Goal: Task Accomplishment & Management: Manage account settings

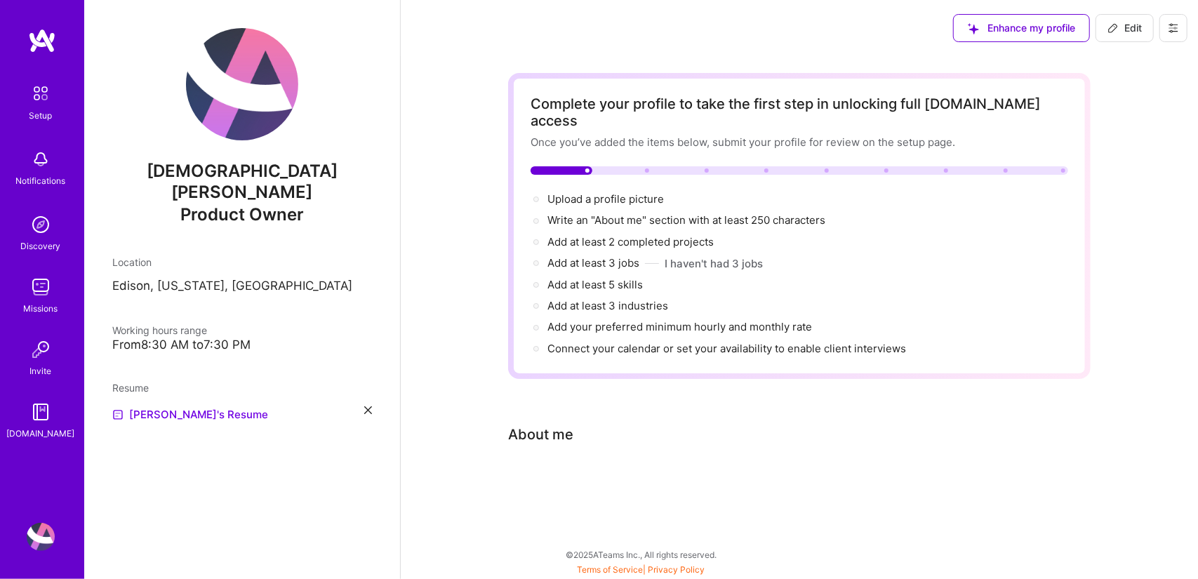
click at [1023, 25] on span "Enhance my profile" at bounding box center [1021, 28] width 107 height 14
click at [723, 400] on div "Complete your profile to take the first step in unlocking full [DOMAIN_NAME] ac…" at bounding box center [799, 295] width 583 height 445
click at [559, 192] on span "Upload a profile picture →" at bounding box center [611, 198] width 129 height 13
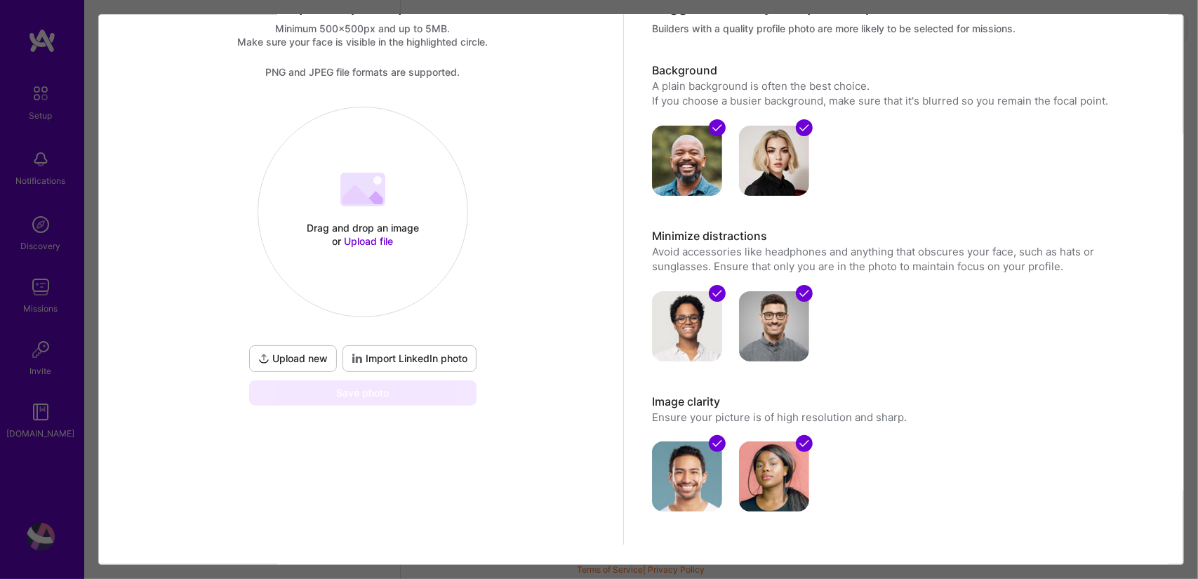
scroll to position [56, 0]
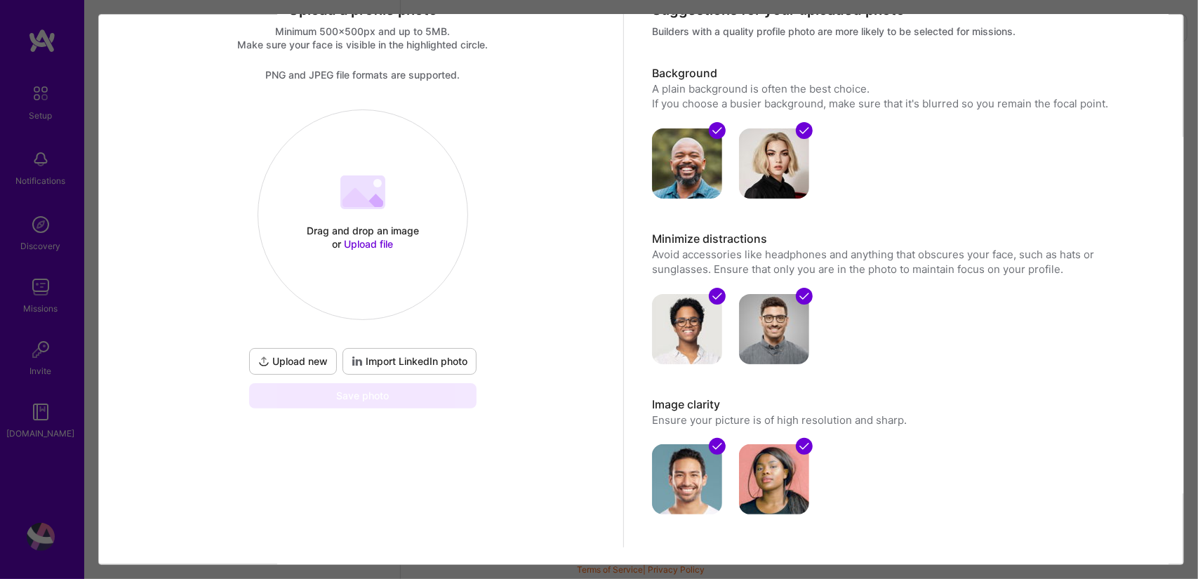
click at [414, 353] on button "Import LinkedIn photo" at bounding box center [410, 361] width 134 height 27
click at [360, 242] on span "Upload file" at bounding box center [369, 244] width 49 height 12
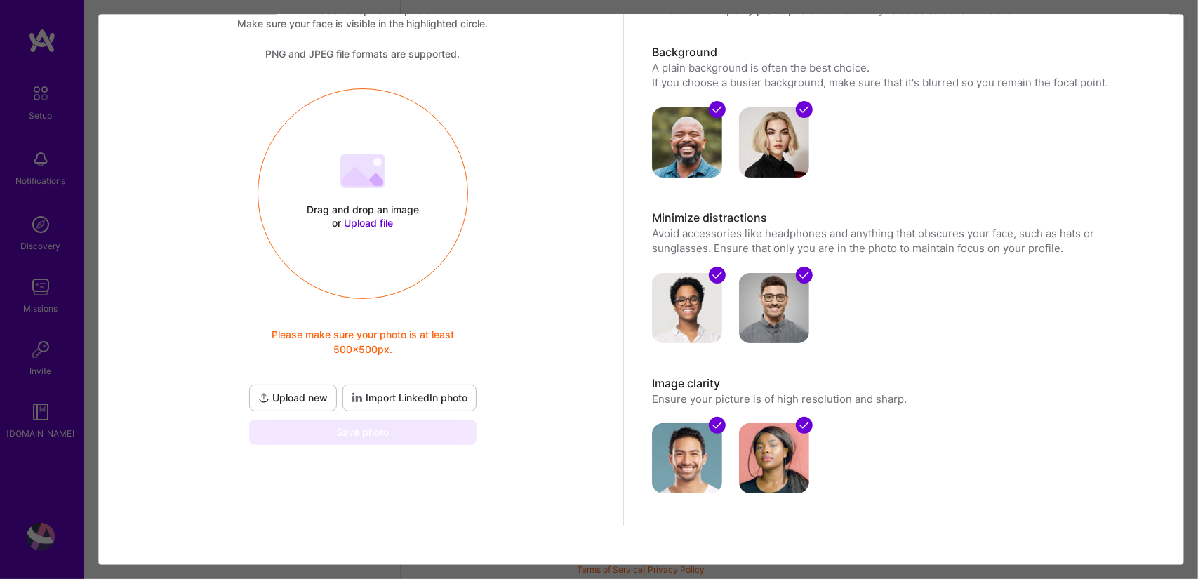
scroll to position [79, 0]
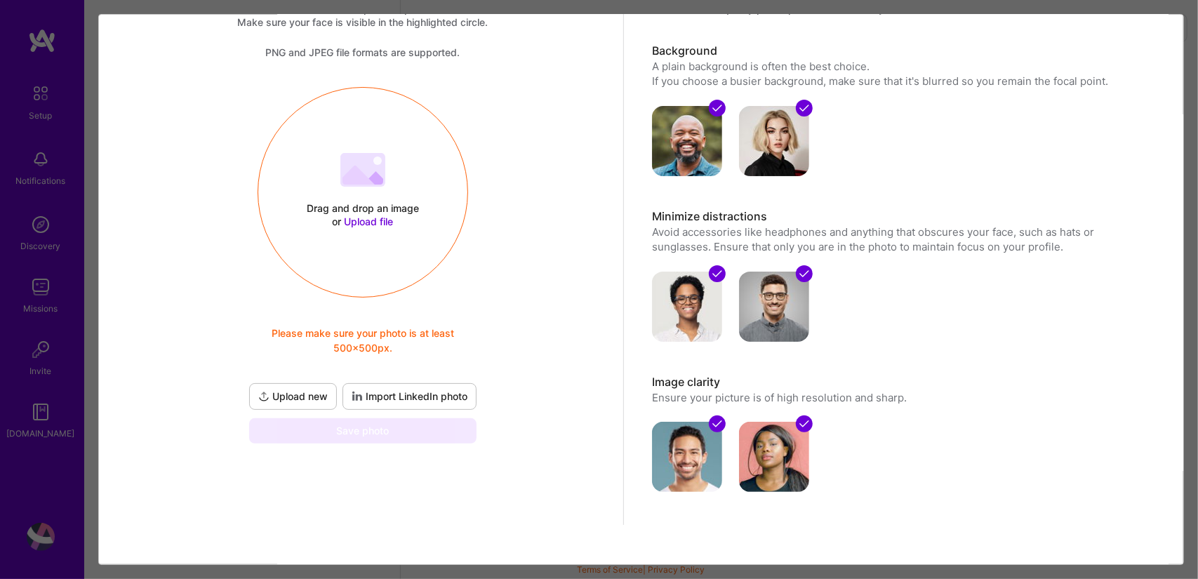
click at [418, 399] on span "Import LinkedIn photo" at bounding box center [410, 397] width 116 height 14
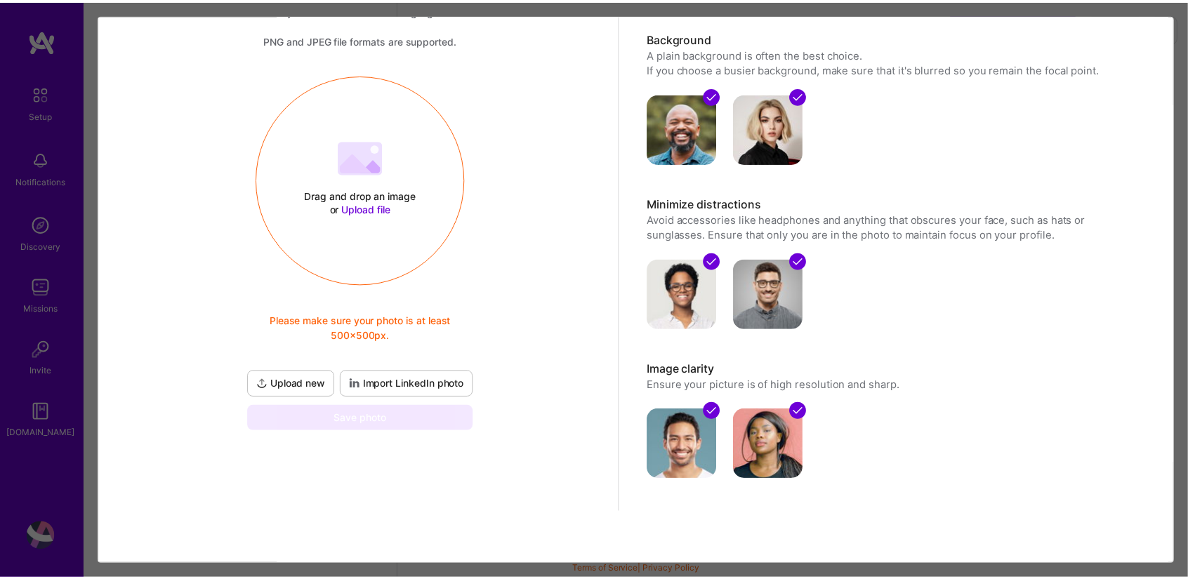
scroll to position [0, 0]
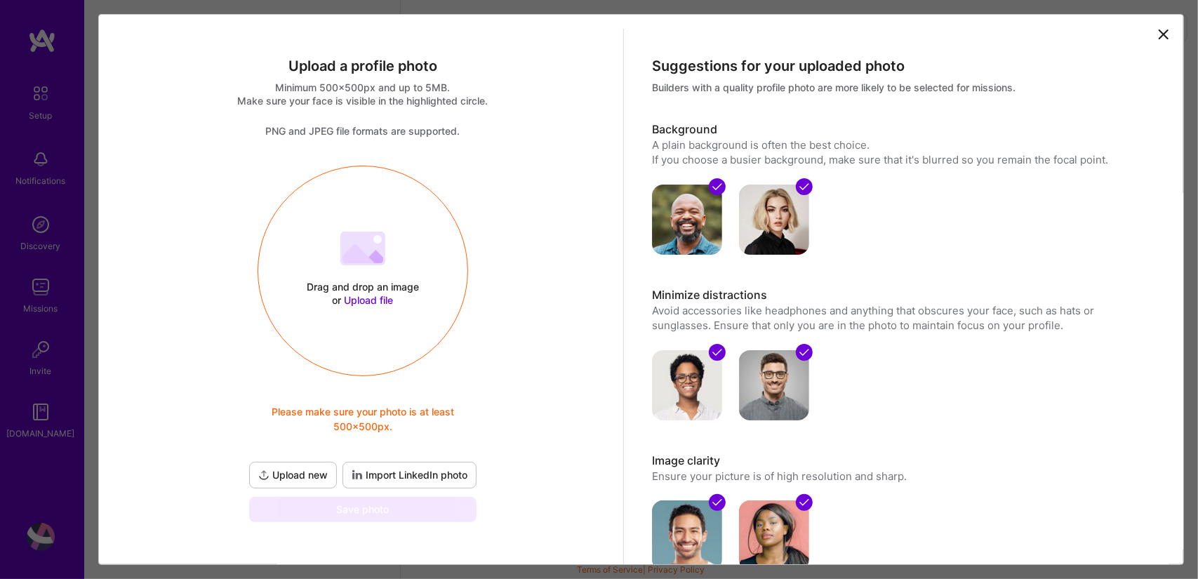
click at [1159, 36] on icon at bounding box center [1163, 34] width 8 height 8
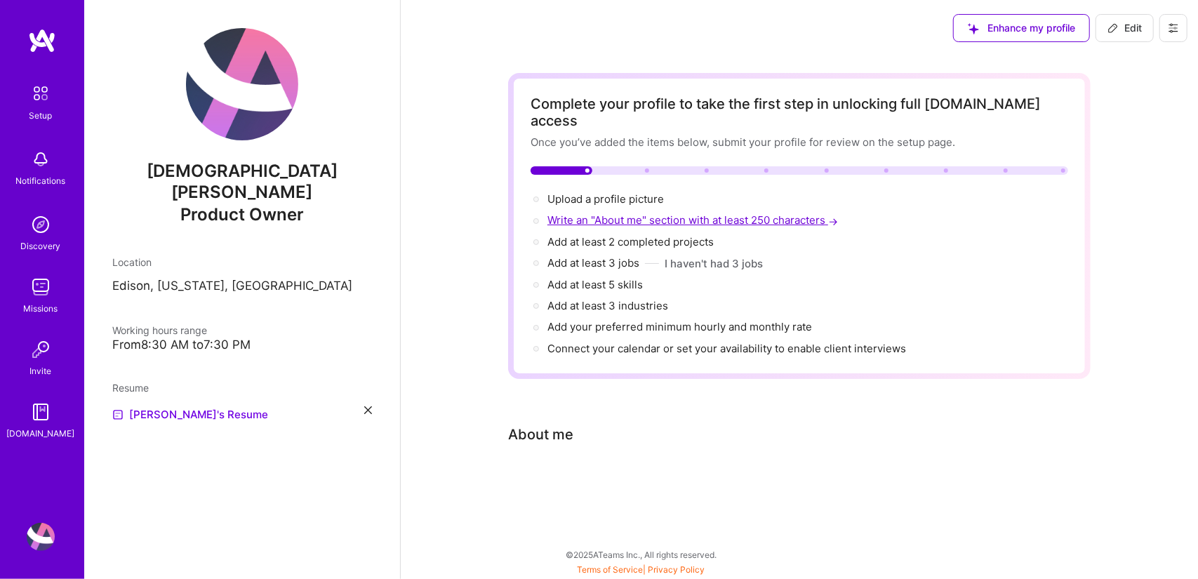
click at [781, 213] on span "Write an "About me" section with at least 250 characters →" at bounding box center [693, 219] width 293 height 13
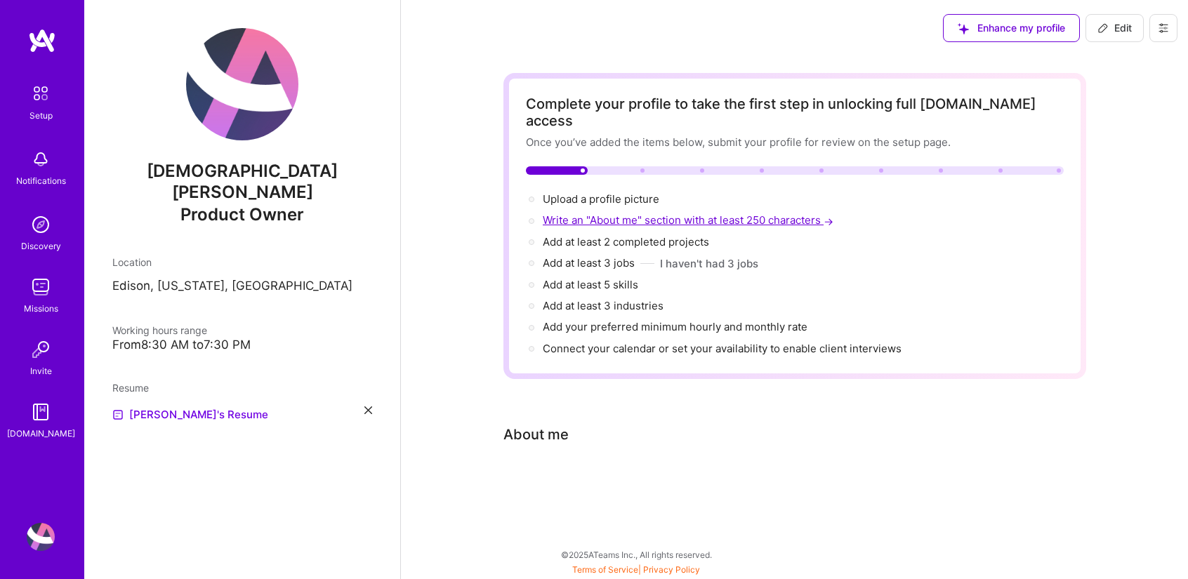
select select "US"
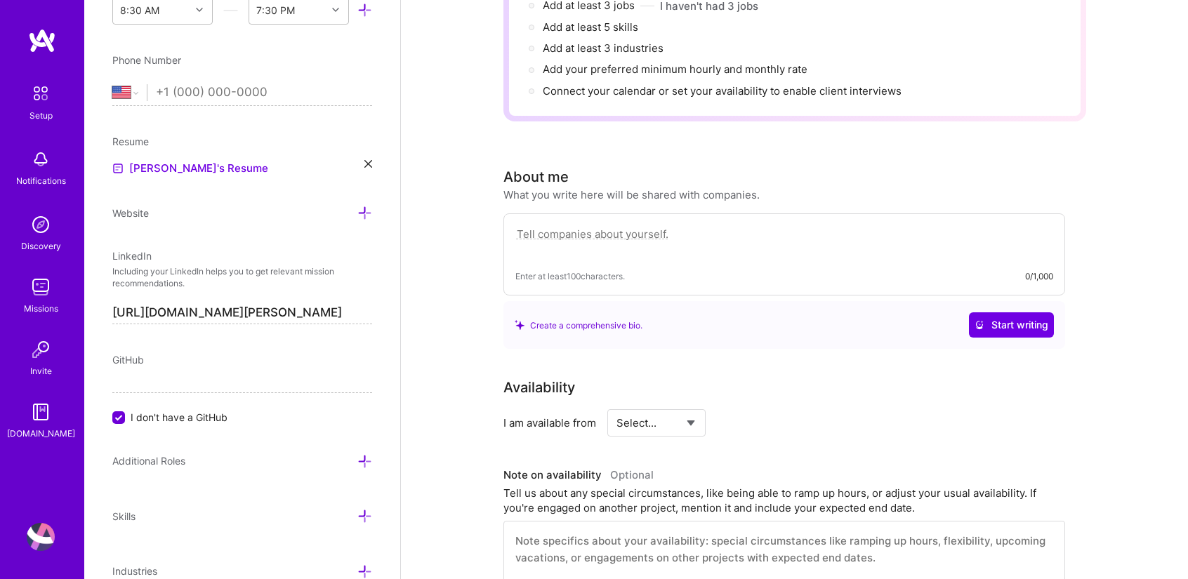
scroll to position [262, 0]
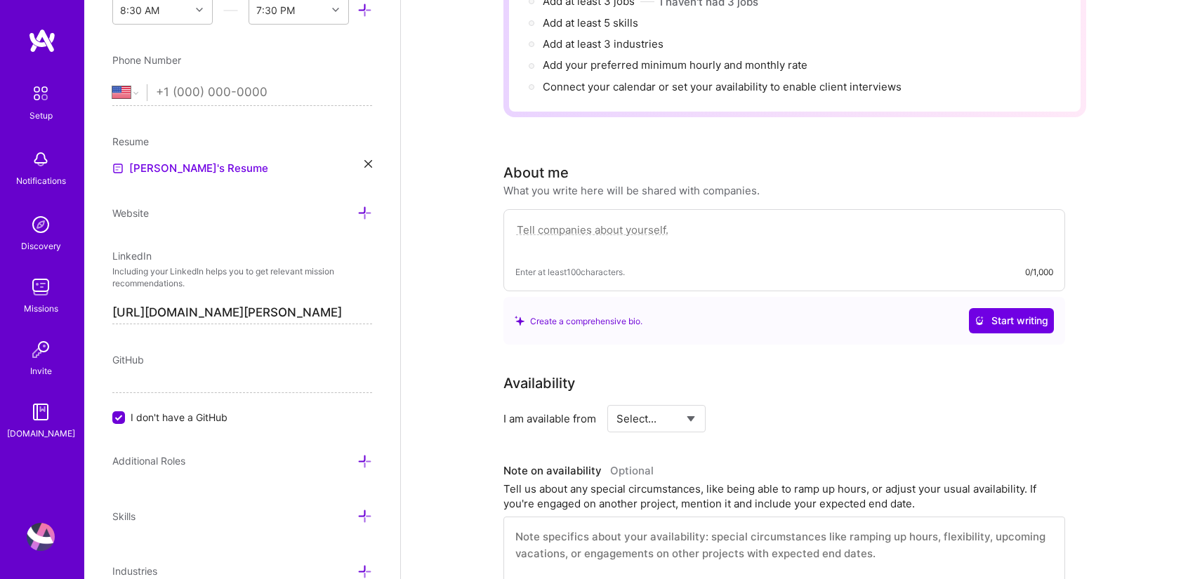
click at [734, 343] on div "Complete your profile to take the first step in unlocking full [DOMAIN_NAME] ac…" at bounding box center [794, 447] width 583 height 1272
click at [581, 223] on textarea at bounding box center [784, 237] width 538 height 32
paste textarea "an experienced Product Owner with over 18 years working across product manageme…"
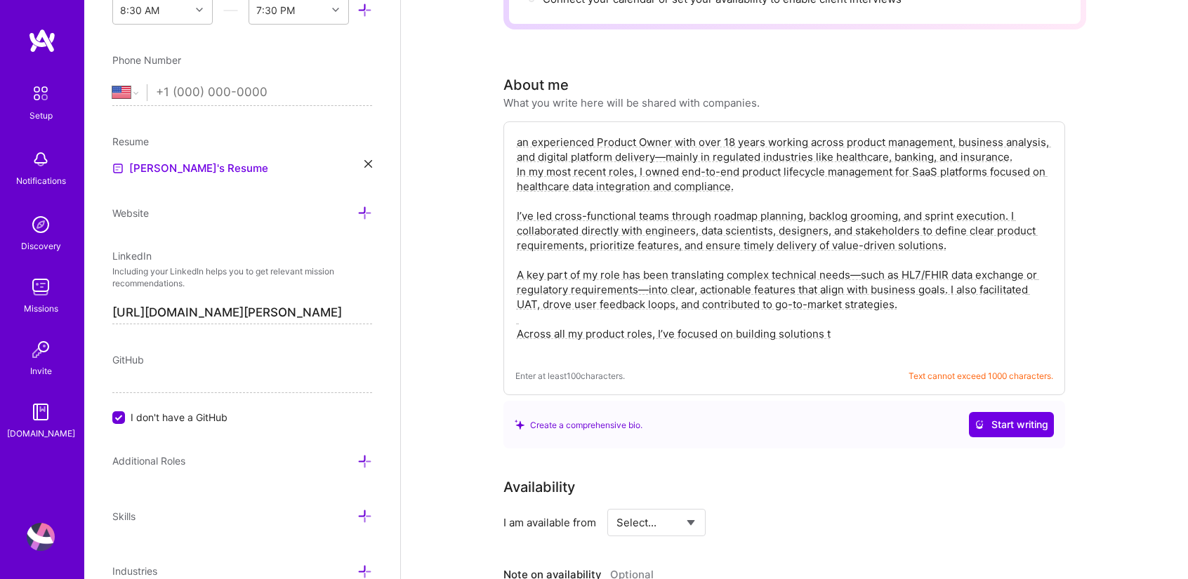
scroll to position [350, 0]
click at [622, 182] on textarea "an experienced Product Owner with over 18 years working across product manageme…" at bounding box center [784, 245] width 538 height 224
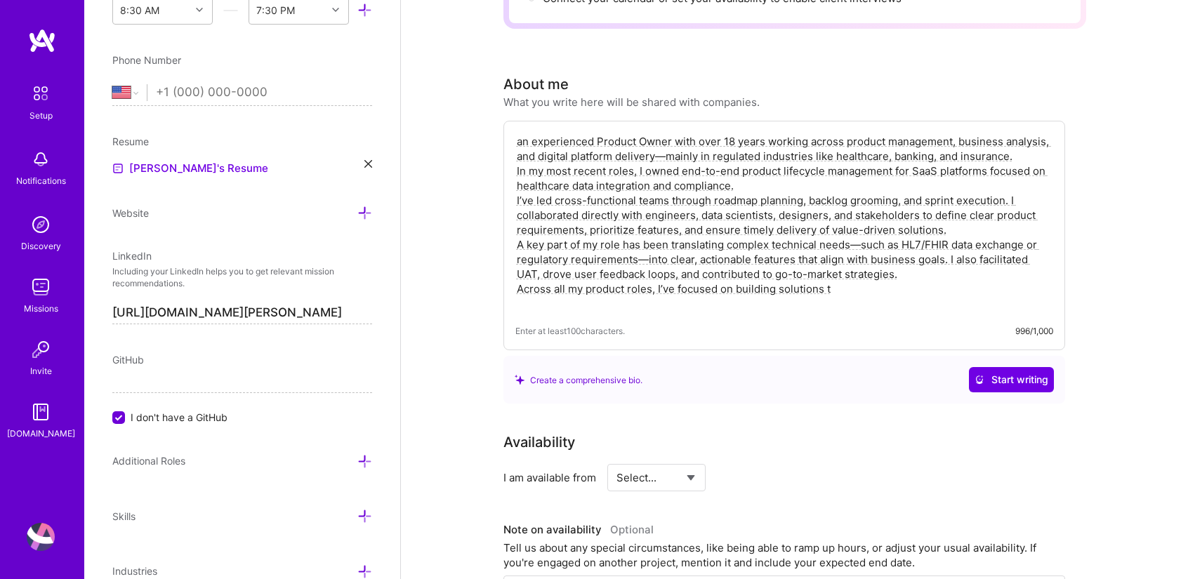
click at [751, 324] on div "Enter at least 100 characters. 996/1,000" at bounding box center [784, 331] width 538 height 15
click at [843, 276] on textarea "an experienced Product Owner with over 18 years working across product manageme…" at bounding box center [784, 223] width 538 height 180
paste textarea "hat"
click at [656, 140] on textarea "an experienced Product Owner with over 18 years working across product manageme…" at bounding box center [784, 223] width 538 height 180
drag, startPoint x: 656, startPoint y: 140, endPoint x: 634, endPoint y: 157, distance: 27.0
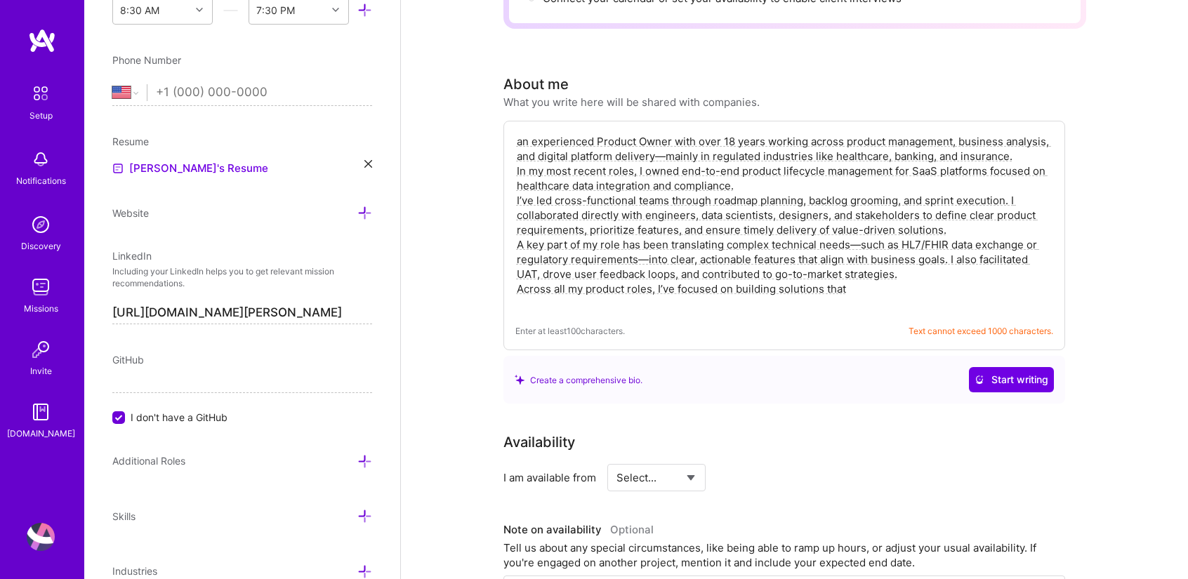
click at [634, 157] on textarea "an experienced Product Owner with over 18 years working across product manageme…" at bounding box center [784, 223] width 538 height 180
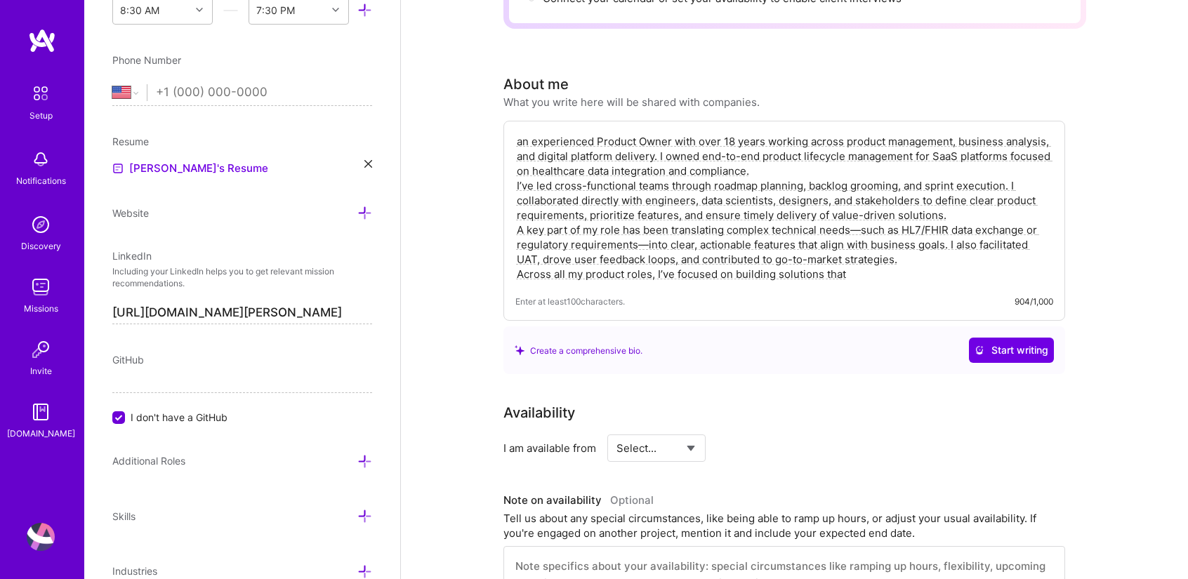
scroll to position [353, 0]
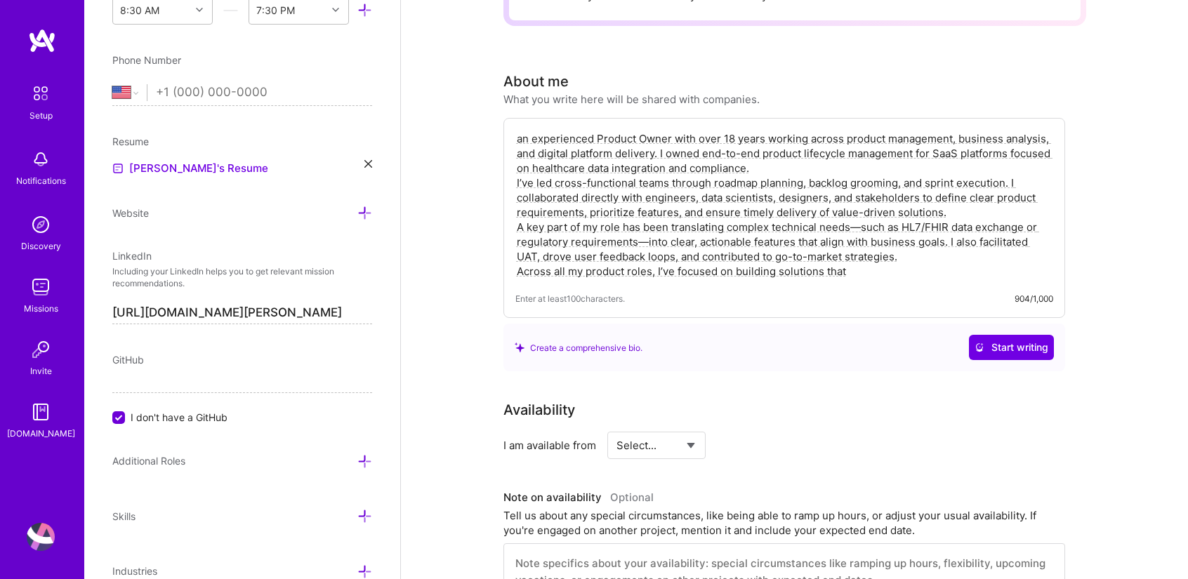
click at [869, 256] on textarea "an experienced Product Owner with over 18 years working across product manageme…" at bounding box center [784, 205] width 538 height 150
paste textarea "hat improve data quality, ensure regulatory compliance, and support both end us…"
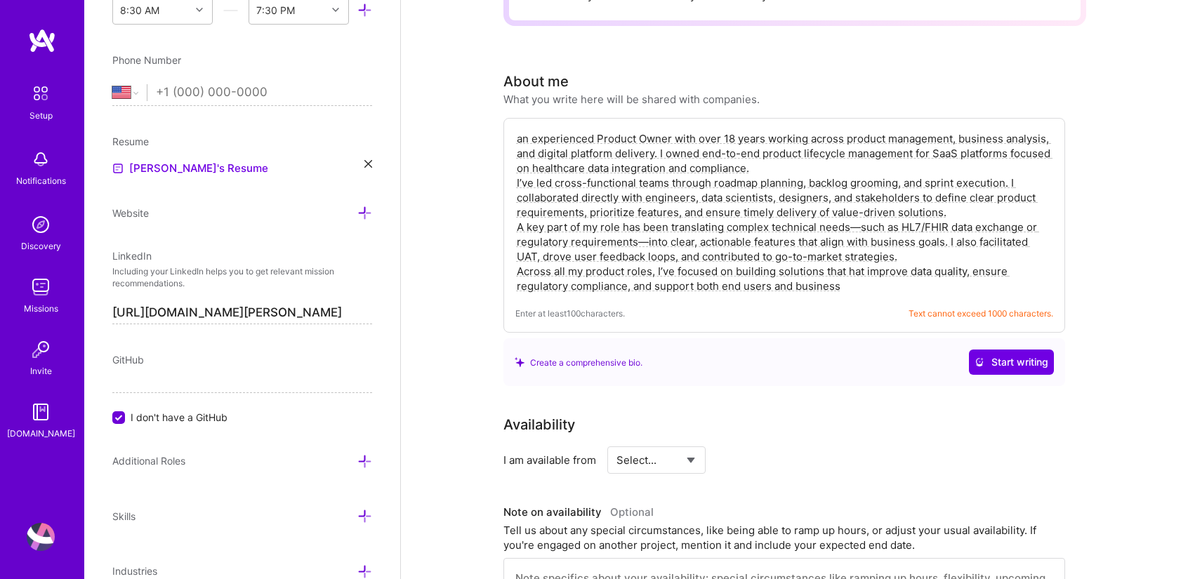
click at [858, 255] on textarea "an experienced Product Owner with over 18 years working across product manageme…" at bounding box center [784, 212] width 538 height 165
type textarea "an experienced Product Owner with over 18 years working across product manageme…"
click at [806, 280] on div "an experienced Product Owner with over 18 years working across product manageme…" at bounding box center [783, 225] width 561 height 215
click at [782, 354] on div "Create a comprehensive bio. Start writing" at bounding box center [783, 362] width 539 height 25
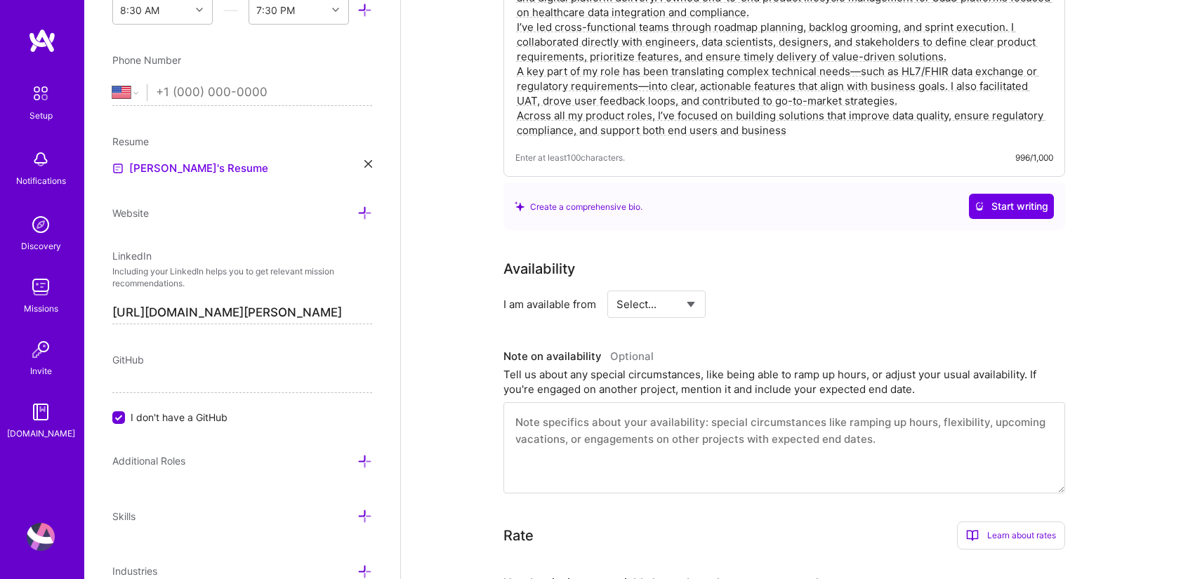
scroll to position [510, 0]
click at [636, 290] on select "Select... Right Now Future Date Not Available" at bounding box center [656, 304] width 81 height 36
select select "Right Now"
click at [616, 286] on select "Select... Right Now Future Date Not Available" at bounding box center [656, 304] width 81 height 36
click at [763, 293] on input at bounding box center [784, 303] width 84 height 27
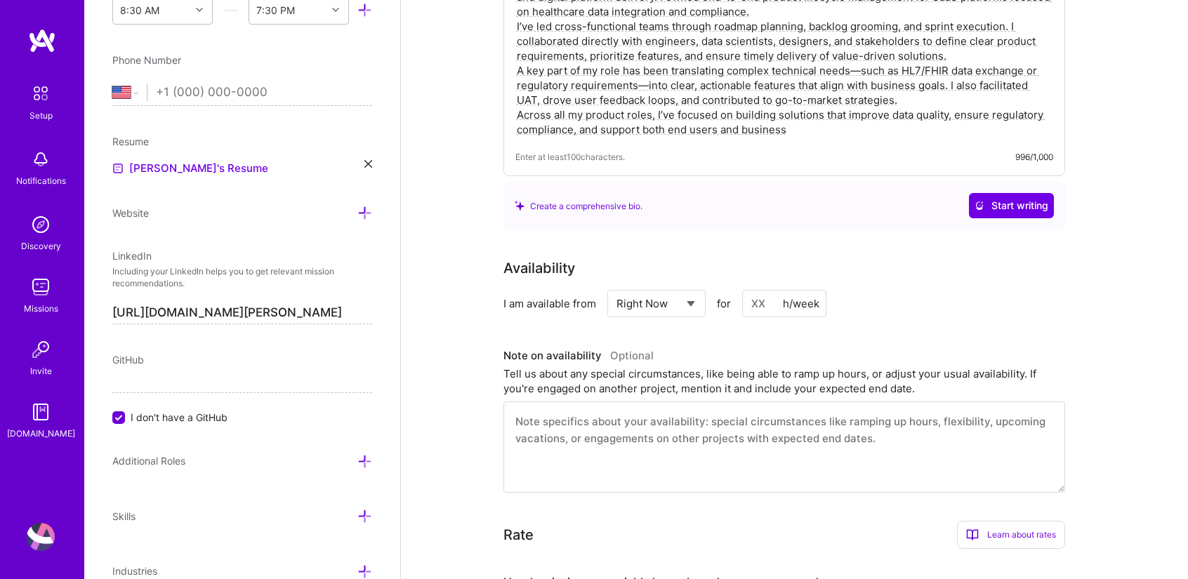
click at [786, 296] on div "h/week" at bounding box center [801, 303] width 36 height 15
click at [754, 290] on input at bounding box center [784, 303] width 84 height 27
click at [790, 296] on div "h/week" at bounding box center [801, 303] width 36 height 15
click at [802, 296] on div "h/week" at bounding box center [801, 303] width 36 height 15
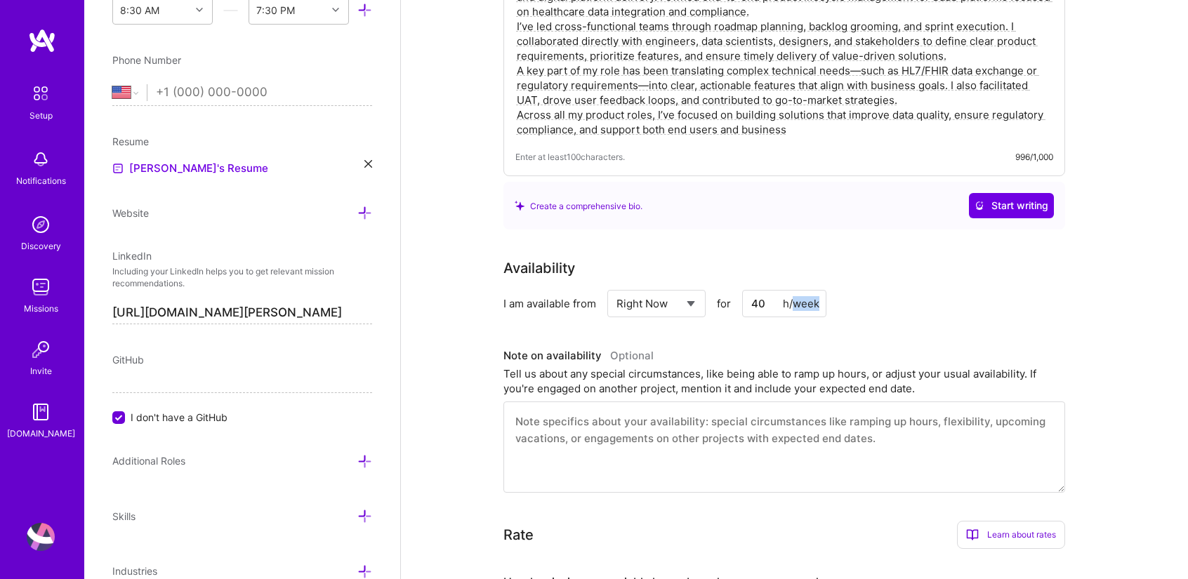
click at [802, 296] on div "h/week" at bounding box center [801, 303] width 36 height 15
click at [788, 296] on div "h/week" at bounding box center [801, 303] width 36 height 15
click at [759, 345] on h3 "Note on availability Optional" at bounding box center [783, 355] width 561 height 21
click at [768, 290] on input "40" at bounding box center [784, 303] width 84 height 27
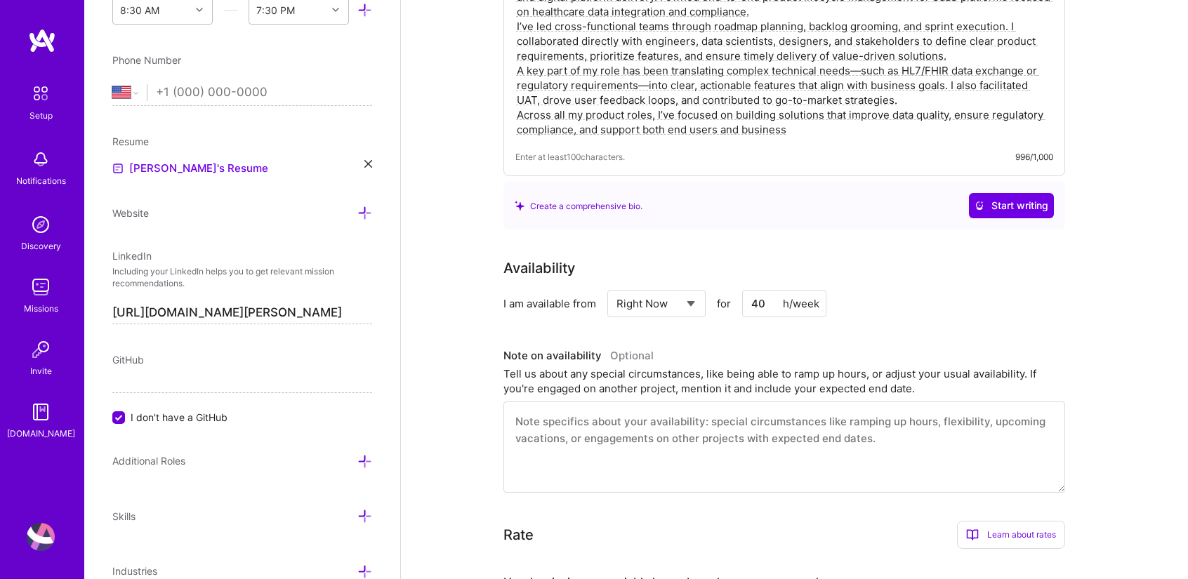
type input "4"
type input "35"
click at [789, 345] on h3 "Note on availability Optional" at bounding box center [783, 355] width 561 height 21
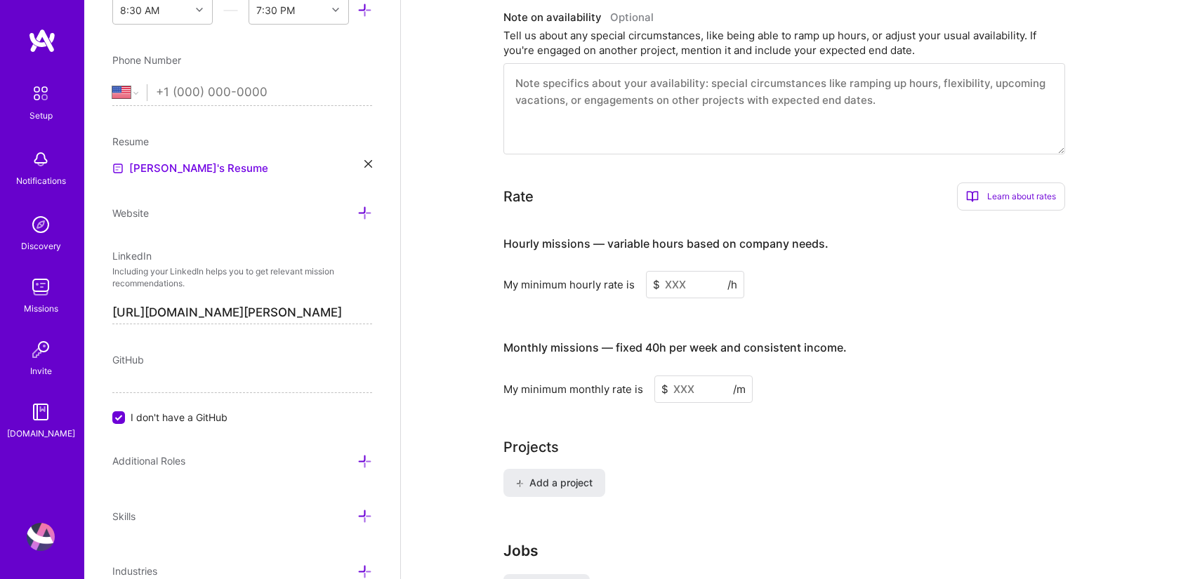
scroll to position [854, 0]
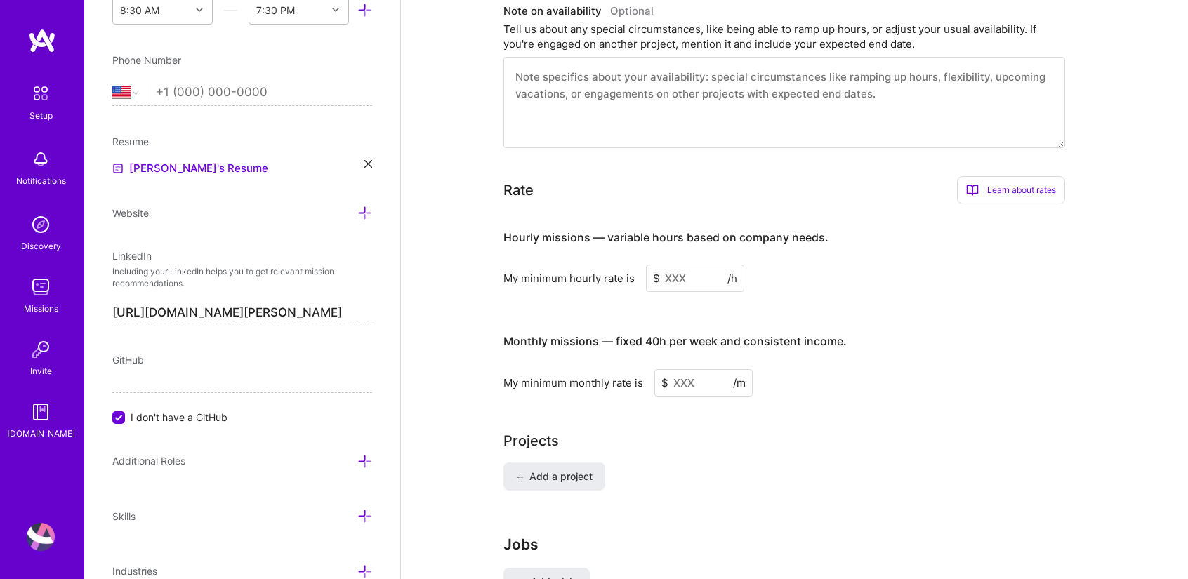
click at [673, 265] on input at bounding box center [695, 278] width 98 height 27
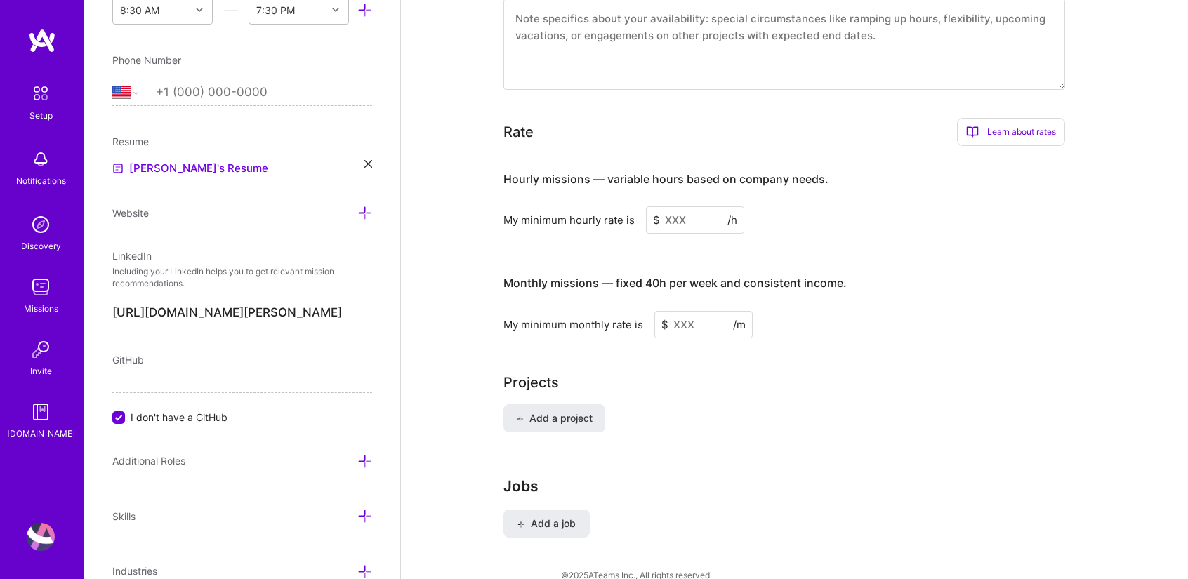
scroll to position [913, 0]
click at [672, 310] on input at bounding box center [703, 323] width 98 height 27
type input "2500"
click at [740, 371] on div "Projects" at bounding box center [794, 381] width 583 height 21
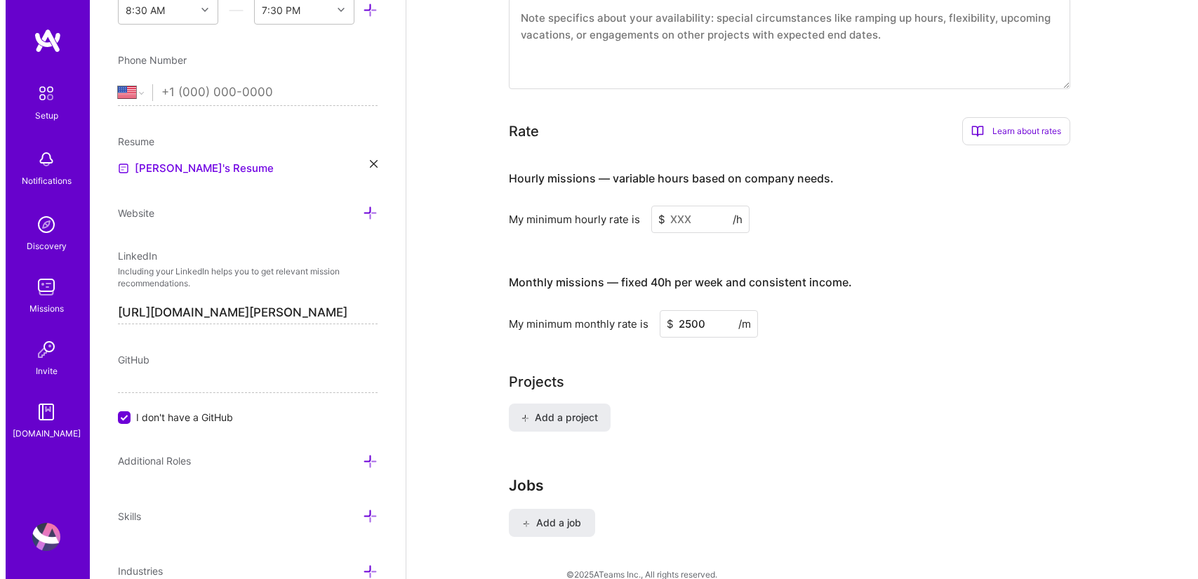
scroll to position [976, 0]
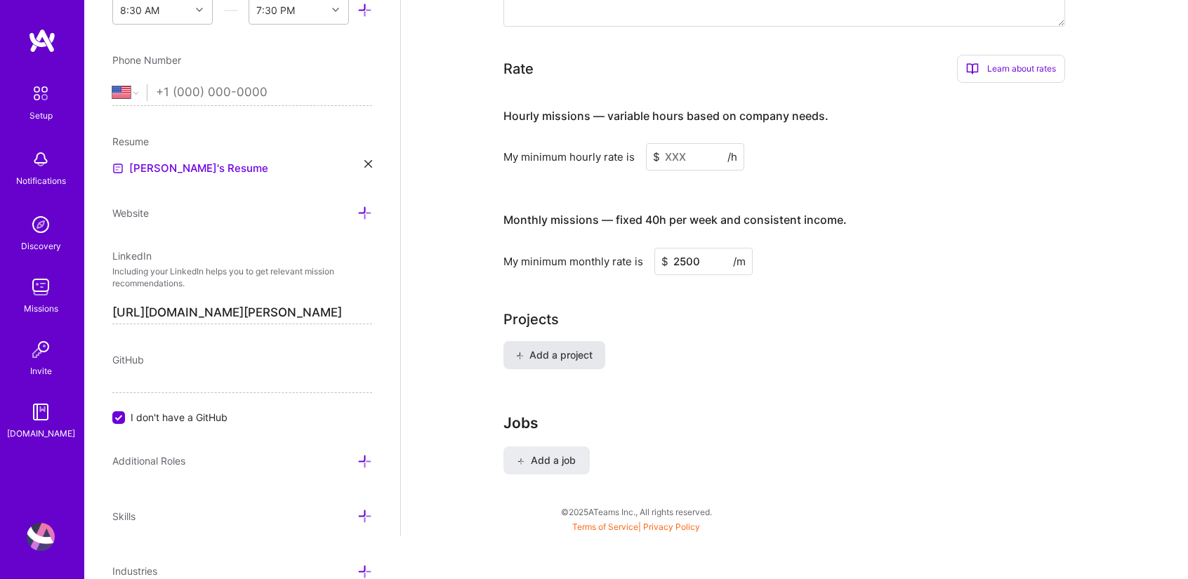
click at [570, 348] on span "Add a project" at bounding box center [553, 355] width 77 height 14
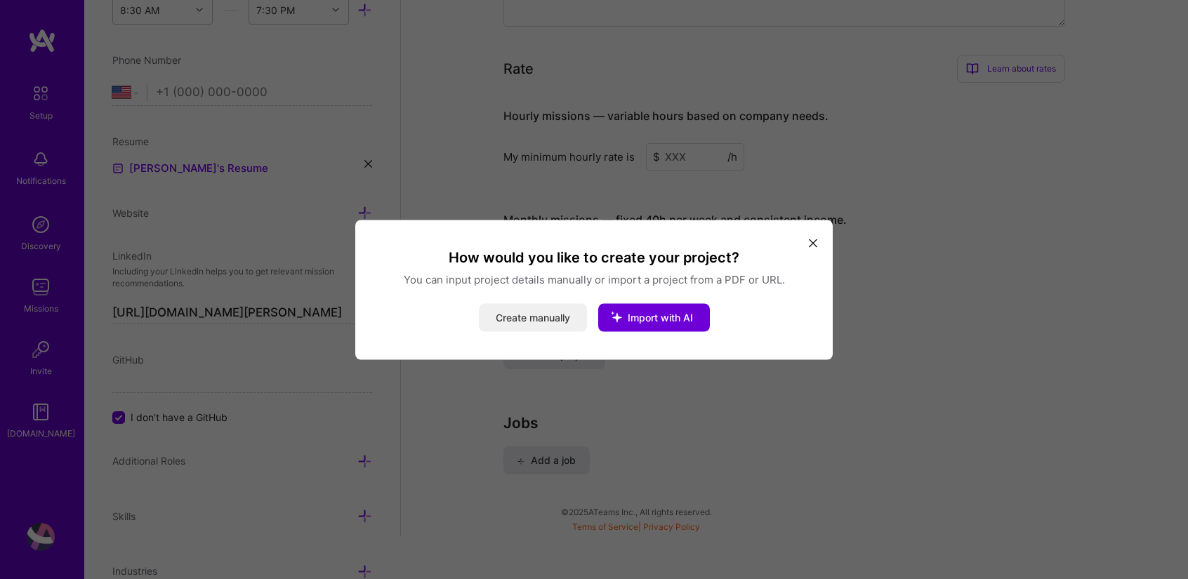
click at [540, 320] on button "Create manually" at bounding box center [533, 317] width 108 height 28
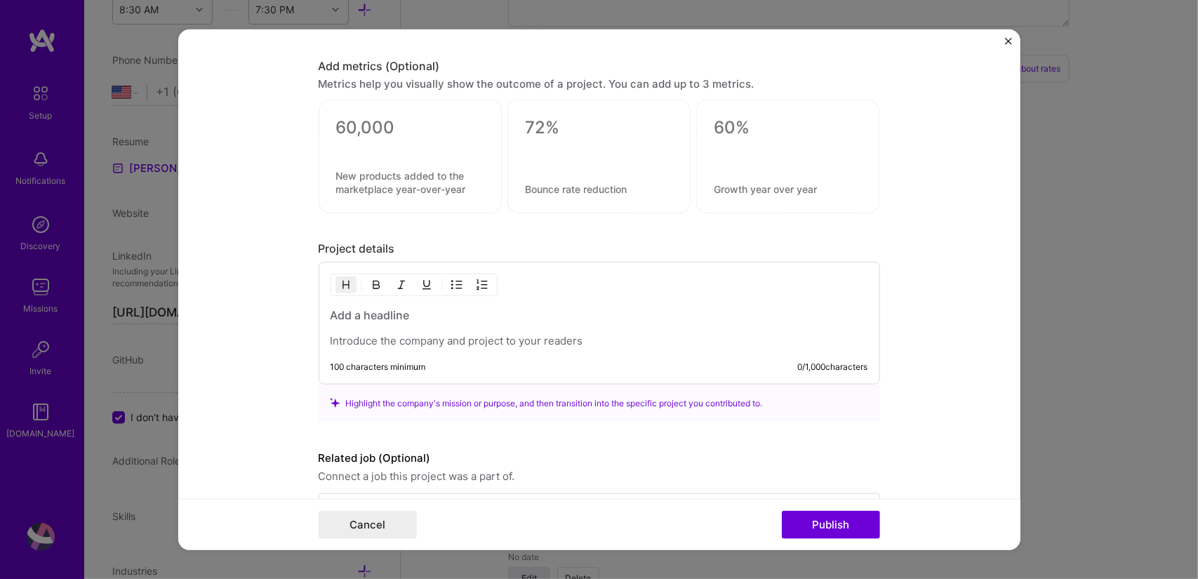
scroll to position [947, 0]
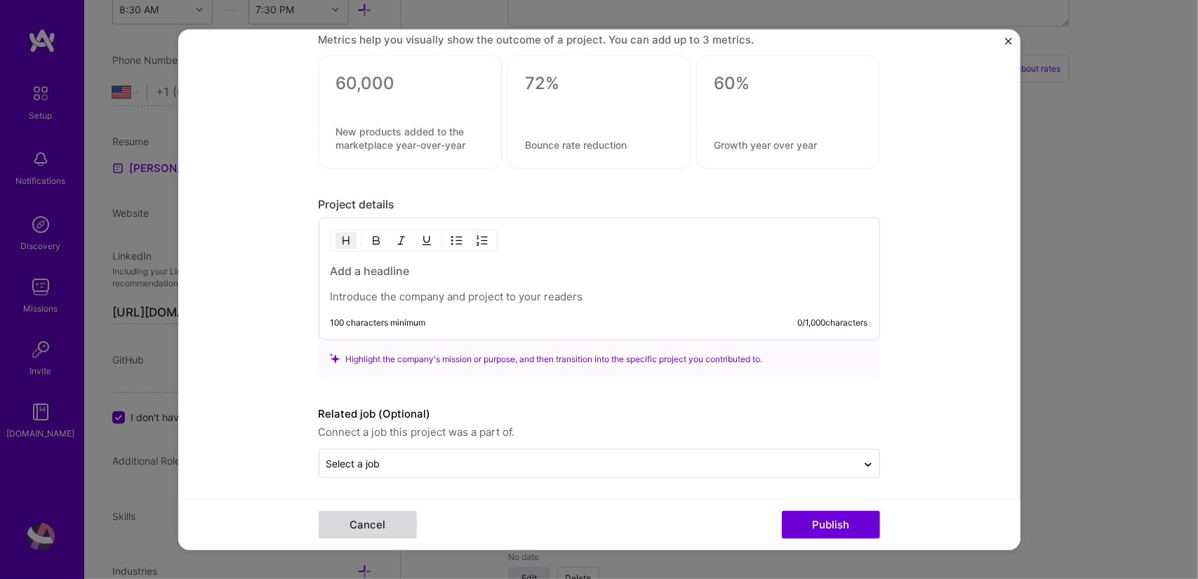
click at [393, 524] on button "Cancel" at bounding box center [368, 525] width 98 height 28
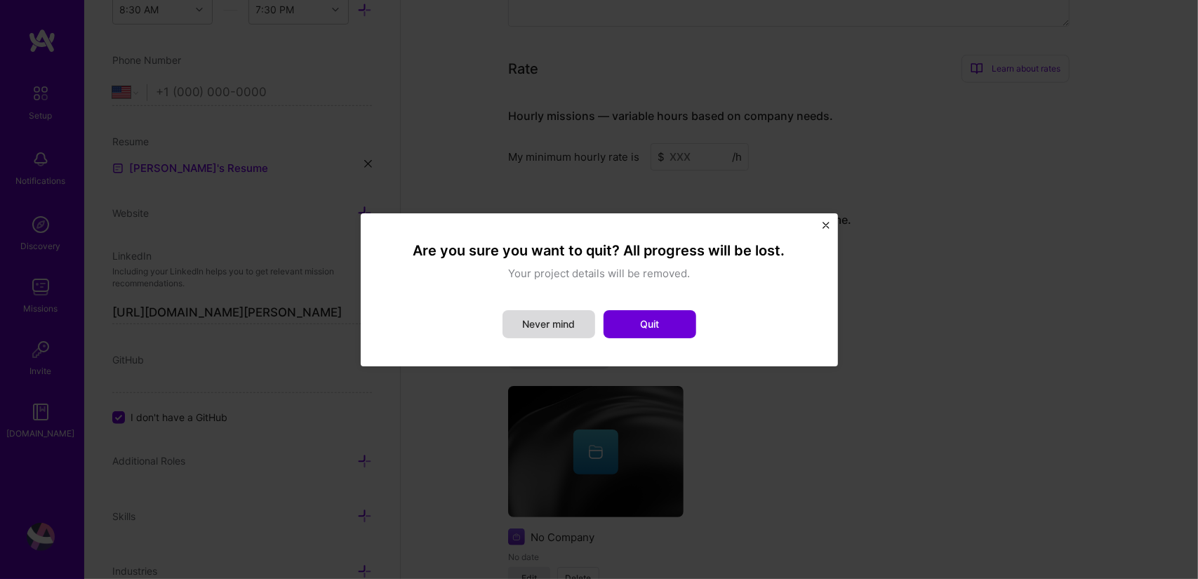
click at [556, 331] on button "Never mind" at bounding box center [549, 324] width 93 height 28
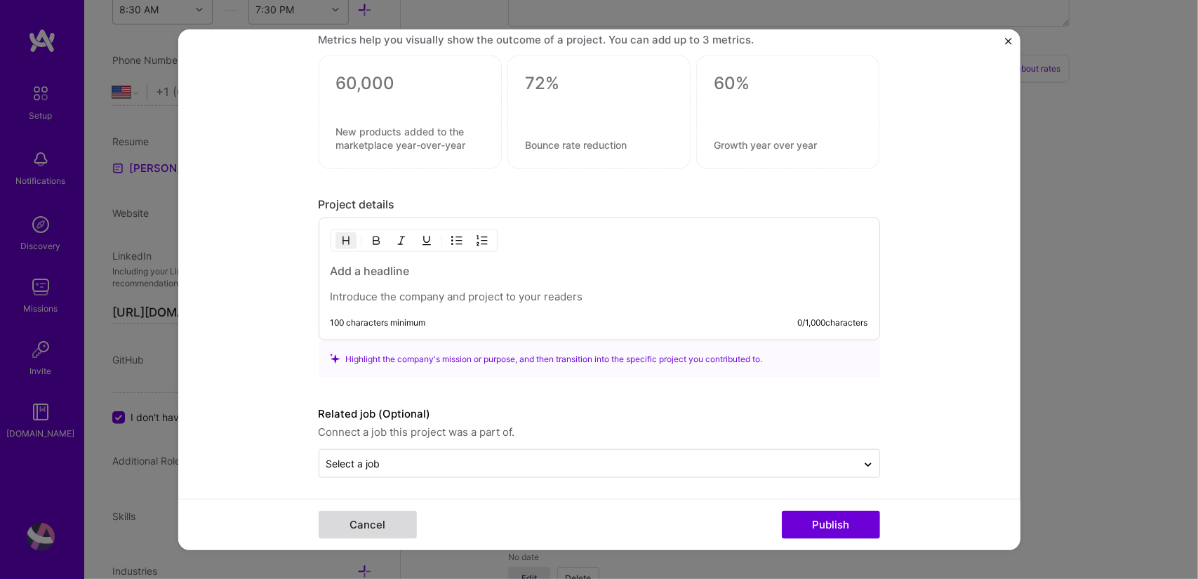
click at [372, 517] on button "Cancel" at bounding box center [368, 525] width 98 height 28
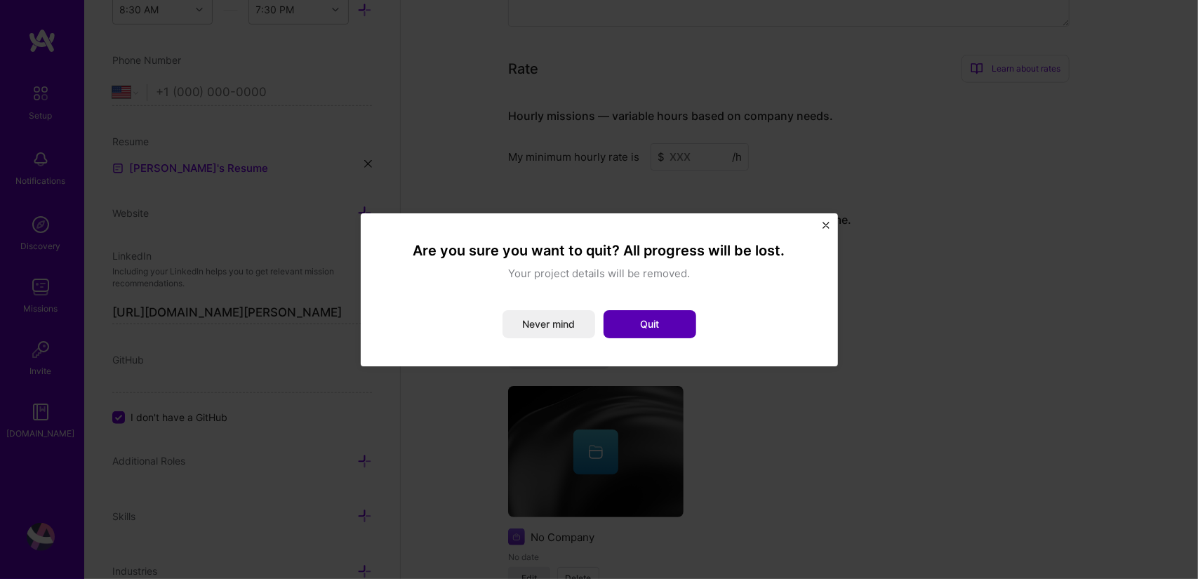
click at [633, 319] on button "Quit" at bounding box center [650, 324] width 93 height 28
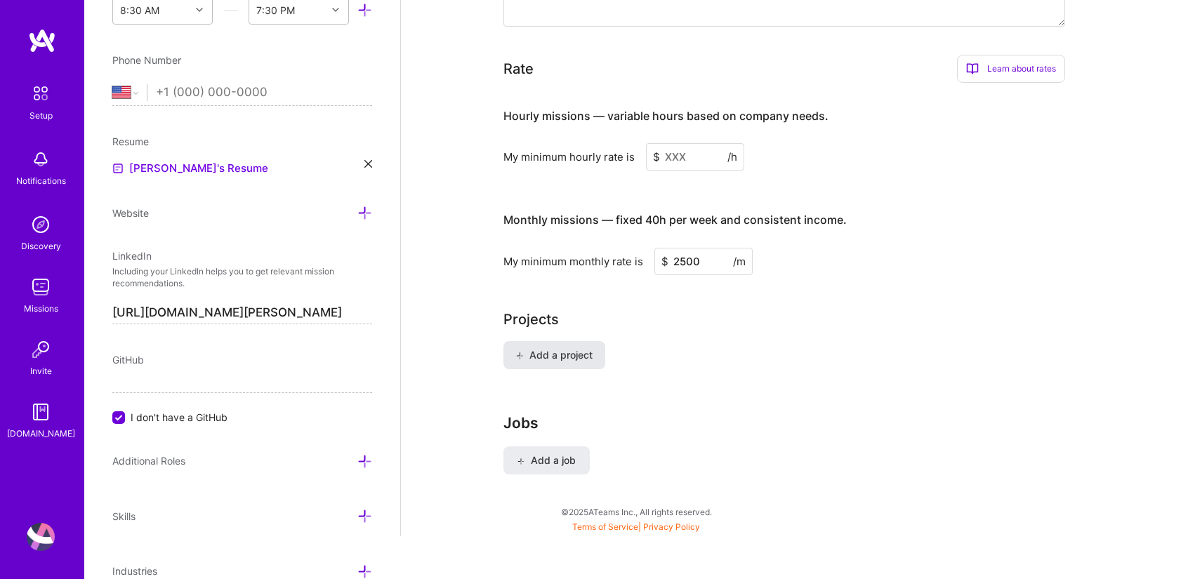
click at [574, 343] on button "Add a project" at bounding box center [554, 355] width 102 height 28
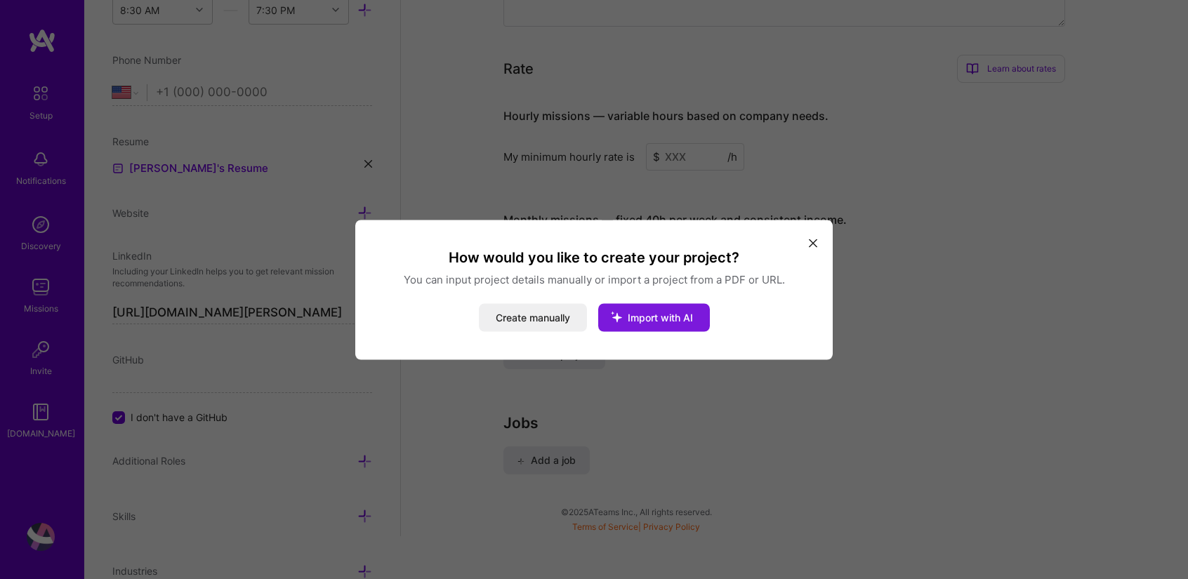
click at [662, 319] on span "Import with AI" at bounding box center [659, 317] width 65 height 12
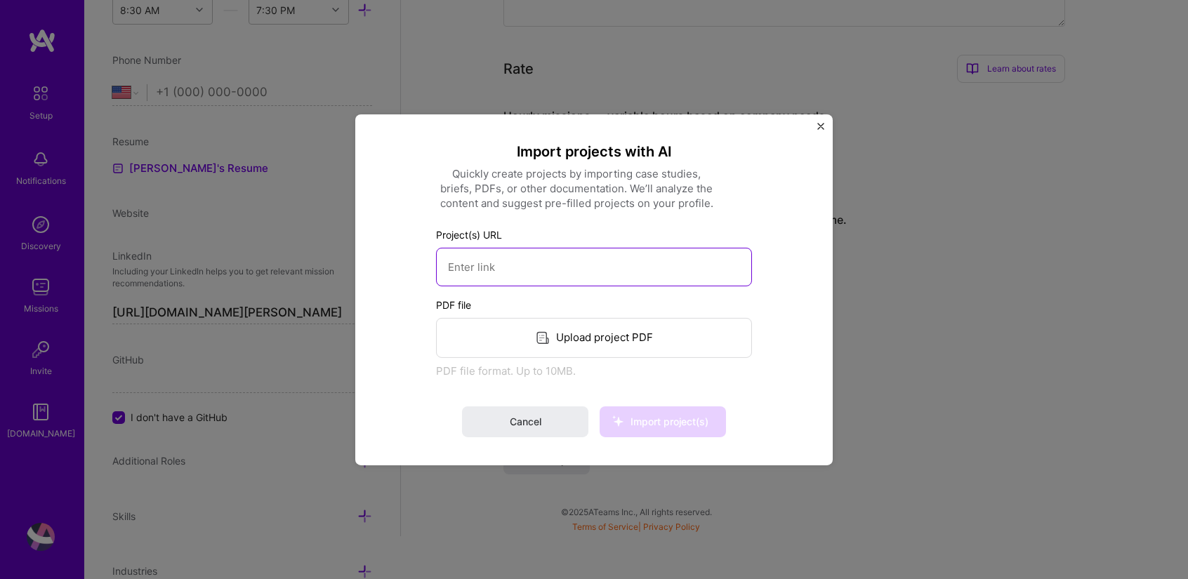
click at [543, 270] on input at bounding box center [594, 266] width 316 height 39
click at [524, 419] on span "Cancel" at bounding box center [526, 422] width 32 height 14
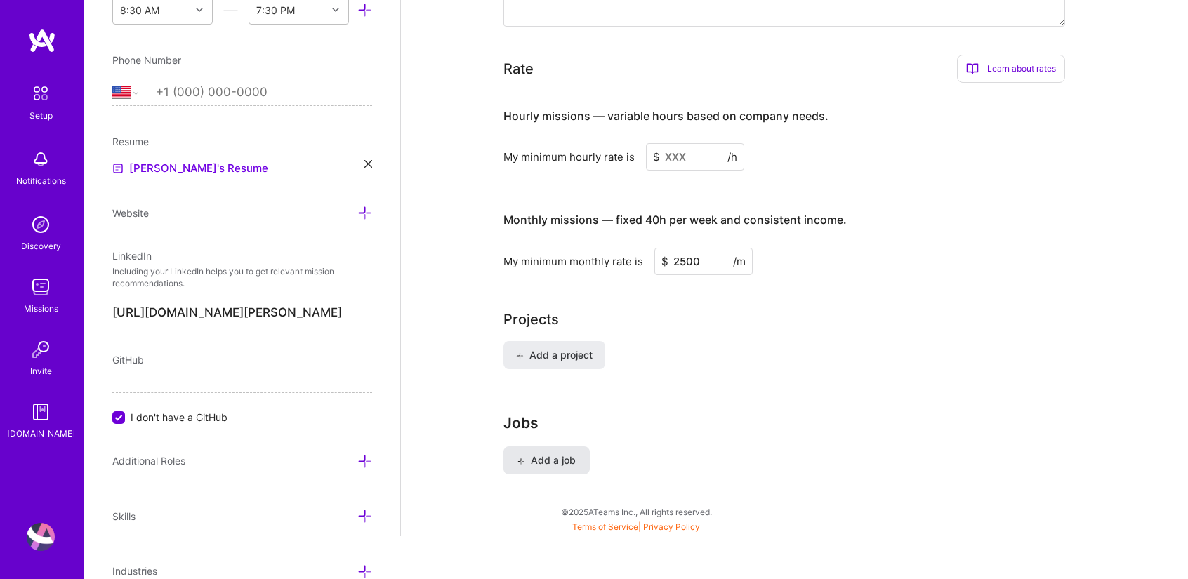
click at [546, 453] on span "Add a job" at bounding box center [546, 460] width 58 height 14
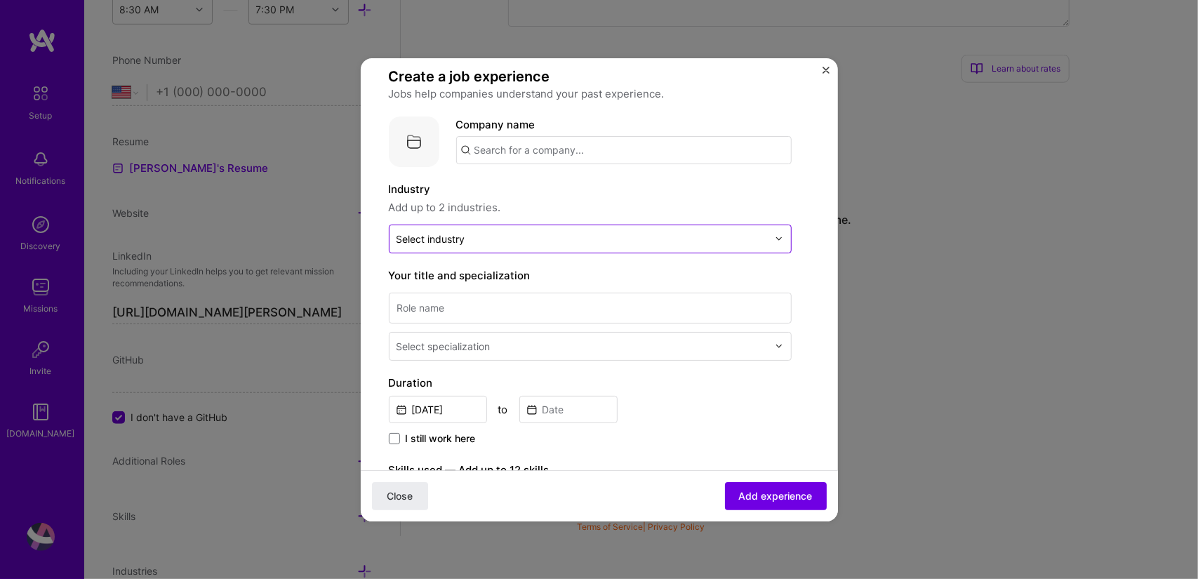
scroll to position [0, 0]
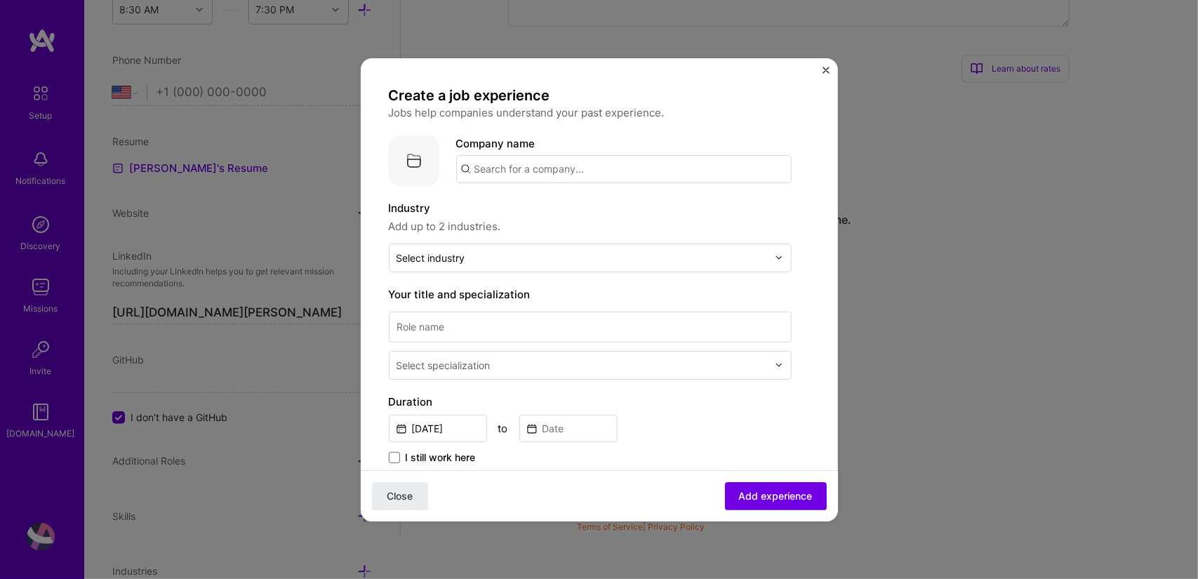
click at [543, 168] on input "text" at bounding box center [623, 169] width 335 height 28
type input "ELLKAY"
click at [543, 204] on div "[PERSON_NAME][DOMAIN_NAME]" at bounding box center [561, 209] width 211 height 39
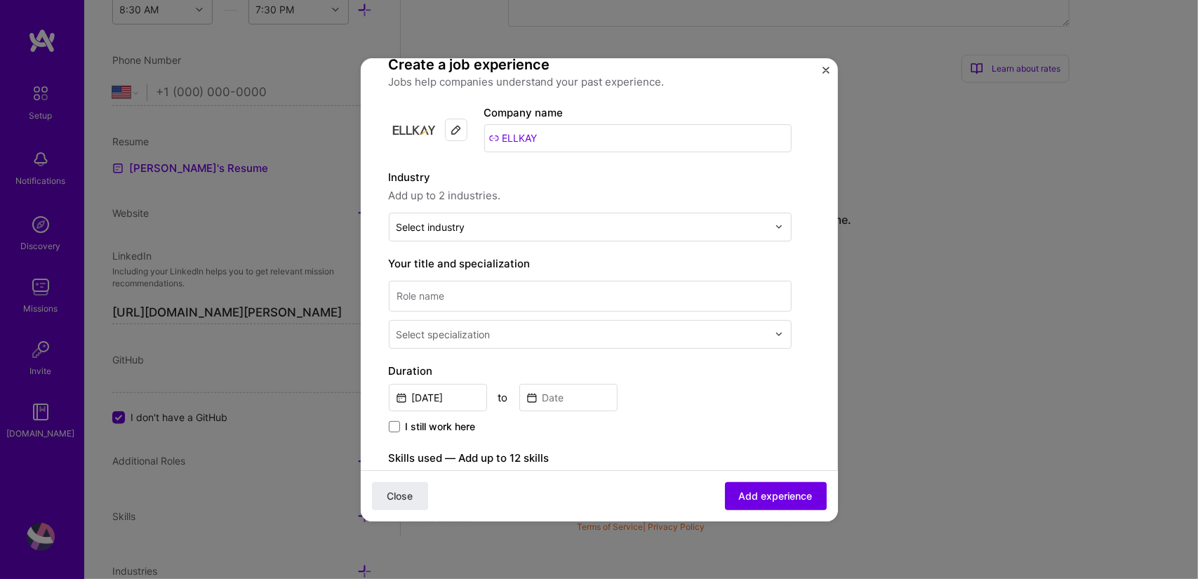
scroll to position [41, 0]
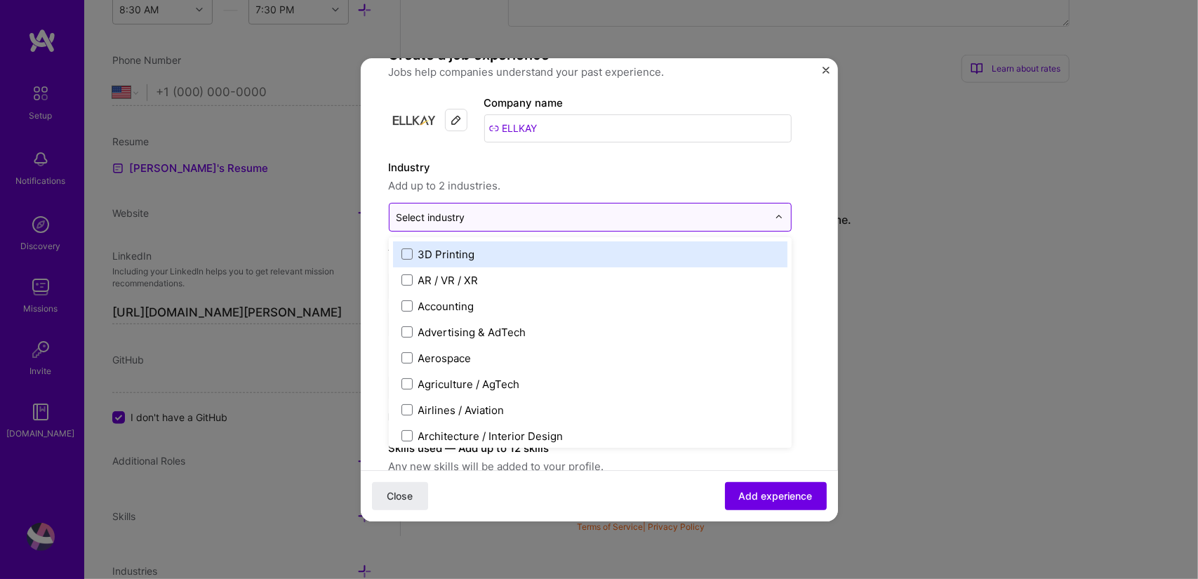
click at [472, 215] on input "text" at bounding box center [582, 217] width 371 height 15
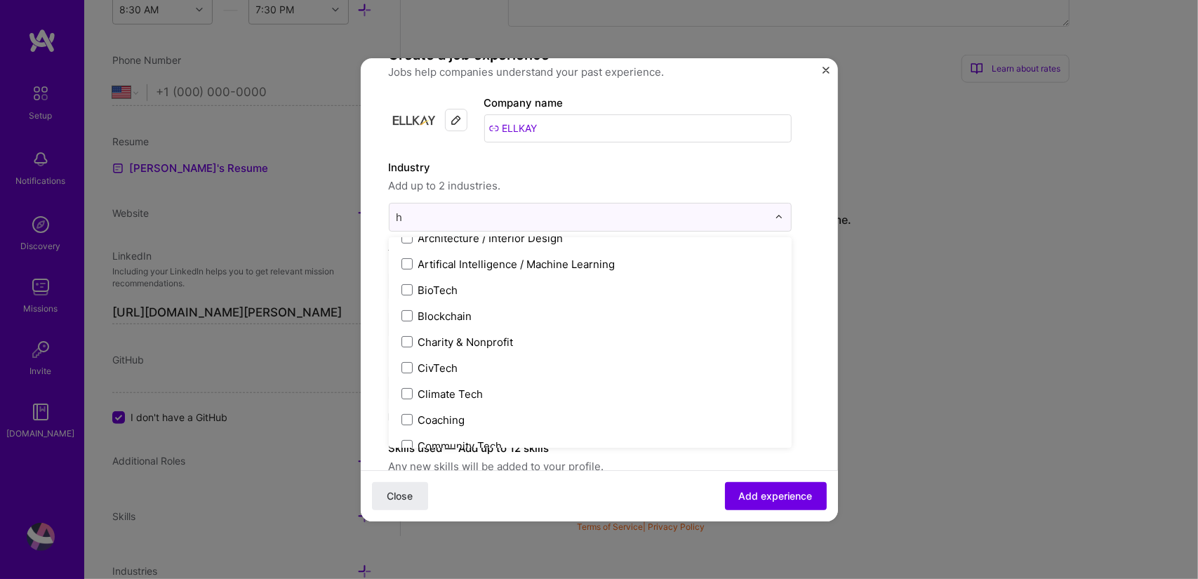
scroll to position [0, 0]
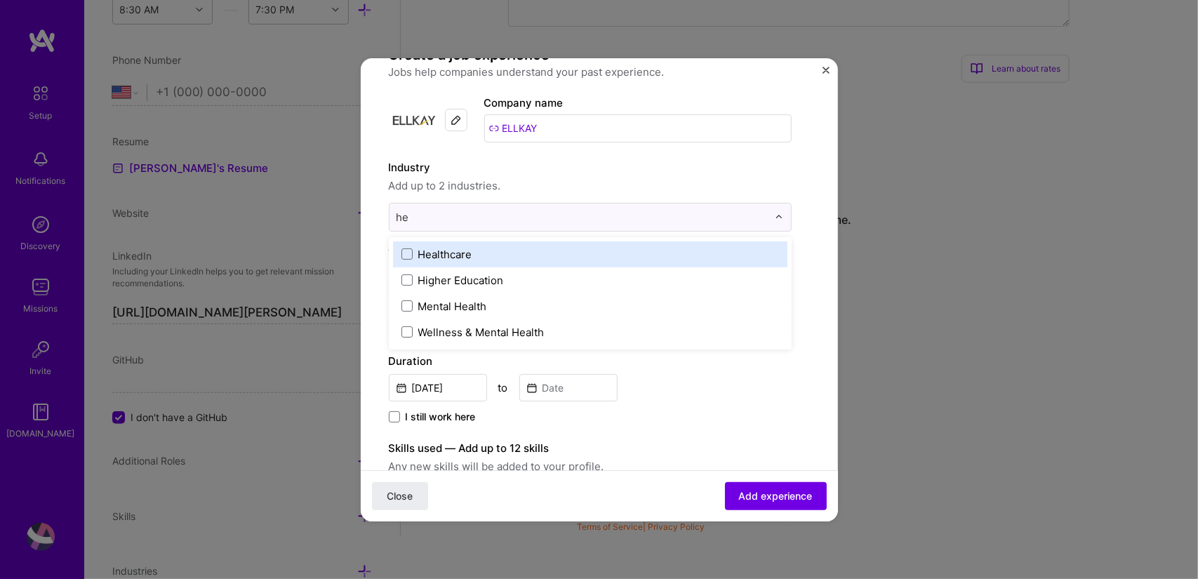
type input "hea"
click at [410, 253] on span at bounding box center [406, 253] width 11 height 11
type input "d"
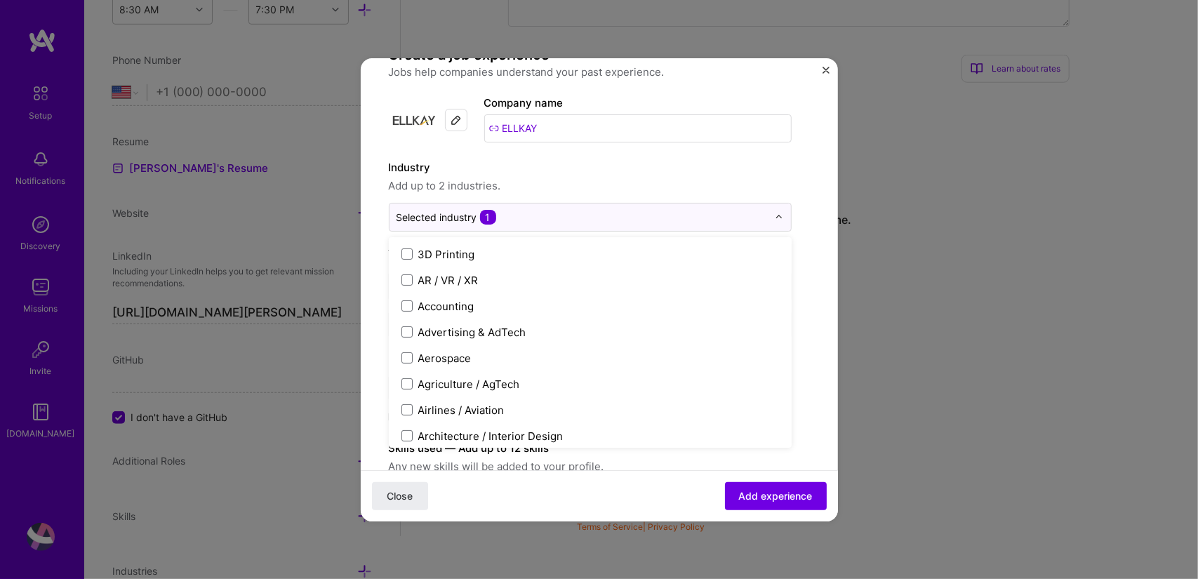
type input "h"
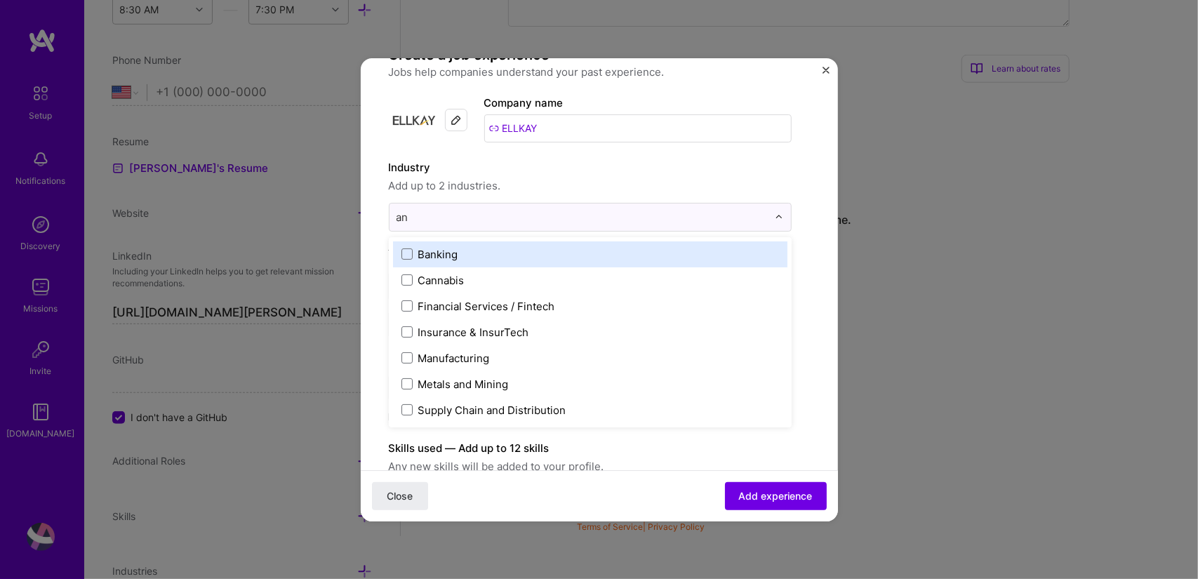
type input "a"
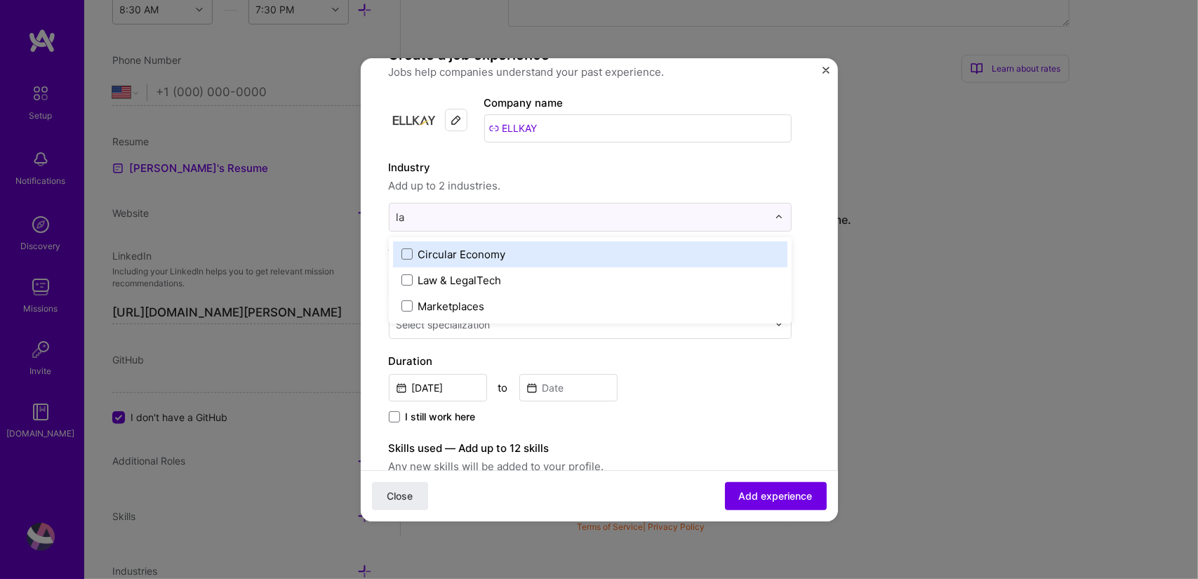
type input "l"
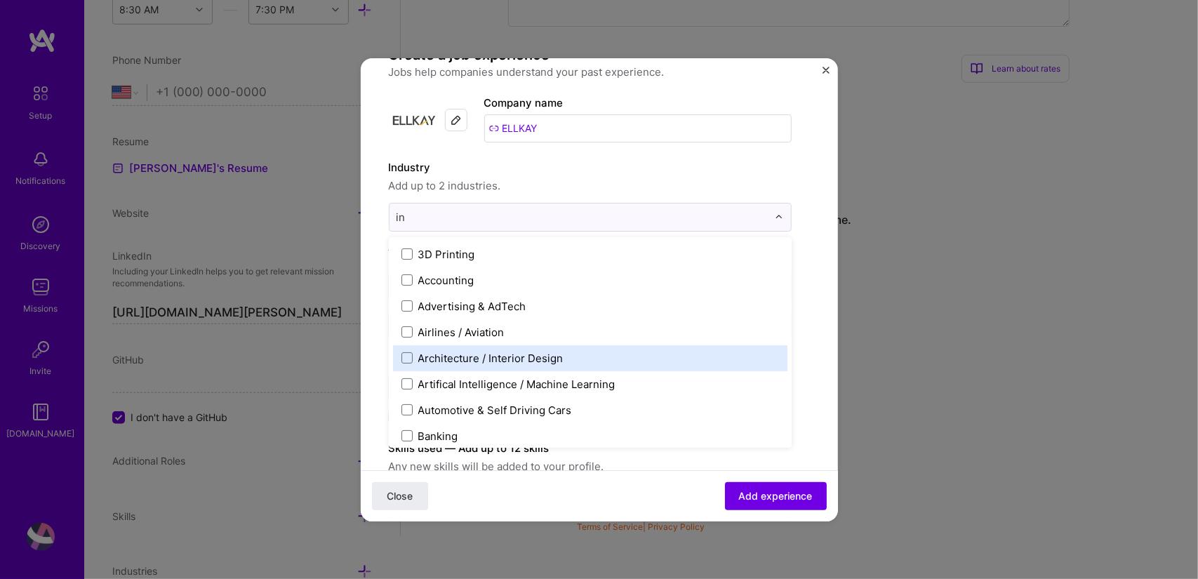
type input "i"
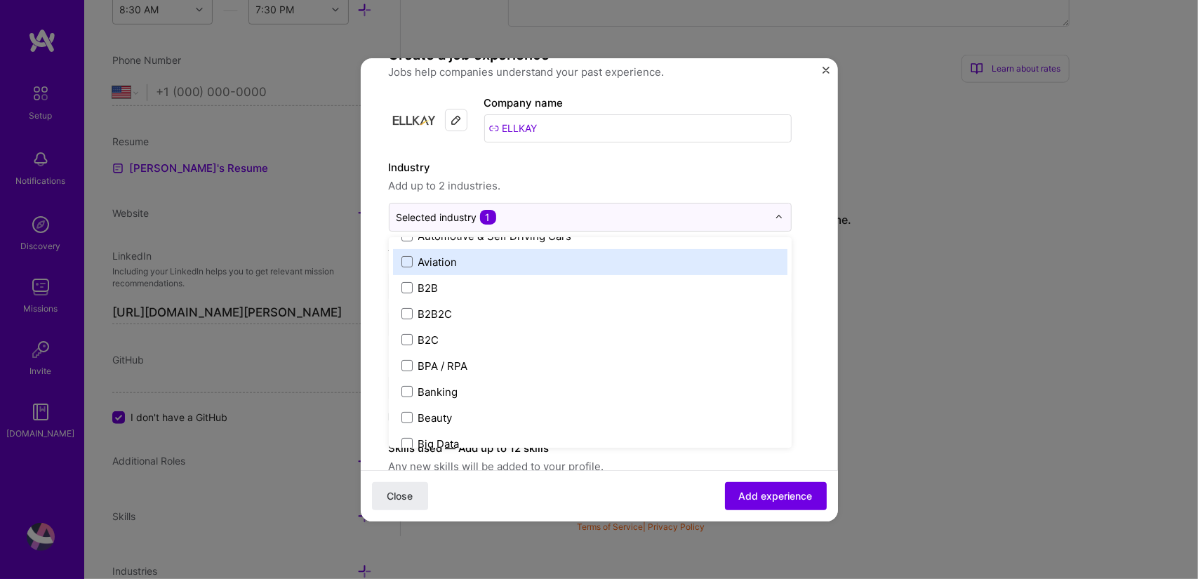
scroll to position [357, 0]
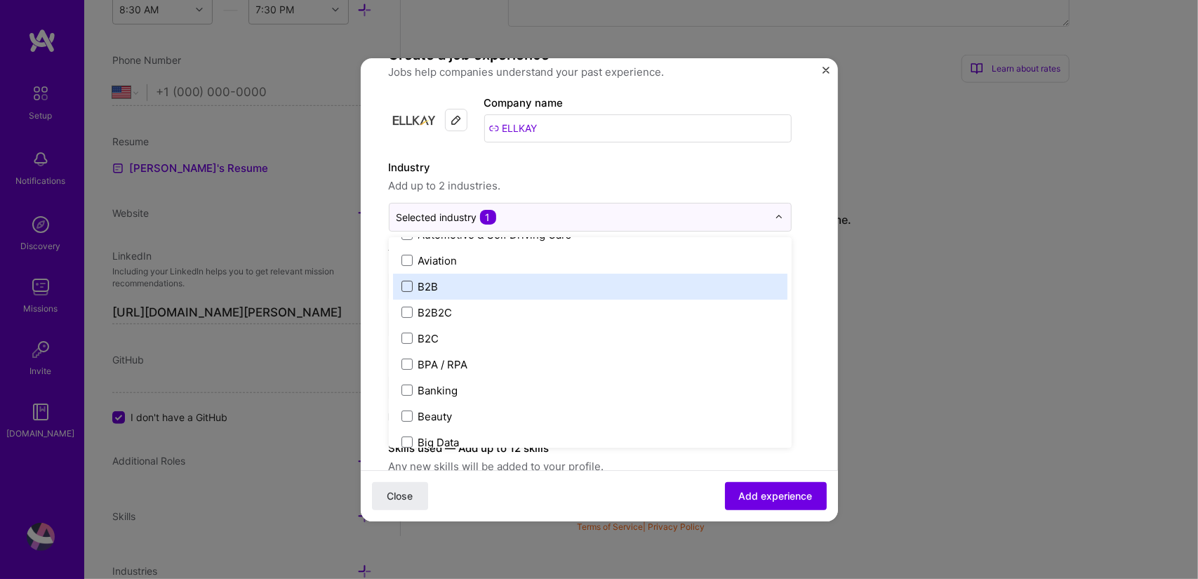
click at [404, 288] on span at bounding box center [406, 286] width 11 height 11
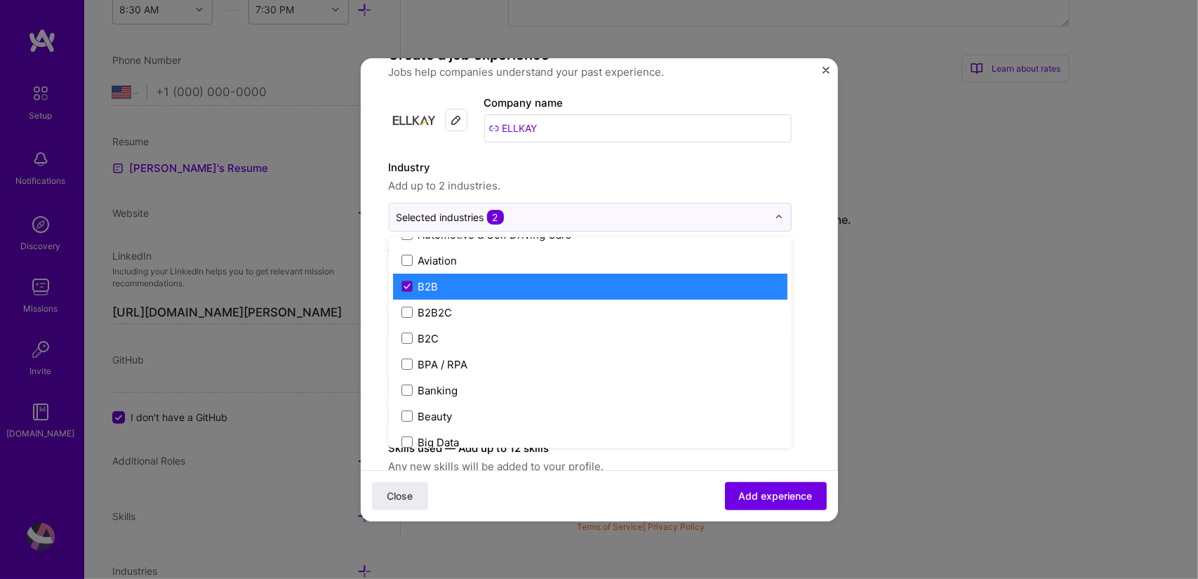
click at [406, 286] on icon at bounding box center [407, 287] width 7 height 6
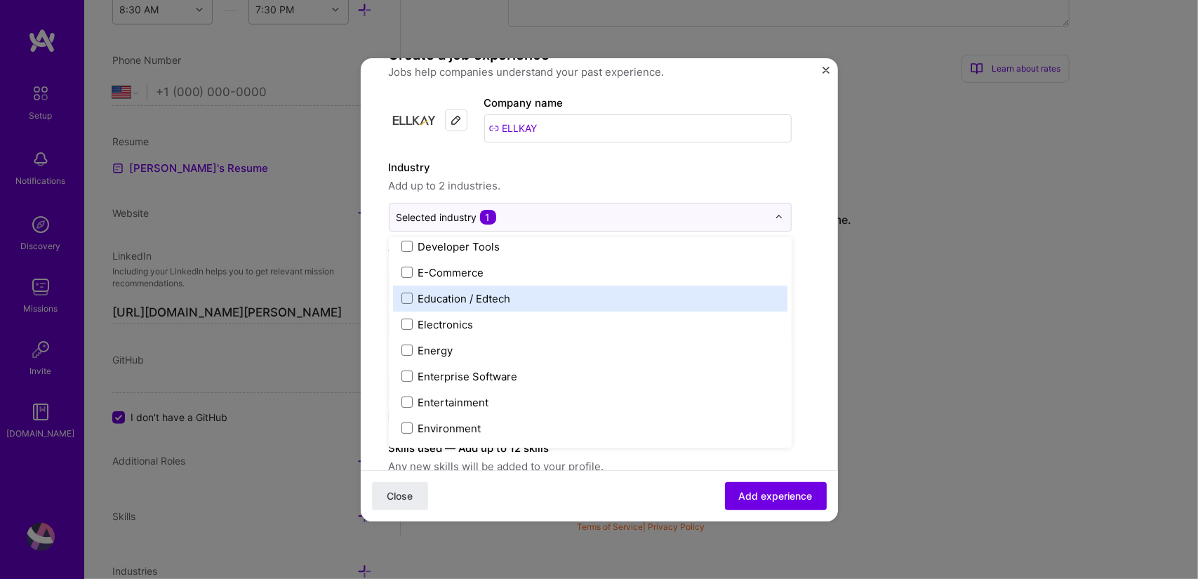
scroll to position [1230, 0]
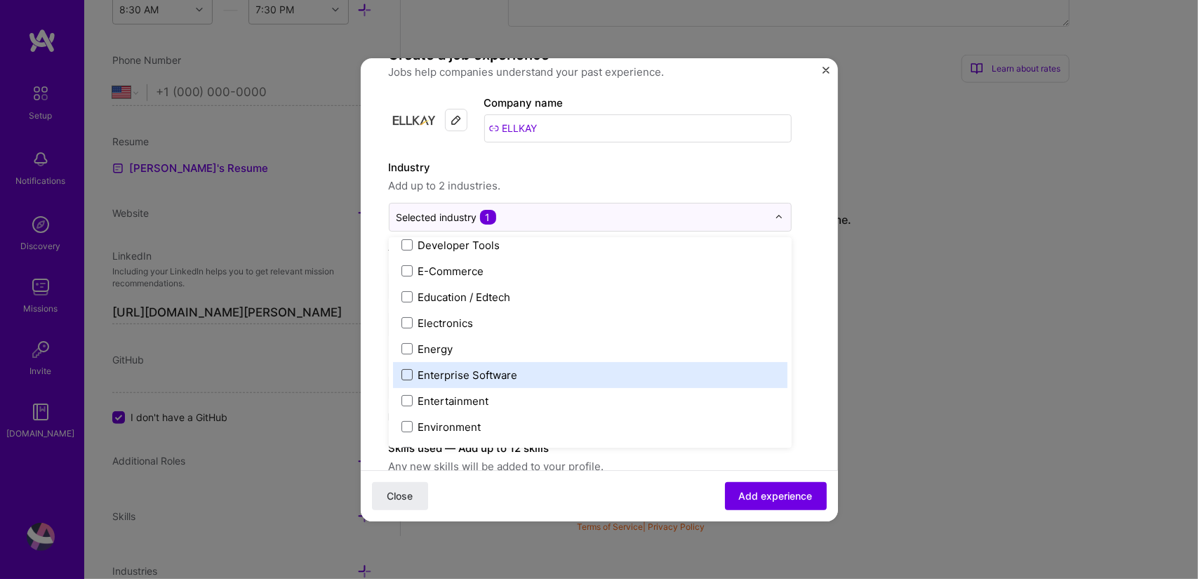
click at [406, 378] on span at bounding box center [406, 374] width 11 height 11
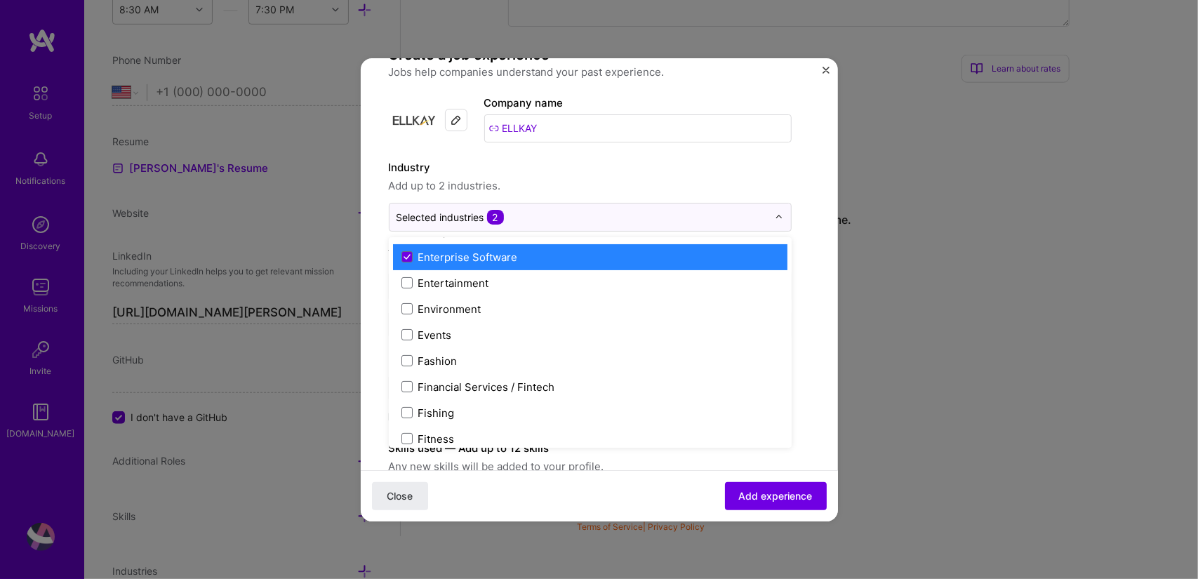
scroll to position [1350, 0]
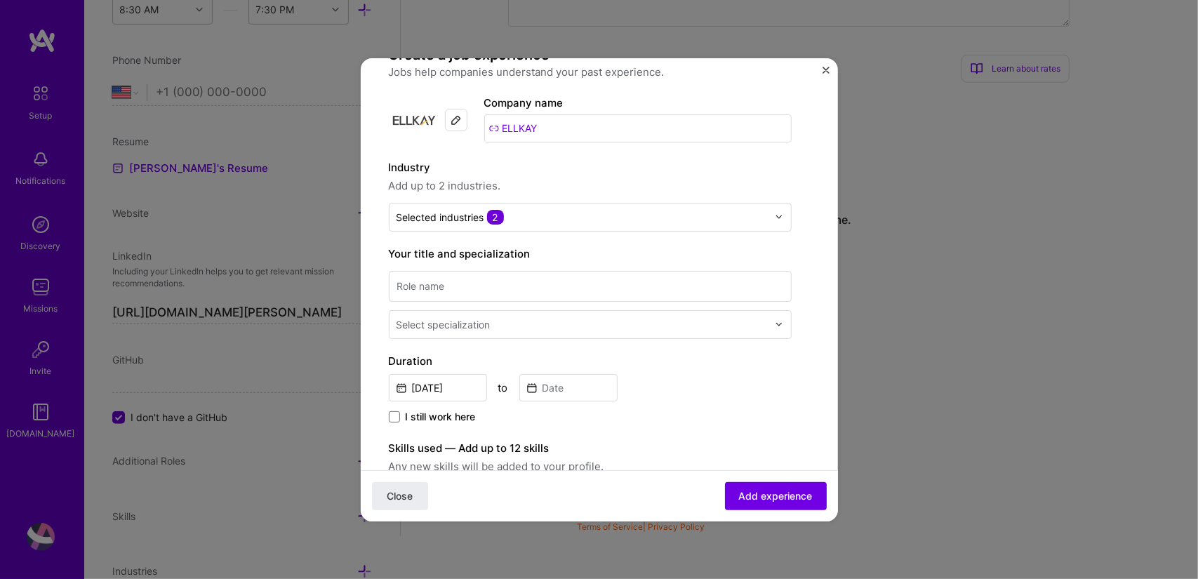
click at [819, 284] on form "Create a job experience Jobs help companies understand your past experience. Co…" at bounding box center [599, 508] width 477 height 924
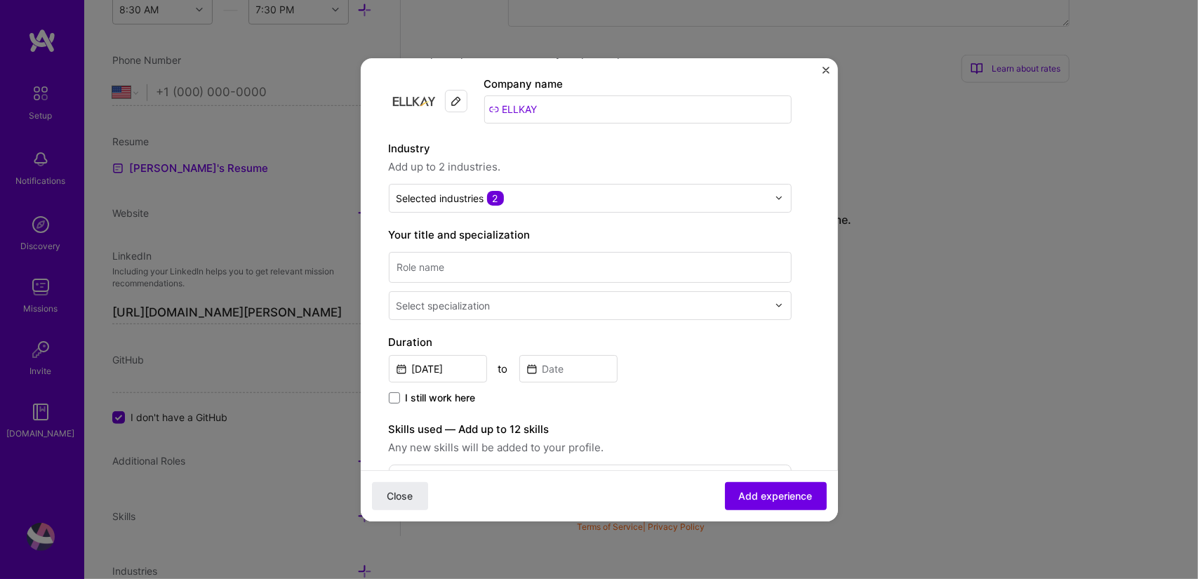
scroll to position [60, 0]
click at [618, 267] on input at bounding box center [590, 266] width 403 height 31
type input "Lead Analyst"
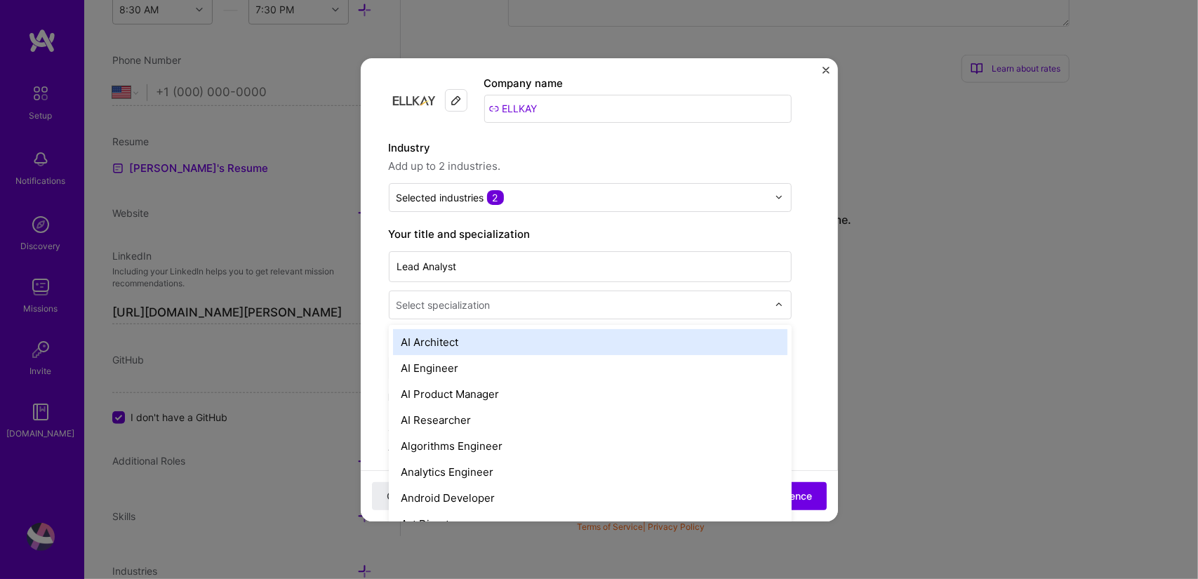
click at [503, 306] on input "text" at bounding box center [584, 305] width 374 height 15
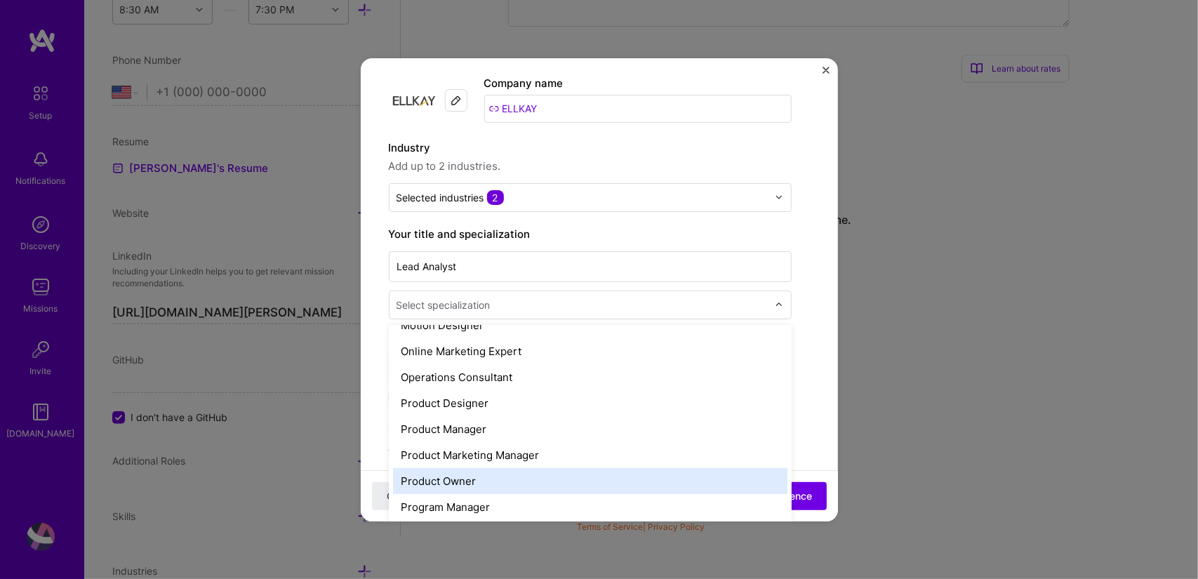
click at [452, 478] on div "Product Owner" at bounding box center [590, 481] width 394 height 26
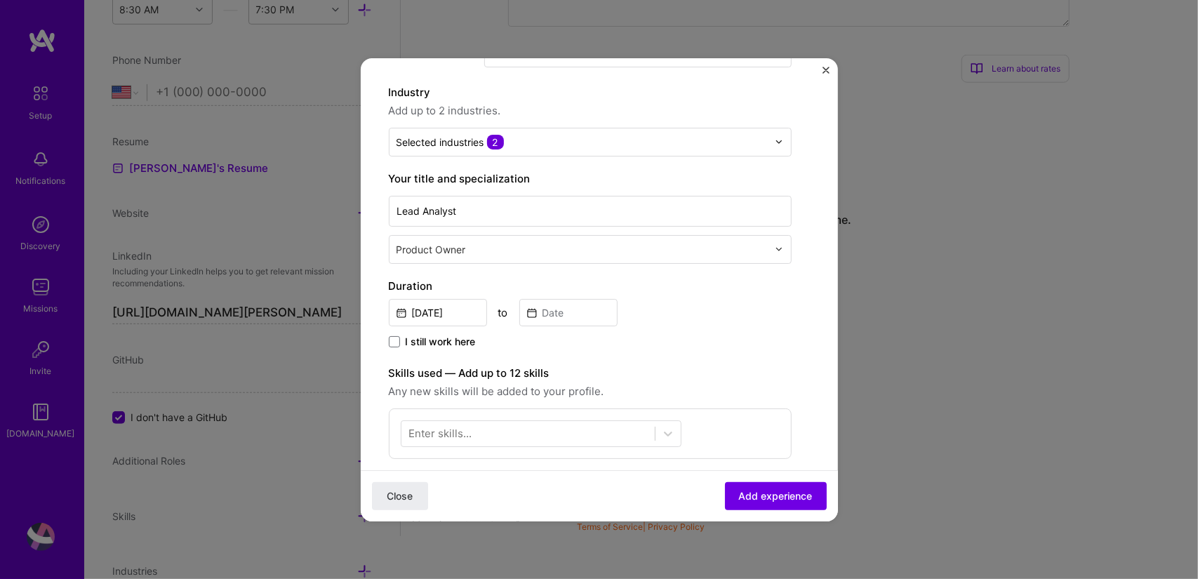
scroll to position [119, 0]
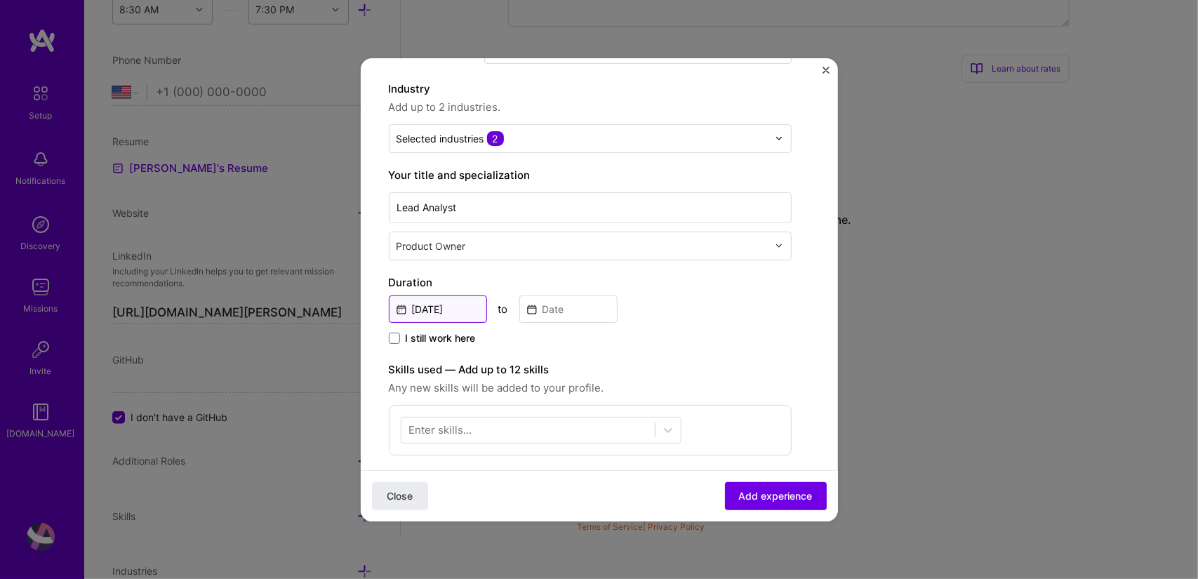
click at [451, 302] on input "[DATE]" at bounding box center [438, 308] width 98 height 27
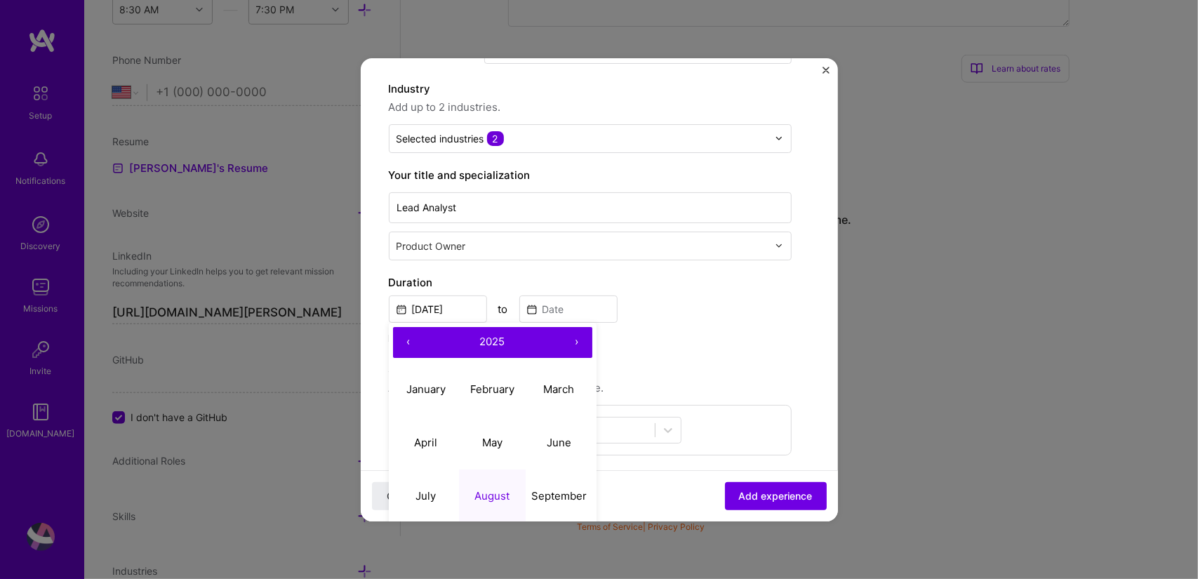
click at [405, 342] on button "‹" at bounding box center [408, 342] width 31 height 31
click at [436, 391] on abbr "January" at bounding box center [425, 389] width 39 height 13
type input "[DATE]"
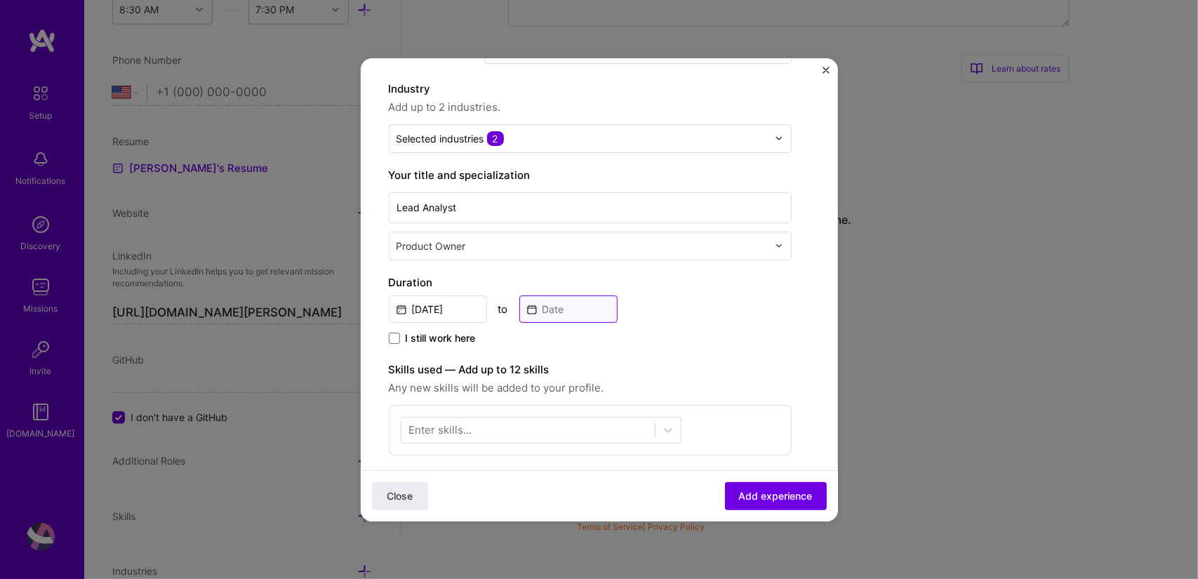
click at [571, 304] on input at bounding box center [568, 308] width 98 height 27
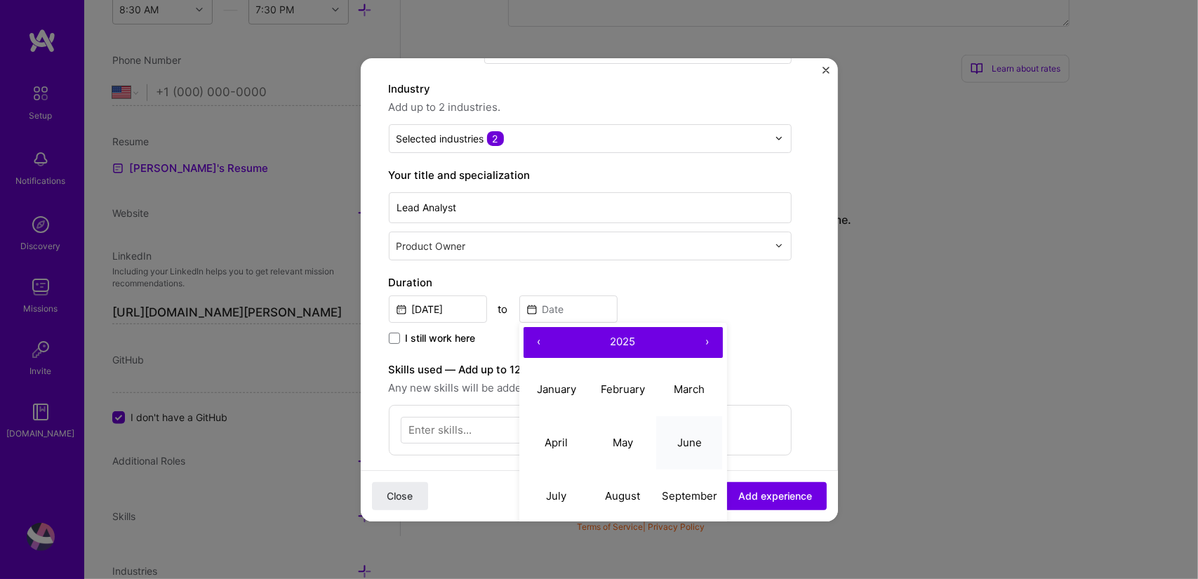
click at [679, 449] on button "June" at bounding box center [689, 442] width 67 height 53
type input "[DATE]"
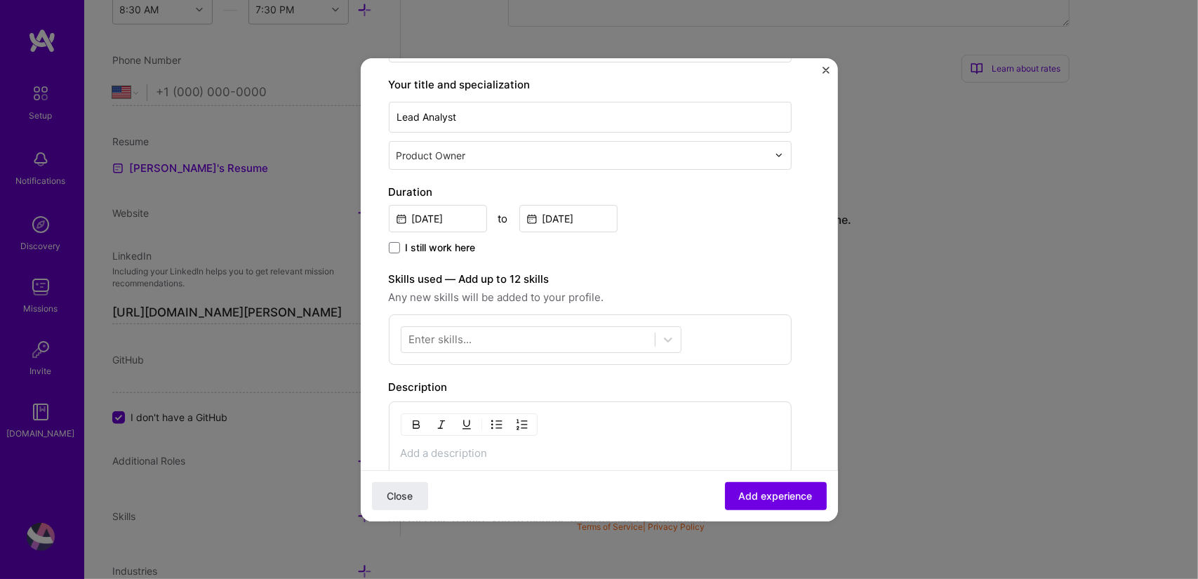
scroll to position [211, 0]
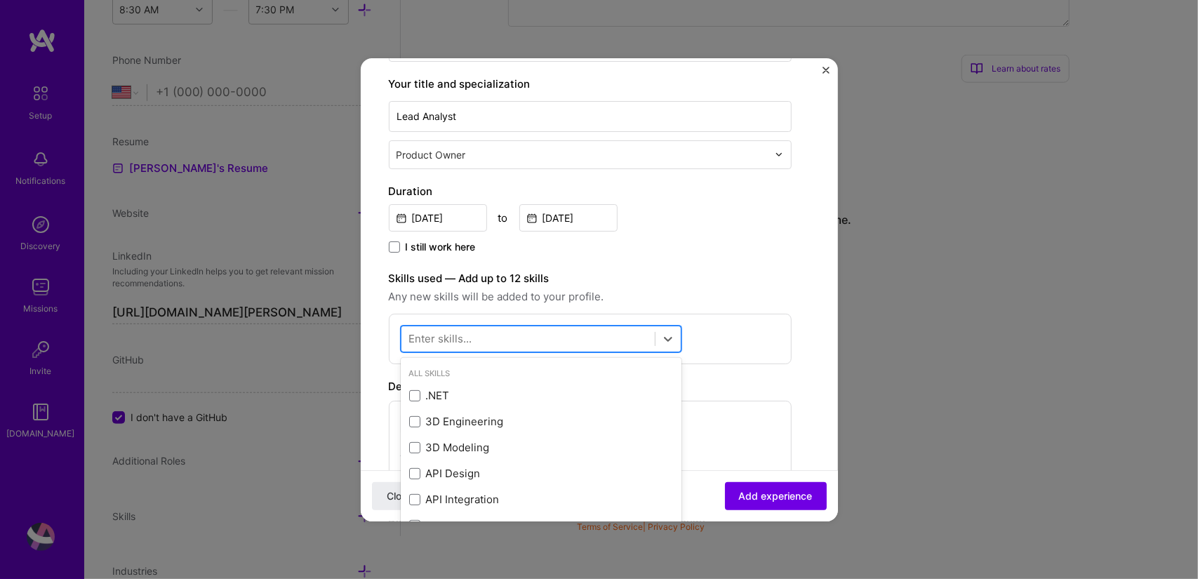
click at [483, 340] on div at bounding box center [527, 338] width 253 height 23
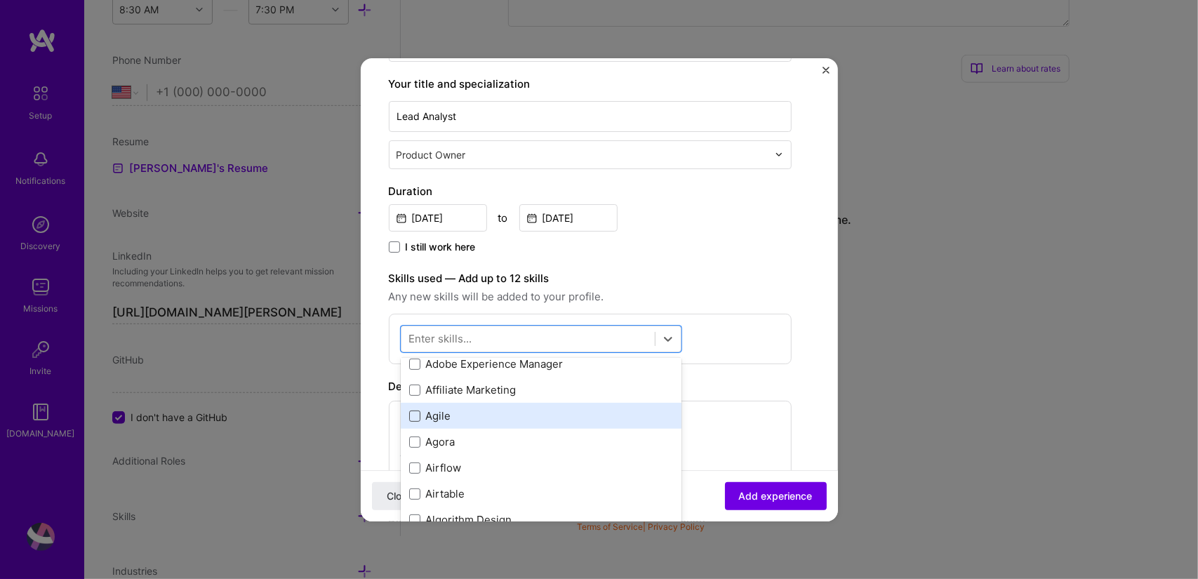
click at [411, 414] on span at bounding box center [414, 416] width 11 height 11
click at [0, 0] on input "checkbox" at bounding box center [0, 0] width 0 height 0
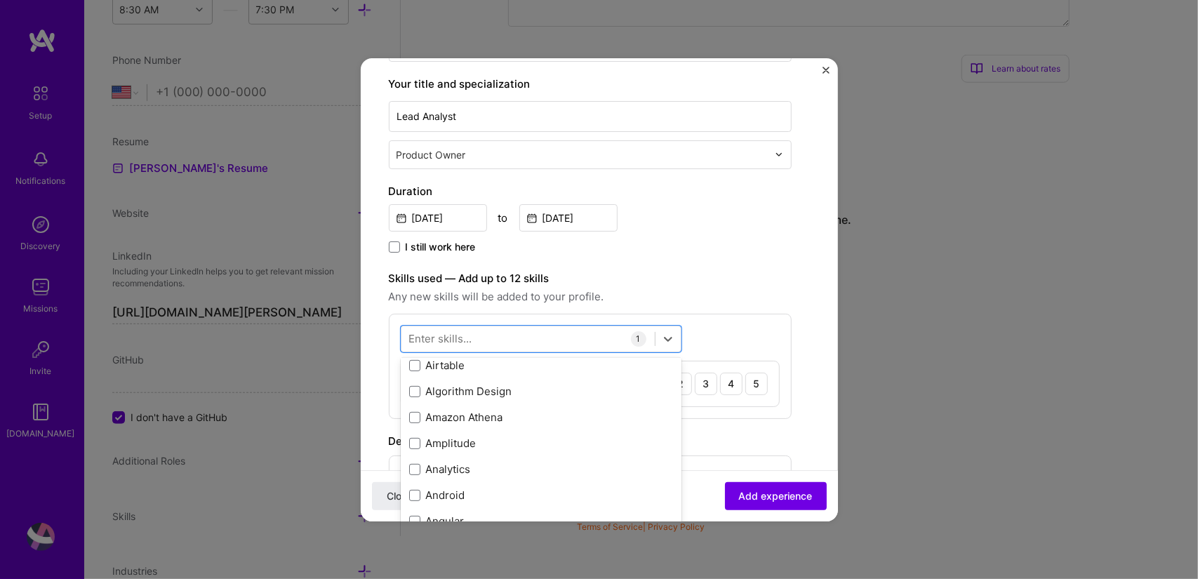
scroll to position [629, 0]
click at [415, 467] on span at bounding box center [414, 468] width 11 height 11
click at [0, 0] on input "checkbox" at bounding box center [0, 0] width 0 height 0
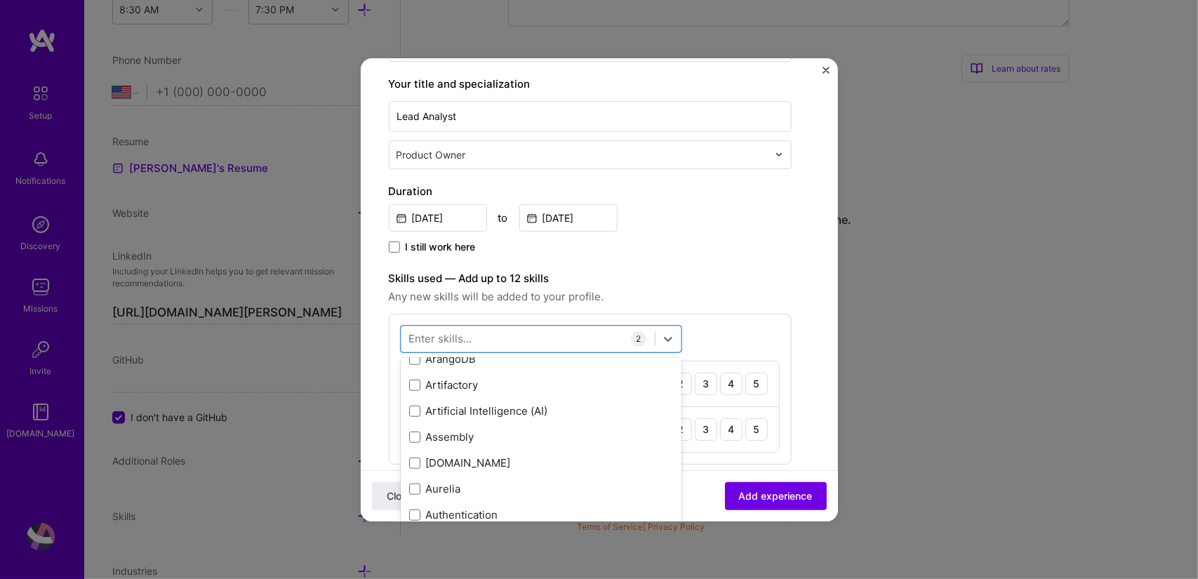
scroll to position [983, 0]
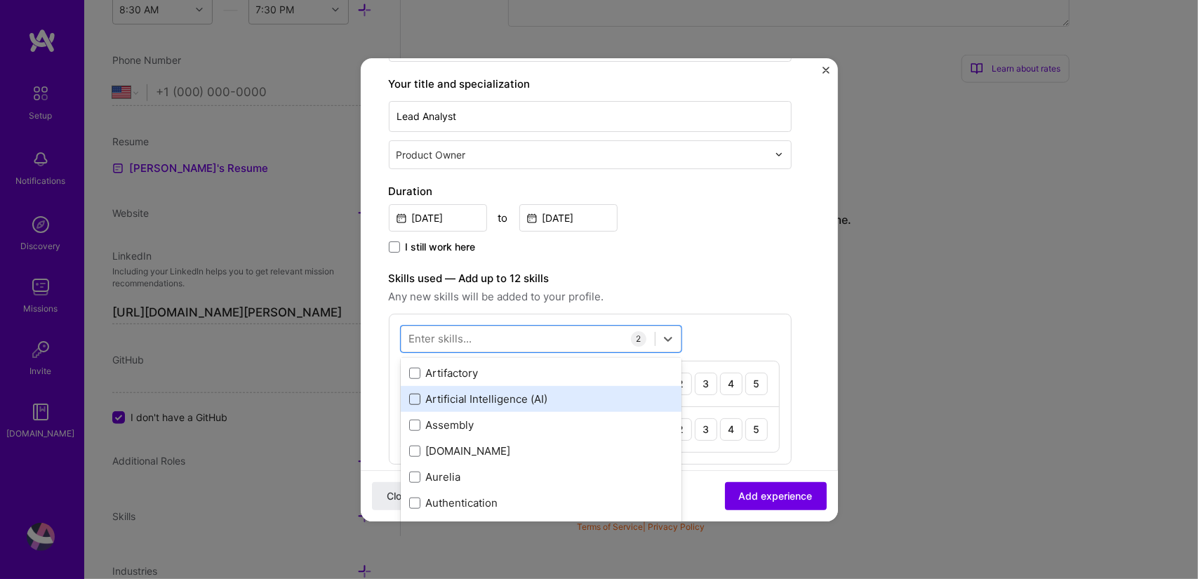
click at [417, 395] on span at bounding box center [414, 399] width 11 height 11
click at [0, 0] on input "checkbox" at bounding box center [0, 0] width 0 height 0
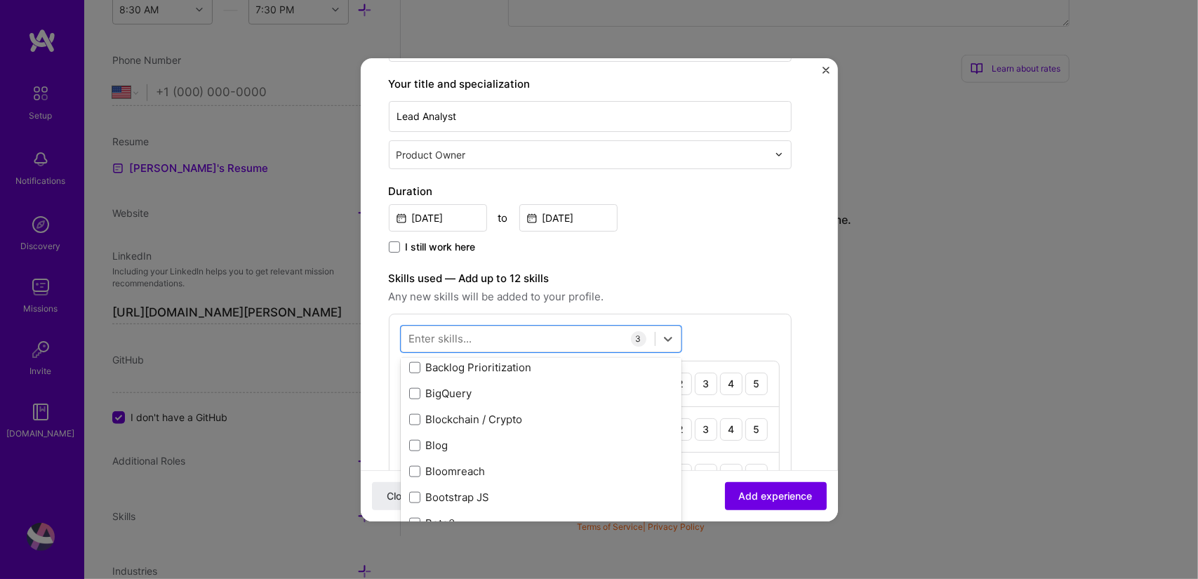
scroll to position [1275, 0]
click at [414, 364] on span at bounding box center [414, 366] width 11 height 11
click at [0, 0] on input "checkbox" at bounding box center [0, 0] width 0 height 0
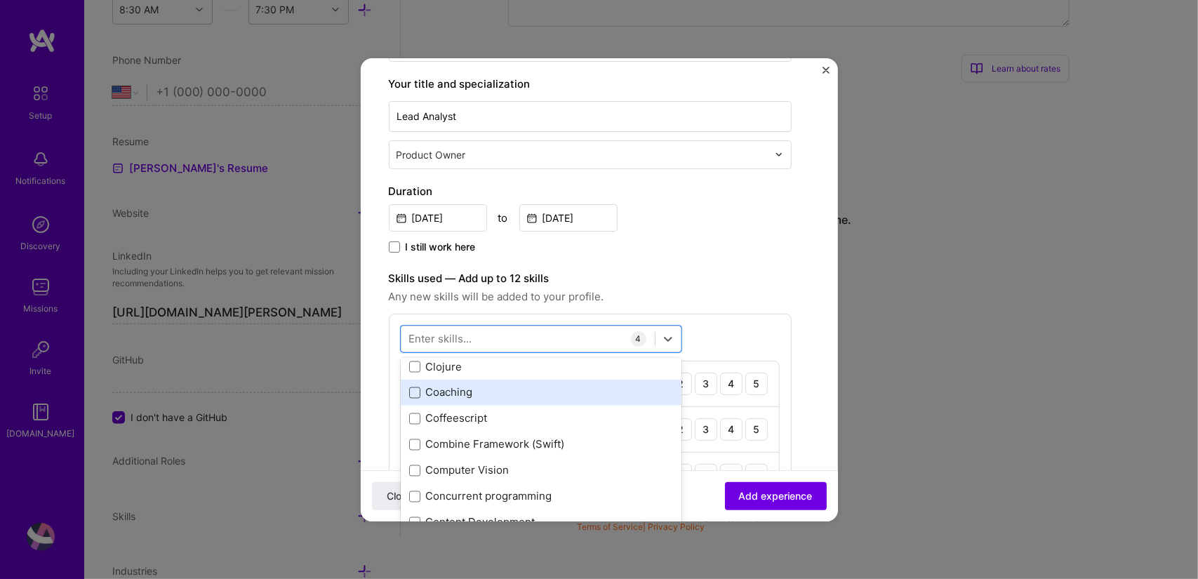
click at [414, 392] on span at bounding box center [414, 392] width 11 height 11
click at [0, 0] on input "checkbox" at bounding box center [0, 0] width 0 height 0
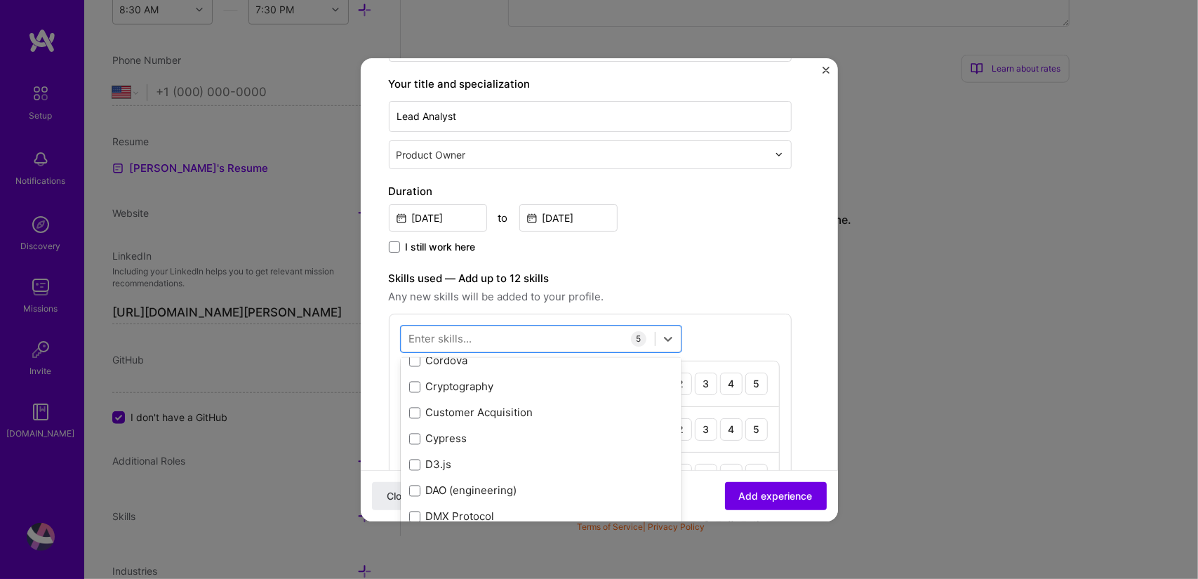
scroll to position [2038, 0]
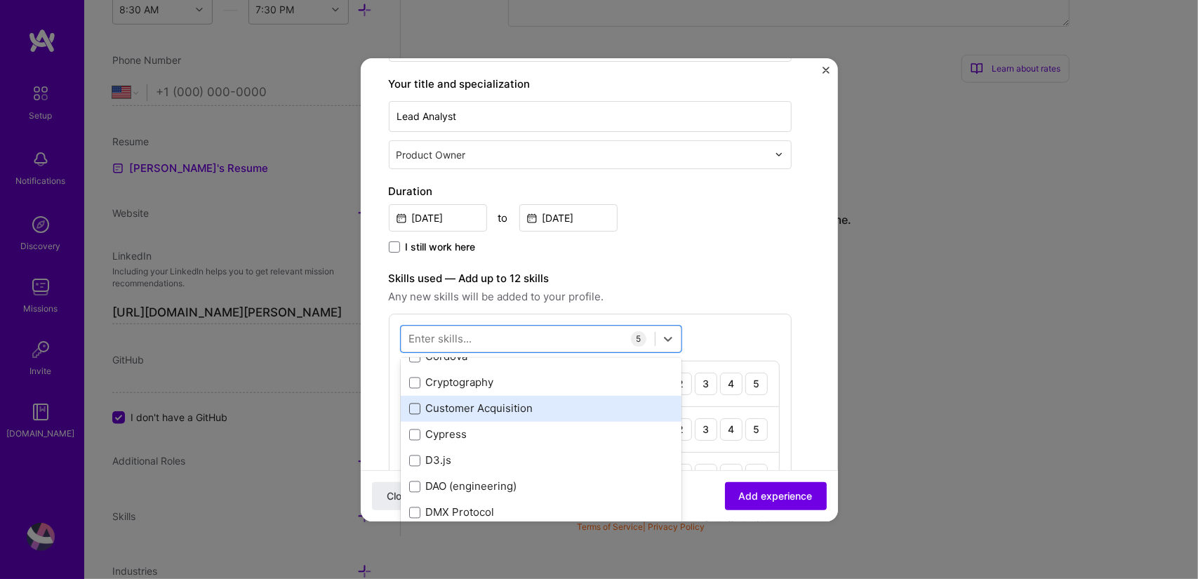
click at [414, 407] on span at bounding box center [414, 409] width 11 height 11
click at [0, 0] on input "checkbox" at bounding box center [0, 0] width 0 height 0
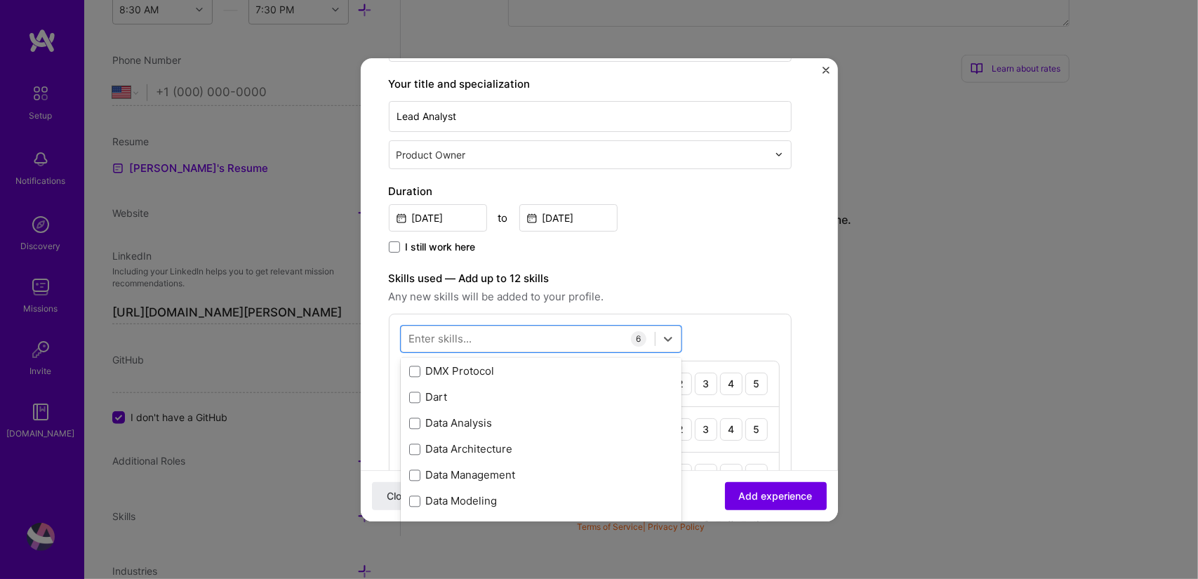
scroll to position [2187, 0]
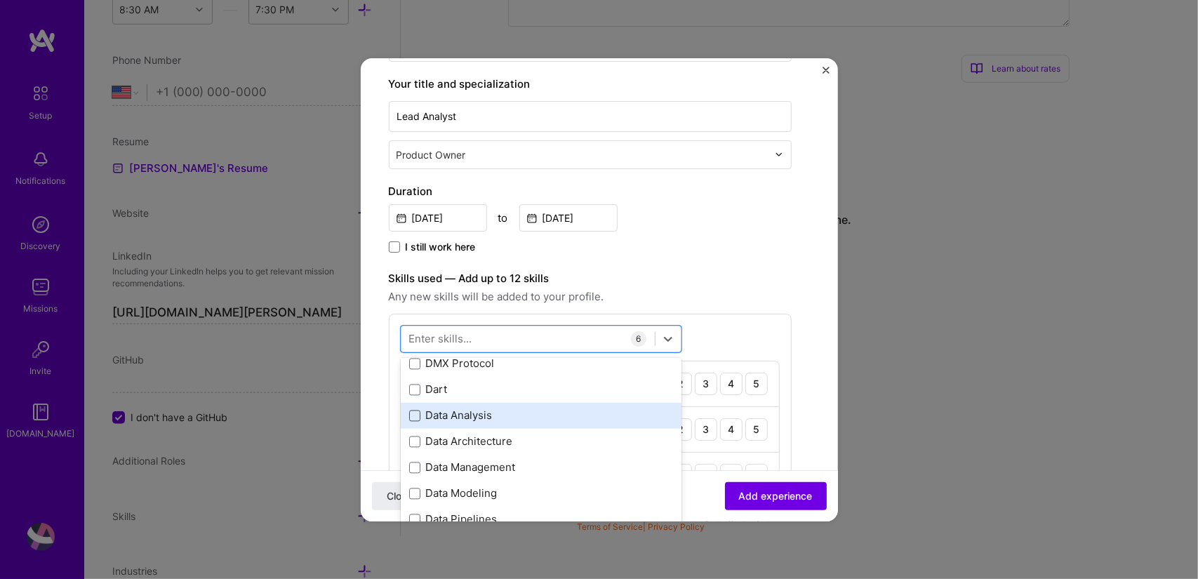
click at [414, 415] on span at bounding box center [414, 416] width 11 height 11
click at [0, 0] on input "checkbox" at bounding box center [0, 0] width 0 height 0
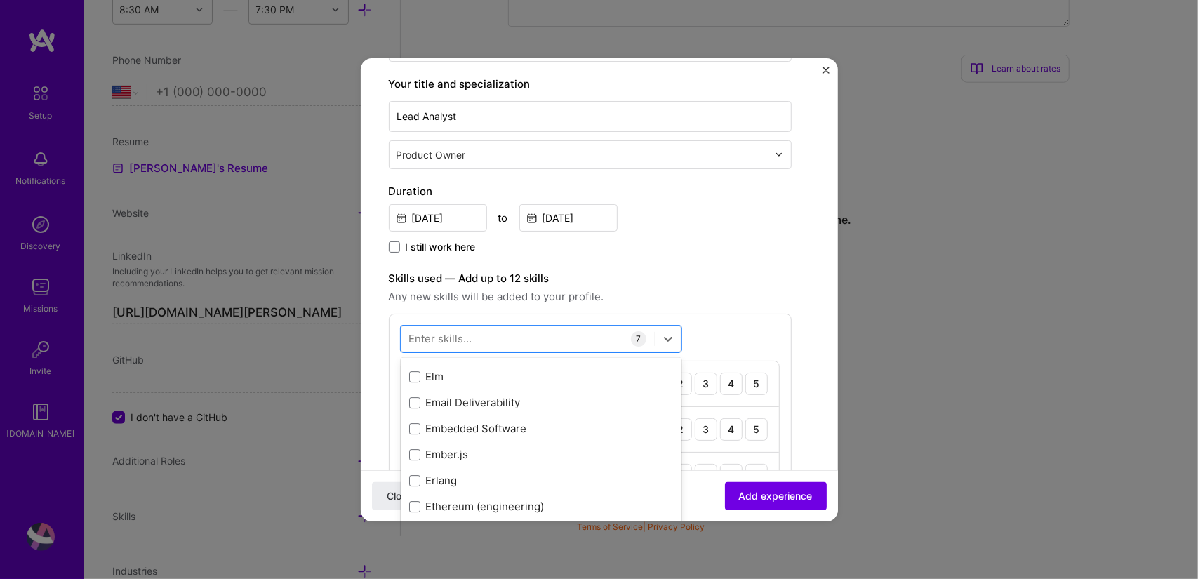
scroll to position [3084, 0]
click at [417, 425] on span at bounding box center [414, 428] width 11 height 11
click at [0, 0] on input "checkbox" at bounding box center [0, 0] width 0 height 0
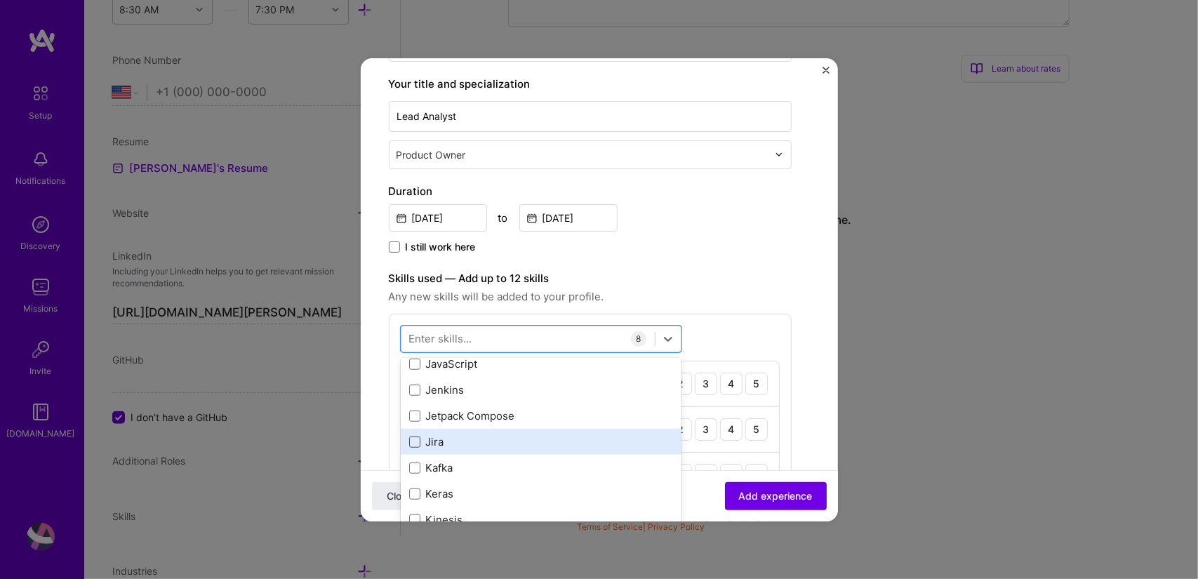
click at [414, 442] on span at bounding box center [414, 442] width 11 height 11
click at [0, 0] on input "checkbox" at bounding box center [0, 0] width 0 height 0
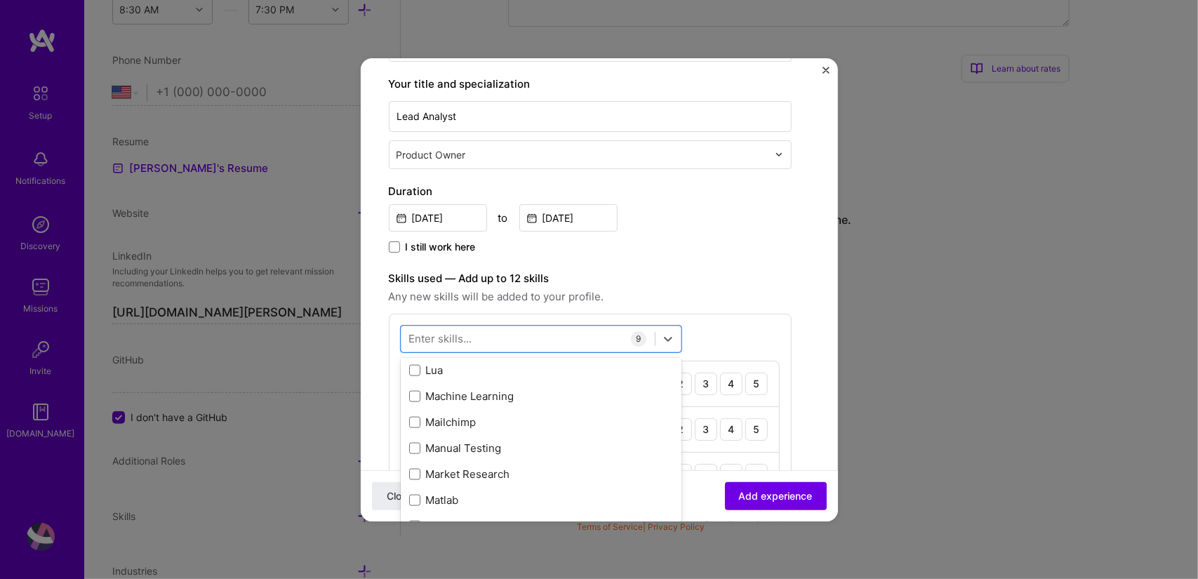
scroll to position [5064, 0]
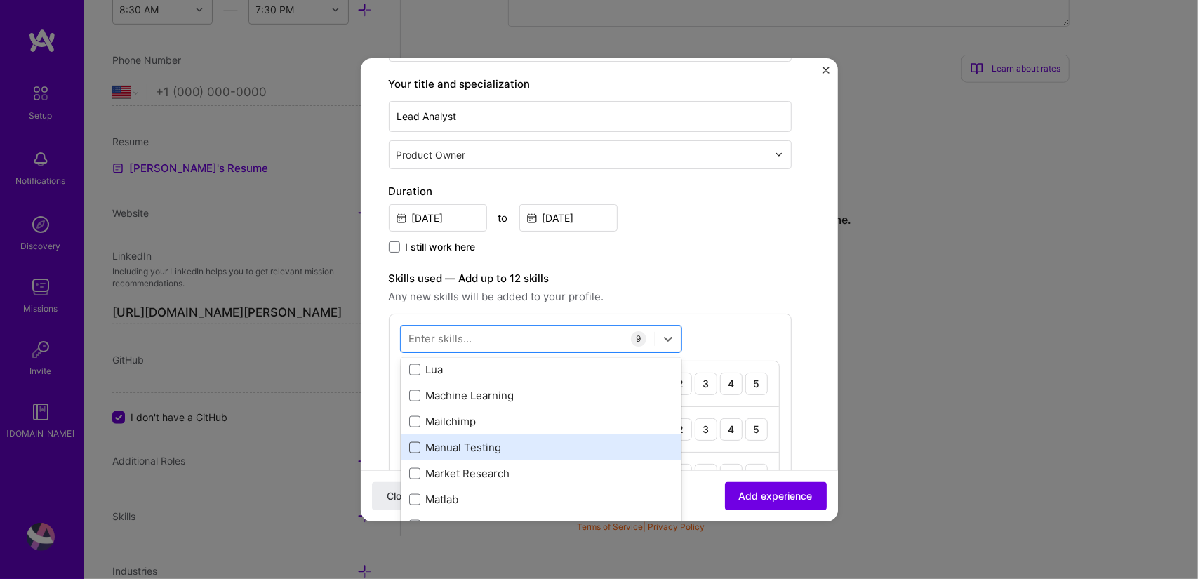
click at [413, 447] on span at bounding box center [414, 447] width 11 height 11
click at [0, 0] on input "checkbox" at bounding box center [0, 0] width 0 height 0
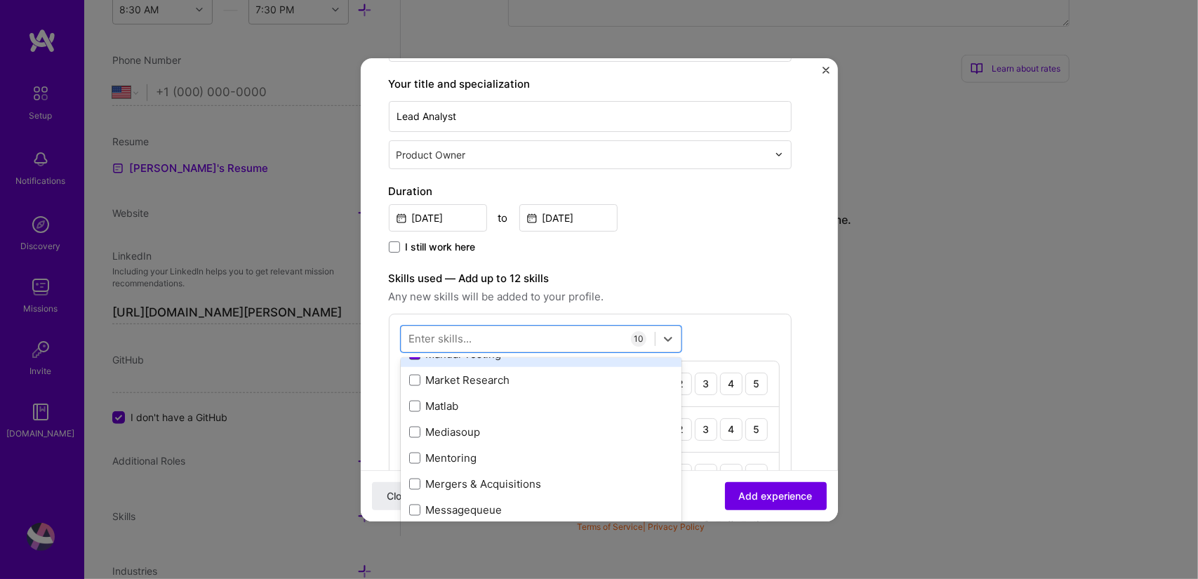
scroll to position [5158, 0]
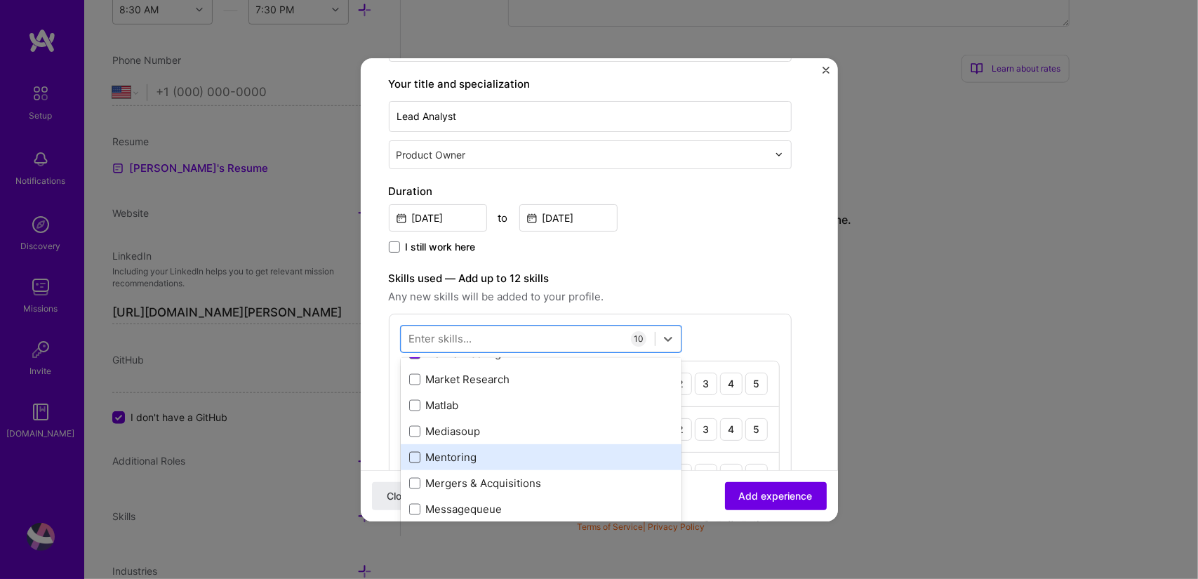
click at [415, 453] on span at bounding box center [414, 457] width 11 height 11
click at [0, 0] on input "checkbox" at bounding box center [0, 0] width 0 height 0
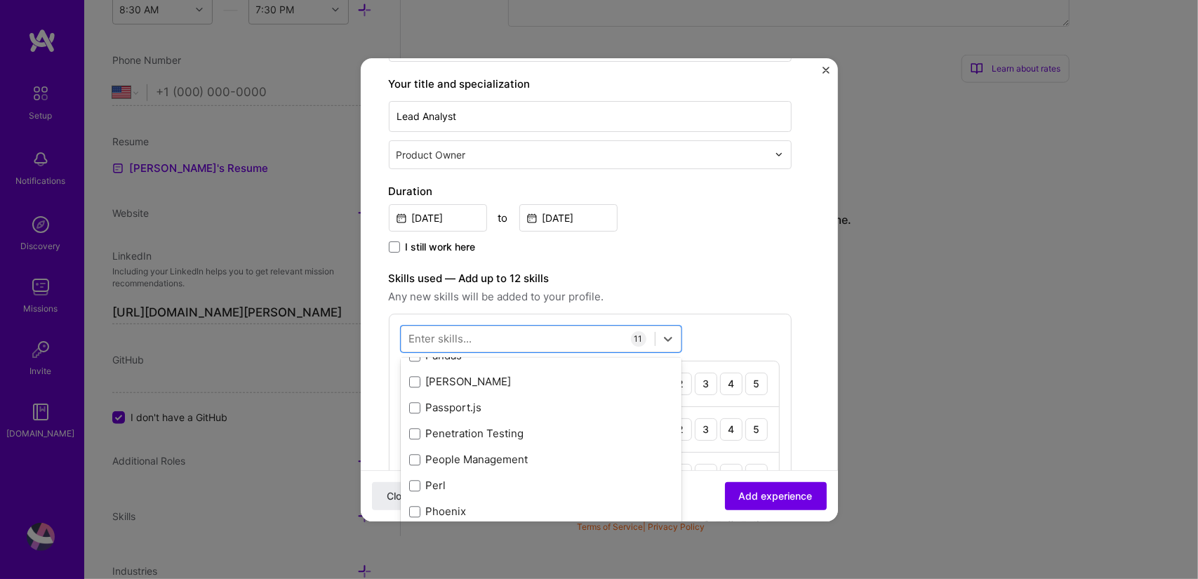
scroll to position [6065, 0]
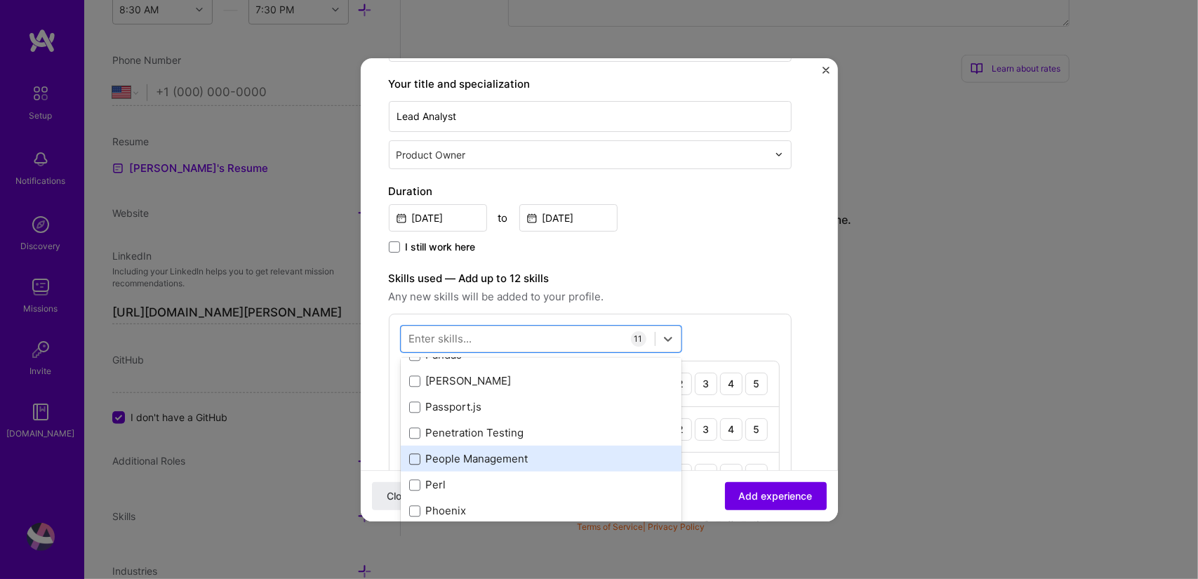
click at [415, 456] on span at bounding box center [414, 458] width 11 height 11
click at [0, 0] on input "checkbox" at bounding box center [0, 0] width 0 height 0
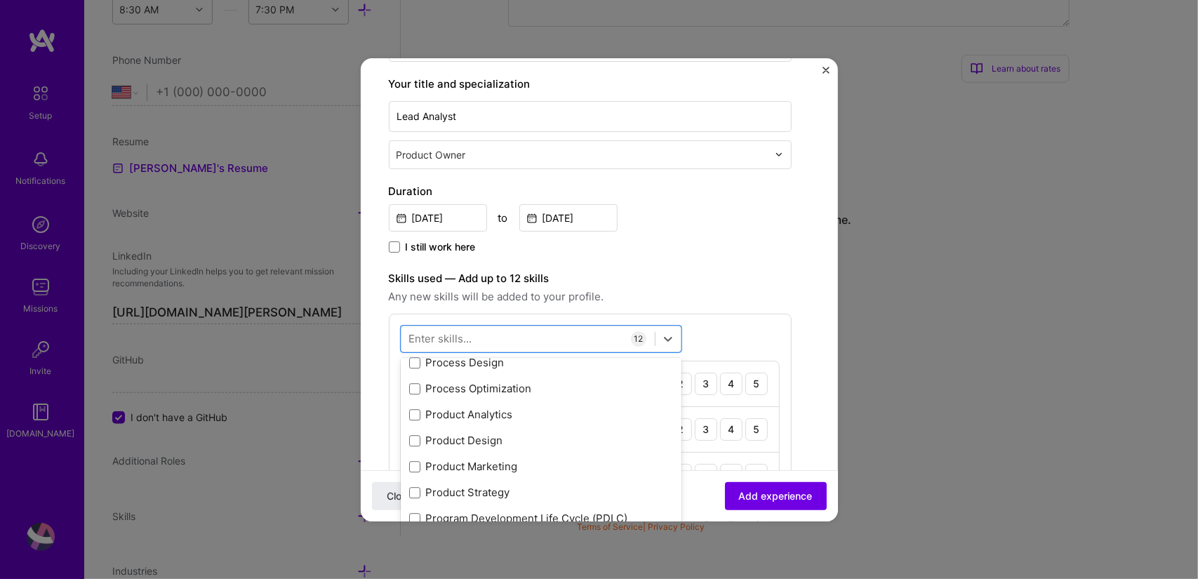
scroll to position [6423, 0]
click at [413, 435] on span at bounding box center [414, 439] width 11 height 11
click at [0, 0] on input "checkbox" at bounding box center [0, 0] width 0 height 0
click at [413, 409] on span at bounding box center [414, 413] width 11 height 11
click at [0, 0] on input "checkbox" at bounding box center [0, 0] width 0 height 0
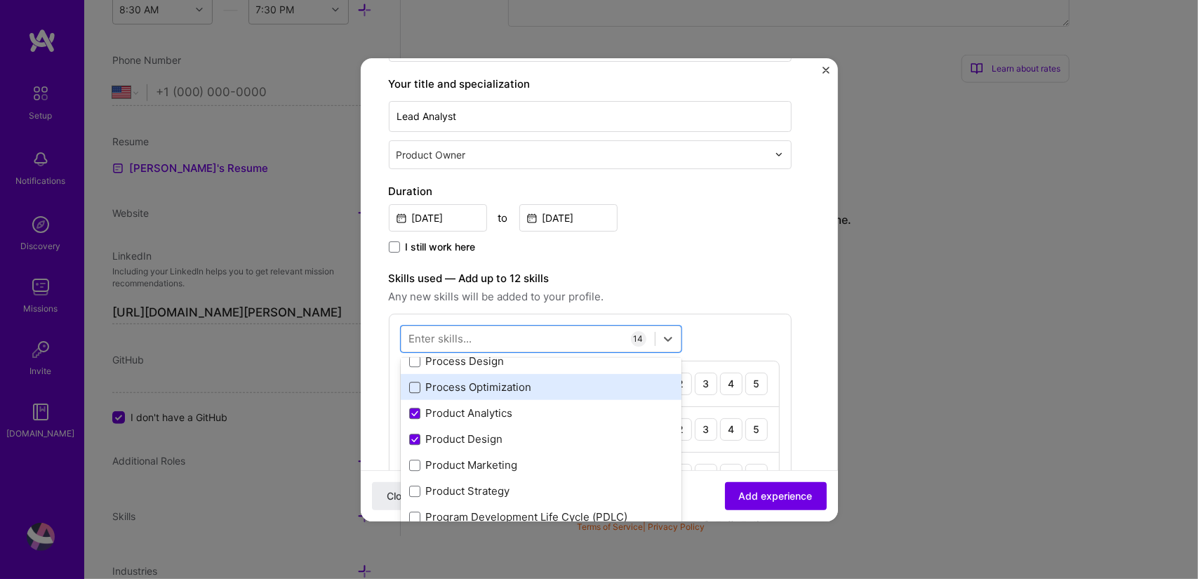
click at [412, 382] on span at bounding box center [414, 387] width 11 height 11
click at [0, 0] on input "checkbox" at bounding box center [0, 0] width 0 height 0
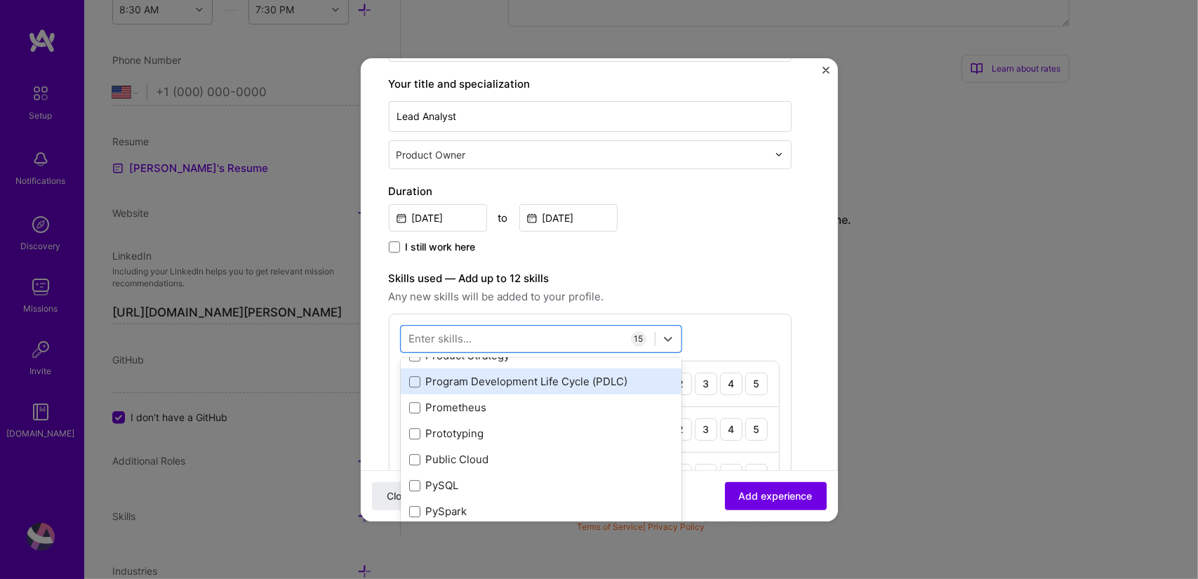
scroll to position [6560, 0]
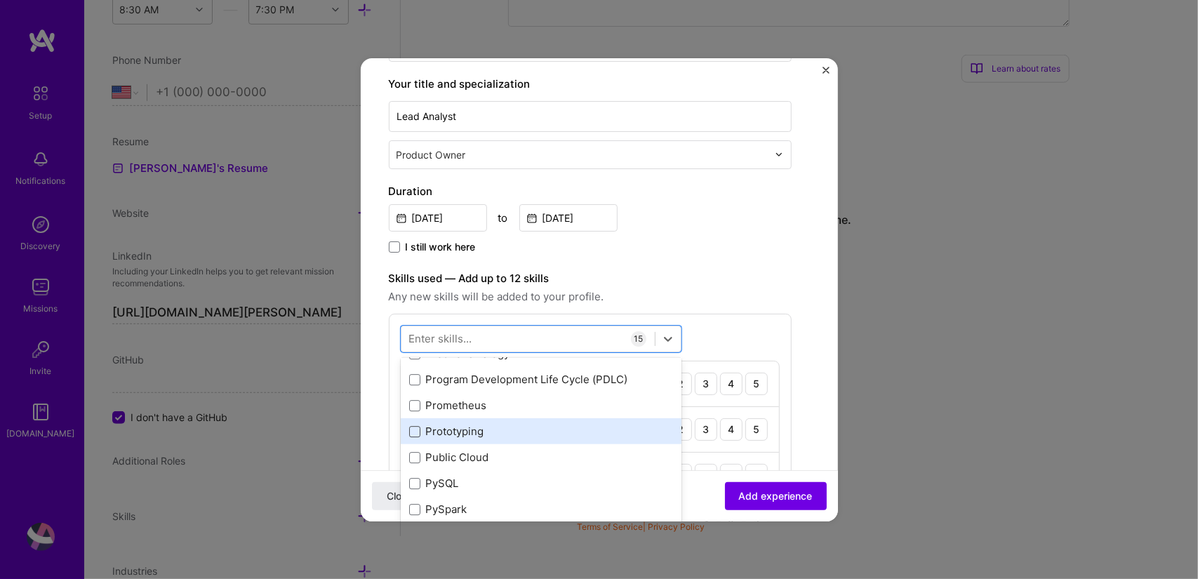
click at [413, 429] on span at bounding box center [414, 431] width 11 height 11
click at [0, 0] on input "checkbox" at bounding box center [0, 0] width 0 height 0
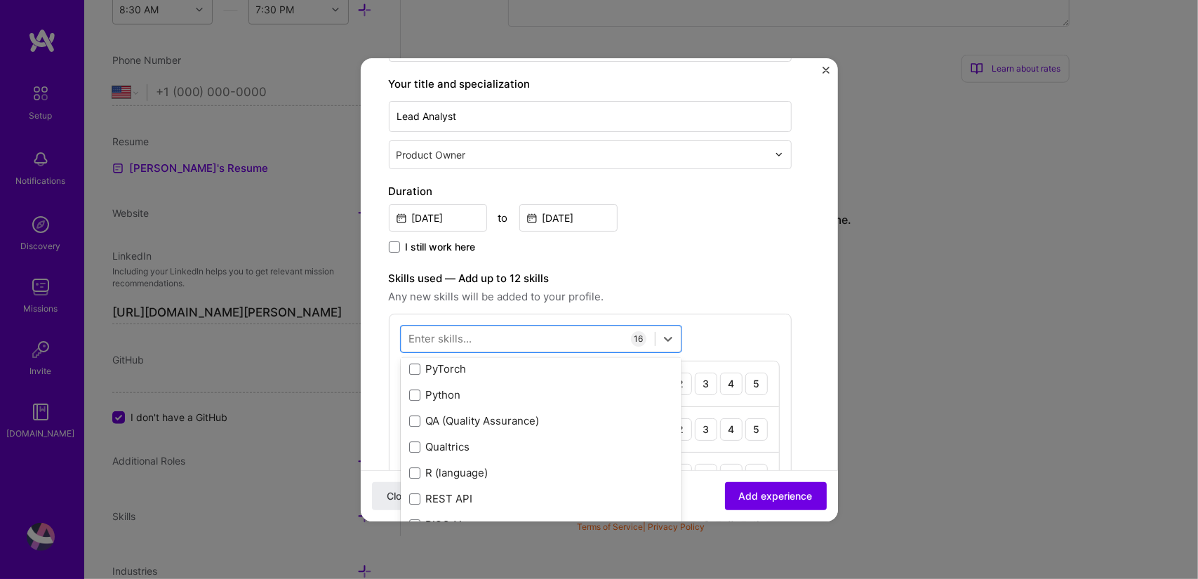
scroll to position [6729, 0]
click at [413, 414] on span at bounding box center [414, 418] width 11 height 11
click at [0, 0] on input "checkbox" at bounding box center [0, 0] width 0 height 0
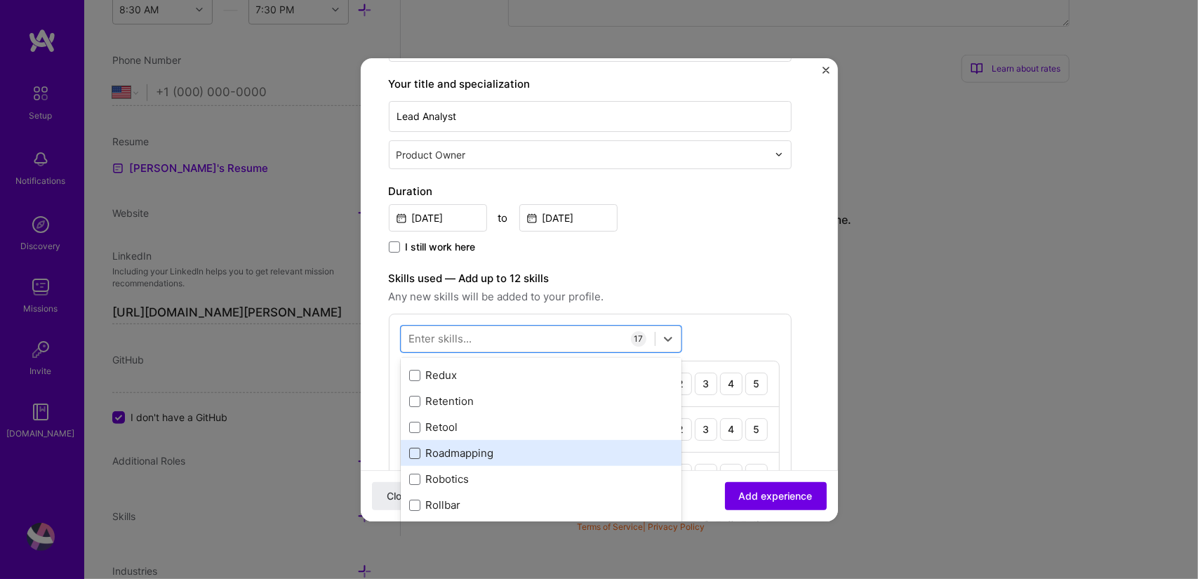
click at [414, 454] on span at bounding box center [414, 453] width 11 height 11
click at [0, 0] on input "checkbox" at bounding box center [0, 0] width 0 height 0
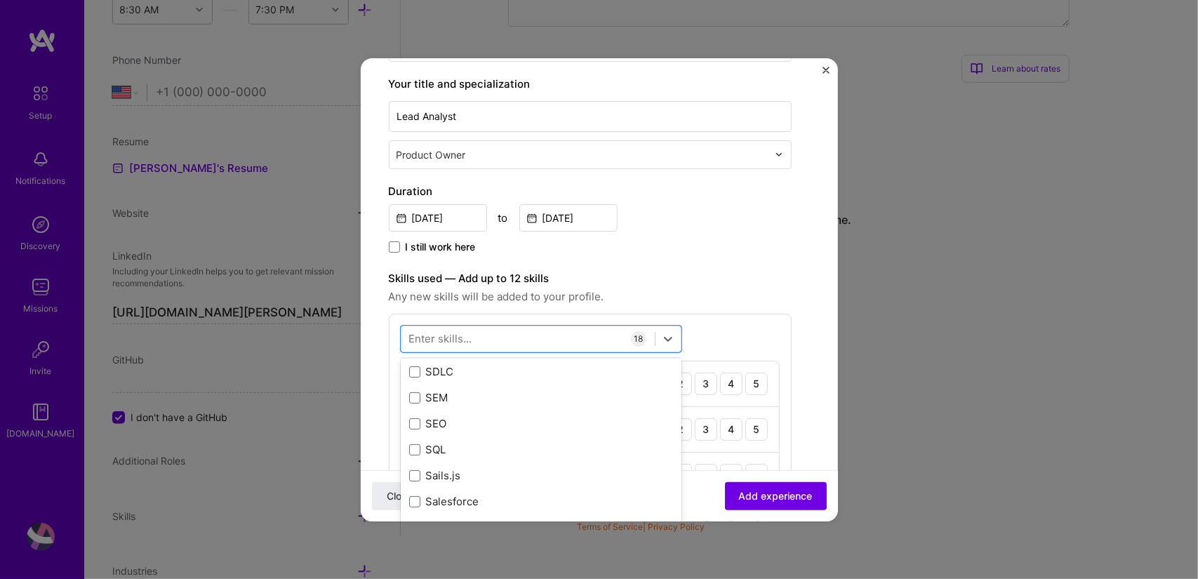
scroll to position [7453, 0]
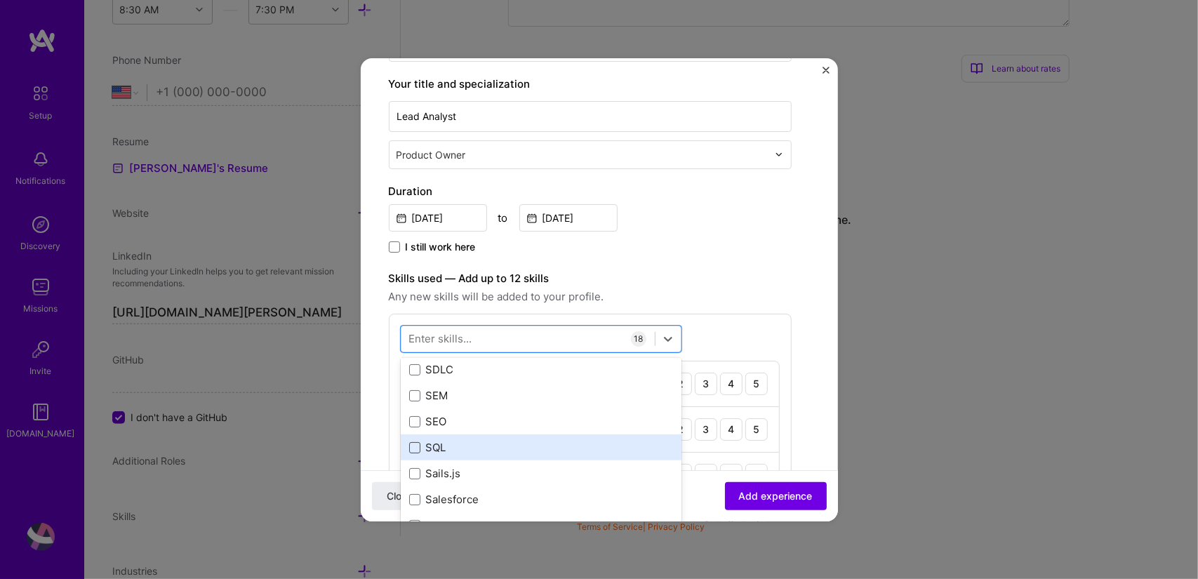
click at [415, 446] on span at bounding box center [414, 447] width 11 height 11
click at [0, 0] on input "checkbox" at bounding box center [0, 0] width 0 height 0
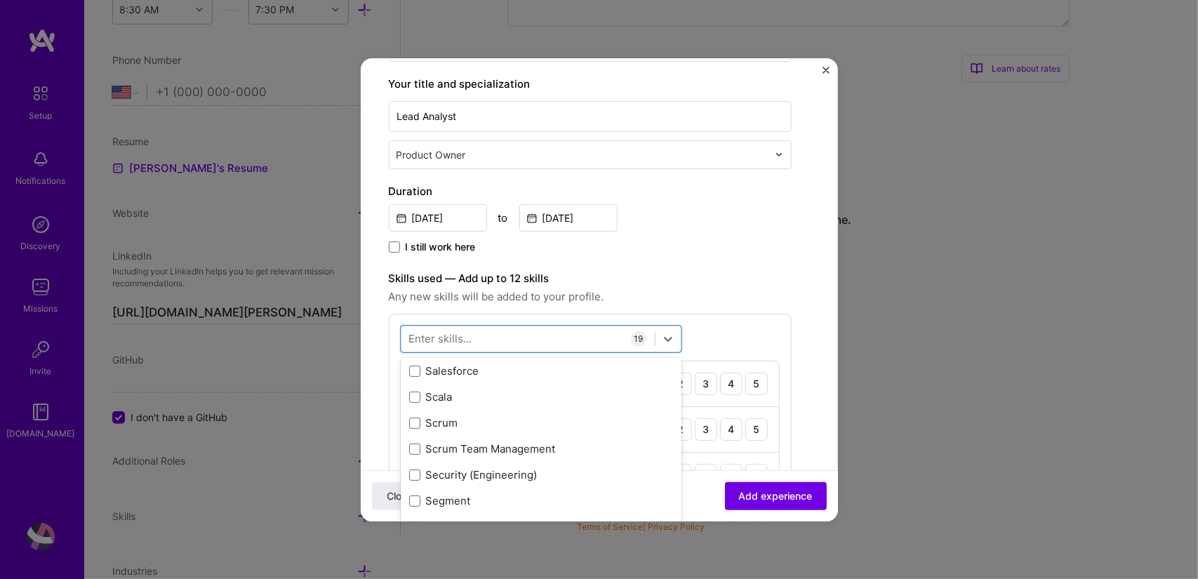
scroll to position [7583, 0]
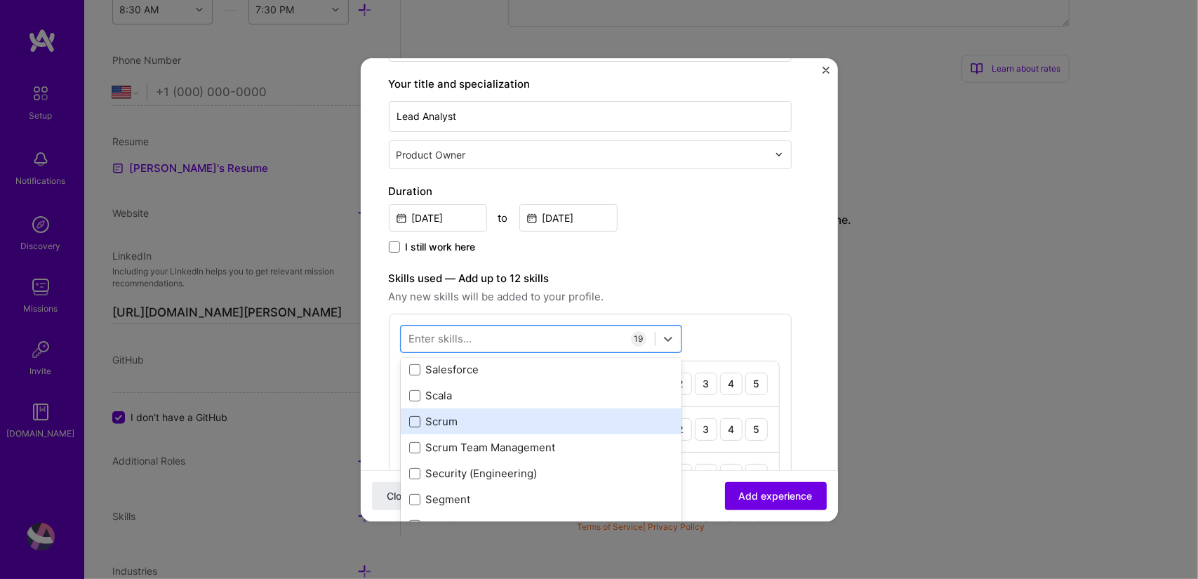
click at [413, 421] on span at bounding box center [414, 421] width 11 height 11
click at [0, 0] on input "checkbox" at bounding box center [0, 0] width 0 height 0
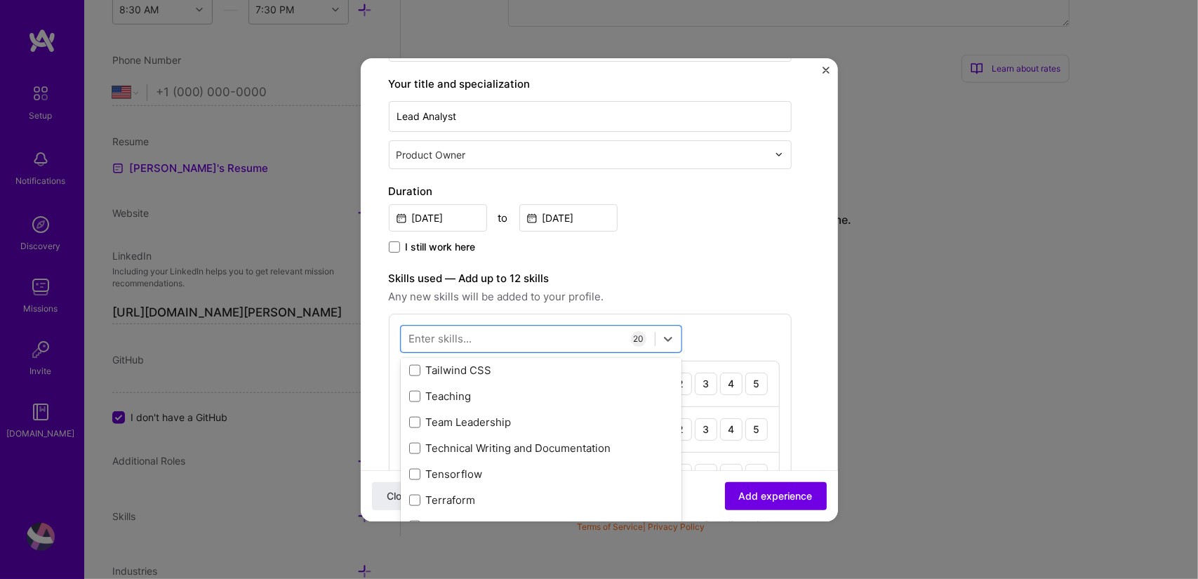
scroll to position [8518, 0]
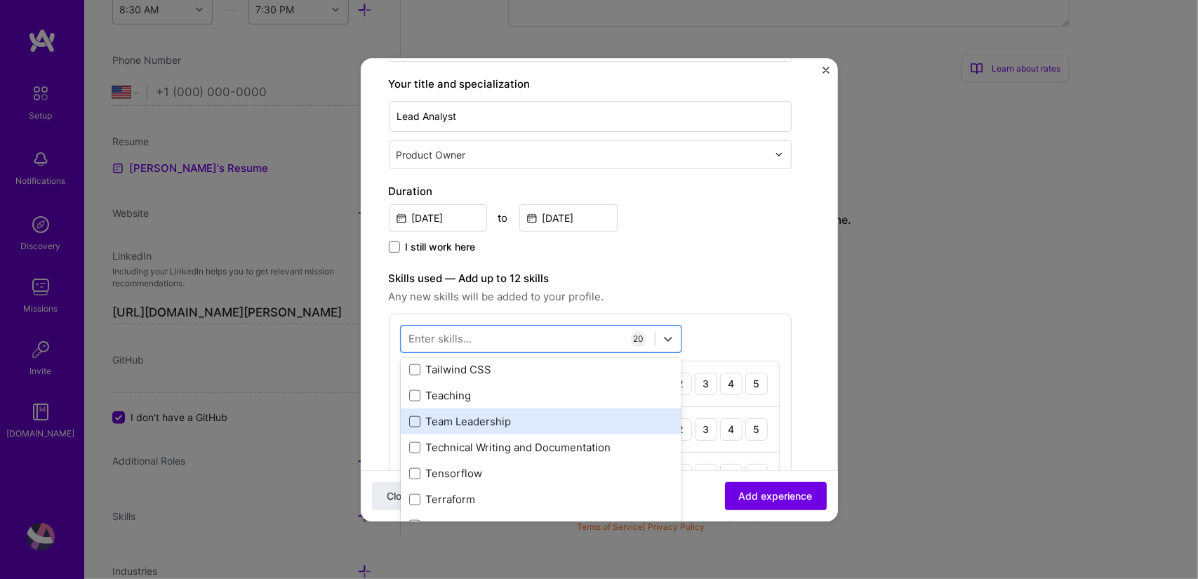
click at [415, 416] on span at bounding box center [414, 421] width 11 height 11
click at [0, 0] on input "checkbox" at bounding box center [0, 0] width 0 height 0
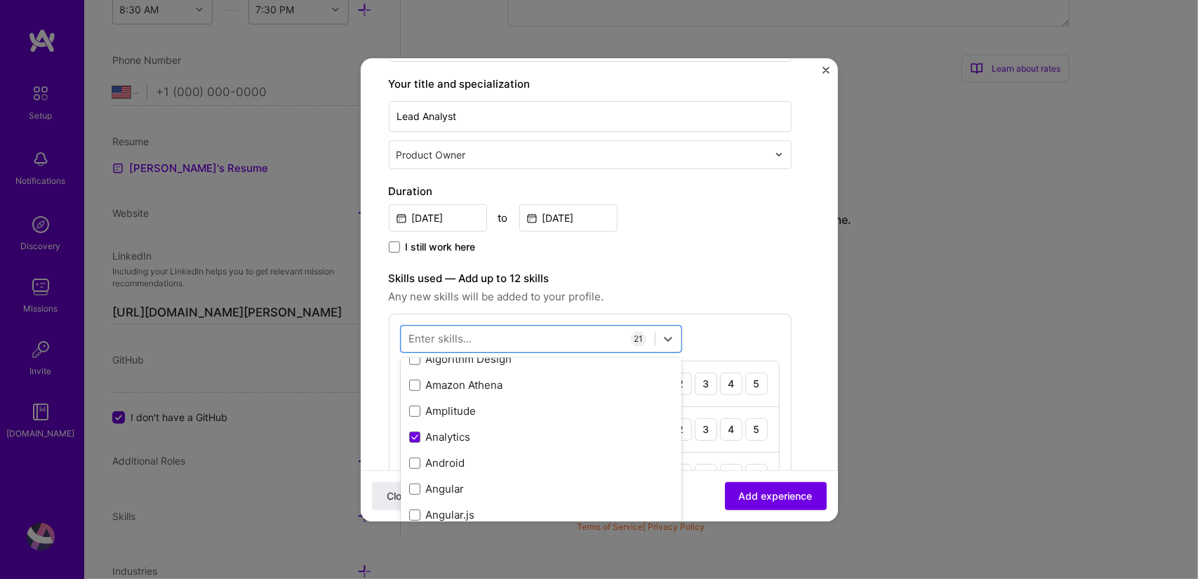
scroll to position [665, 0]
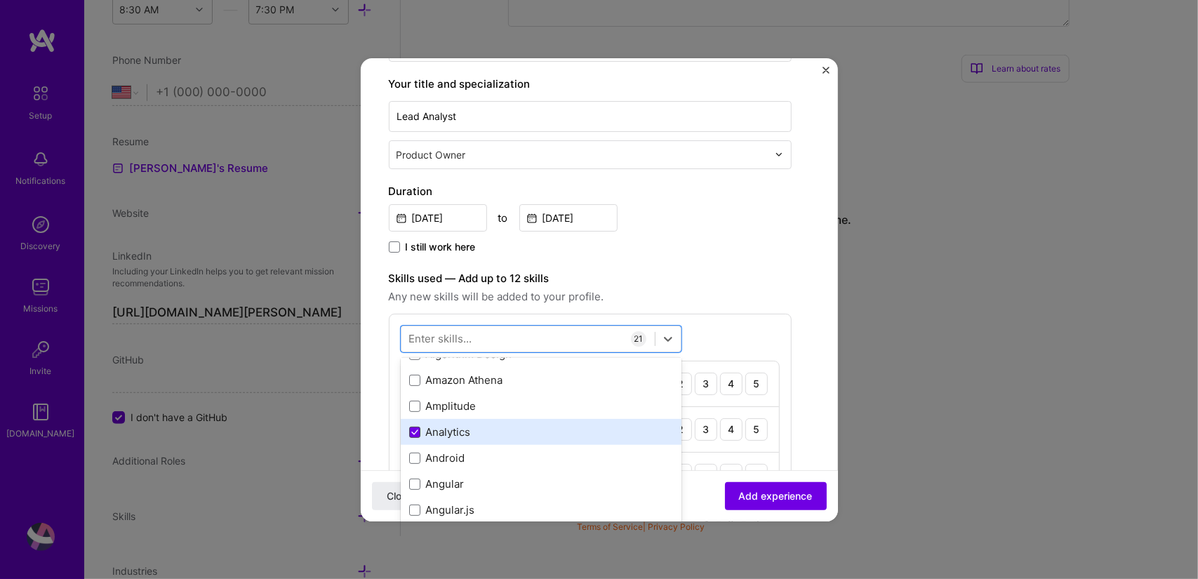
click at [414, 430] on icon at bounding box center [414, 433] width 7 height 6
click at [0, 0] on input "checkbox" at bounding box center [0, 0] width 0 height 0
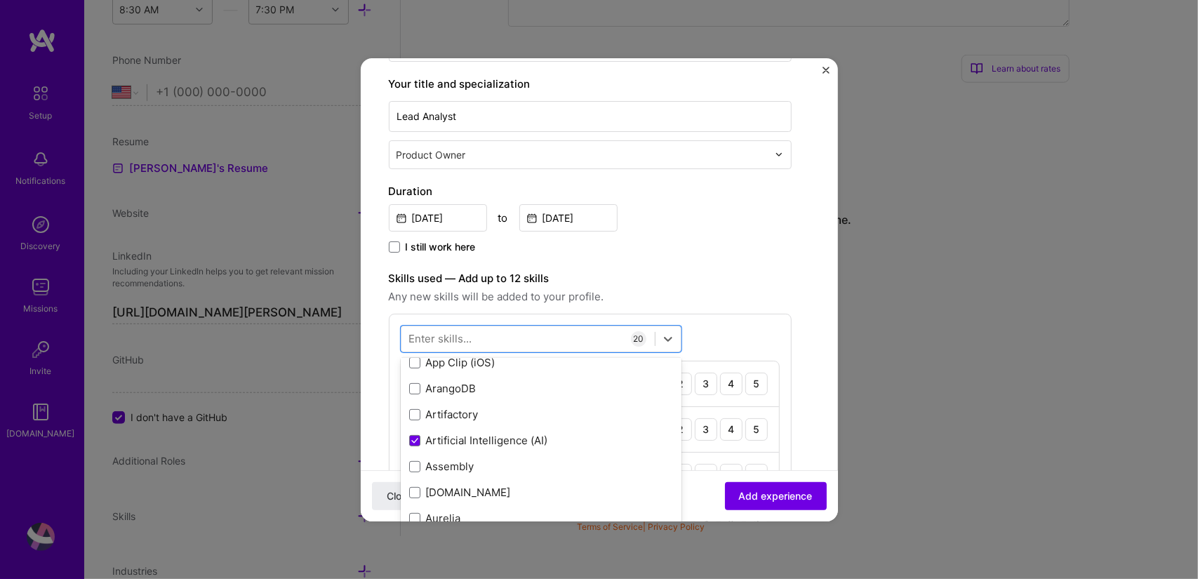
scroll to position [945, 0]
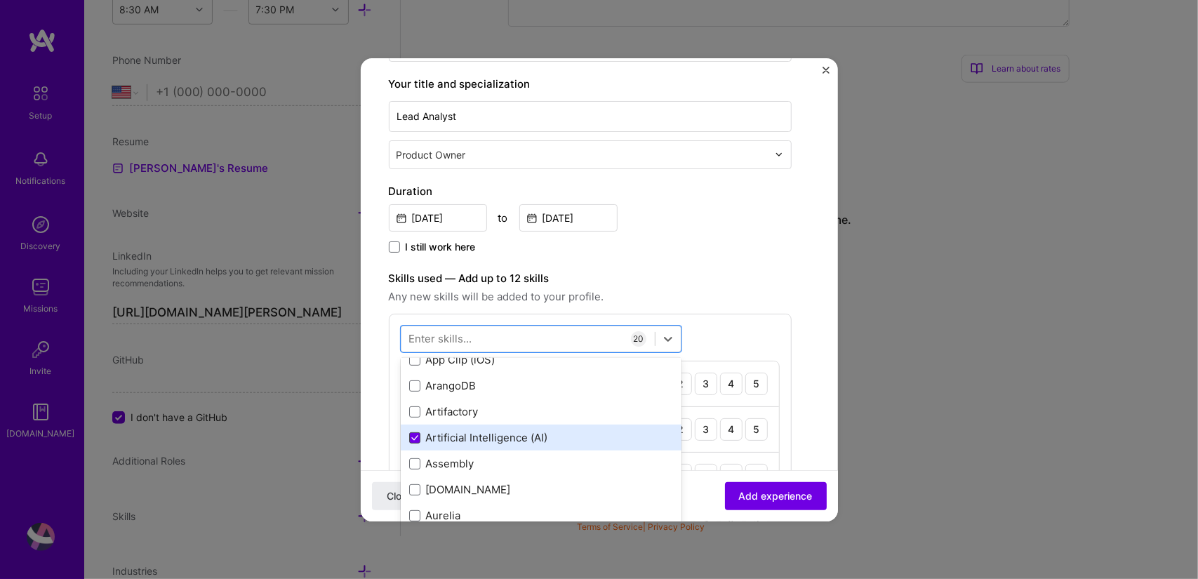
click at [415, 436] on icon at bounding box center [415, 438] width 6 height 4
click at [0, 0] on input "checkbox" at bounding box center [0, 0] width 0 height 0
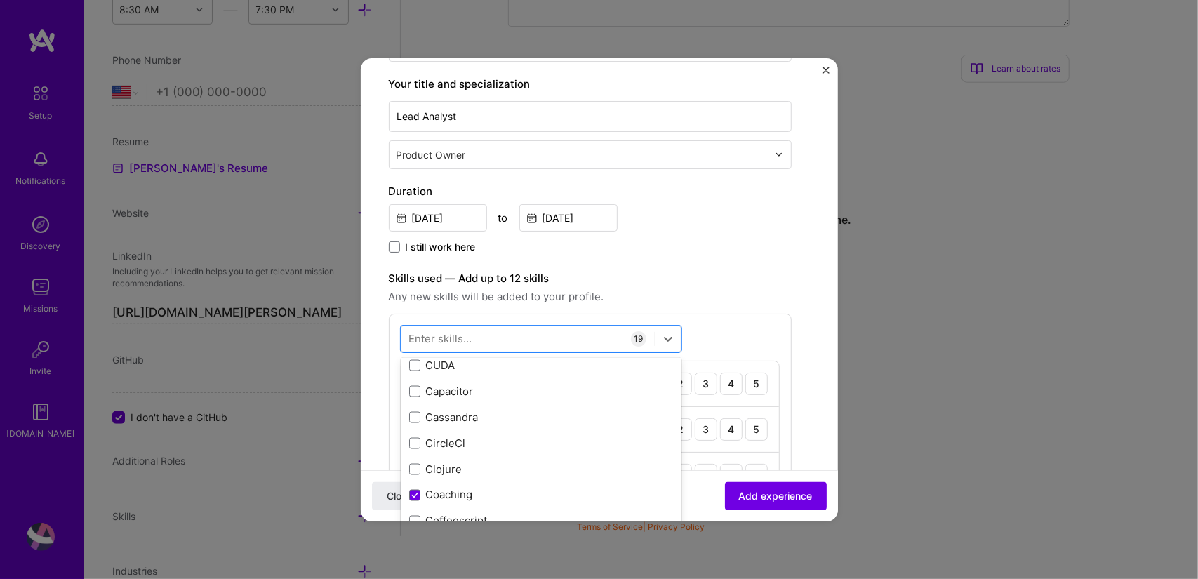
scroll to position [1737, 0]
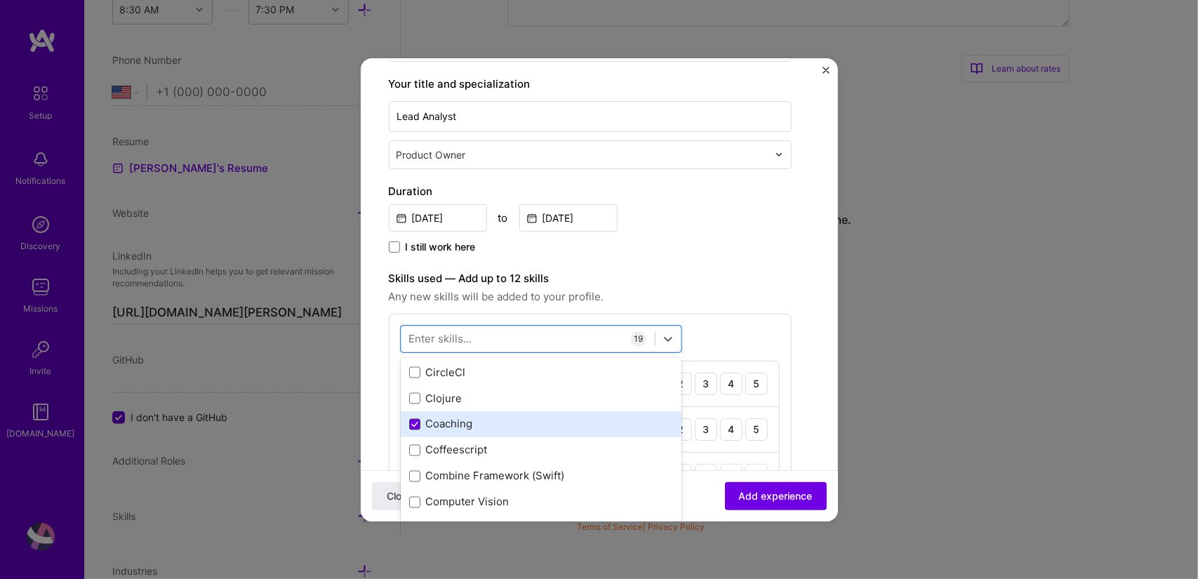
click at [412, 423] on icon at bounding box center [415, 425] width 6 height 4
click at [0, 0] on input "checkbox" at bounding box center [0, 0] width 0 height 0
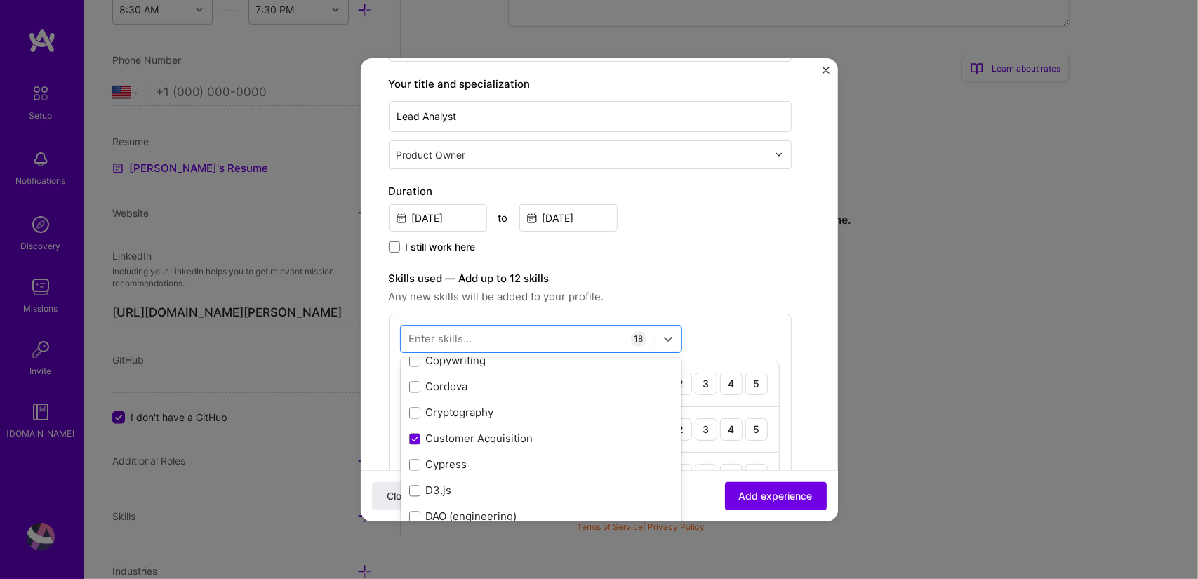
scroll to position [2015, 0]
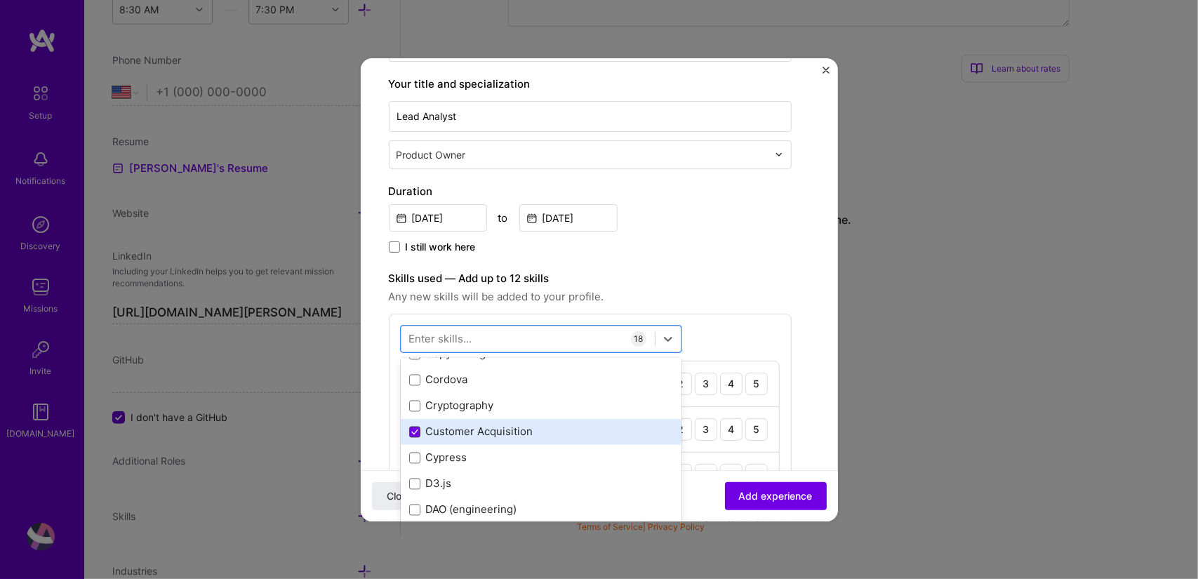
click at [414, 430] on icon at bounding box center [414, 433] width 7 height 6
click at [0, 0] on input "checkbox" at bounding box center [0, 0] width 0 height 0
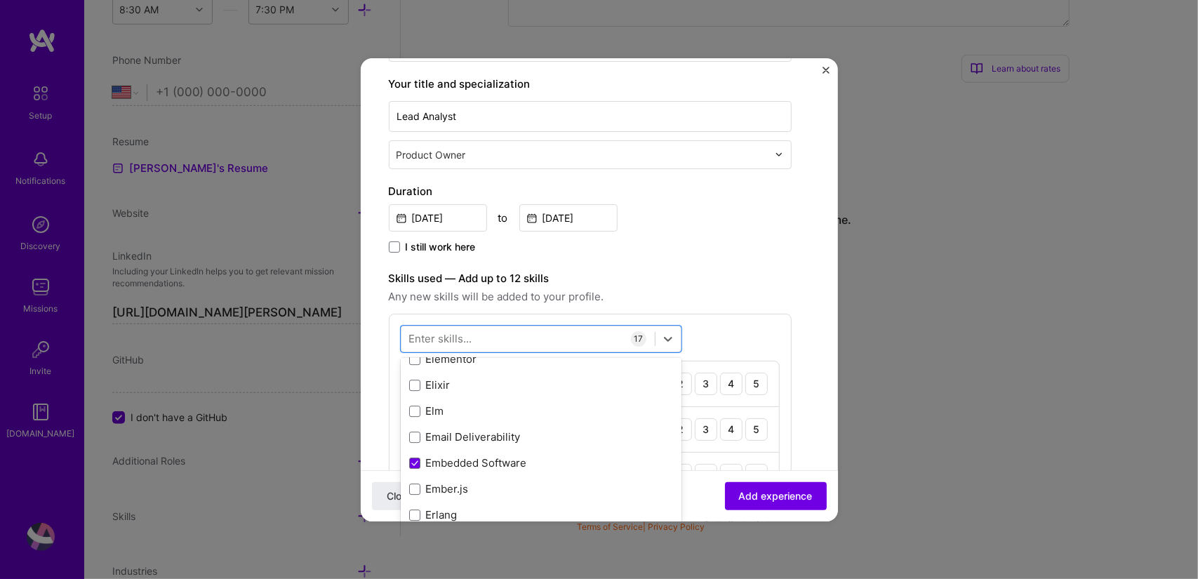
scroll to position [3053, 0]
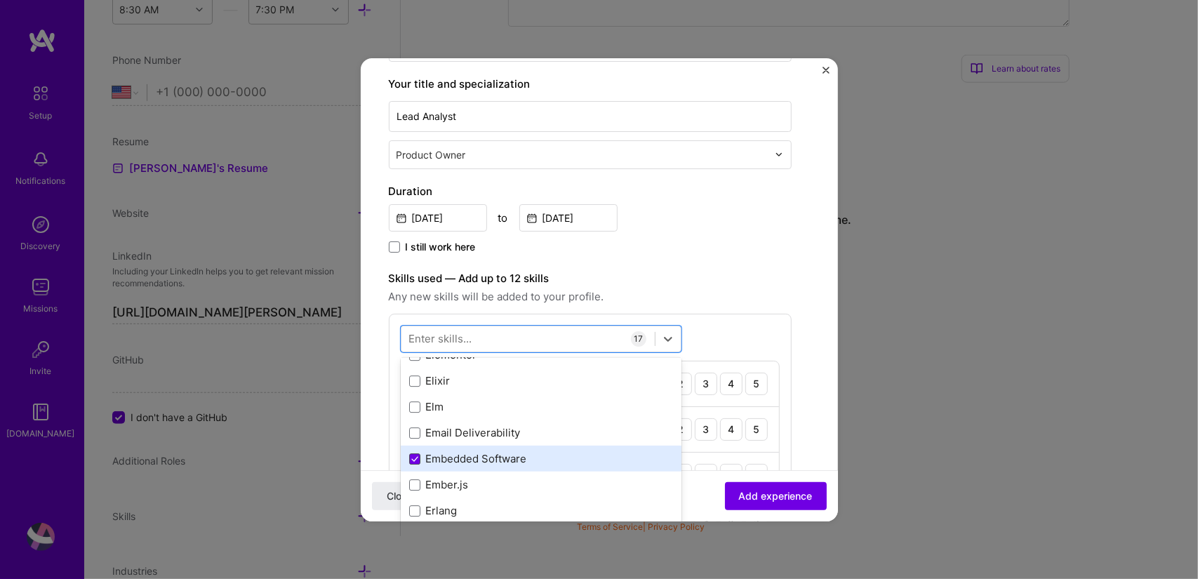
click at [414, 458] on icon at bounding box center [415, 459] width 6 height 4
click at [0, 0] on input "checkbox" at bounding box center [0, 0] width 0 height 0
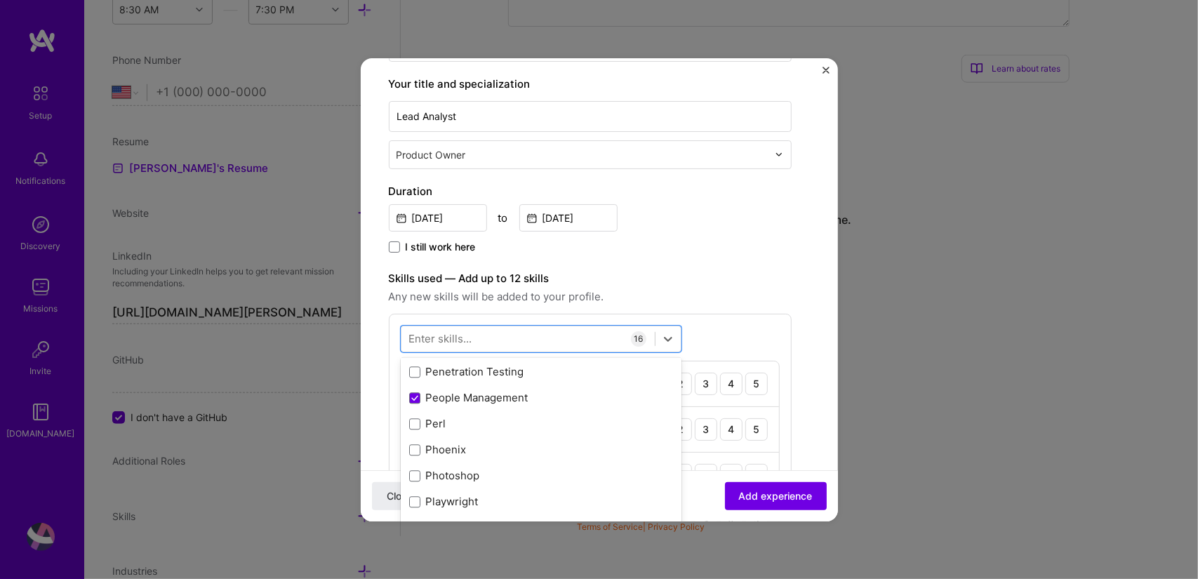
scroll to position [6128, 0]
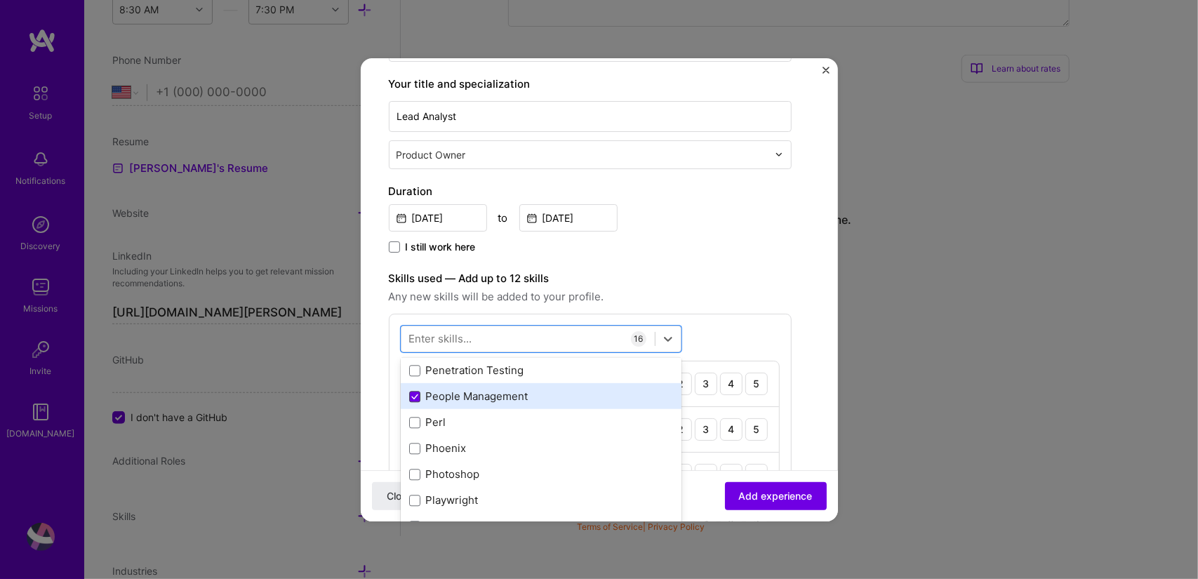
click at [413, 394] on icon at bounding box center [414, 397] width 7 height 6
click at [0, 0] on input "checkbox" at bounding box center [0, 0] width 0 height 0
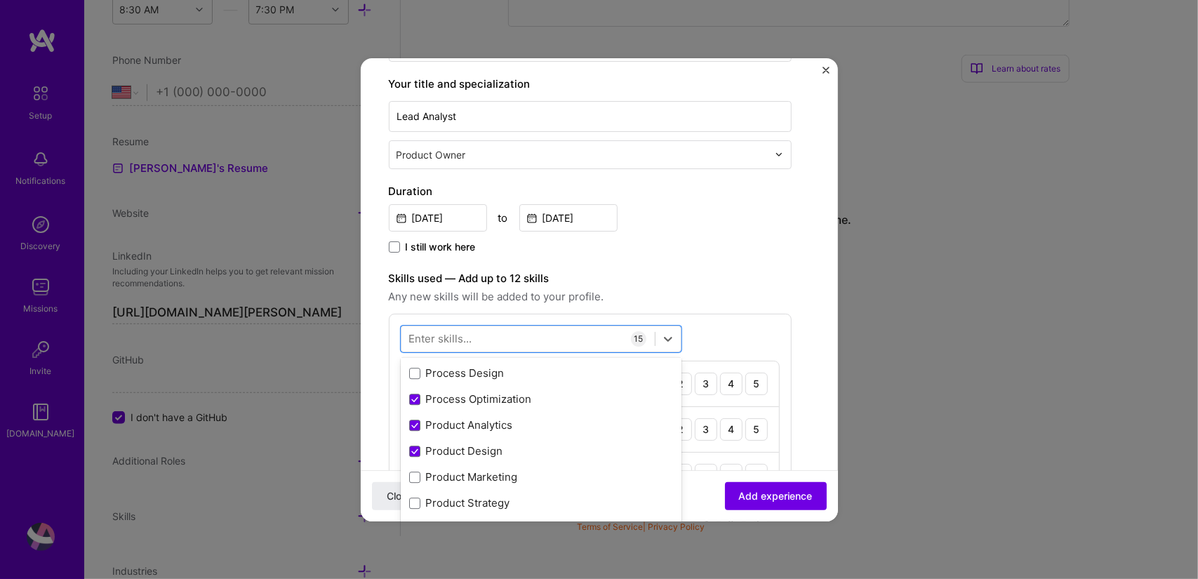
scroll to position [6411, 0]
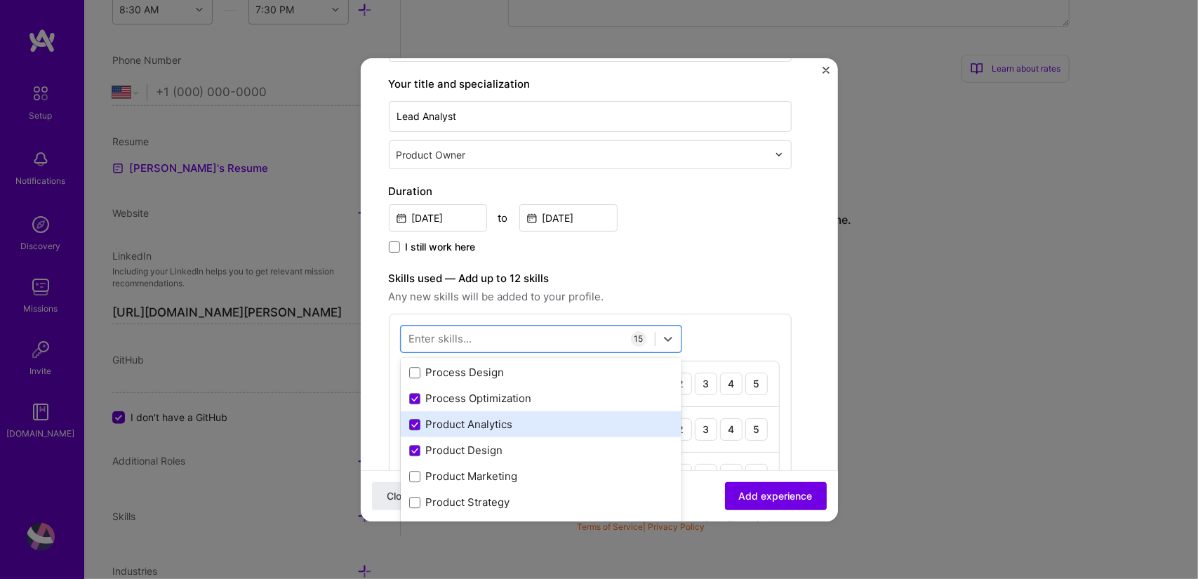
click at [415, 424] on icon at bounding box center [414, 425] width 7 height 6
click at [0, 0] on input "checkbox" at bounding box center [0, 0] width 0 height 0
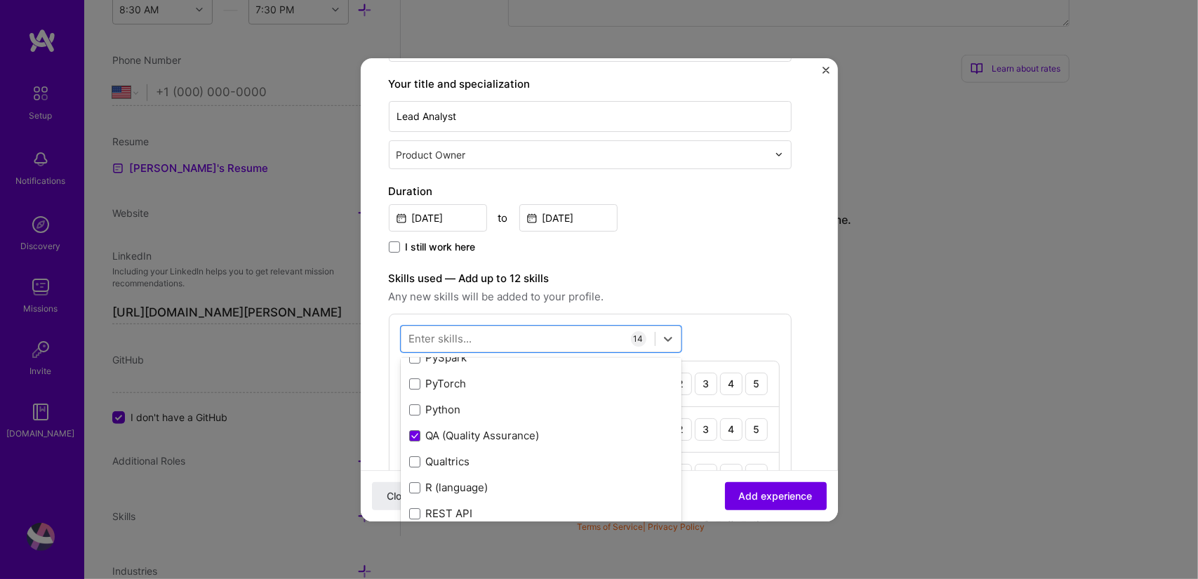
scroll to position [6713, 0]
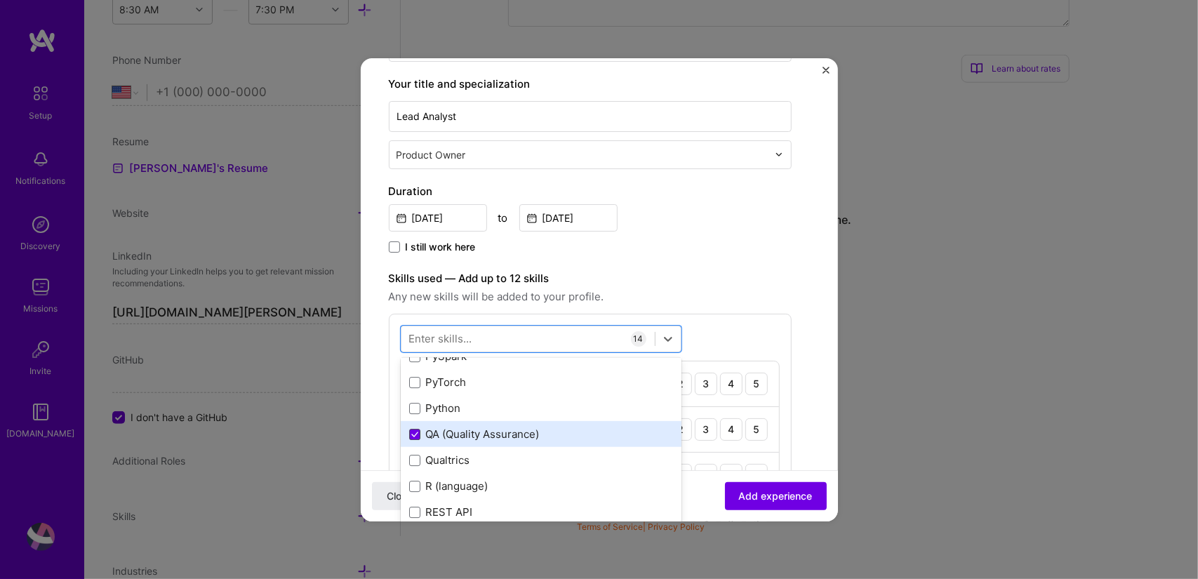
click at [417, 429] on span at bounding box center [414, 434] width 11 height 11
click at [0, 0] on input "checkbox" at bounding box center [0, 0] width 0 height 0
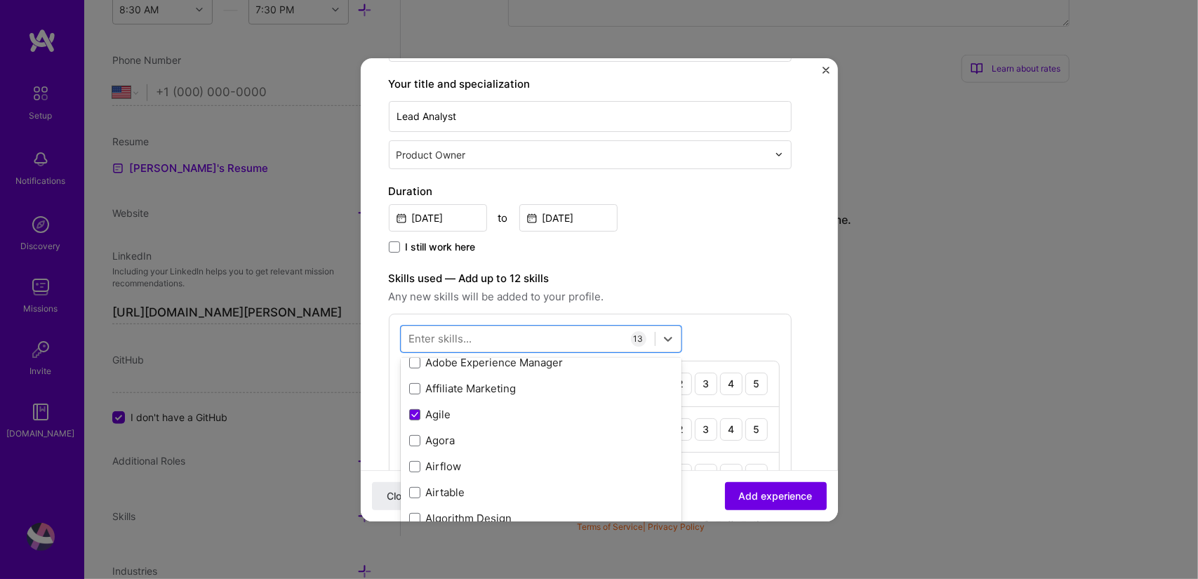
scroll to position [502, 0]
click at [413, 411] on icon at bounding box center [414, 414] width 7 height 6
click at [0, 0] on input "checkbox" at bounding box center [0, 0] width 0 height 0
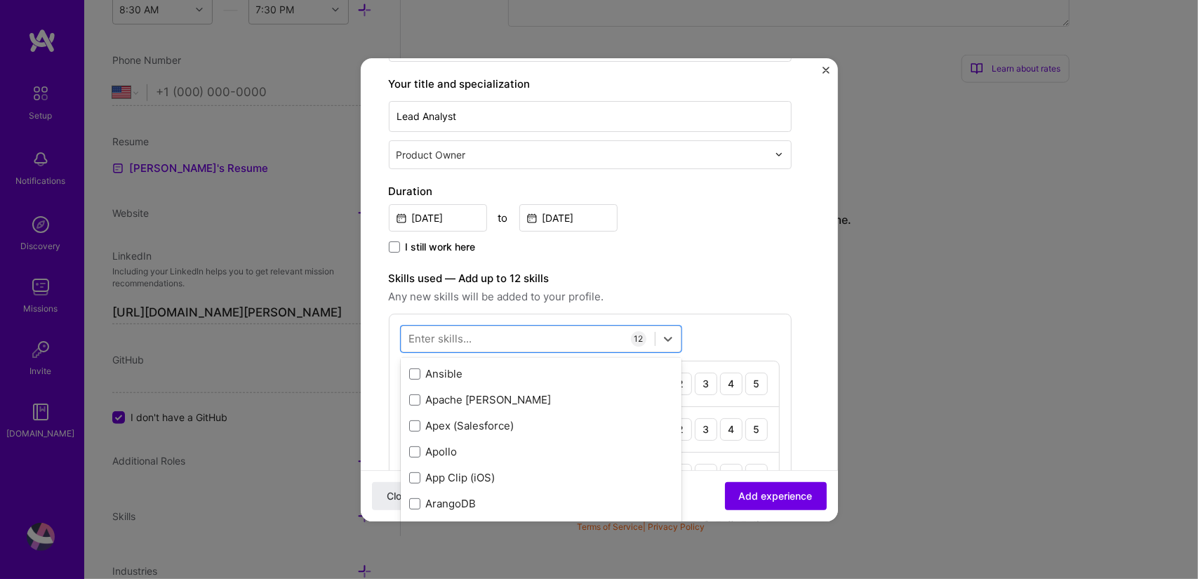
scroll to position [827, 0]
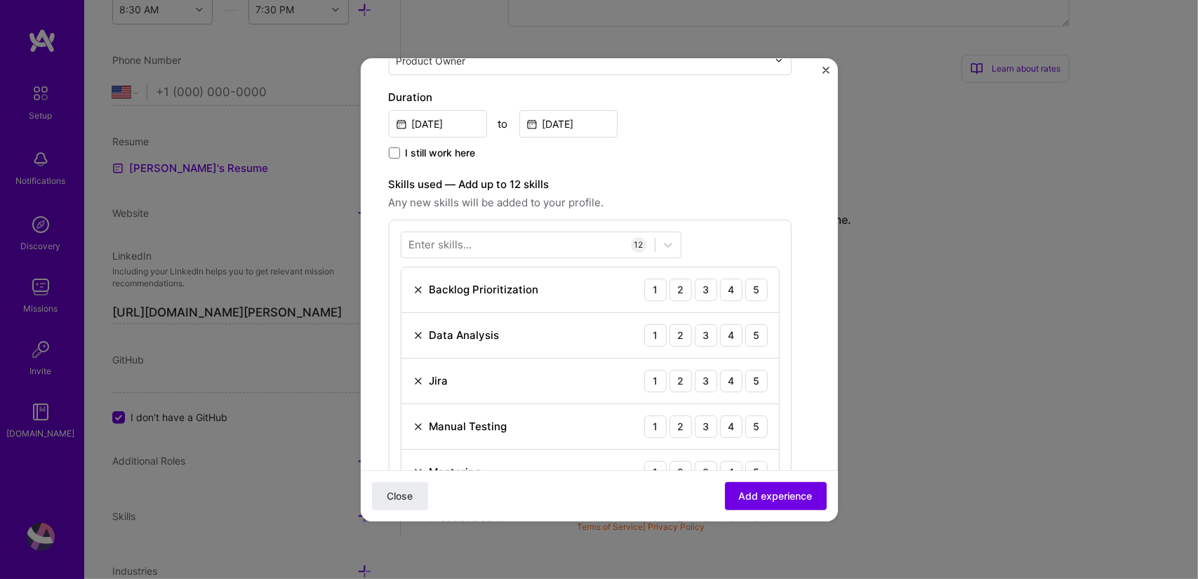
scroll to position [286, 0]
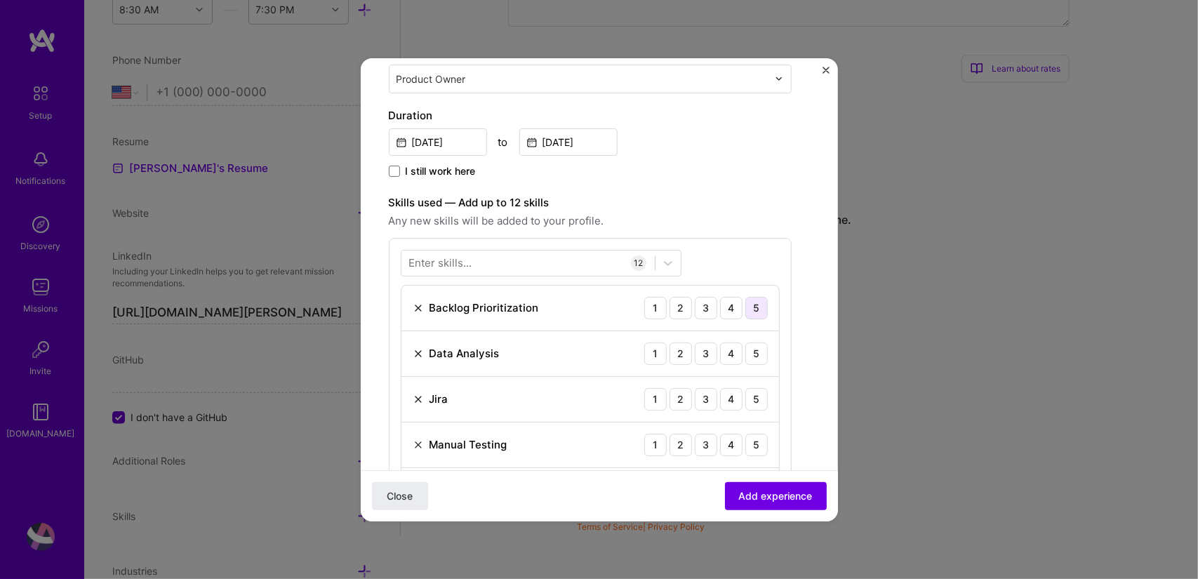
click at [759, 307] on div "5" at bounding box center [756, 308] width 22 height 22
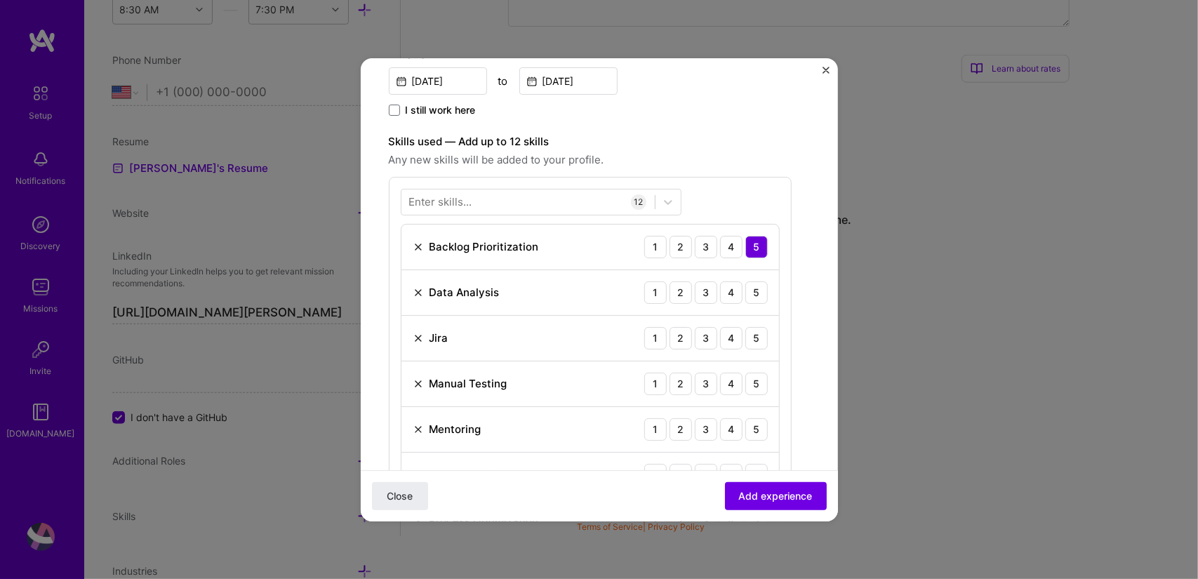
scroll to position [349, 0]
click at [729, 289] on div "4" at bounding box center [731, 291] width 22 height 22
click at [757, 335] on div "5" at bounding box center [756, 337] width 22 height 22
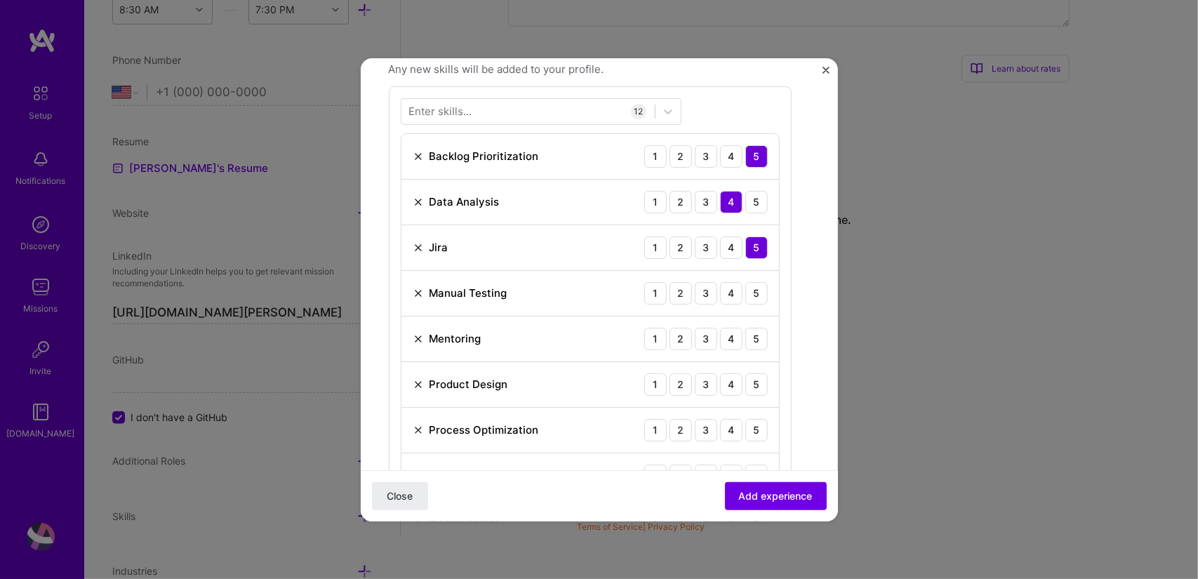
scroll to position [439, 0]
click at [756, 290] on div "5" at bounding box center [756, 292] width 22 height 22
click at [734, 291] on div "4" at bounding box center [731, 292] width 22 height 22
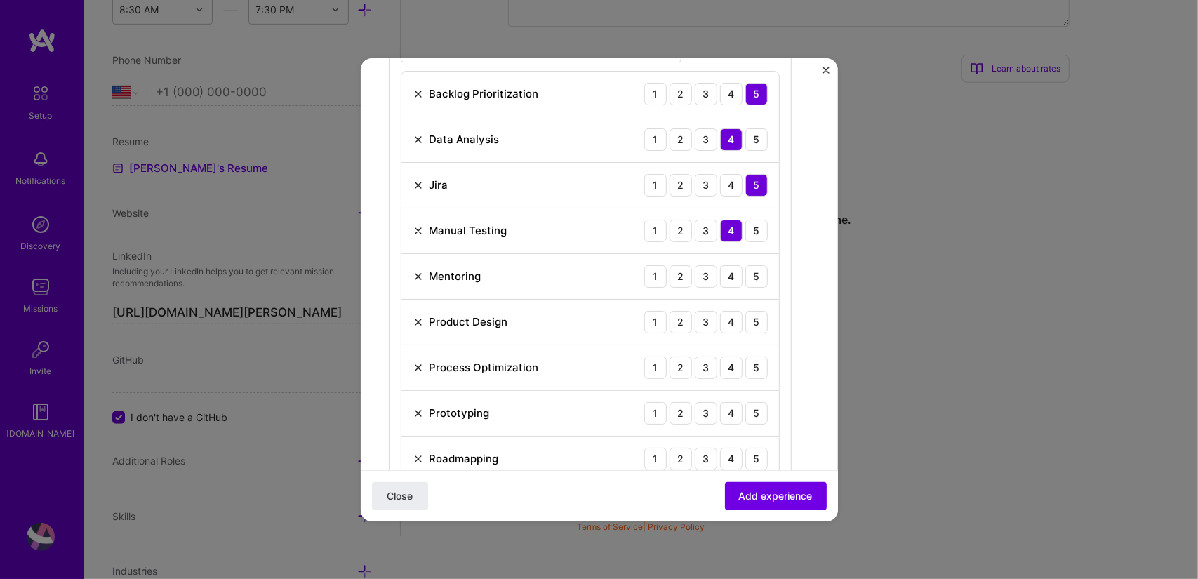
scroll to position [501, 0]
click at [736, 280] on div "4" at bounding box center [731, 276] width 22 height 22
click at [729, 326] on div "4" at bounding box center [731, 321] width 22 height 22
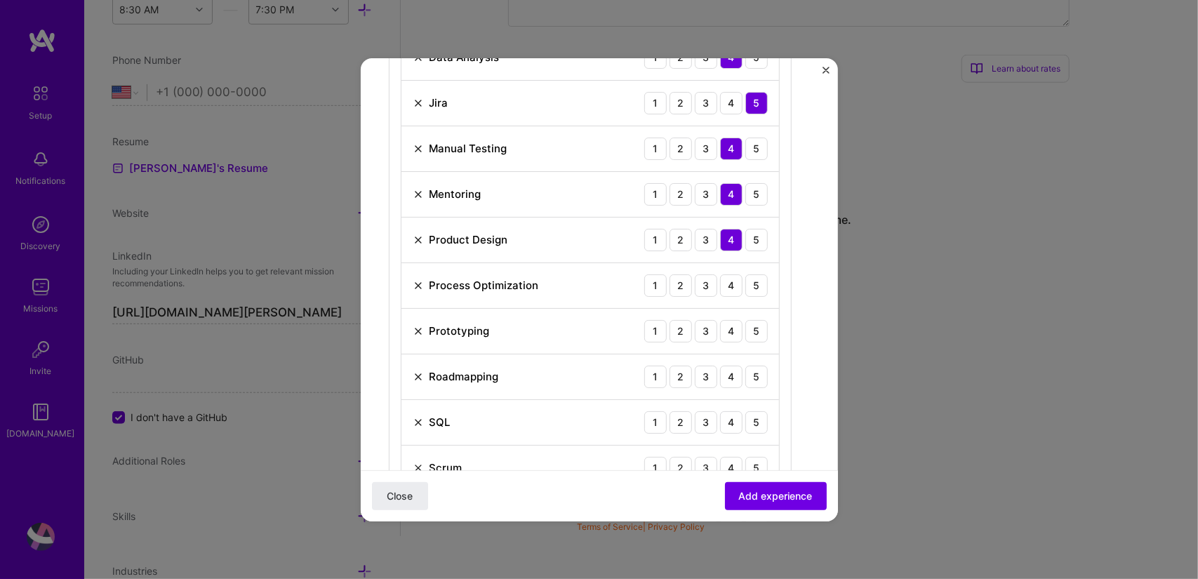
scroll to position [587, 0]
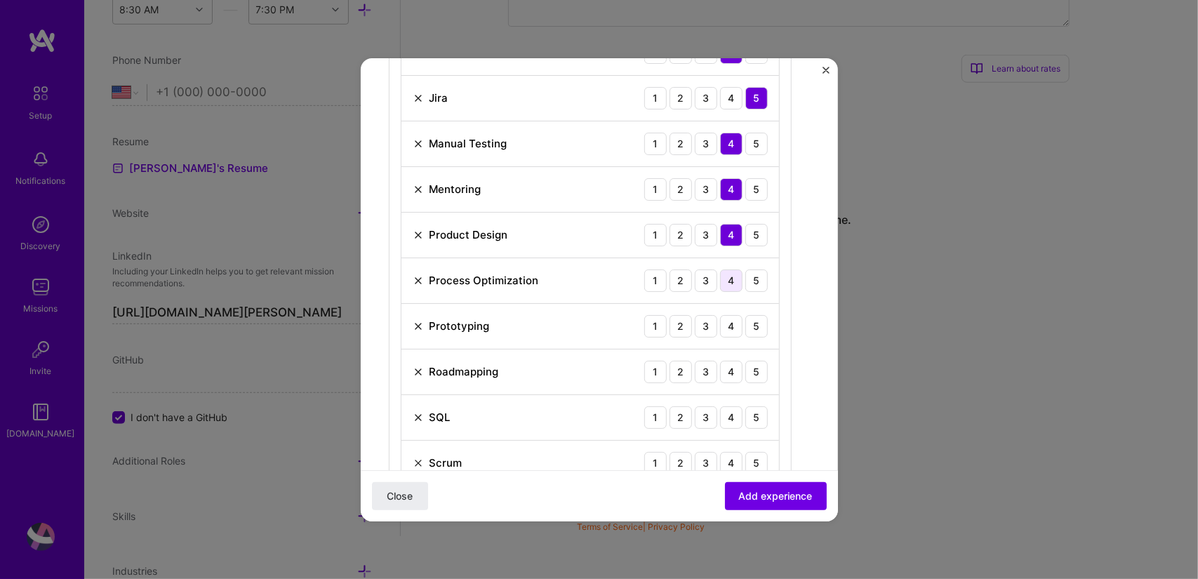
click at [733, 280] on div "4" at bounding box center [731, 281] width 22 height 22
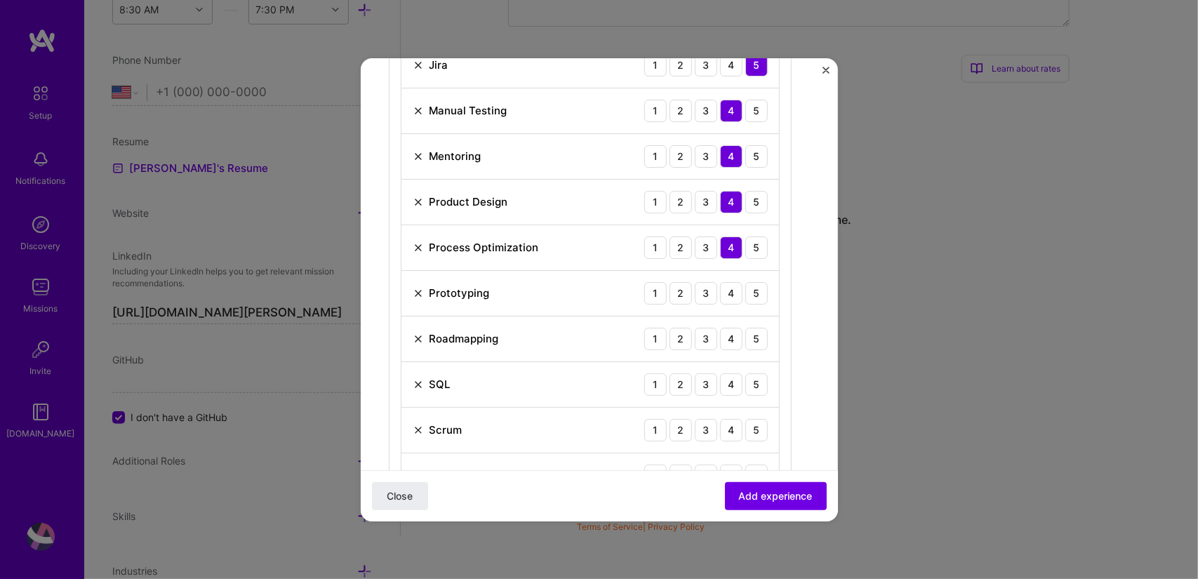
scroll to position [621, 0]
click at [753, 295] on div "5" at bounding box center [756, 292] width 22 height 22
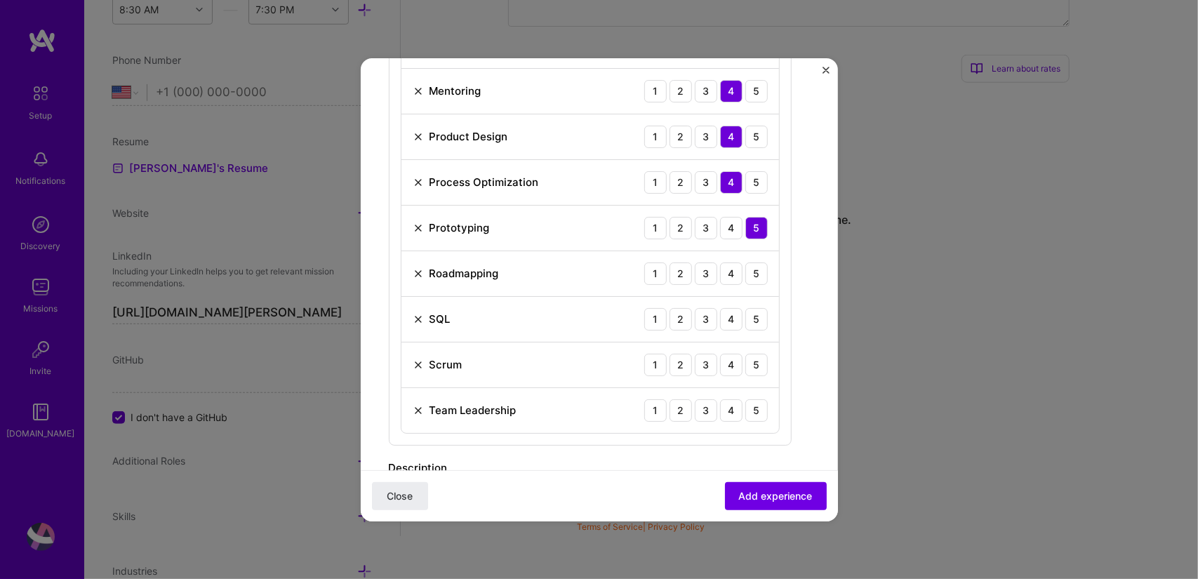
scroll to position [688, 0]
click at [734, 264] on div "4" at bounding box center [731, 271] width 22 height 22
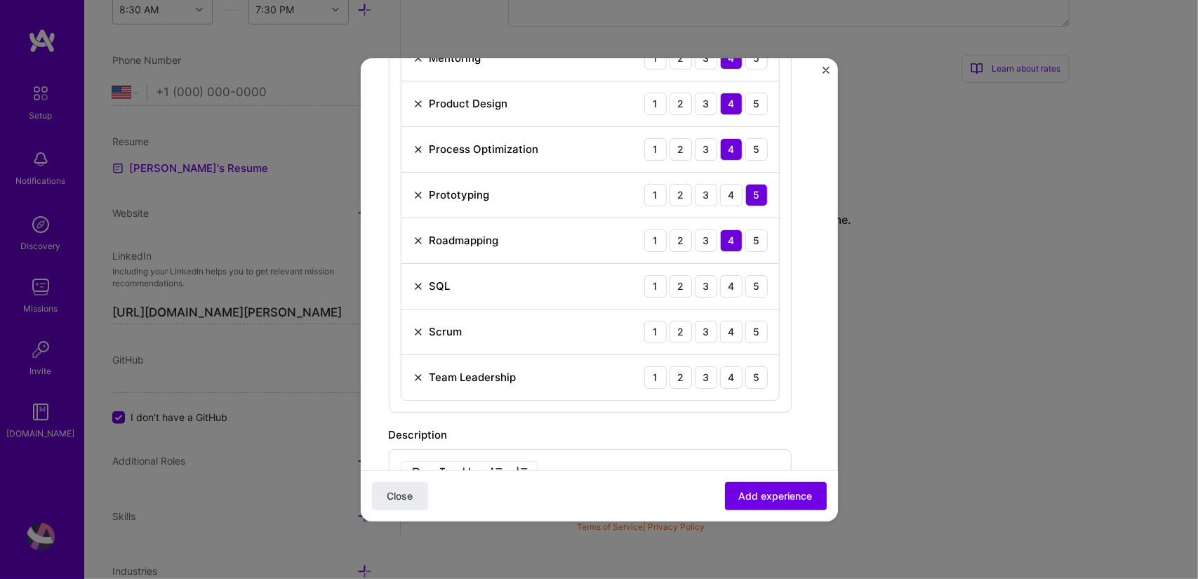
scroll to position [721, 0]
click at [702, 281] on div "3" at bounding box center [706, 284] width 22 height 22
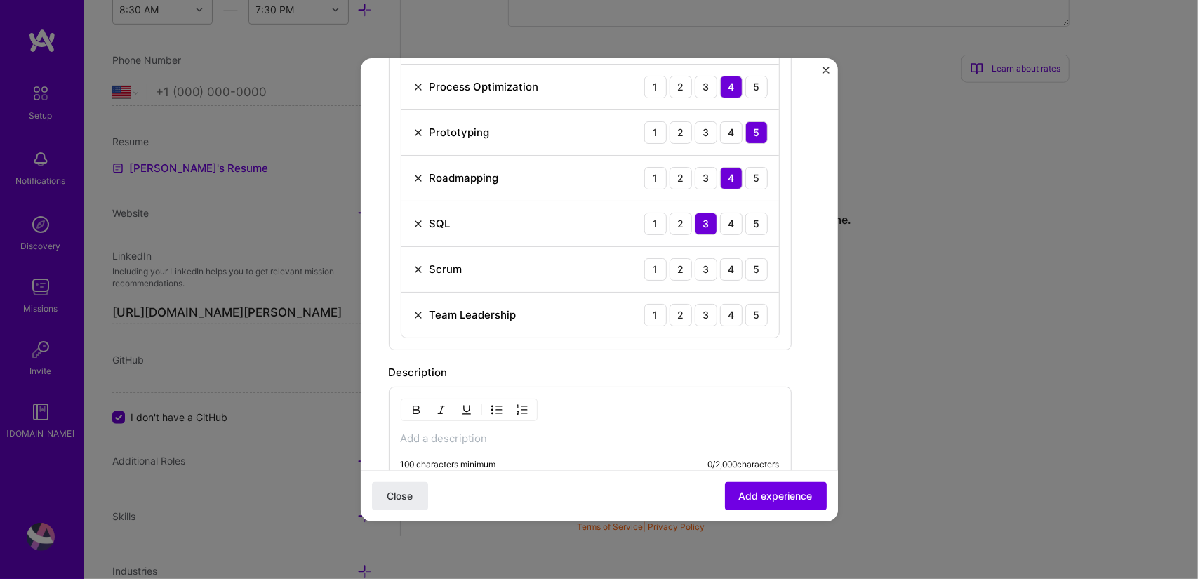
scroll to position [783, 0]
click at [738, 266] on div "4" at bounding box center [731, 267] width 22 height 22
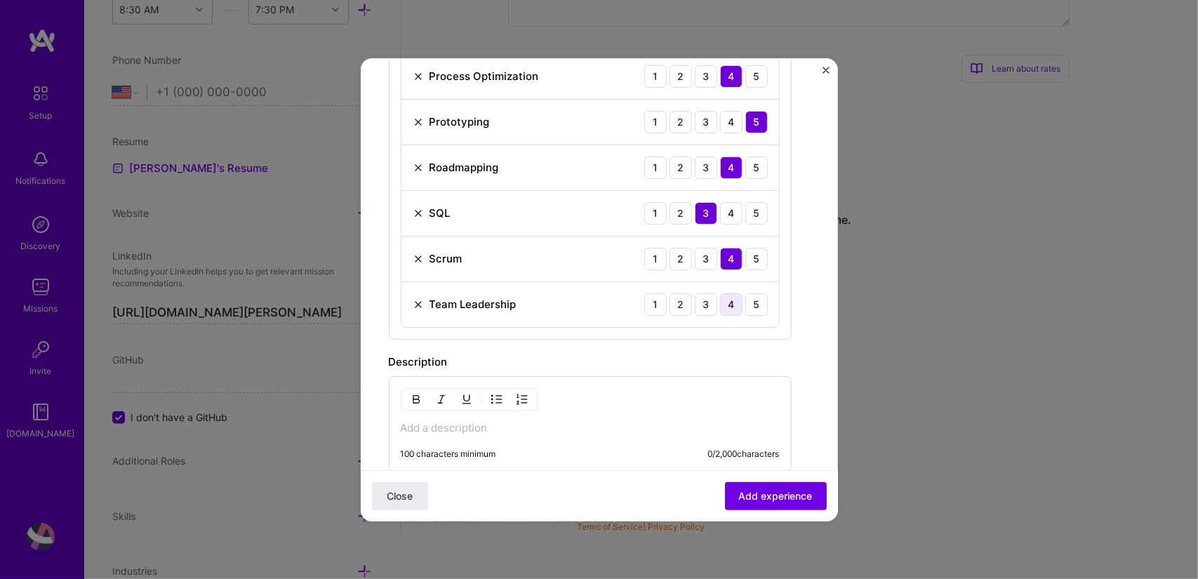
click at [729, 302] on div "4" at bounding box center [731, 304] width 22 height 22
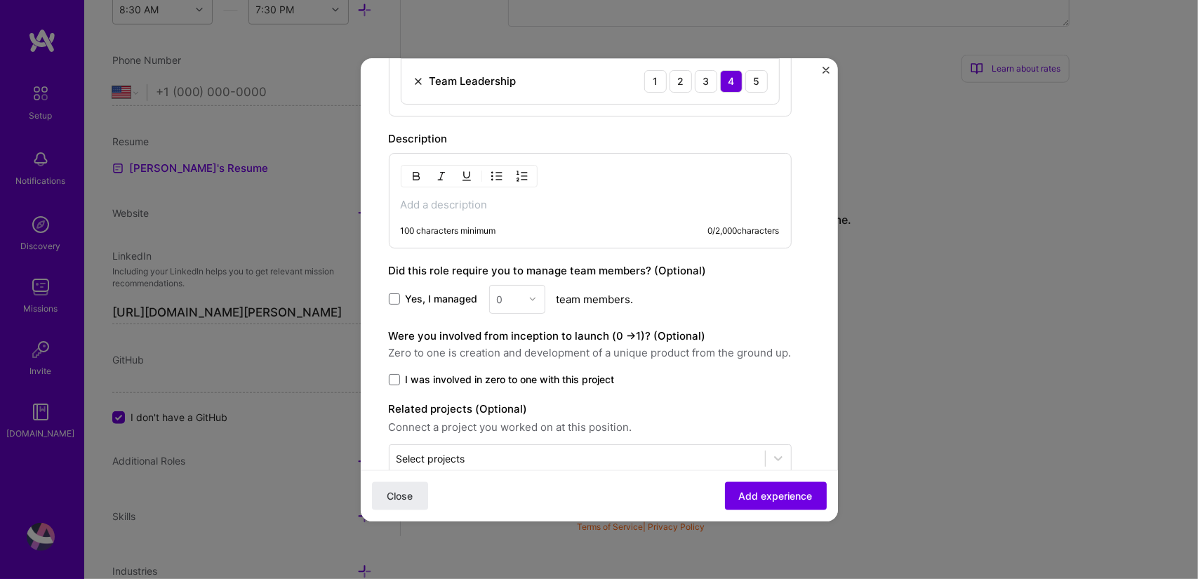
scroll to position [1025, 0]
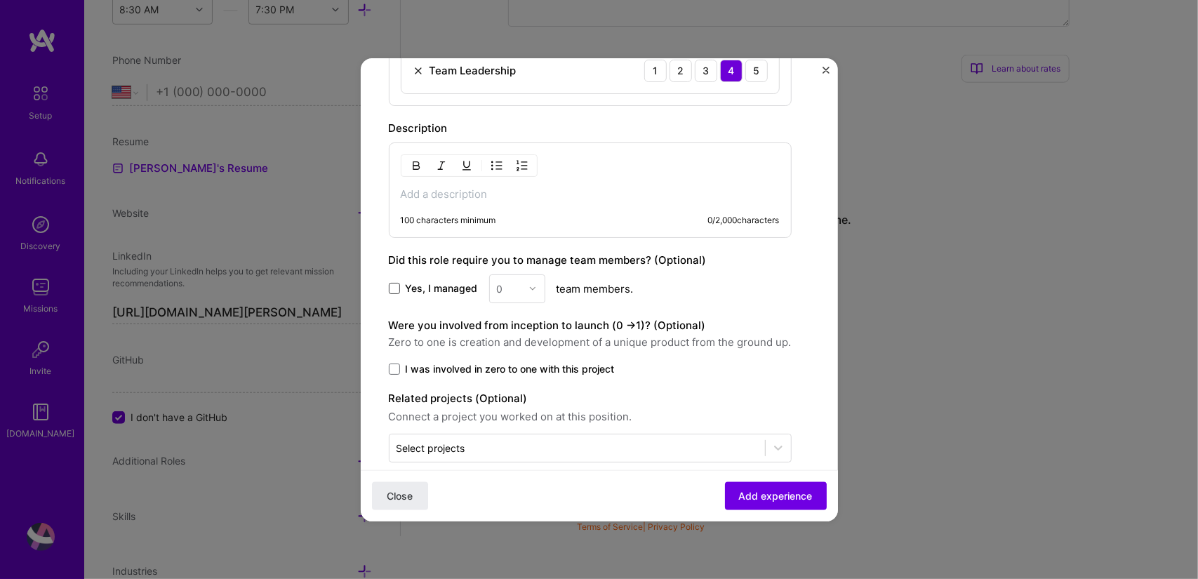
click at [393, 283] on span at bounding box center [394, 288] width 11 height 11
click at [0, 0] on input "Yes, I managed" at bounding box center [0, 0] width 0 height 0
click at [533, 284] on img at bounding box center [532, 288] width 8 height 8
click at [512, 420] on div "5" at bounding box center [517, 430] width 48 height 26
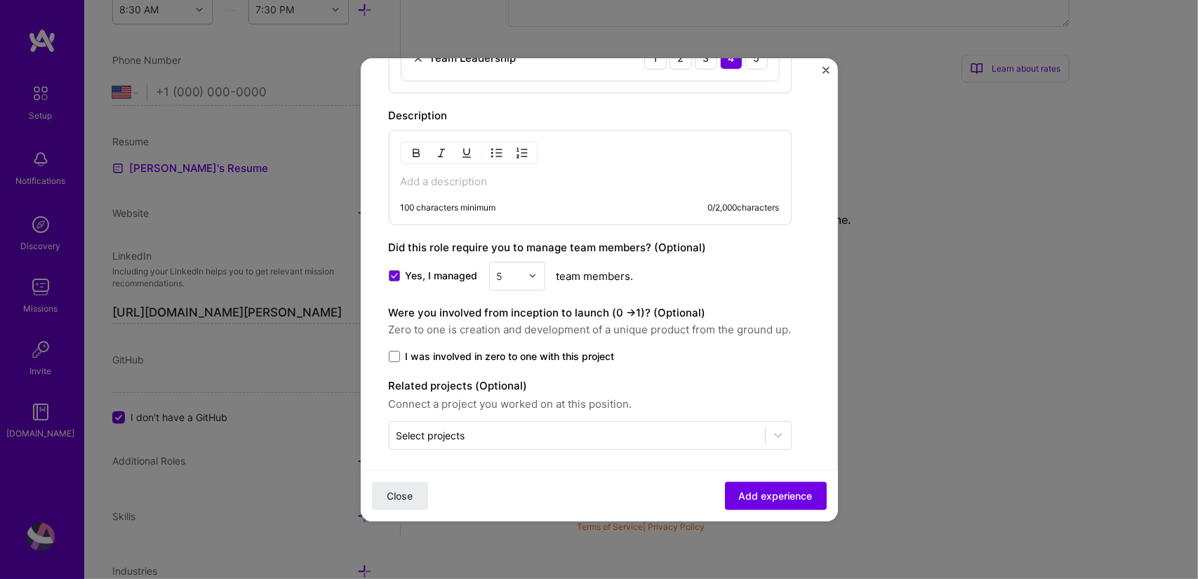
click at [397, 351] on span at bounding box center [394, 356] width 11 height 11
click at [0, 0] on input "I was involved in zero to one with this project" at bounding box center [0, 0] width 0 height 0
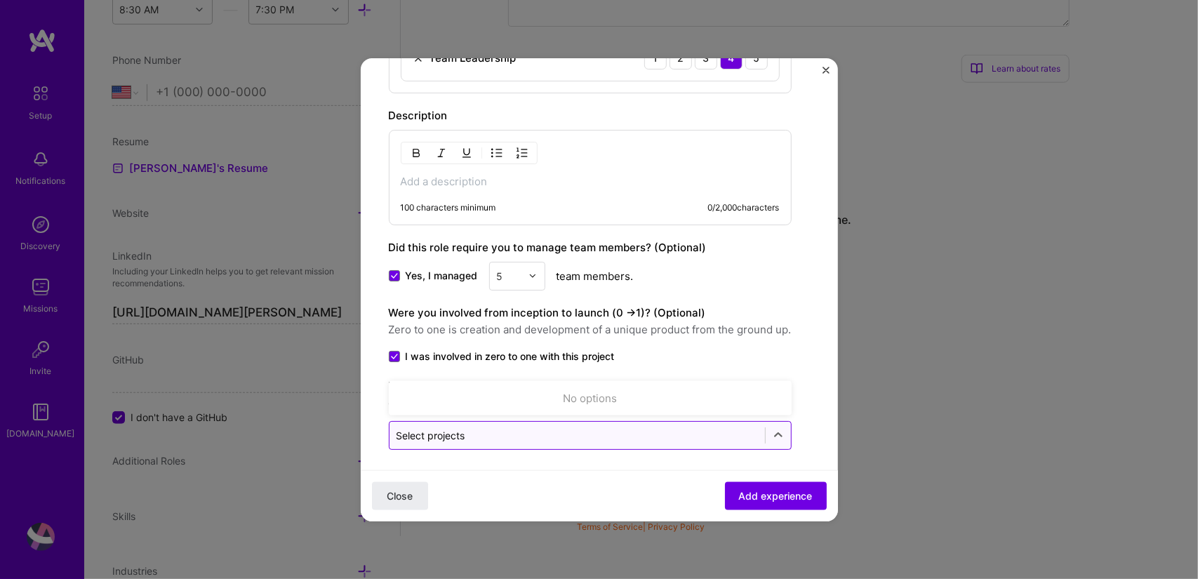
click at [492, 430] on input "text" at bounding box center [577, 435] width 361 height 15
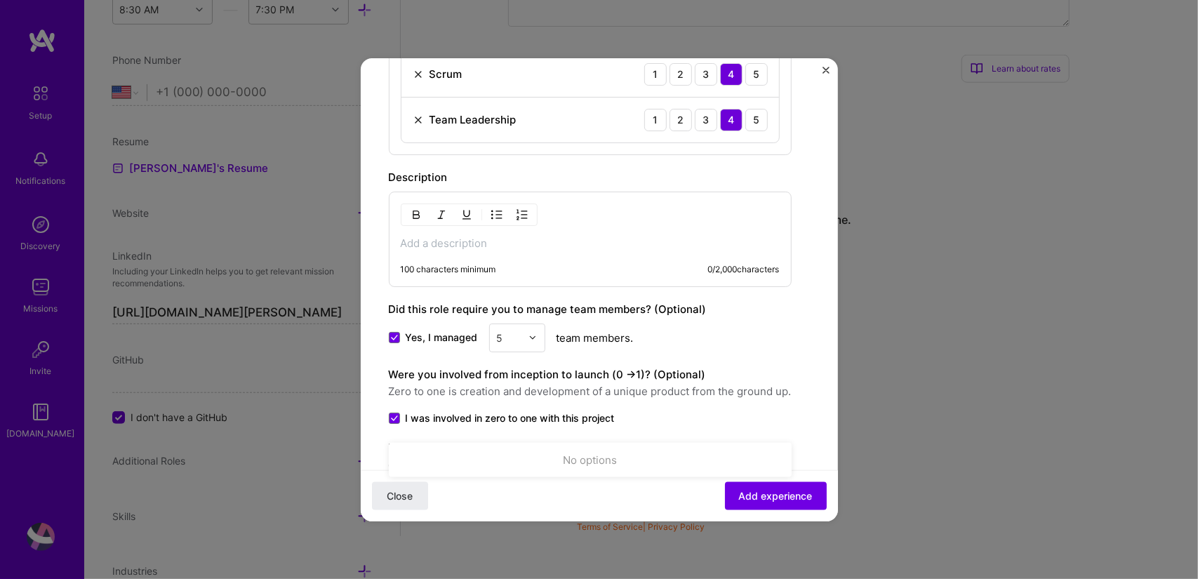
scroll to position [963, 0]
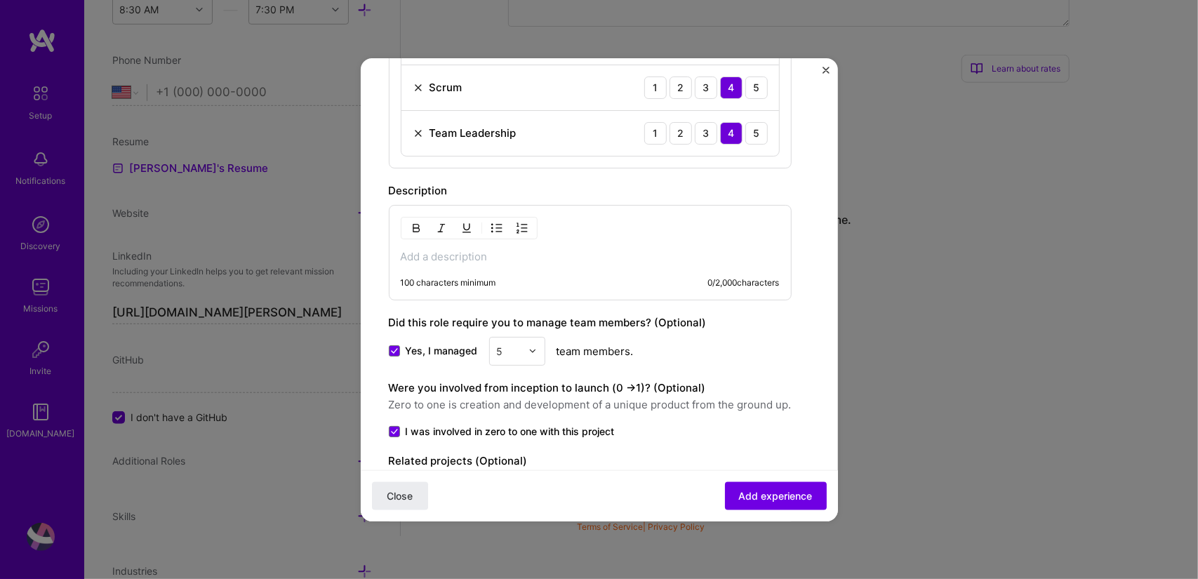
click at [477, 255] on p at bounding box center [590, 257] width 379 height 14
click at [559, 283] on div "100 characters minimum 0 / 2,000 characters" at bounding box center [578, 288] width 401 height 22
click at [511, 499] on div "Close Add experience" at bounding box center [599, 495] width 477 height 51
click at [488, 250] on p at bounding box center [590, 257] width 379 height 14
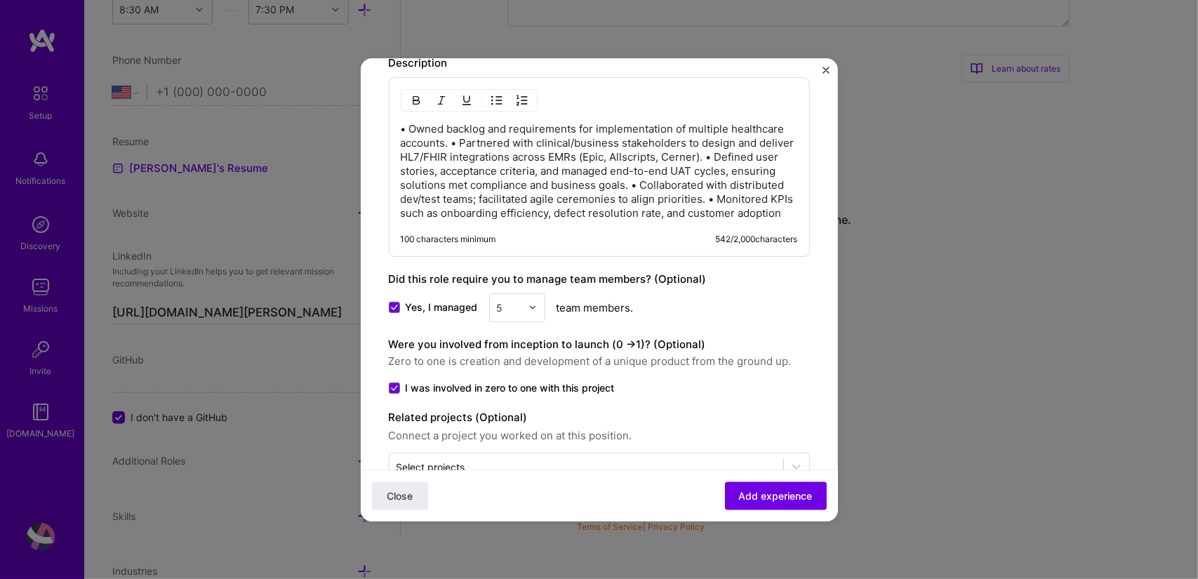
scroll to position [1136, 0]
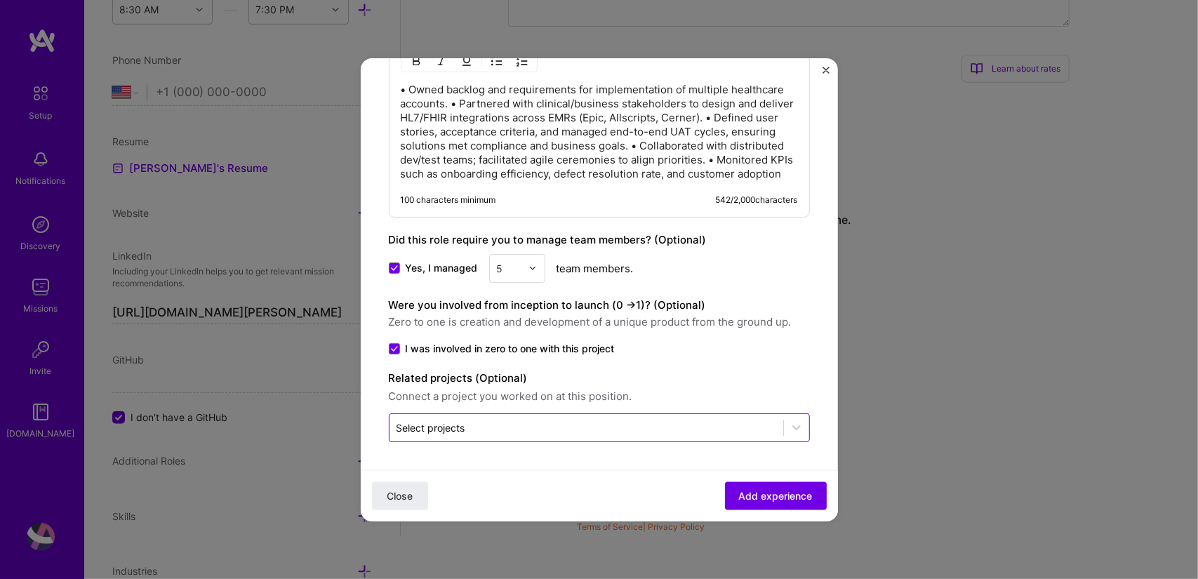
click at [764, 434] on input "text" at bounding box center [587, 427] width 380 height 15
click at [750, 492] on span "Add experience" at bounding box center [776, 495] width 74 height 14
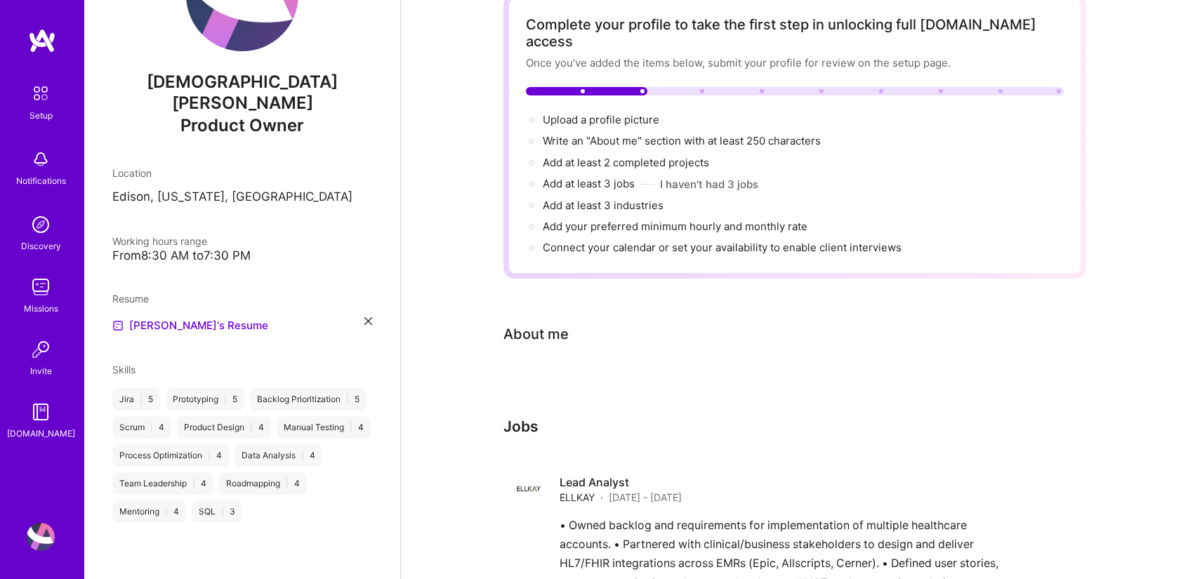
scroll to position [187, 0]
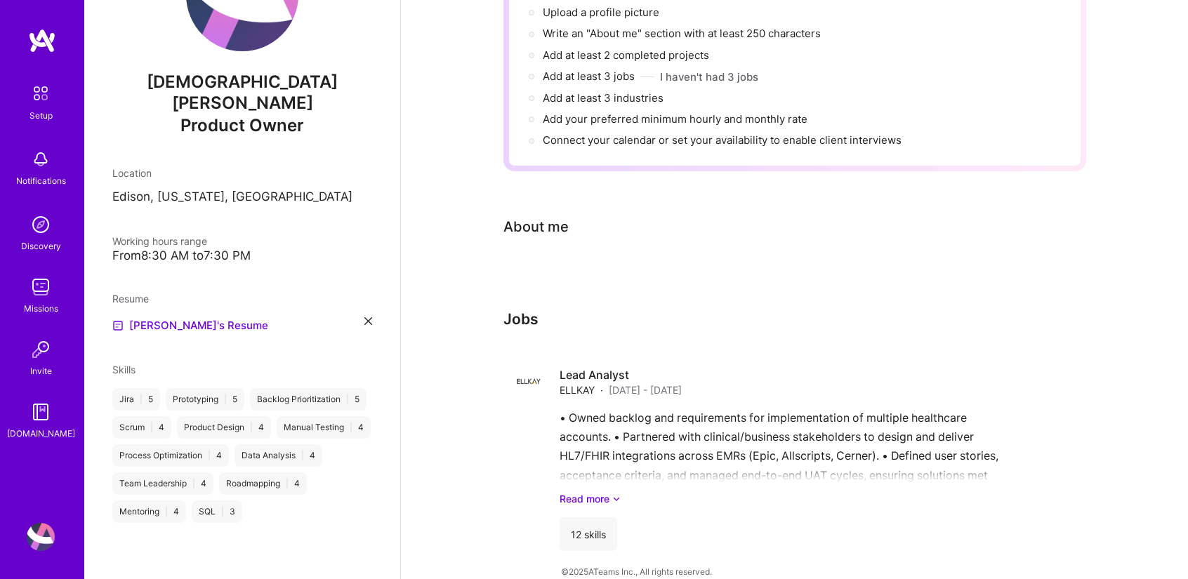
click at [529, 310] on h3 "Jobs" at bounding box center [794, 319] width 583 height 18
click at [1109, 423] on div "Complete your profile to take the first step in unlocking full [DOMAIN_NAME] ac…" at bounding box center [794, 232] width 787 height 726
click at [273, 529] on div "[PERSON_NAME] Product Owner Location [GEOGRAPHIC_DATA], [US_STATE], [GEOGRAPHIC…" at bounding box center [242, 289] width 316 height 579
drag, startPoint x: 527, startPoint y: 317, endPoint x: 649, endPoint y: 295, distance: 123.4
click at [649, 310] on div "Jobs Lead Analyst [PERSON_NAME][DATE] - [DATE] • Owned backlog and requirements…" at bounding box center [794, 436] width 583 height 252
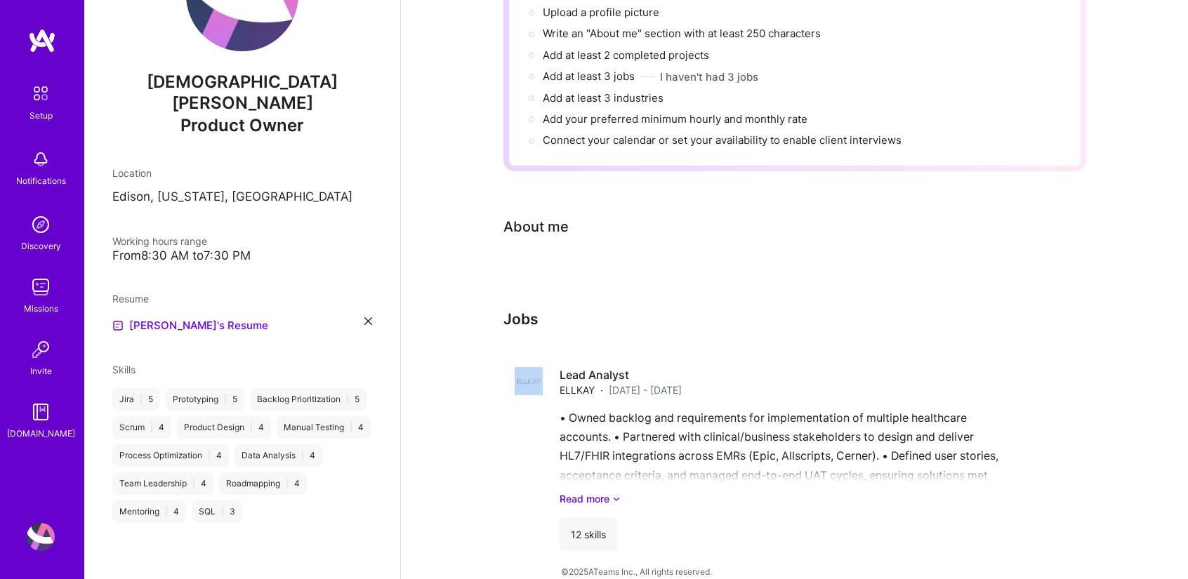
scroll to position [0, 0]
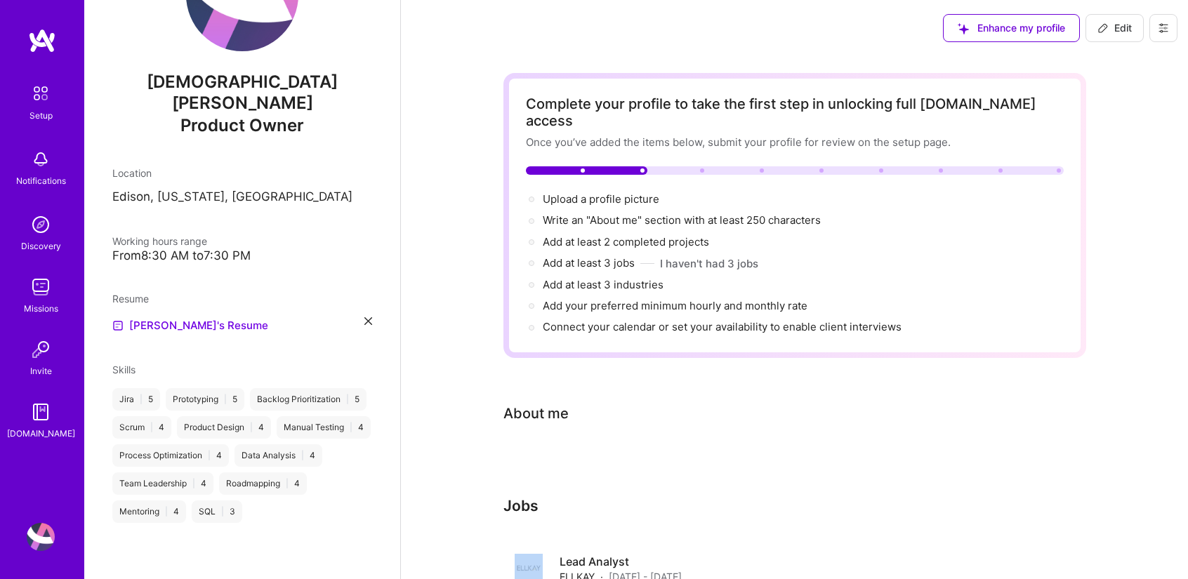
click at [1115, 27] on span "Edit" at bounding box center [1114, 28] width 34 height 14
select select "US"
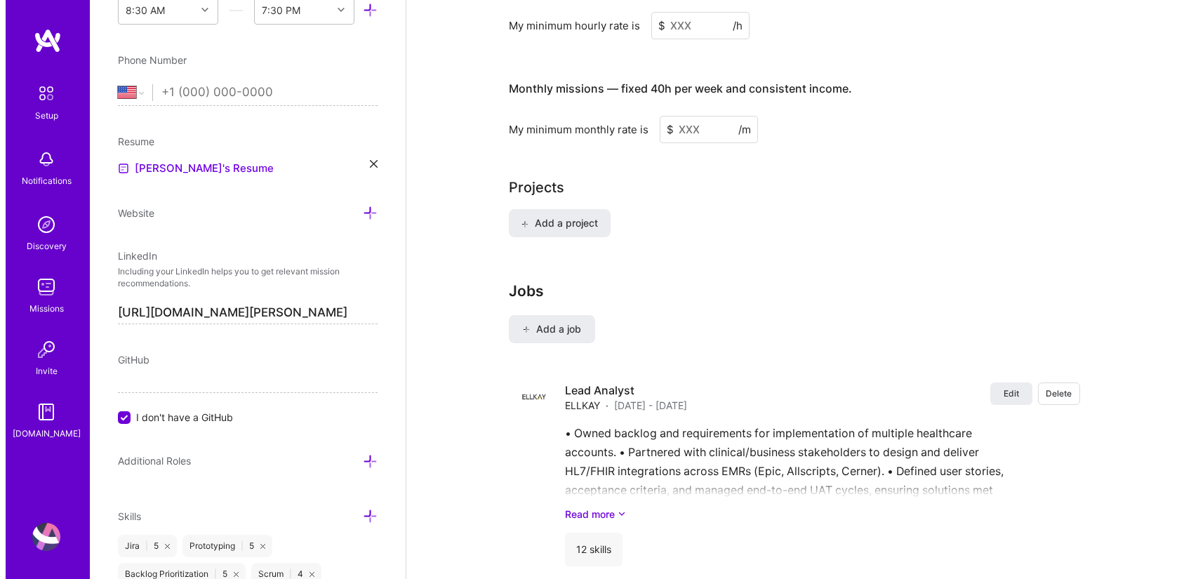
scroll to position [966, 0]
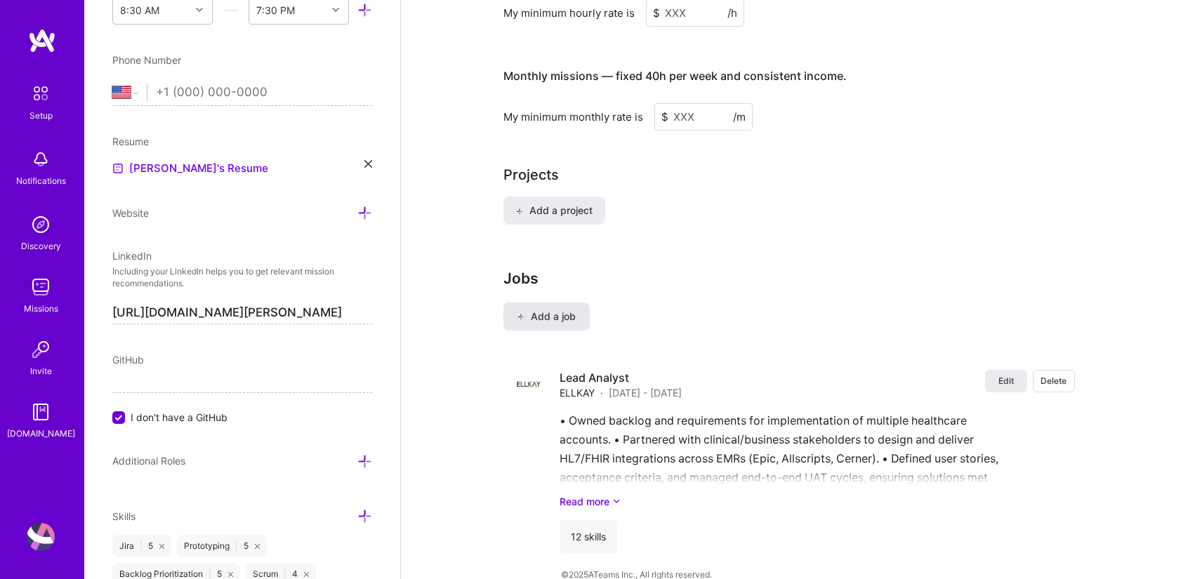
click at [523, 313] on icon at bounding box center [521, 317] width 8 height 8
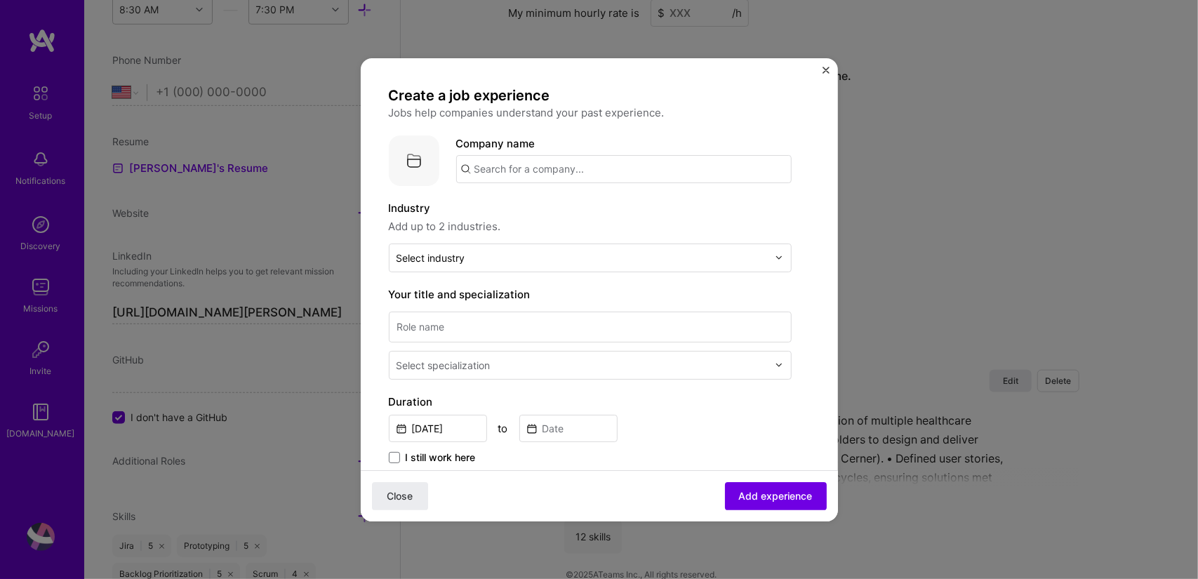
click at [517, 167] on input "text" at bounding box center [623, 169] width 335 height 28
type input "ProT Systems"
click at [540, 204] on div "ProT Systems" at bounding box center [576, 208] width 82 height 25
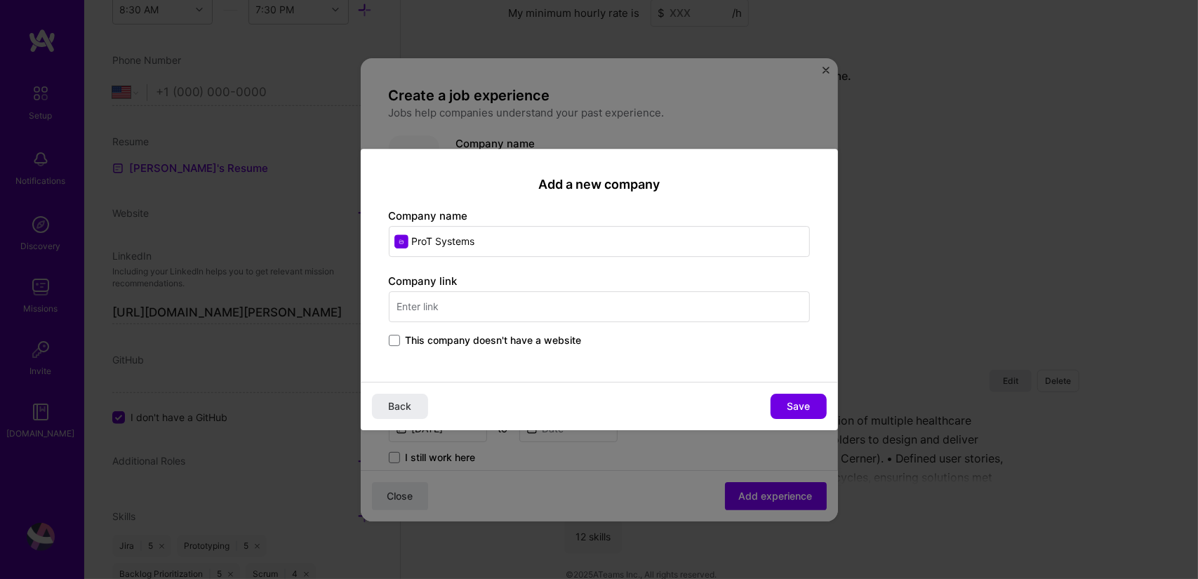
click at [423, 310] on input "text" at bounding box center [599, 306] width 421 height 31
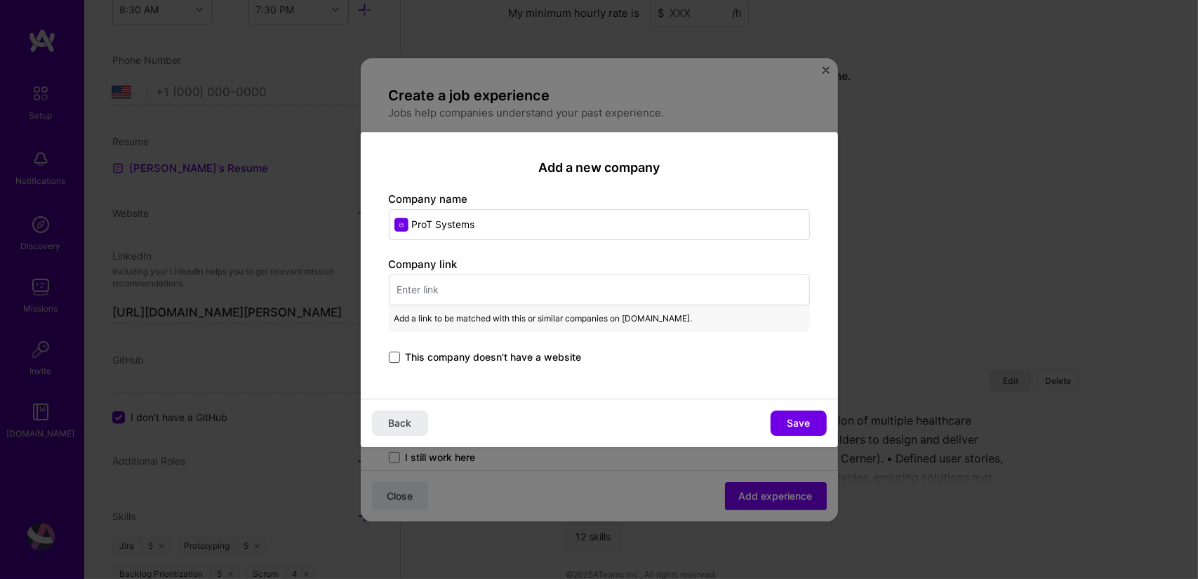
click at [391, 357] on span at bounding box center [394, 357] width 11 height 11
click at [0, 0] on input "This company doesn't have a website" at bounding box center [0, 0] width 0 height 0
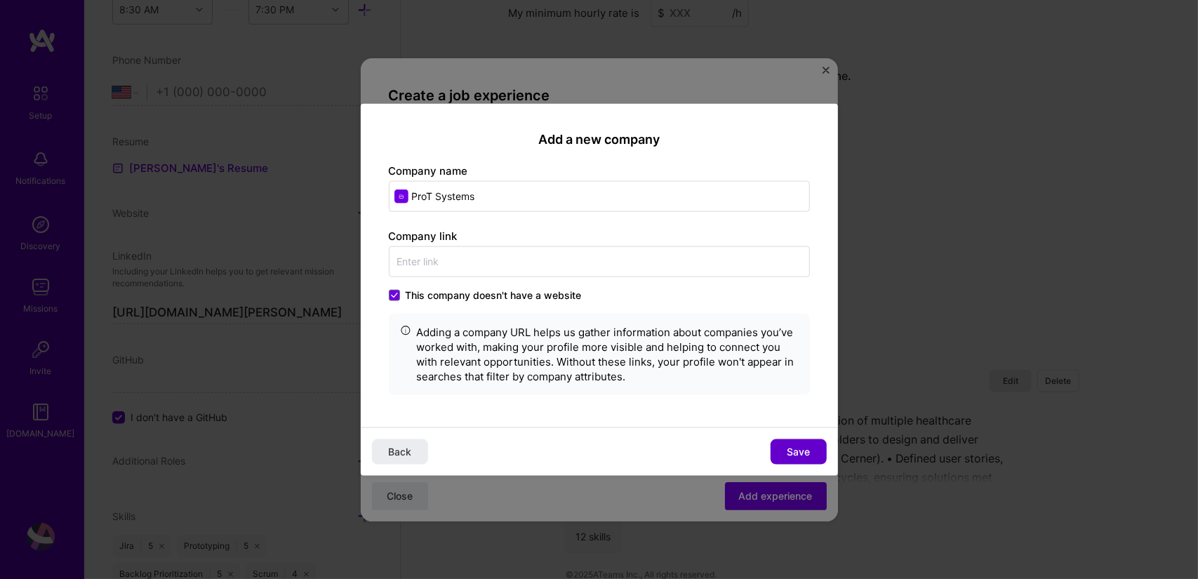
click at [802, 455] on span "Save" at bounding box center [798, 452] width 23 height 14
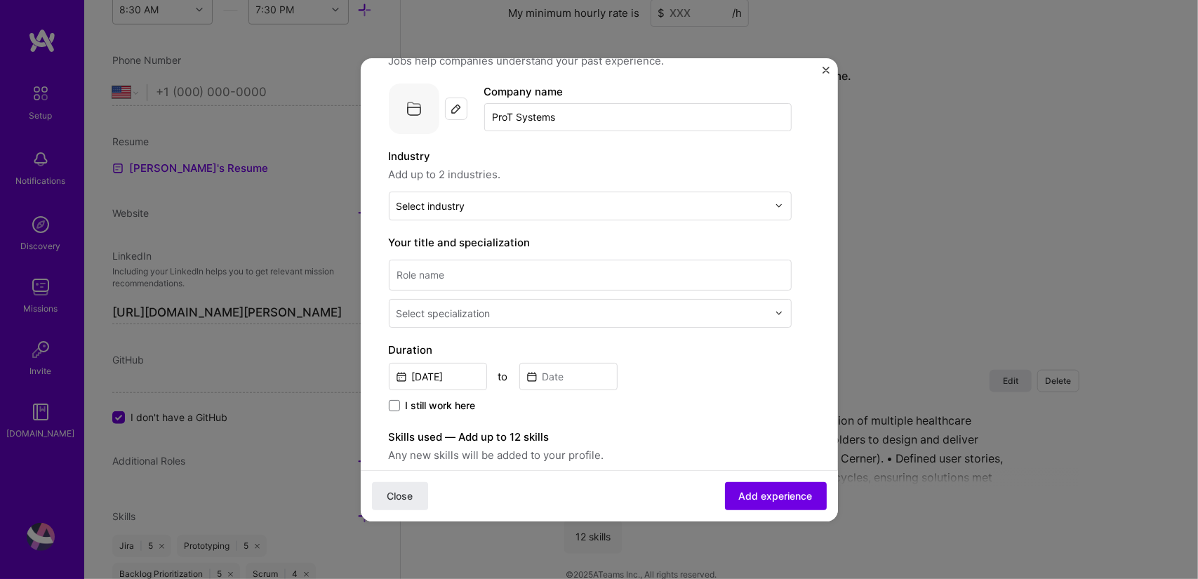
scroll to position [0, 0]
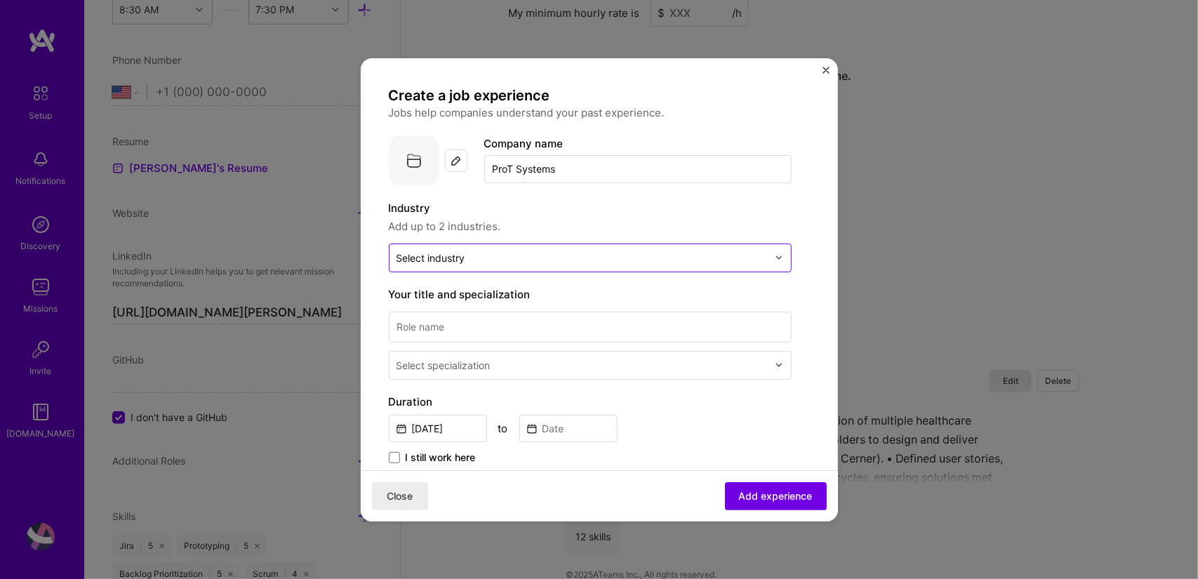
click at [496, 263] on input "text" at bounding box center [582, 258] width 371 height 15
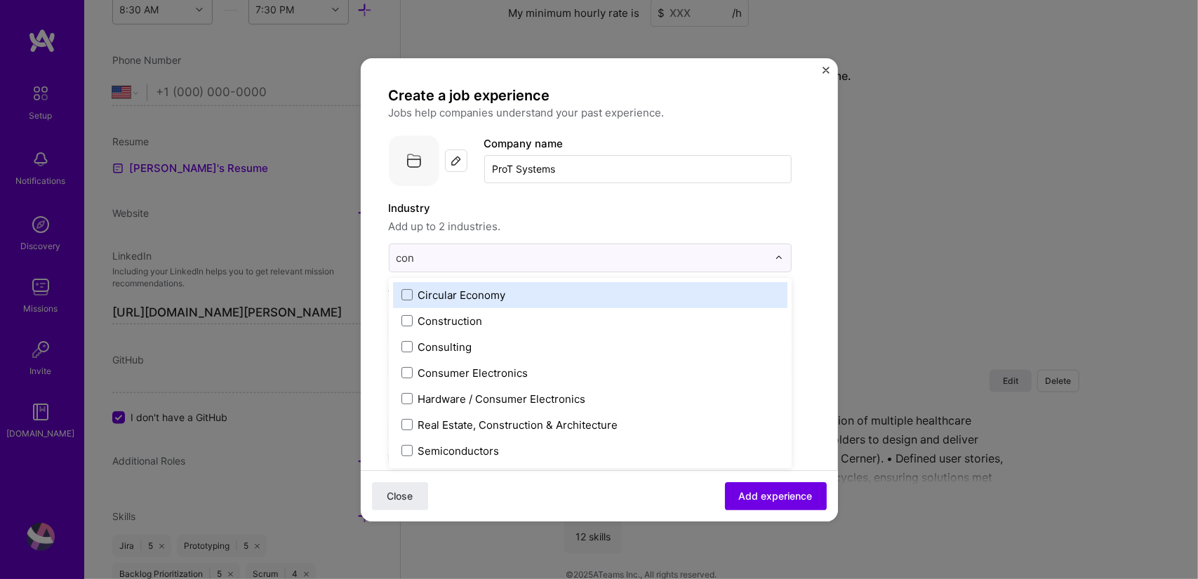
type input "cons"
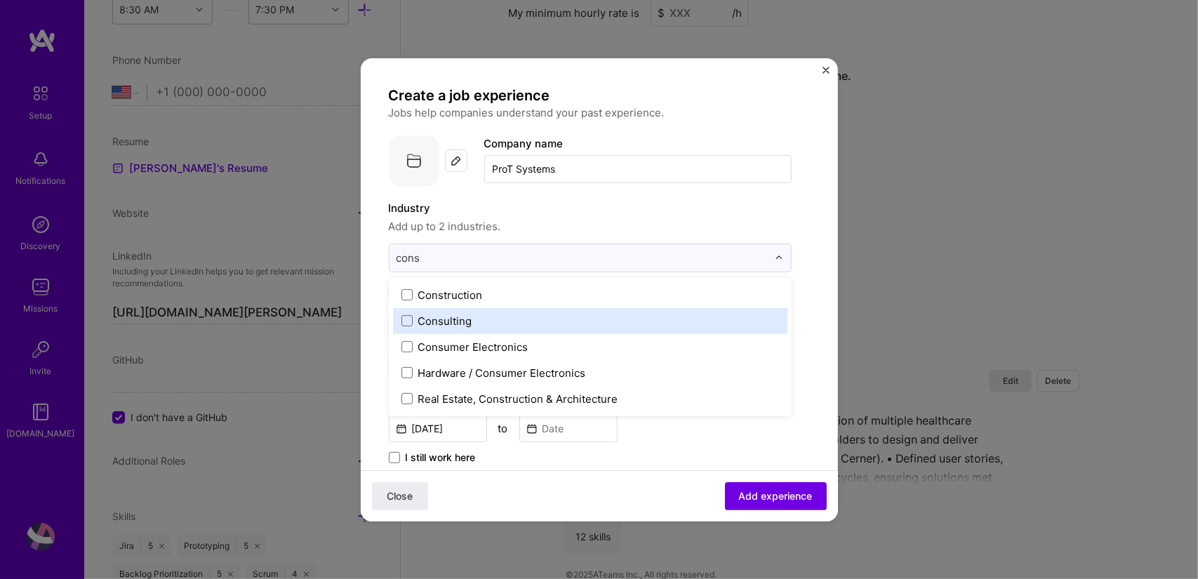
click at [435, 323] on div "Consulting" at bounding box center [445, 321] width 54 height 15
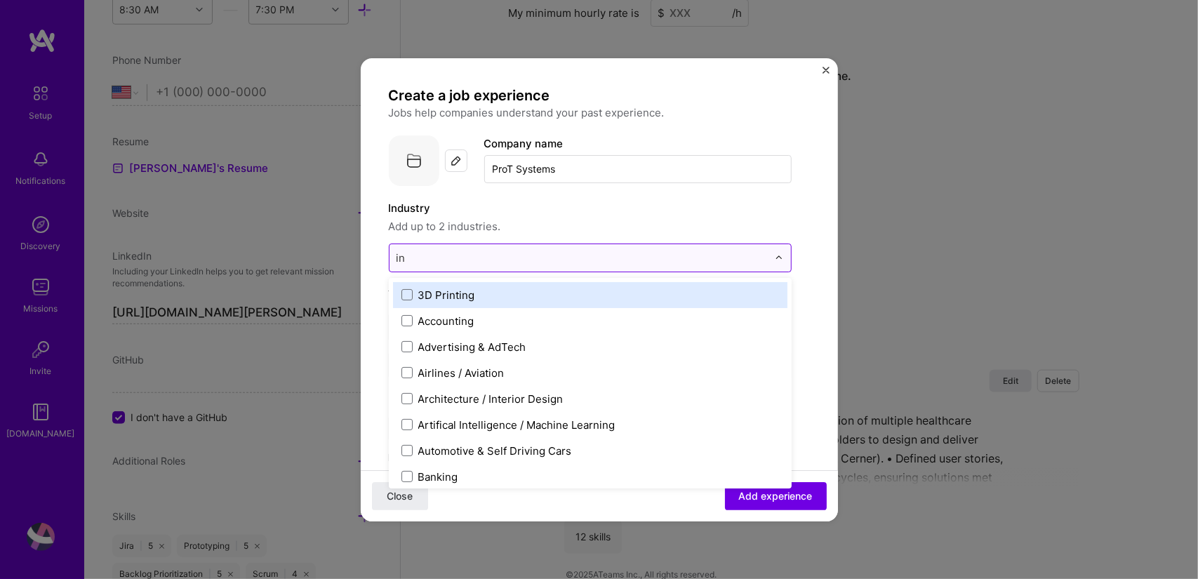
type input "i"
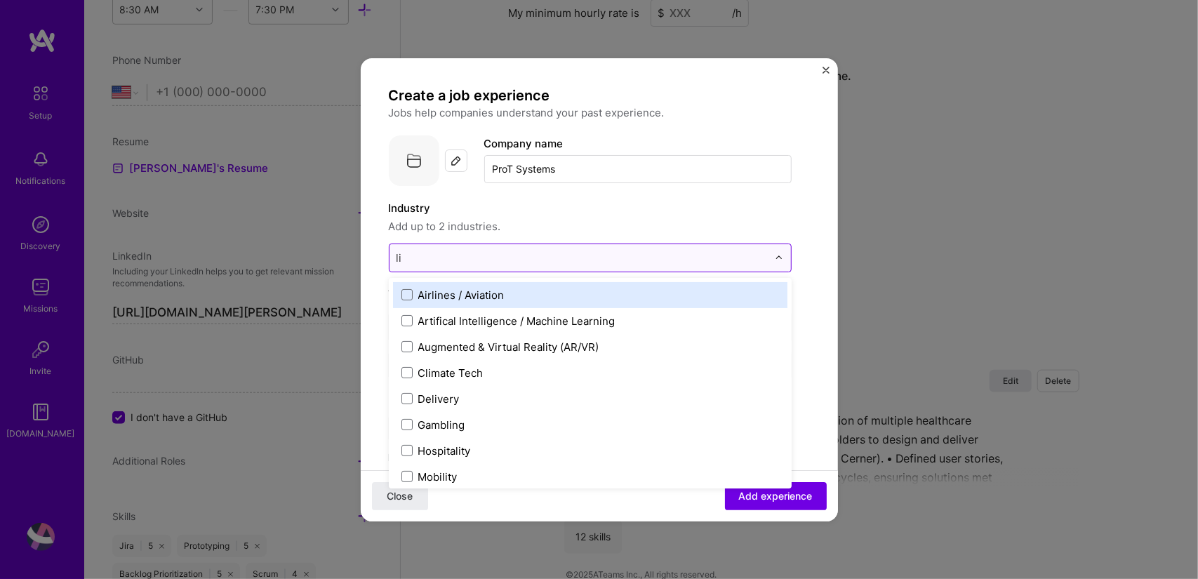
type input "l"
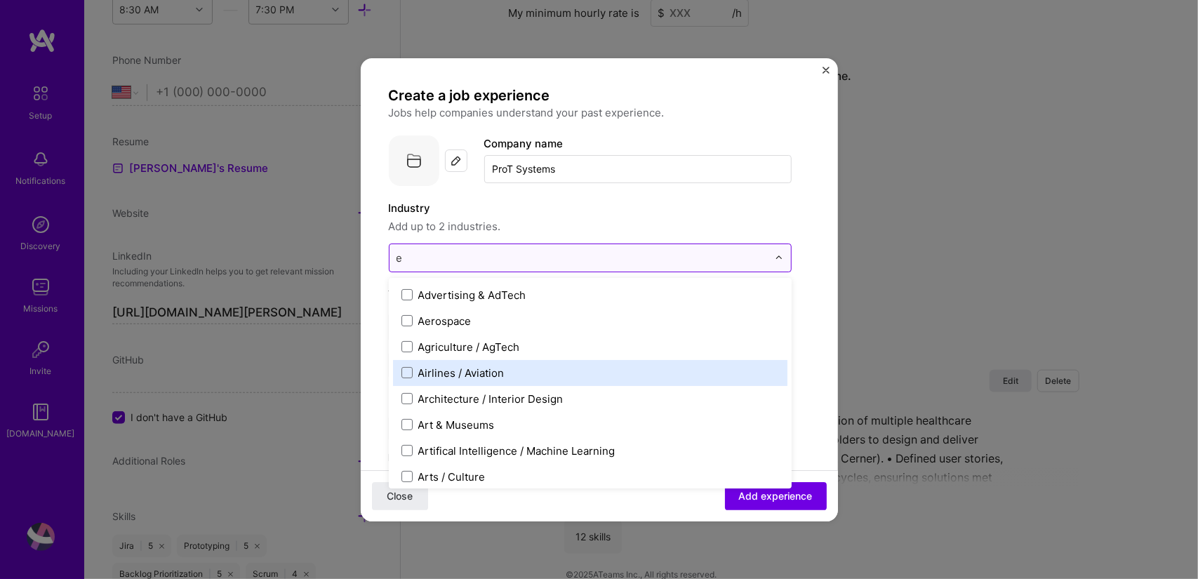
type input "en"
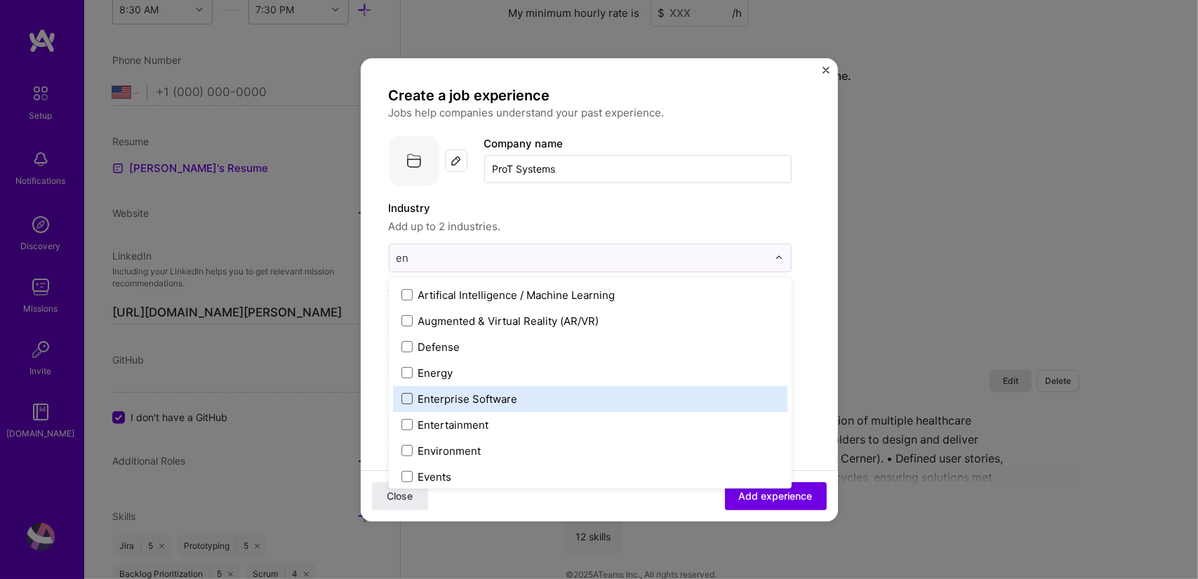
click at [406, 394] on span at bounding box center [406, 398] width 11 height 11
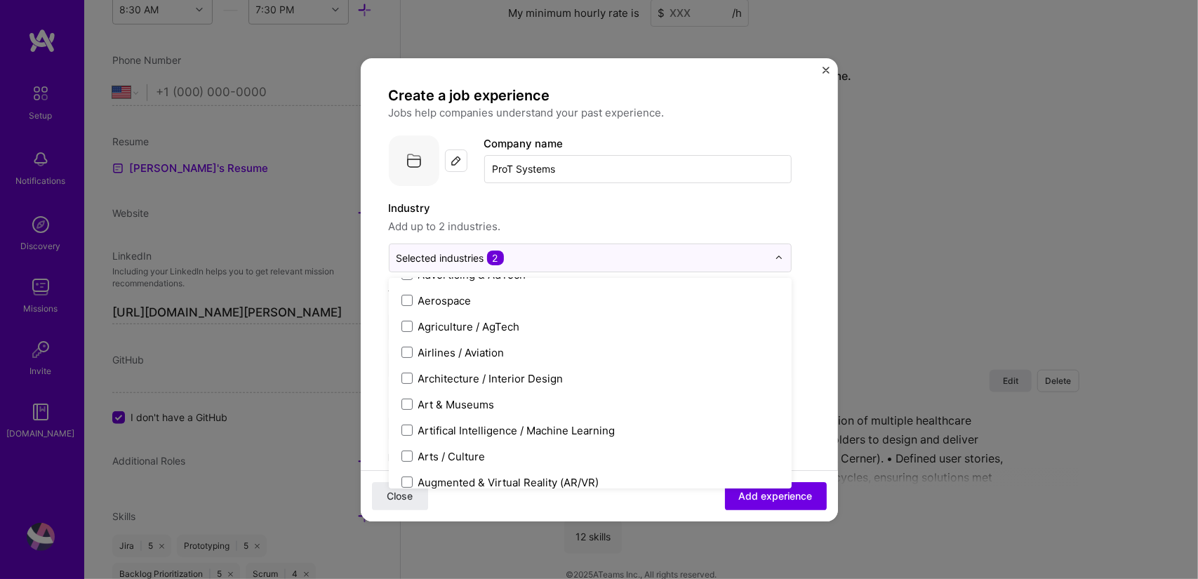
scroll to position [100, 0]
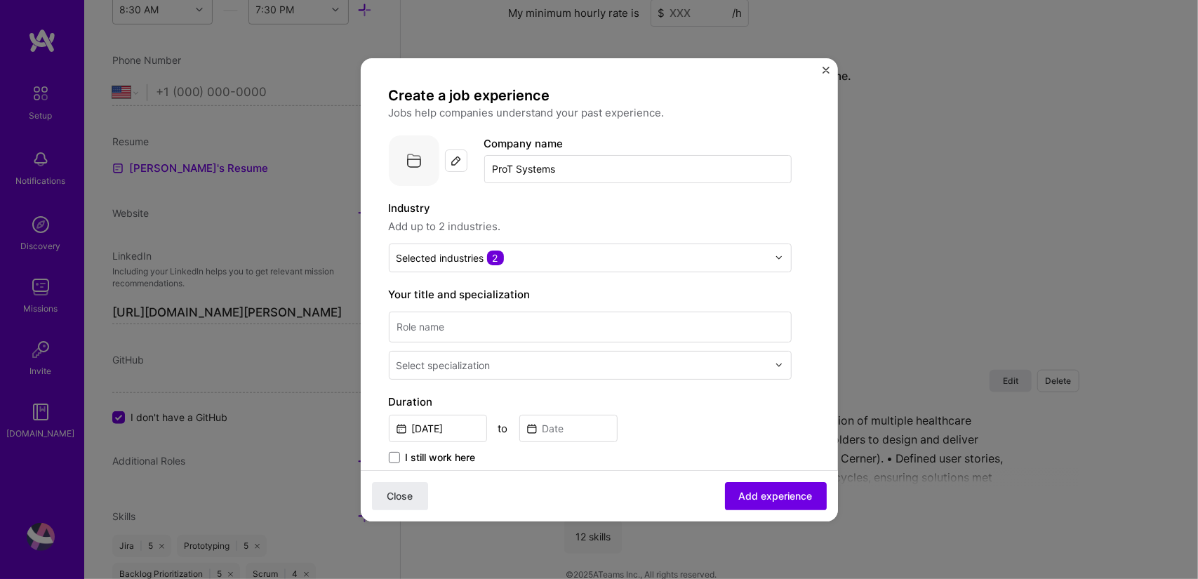
click at [808, 216] on form "Create a job experience Jobs help companies understand your past experience. Co…" at bounding box center [599, 548] width 477 height 924
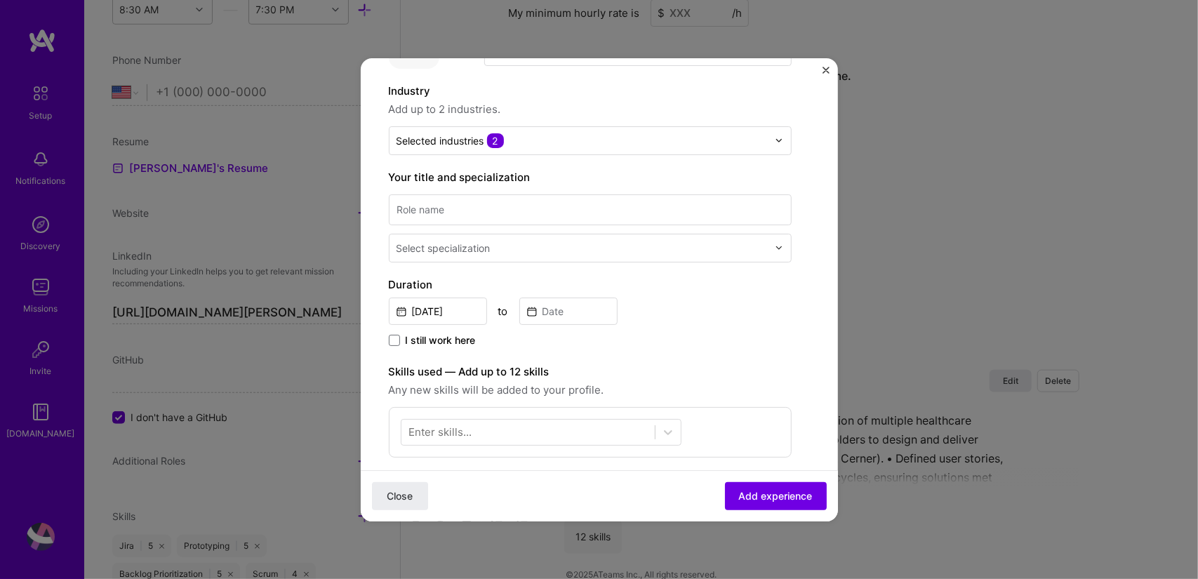
scroll to position [133, 0]
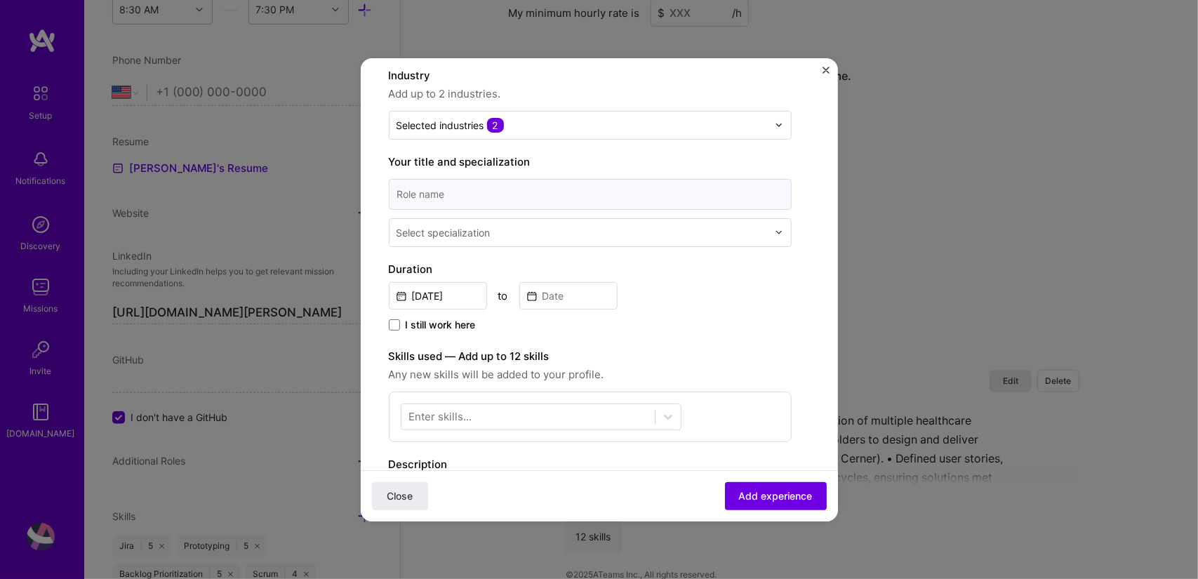
click at [525, 196] on input at bounding box center [590, 194] width 403 height 31
type input "Product Owner"
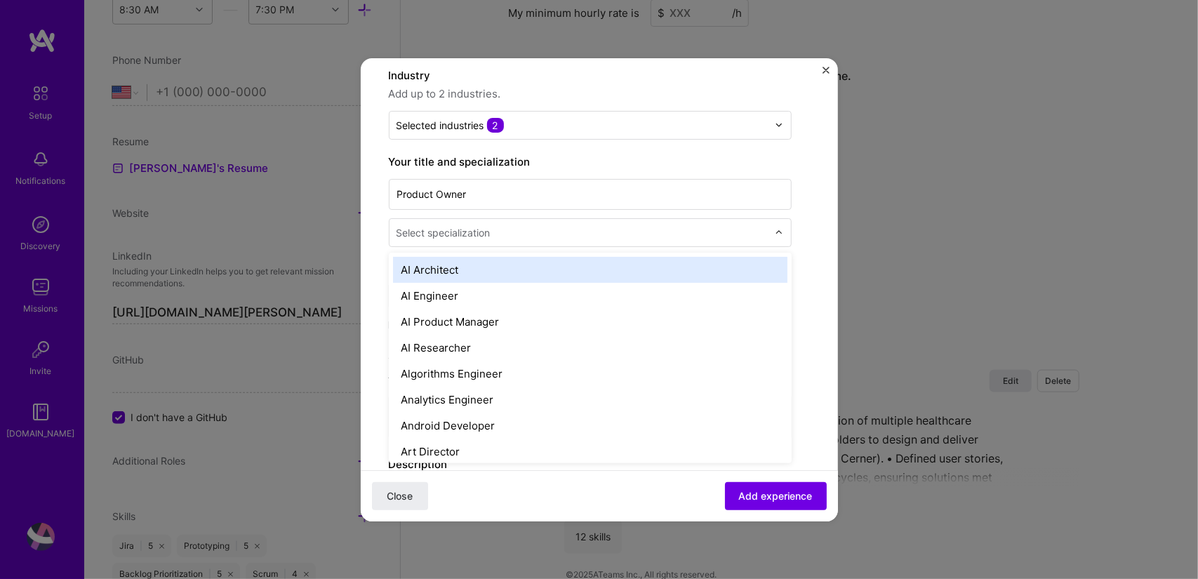
click at [462, 230] on div "Select specialization" at bounding box center [444, 232] width 94 height 15
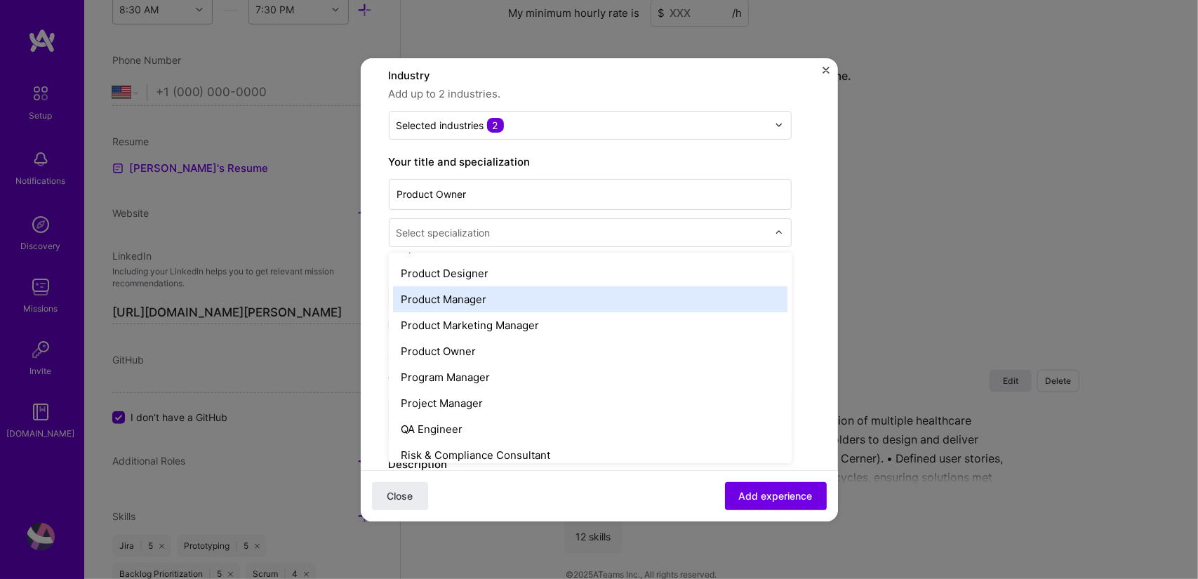
scroll to position [1271, 0]
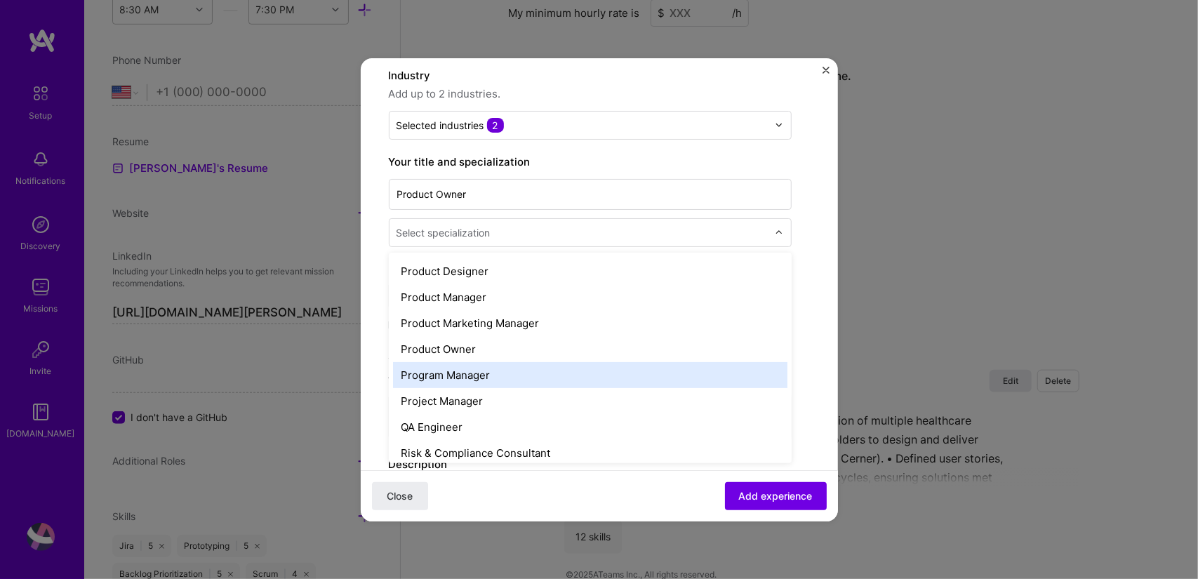
click at [473, 369] on div "Program Manager" at bounding box center [590, 375] width 394 height 26
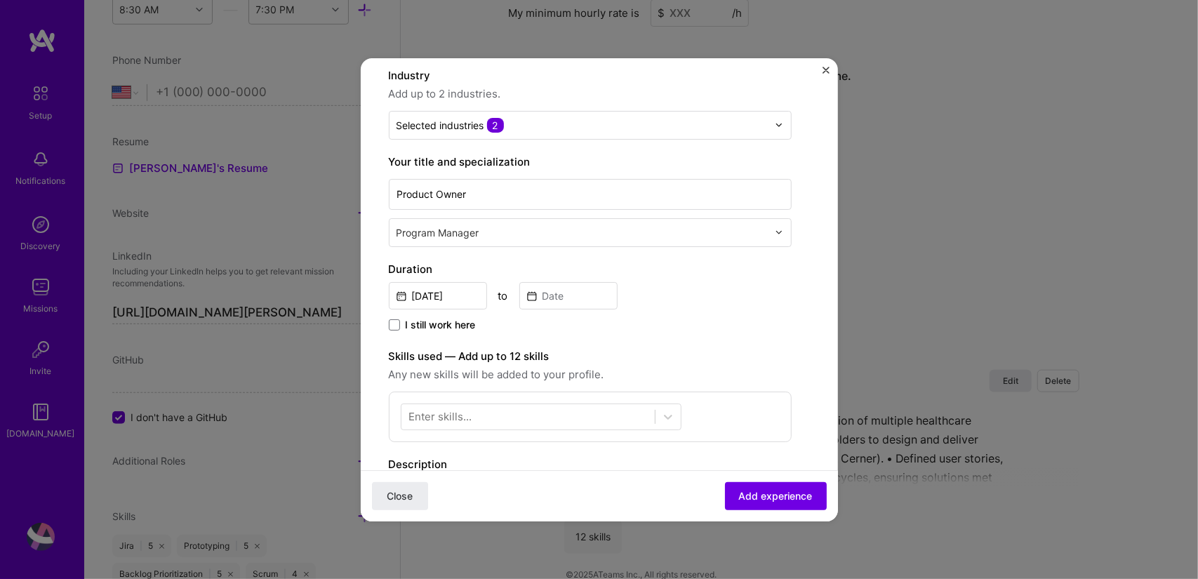
scroll to position [180, 0]
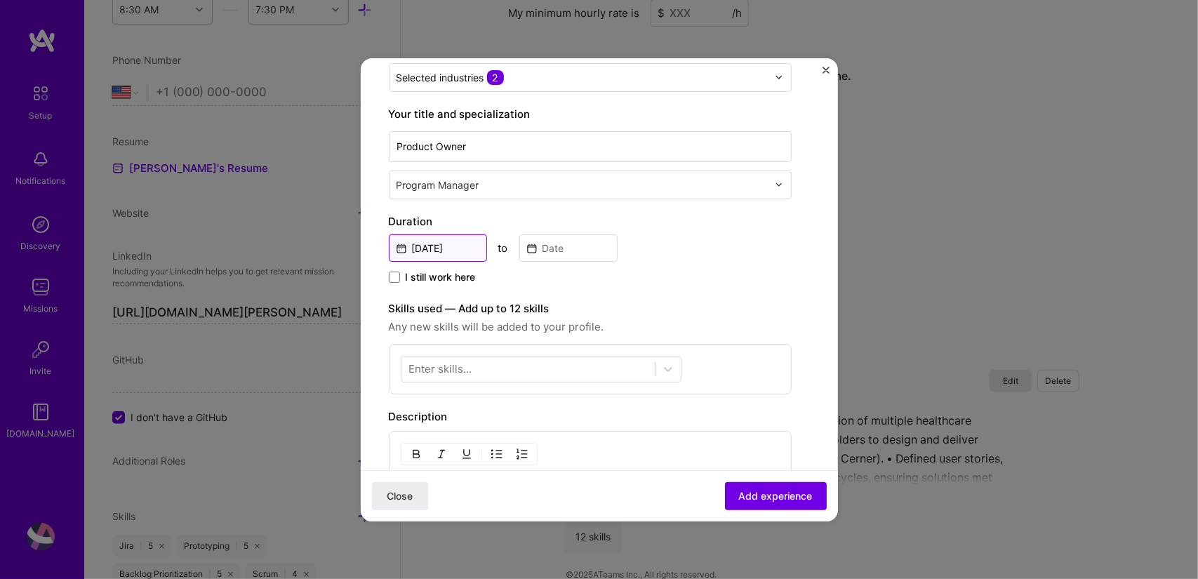
click at [448, 247] on input "[DATE]" at bounding box center [438, 247] width 98 height 27
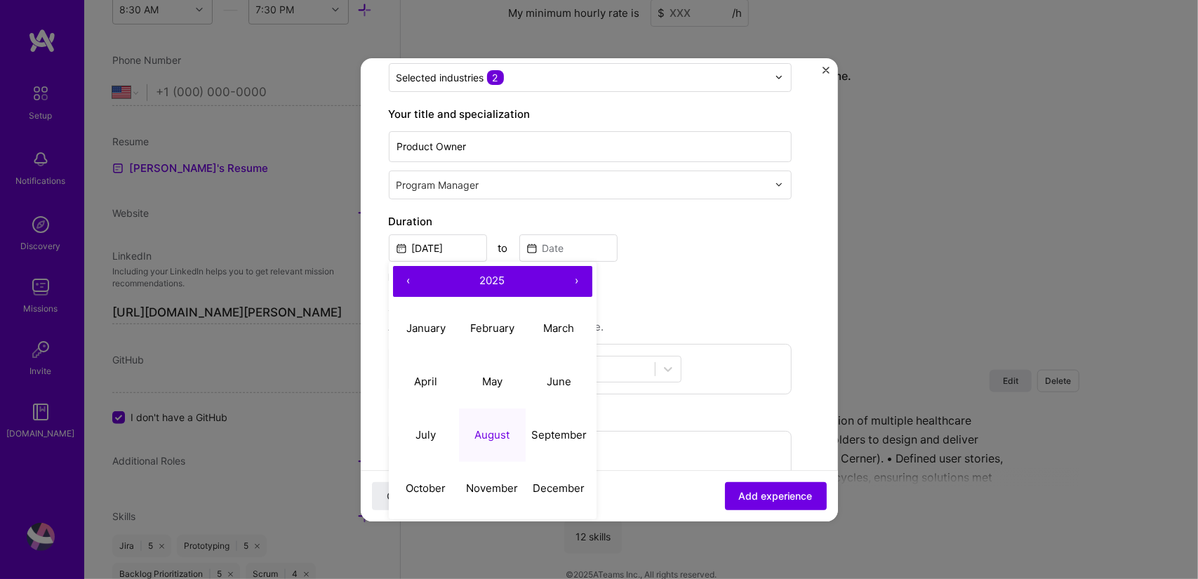
click at [415, 276] on button "‹" at bounding box center [408, 281] width 31 height 31
click at [497, 276] on span "2022" at bounding box center [492, 280] width 25 height 13
click at [405, 276] on button "‹" at bounding box center [408, 281] width 31 height 31
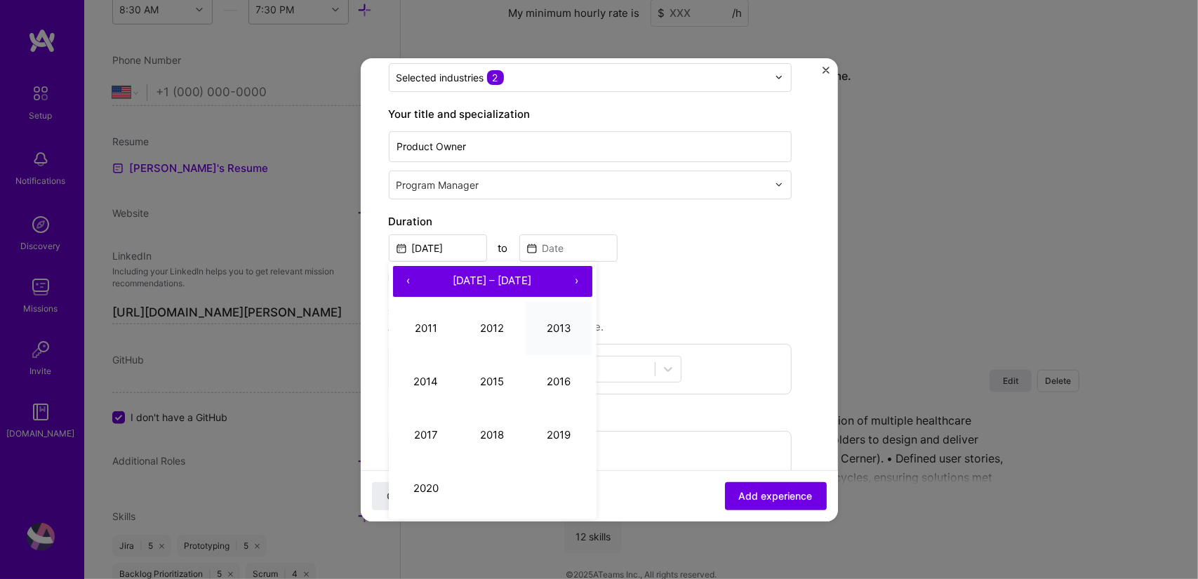
click at [570, 325] on button "2013" at bounding box center [559, 328] width 67 height 53
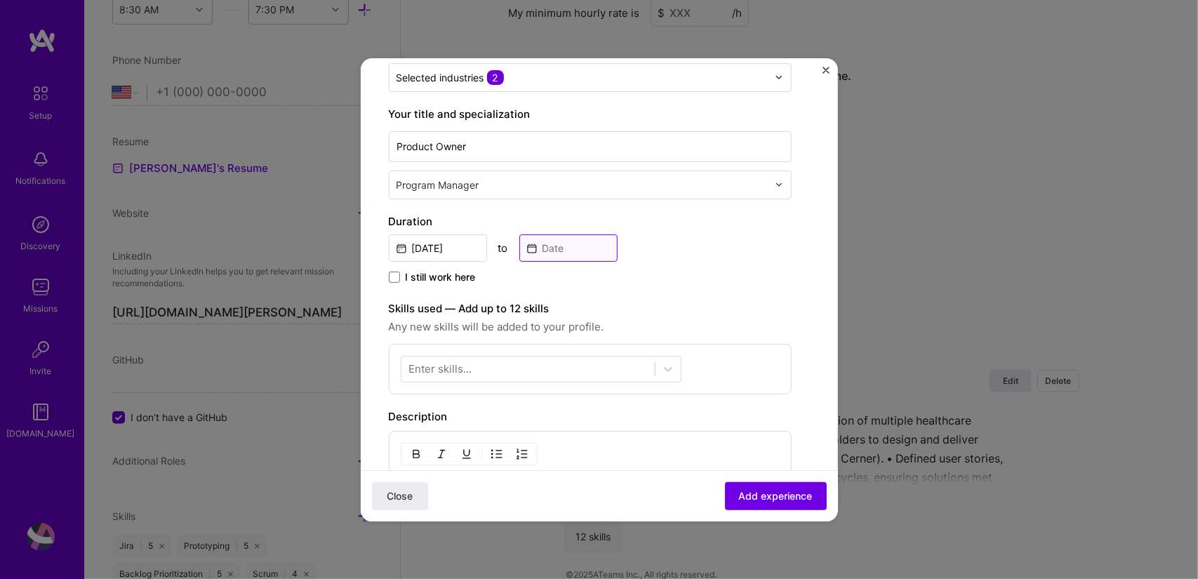
click at [565, 244] on input at bounding box center [568, 247] width 98 height 27
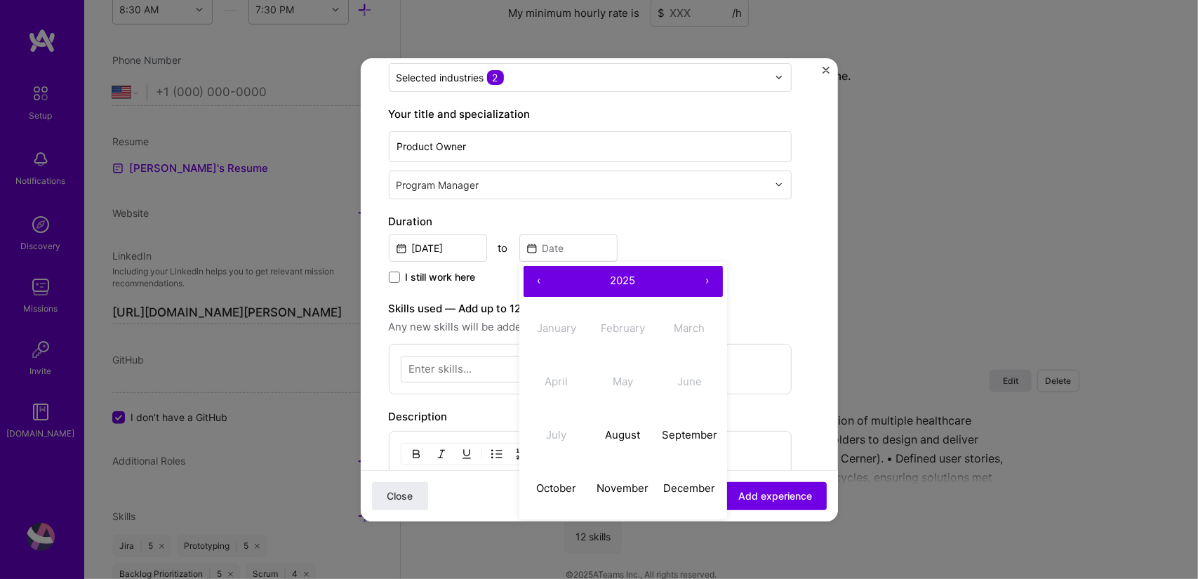
click at [622, 286] on div "‹ 2025 ›" at bounding box center [623, 281] width 199 height 31
click at [622, 286] on button "2025" at bounding box center [623, 281] width 138 height 31
click at [604, 277] on span "[DATE] – [DATE]" at bounding box center [623, 280] width 79 height 13
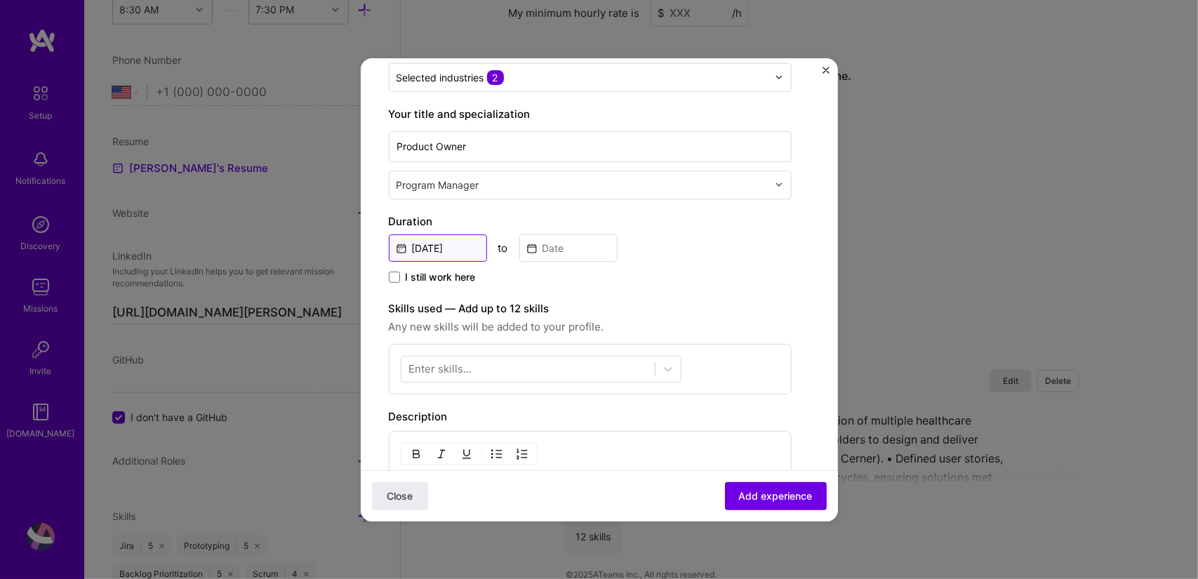
click at [455, 245] on input "[DATE]" at bounding box center [438, 247] width 98 height 27
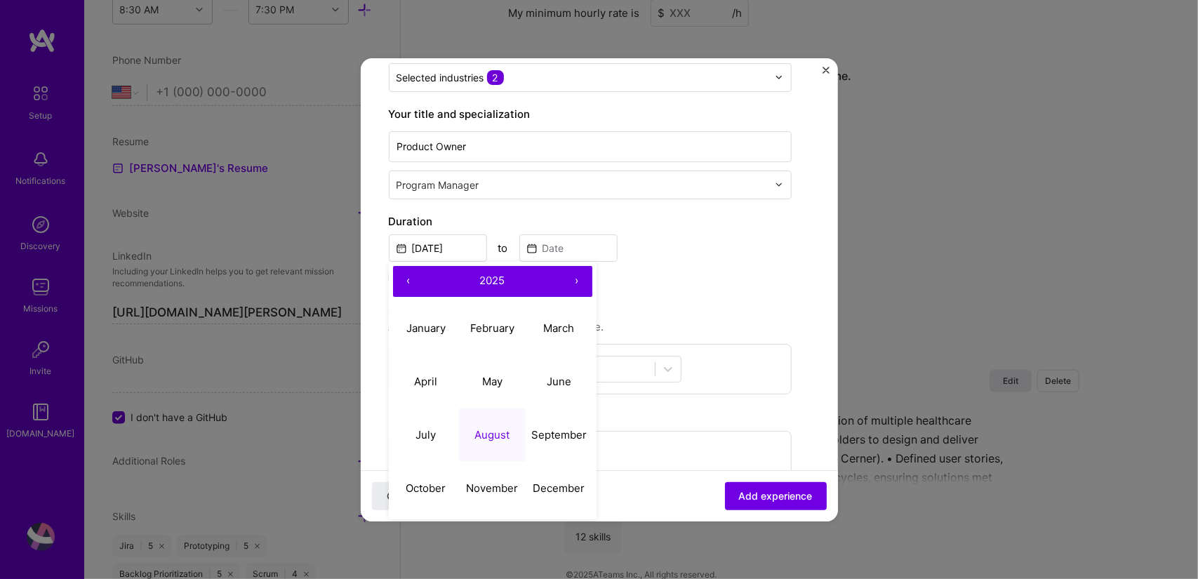
click at [487, 280] on span "2025" at bounding box center [492, 280] width 25 height 13
click at [402, 281] on button "‹" at bounding box center [408, 281] width 31 height 31
click at [554, 328] on button "2013" at bounding box center [559, 328] width 67 height 53
click at [431, 327] on abbr "January" at bounding box center [425, 327] width 39 height 13
type input "[DATE]"
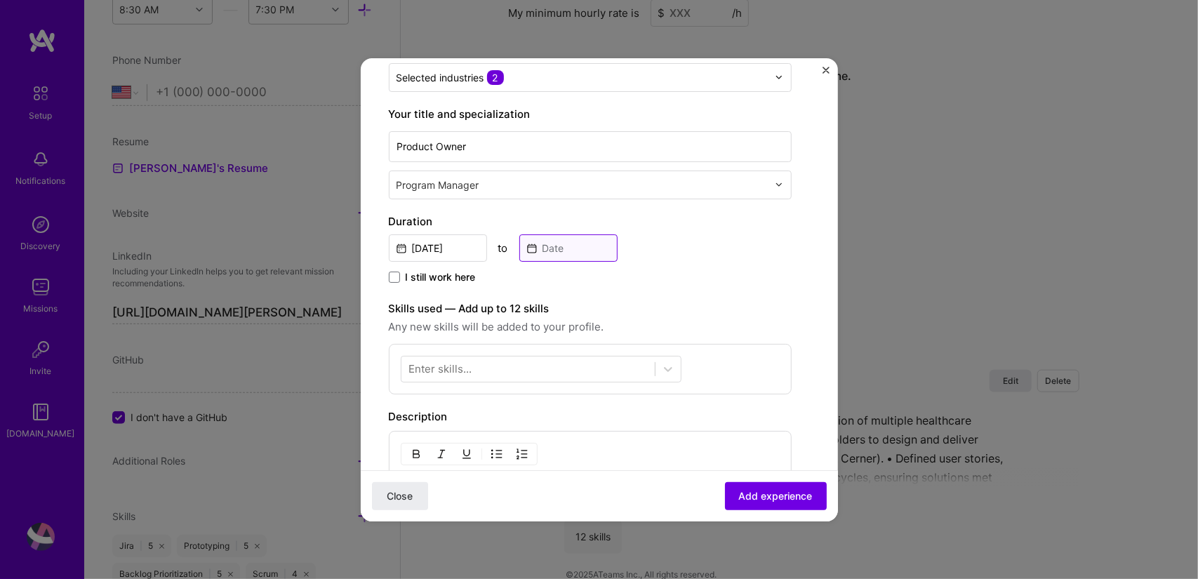
click at [547, 248] on input at bounding box center [568, 247] width 98 height 27
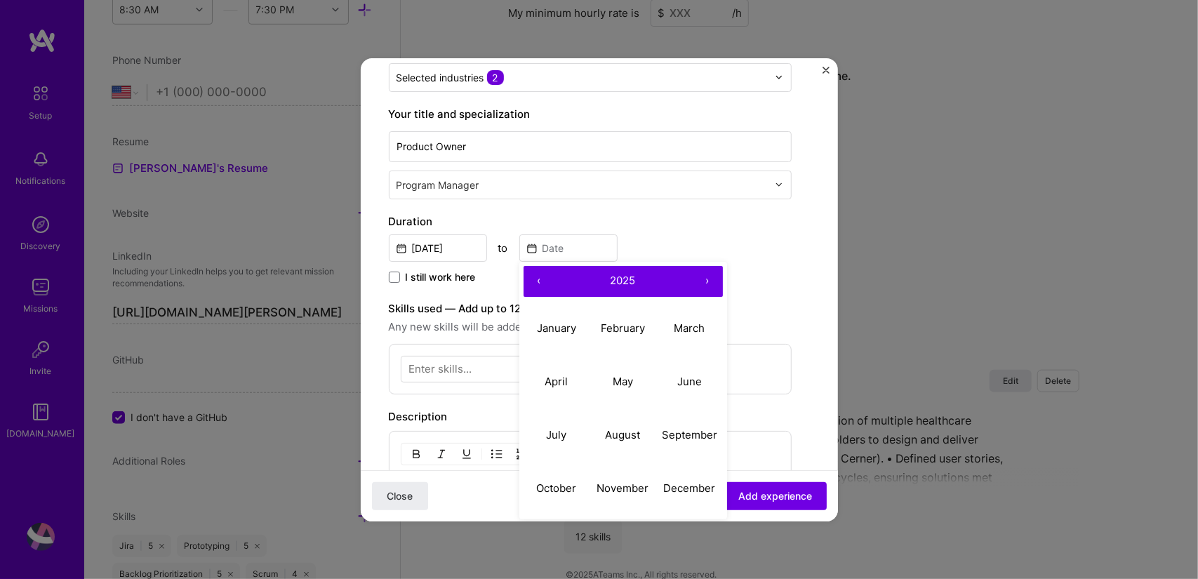
click at [622, 280] on span "2025" at bounding box center [623, 280] width 25 height 13
click at [537, 282] on button "‹" at bounding box center [539, 281] width 31 height 31
click at [551, 485] on button "2020" at bounding box center [557, 488] width 67 height 53
click at [682, 437] on abbr "September" at bounding box center [689, 434] width 55 height 13
type input "[DATE]"
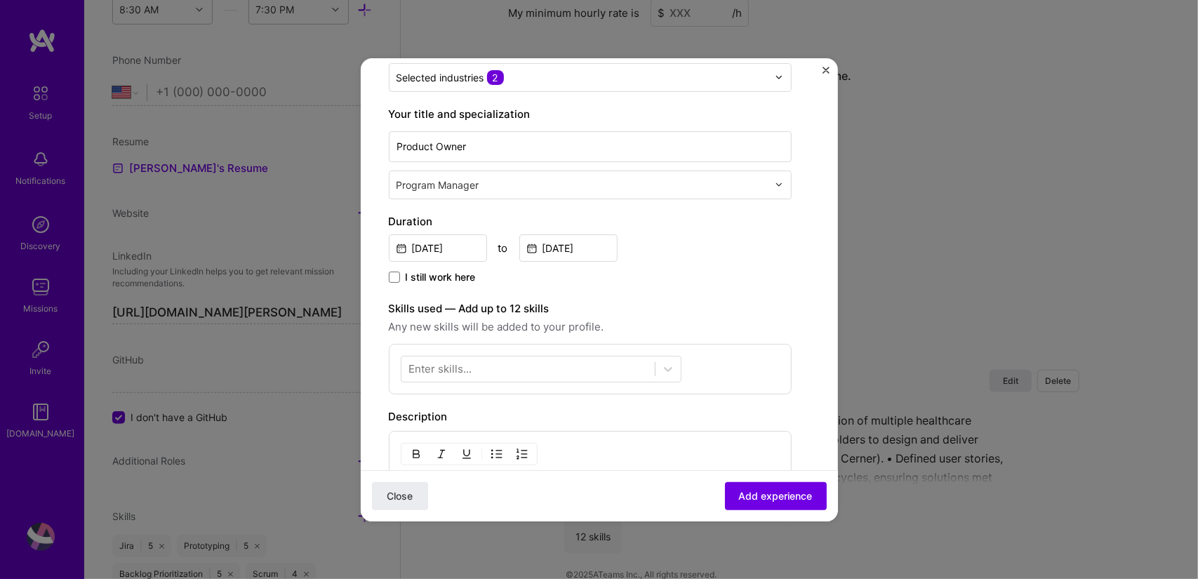
click at [686, 290] on div "Create a job experience Jobs help companies understand your past experience. Co…" at bounding box center [590, 328] width 403 height 845
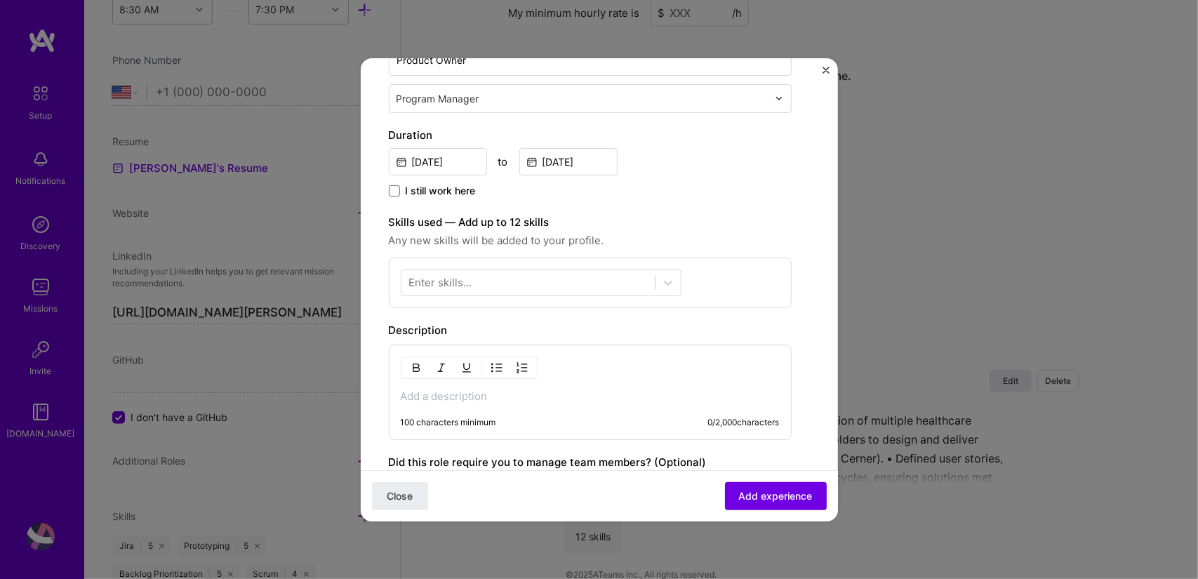
scroll to position [273, 0]
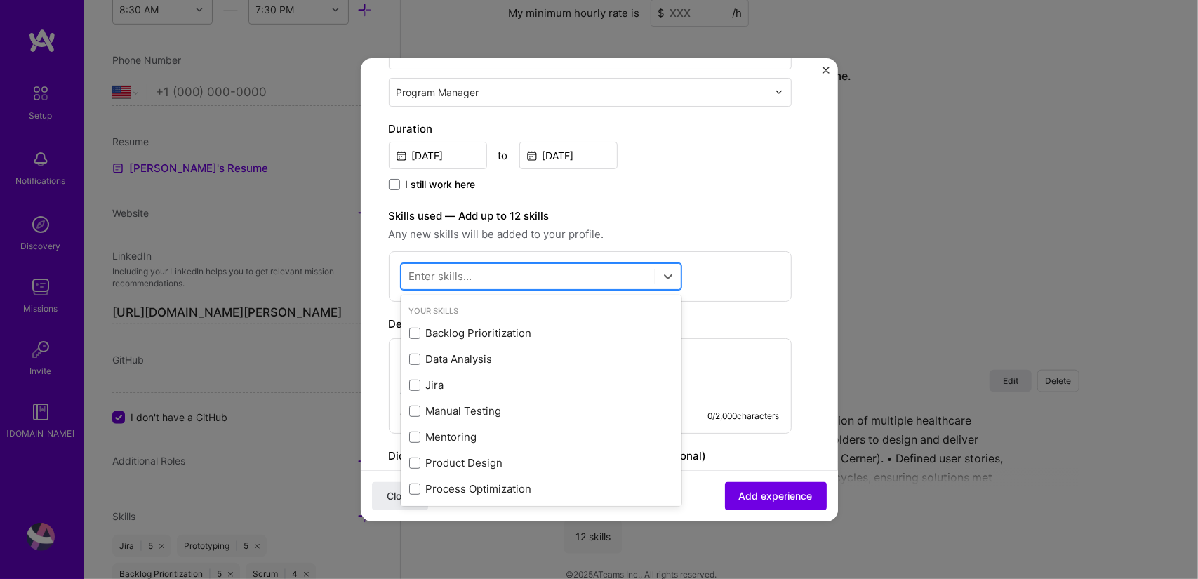
click at [492, 281] on div at bounding box center [527, 276] width 253 height 23
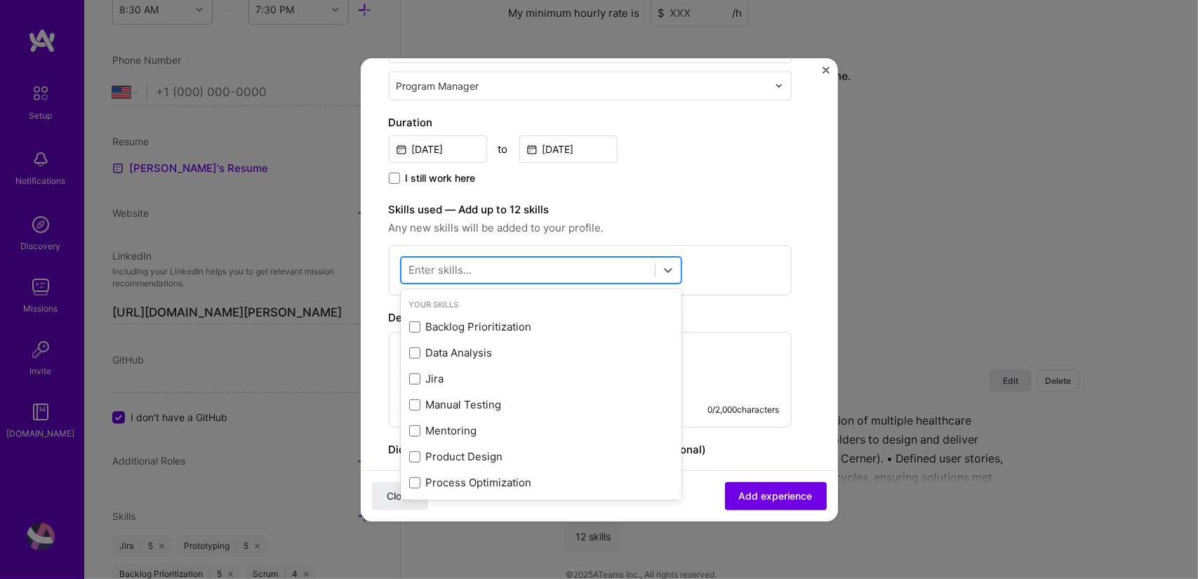
scroll to position [279, 0]
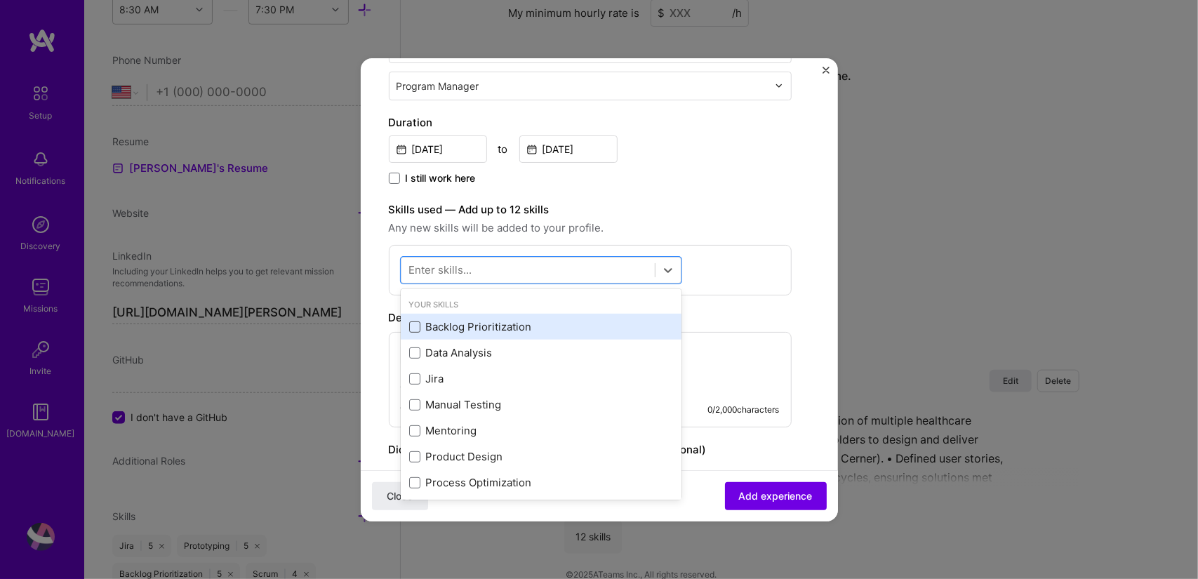
click at [409, 324] on span at bounding box center [414, 326] width 11 height 11
click at [0, 0] on input "checkbox" at bounding box center [0, 0] width 0 height 0
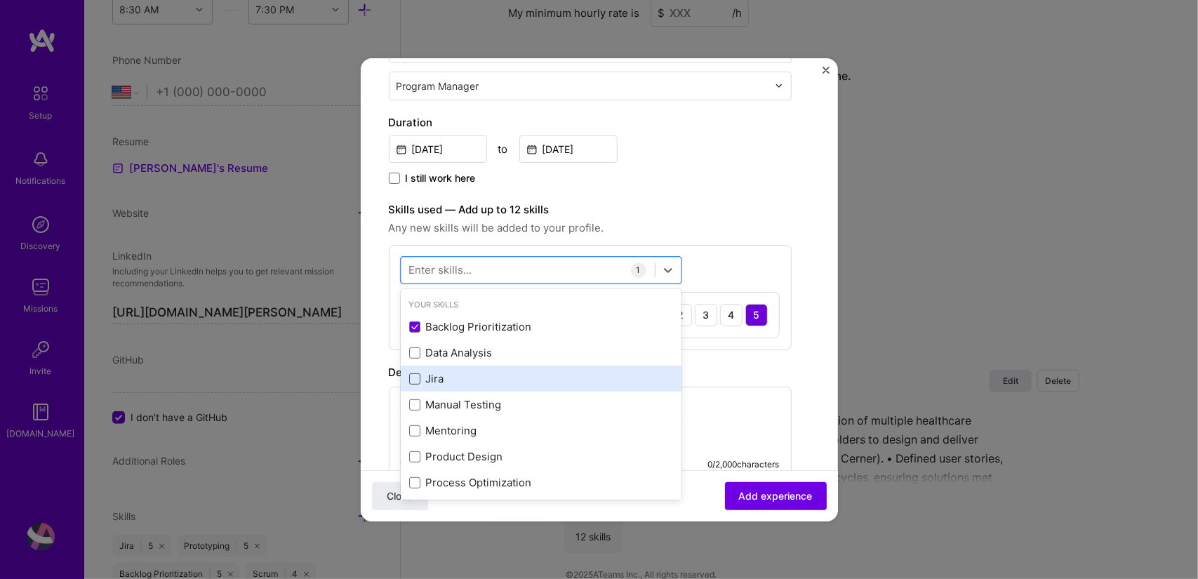
click at [411, 375] on span at bounding box center [414, 378] width 11 height 11
click at [0, 0] on input "checkbox" at bounding box center [0, 0] width 0 height 0
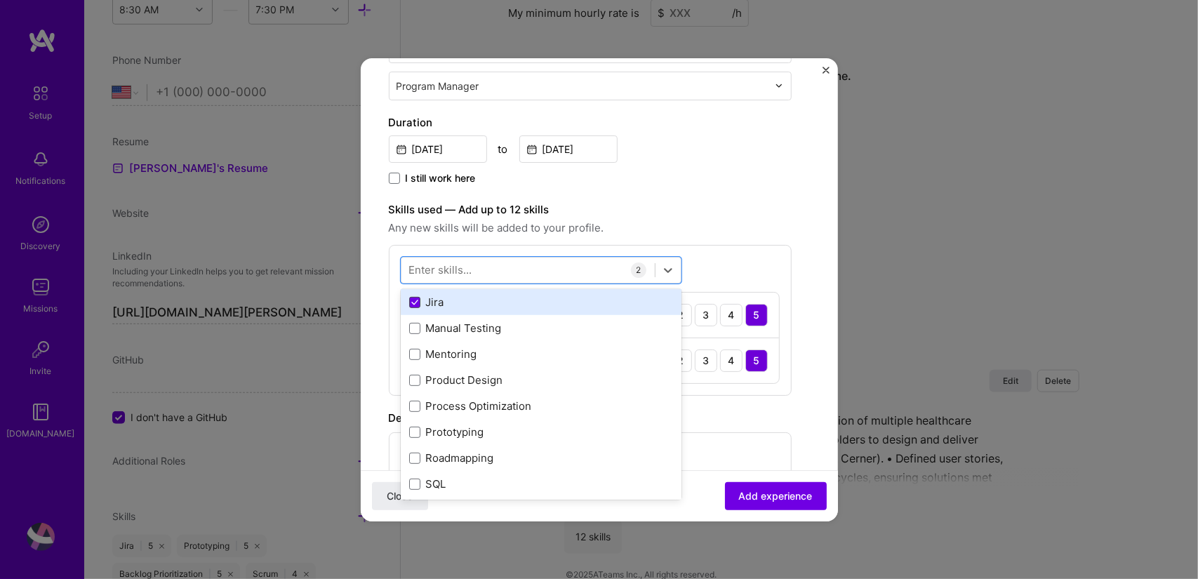
scroll to position [77, 0]
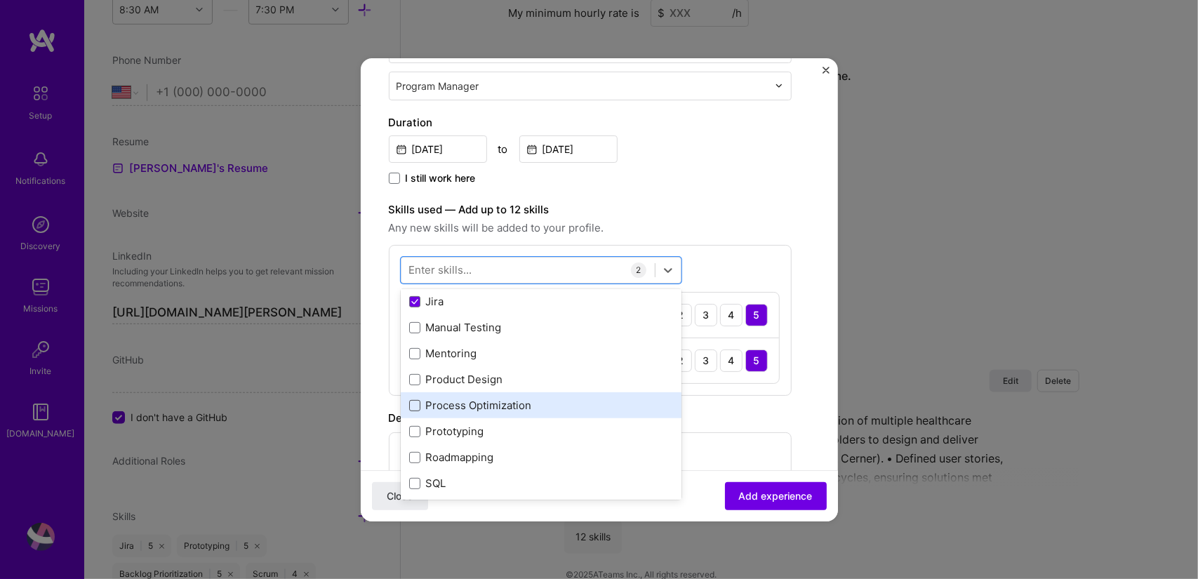
click at [409, 408] on span at bounding box center [414, 405] width 11 height 11
click at [0, 0] on input "checkbox" at bounding box center [0, 0] width 0 height 0
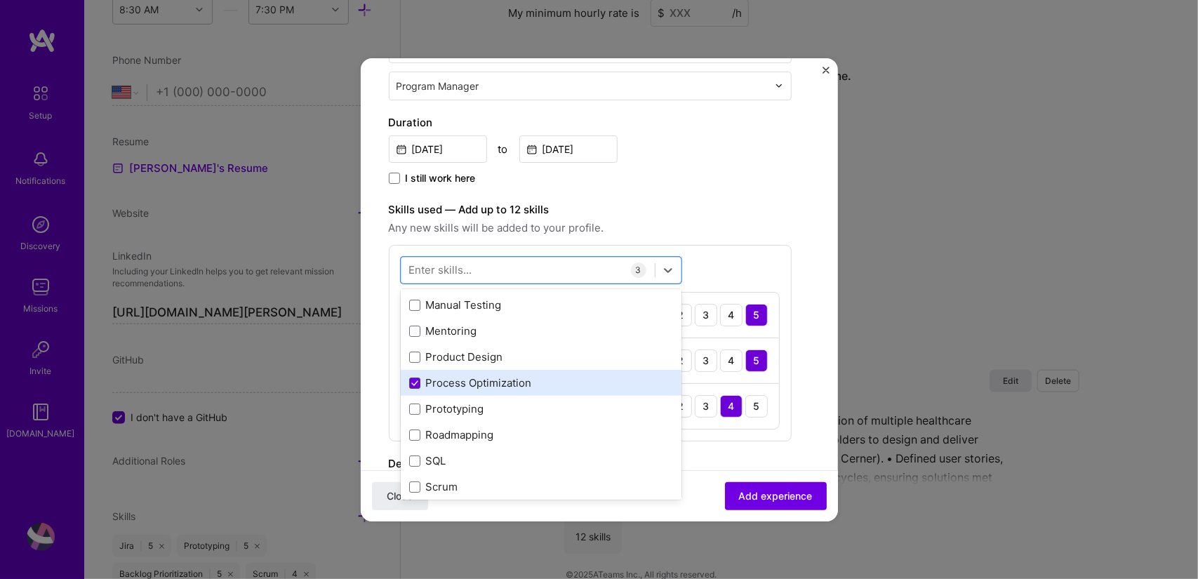
scroll to position [101, 0]
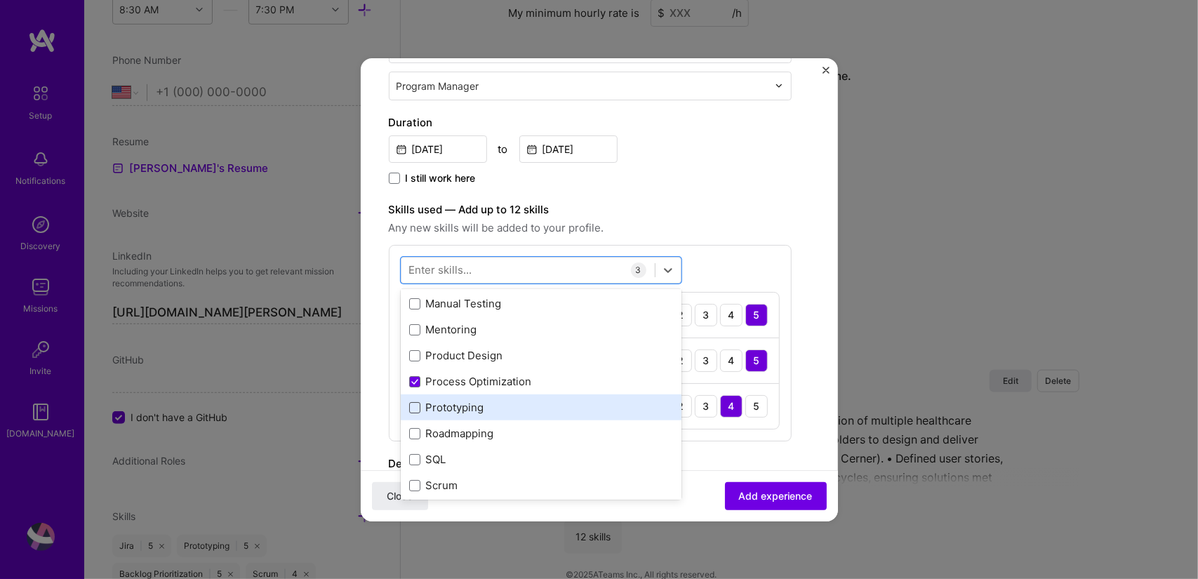
click at [416, 404] on span at bounding box center [414, 407] width 11 height 11
click at [0, 0] on input "checkbox" at bounding box center [0, 0] width 0 height 0
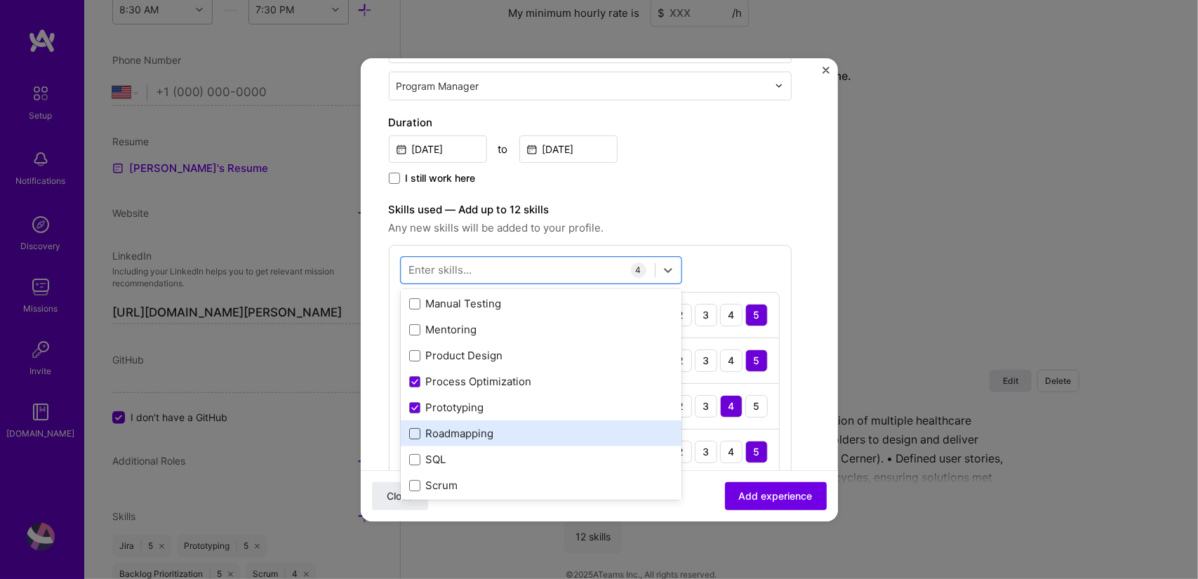
click at [414, 434] on span at bounding box center [414, 433] width 11 height 11
click at [0, 0] on input "checkbox" at bounding box center [0, 0] width 0 height 0
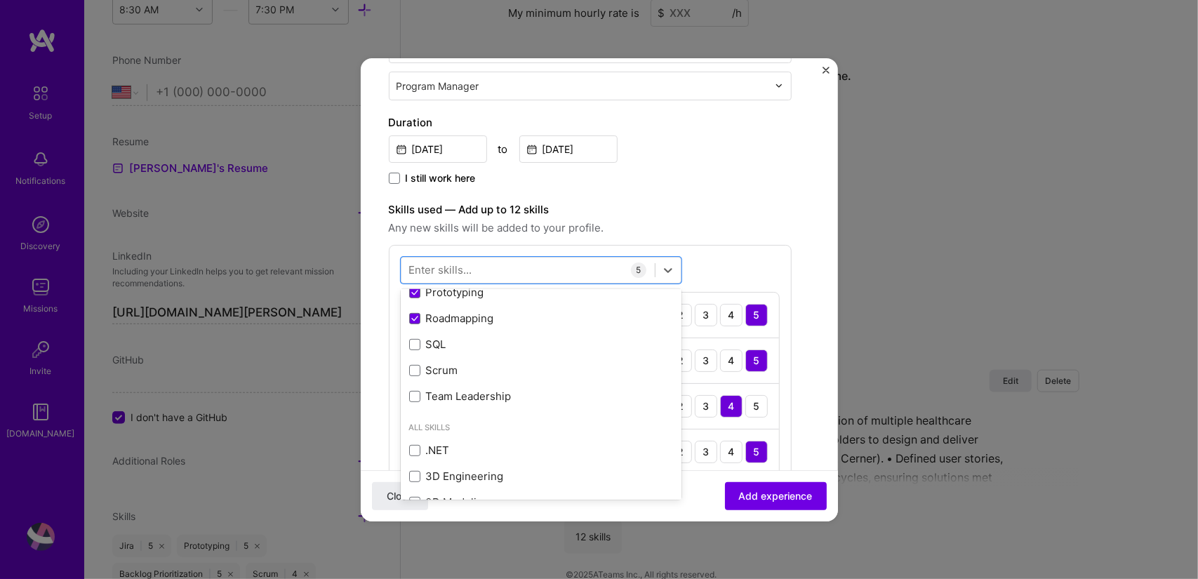
scroll to position [230, 0]
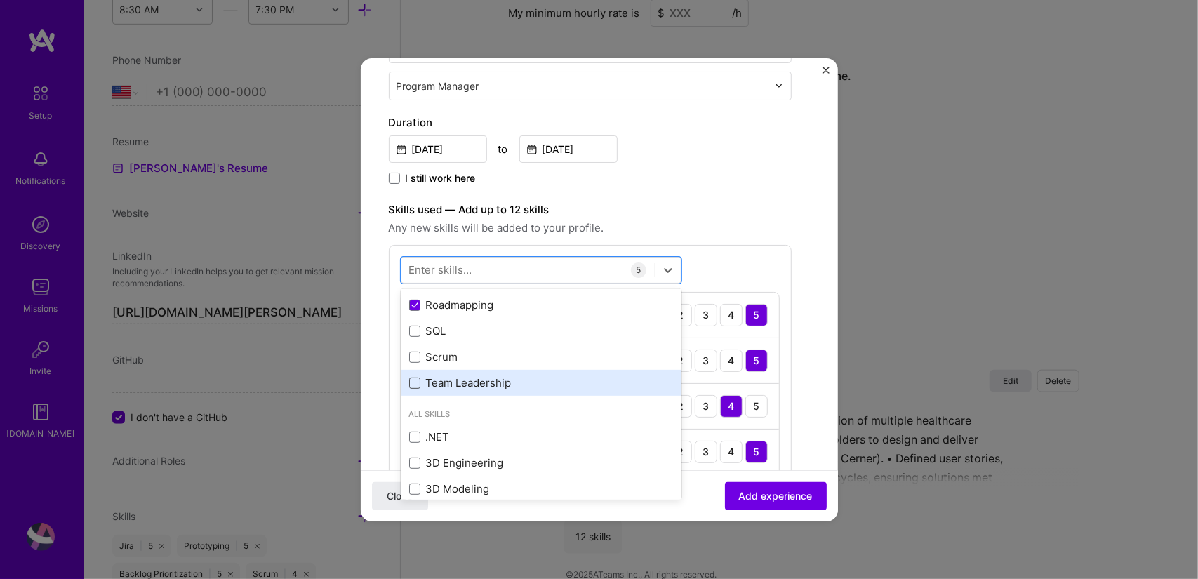
click at [413, 381] on span at bounding box center [414, 383] width 11 height 11
click at [0, 0] on input "checkbox" at bounding box center [0, 0] width 0 height 0
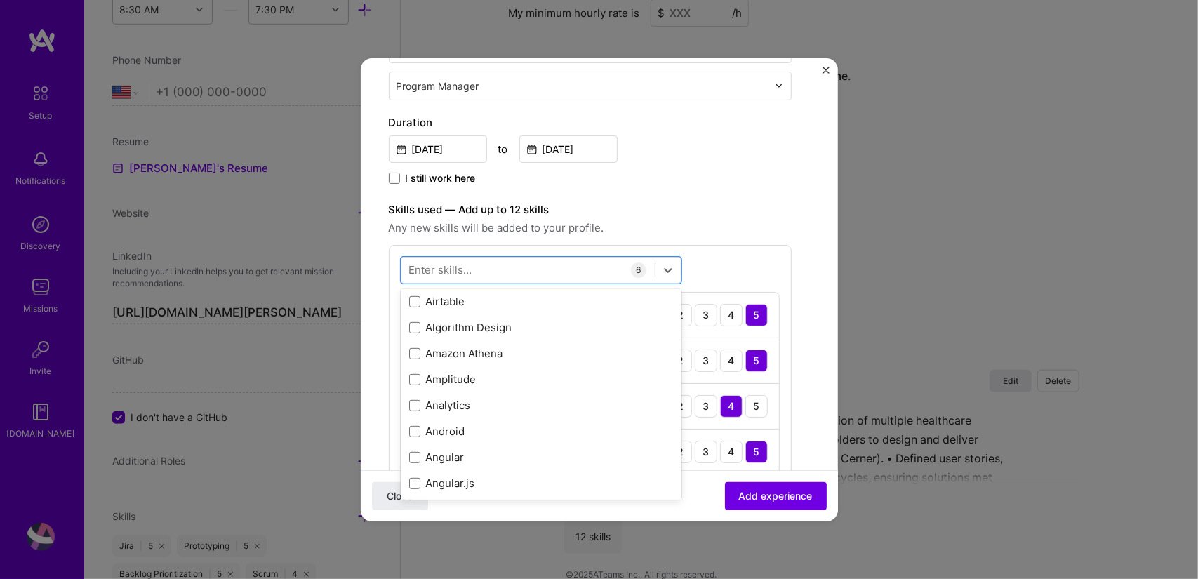
scroll to position [963, 0]
click at [444, 401] on div "Analytics" at bounding box center [541, 404] width 264 height 15
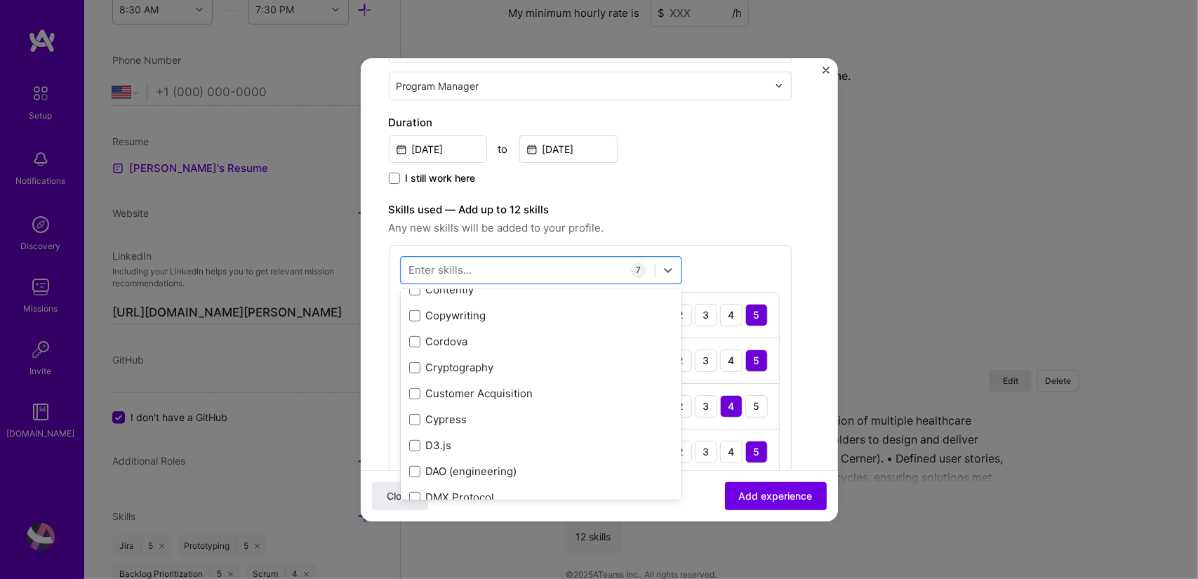
scroll to position [2305, 0]
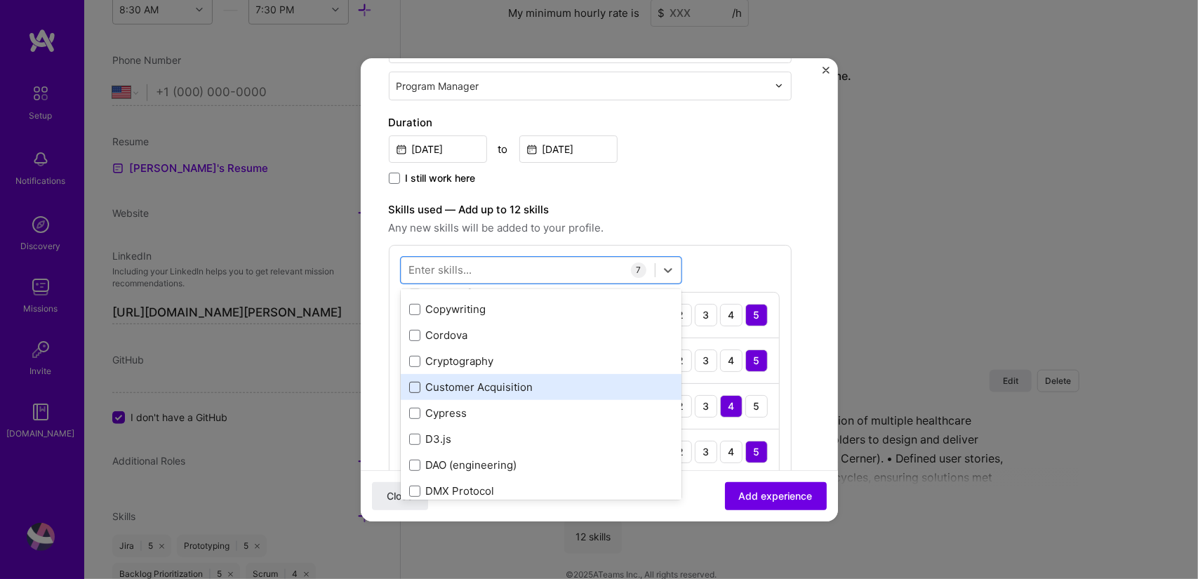
click at [412, 382] on span at bounding box center [414, 387] width 11 height 11
click at [0, 0] on input "checkbox" at bounding box center [0, 0] width 0 height 0
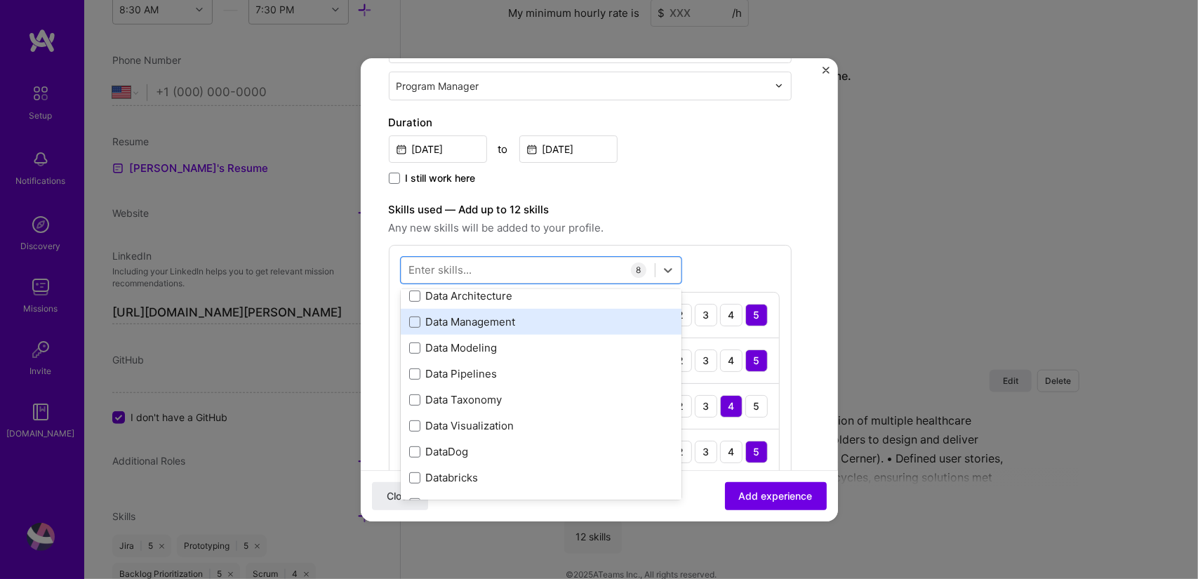
scroll to position [2554, 0]
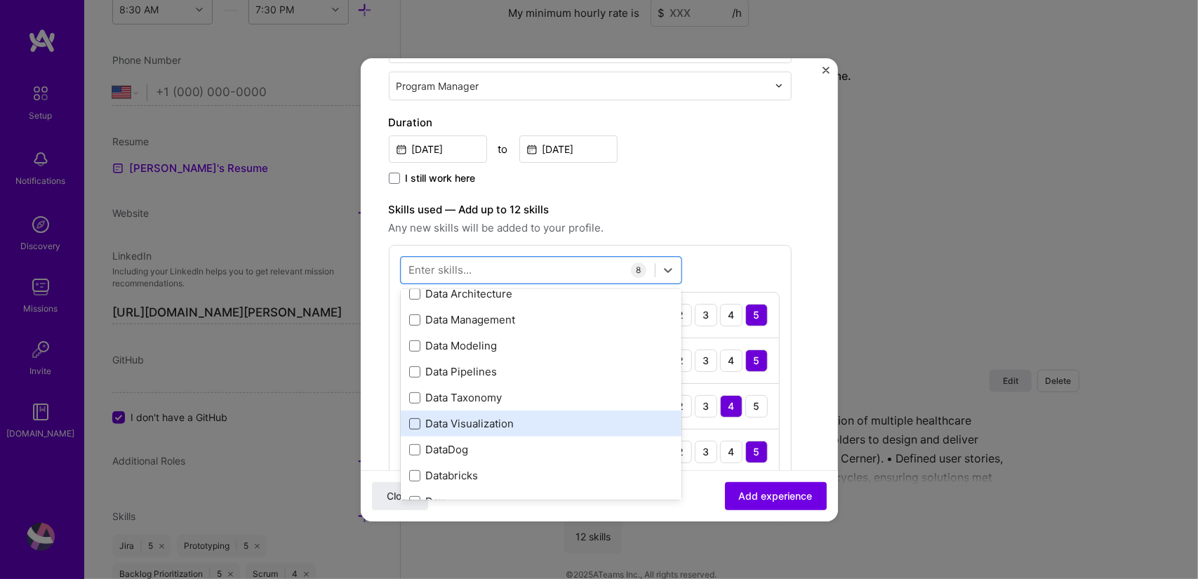
click at [418, 422] on span at bounding box center [414, 423] width 11 height 11
click at [0, 0] on input "checkbox" at bounding box center [0, 0] width 0 height 0
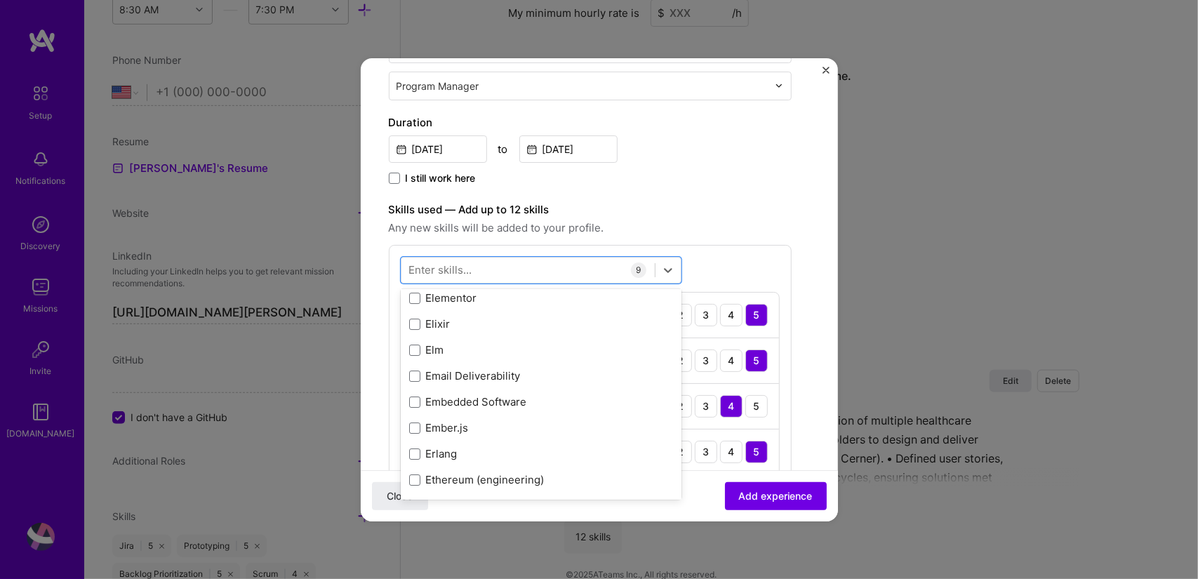
scroll to position [3330, 0]
click at [415, 399] on span at bounding box center [414, 401] width 11 height 11
click at [0, 0] on input "checkbox" at bounding box center [0, 0] width 0 height 0
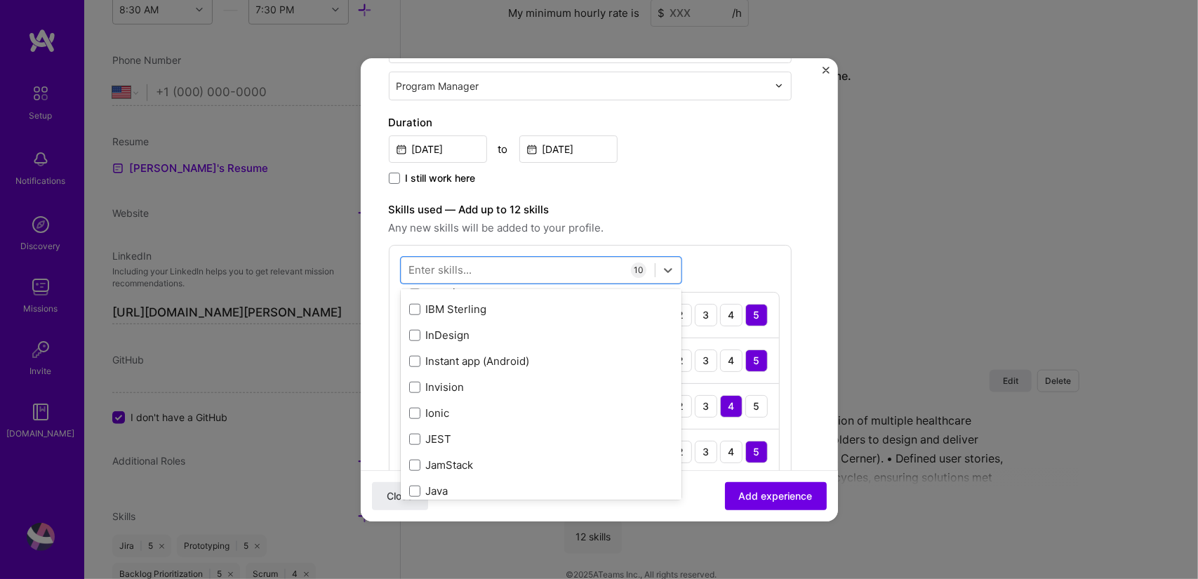
scroll to position [4618, 0]
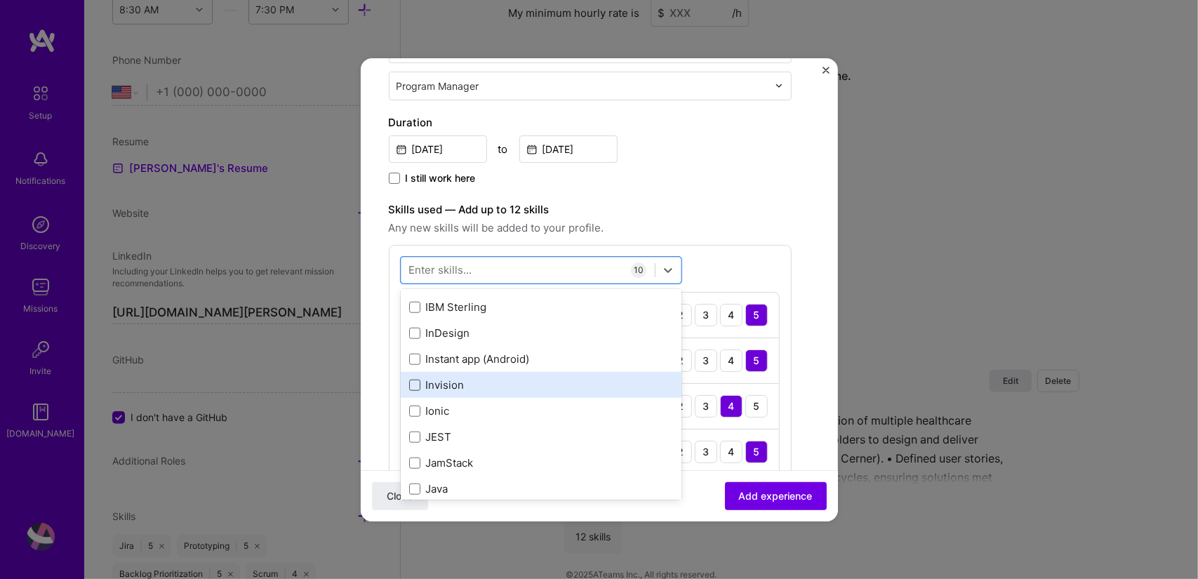
click at [417, 384] on span at bounding box center [414, 385] width 11 height 11
click at [0, 0] on input "checkbox" at bounding box center [0, 0] width 0 height 0
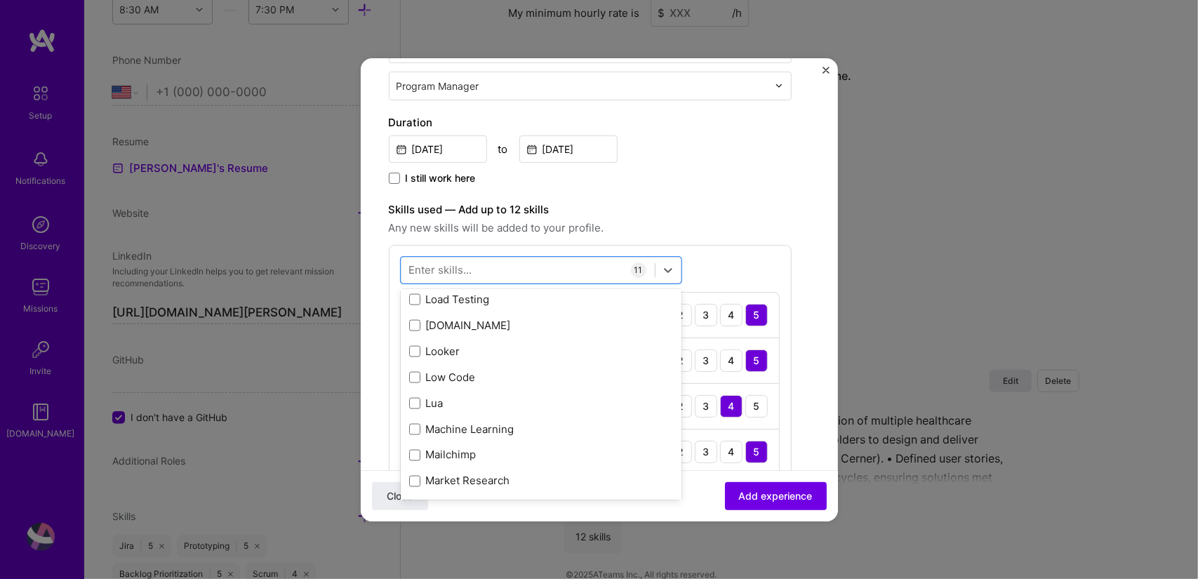
scroll to position [5225, 0]
click at [415, 372] on span at bounding box center [414, 376] width 11 height 11
click at [0, 0] on input "checkbox" at bounding box center [0, 0] width 0 height 0
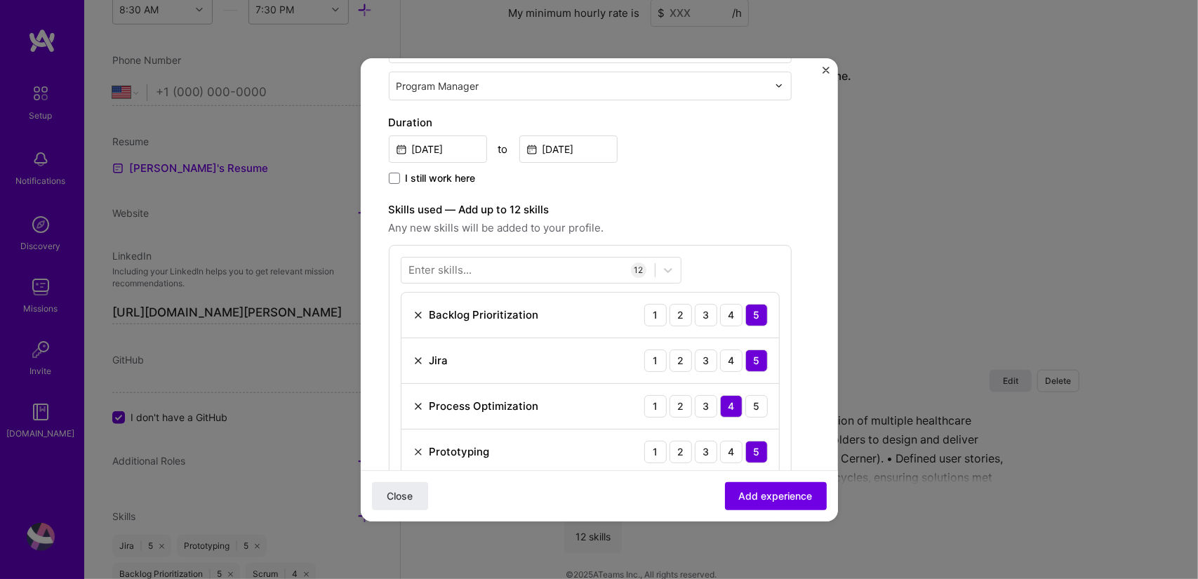
click at [744, 250] on div "Enter skills... 12 Backlog Prioritization 1 2 3 4 5 Jira 1 2 3 4 5 Process Opti…" at bounding box center [590, 548] width 403 height 607
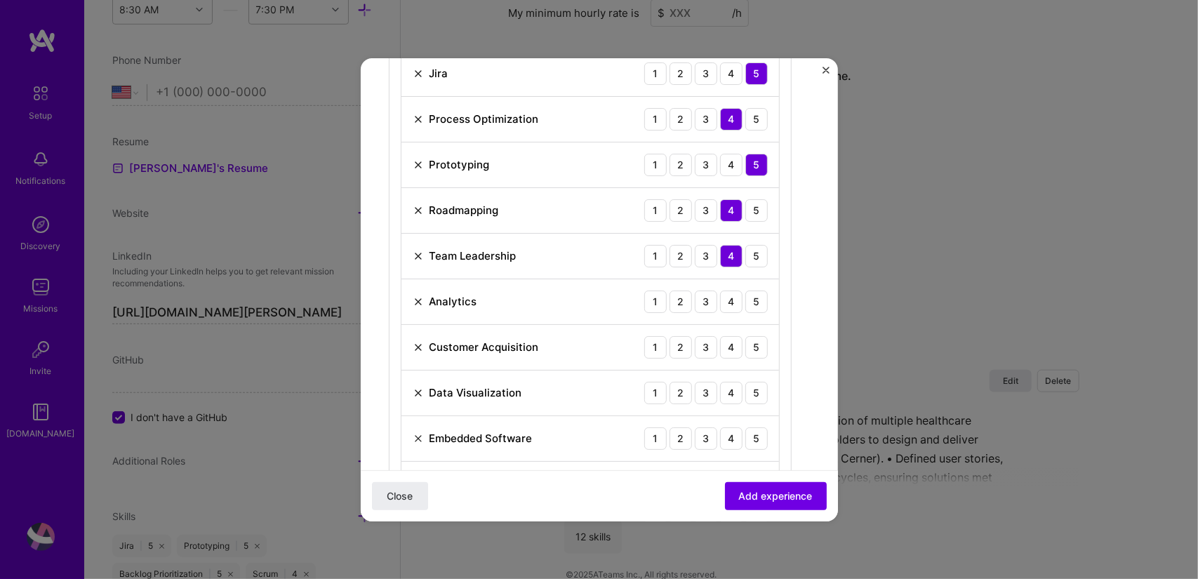
scroll to position [573, 0]
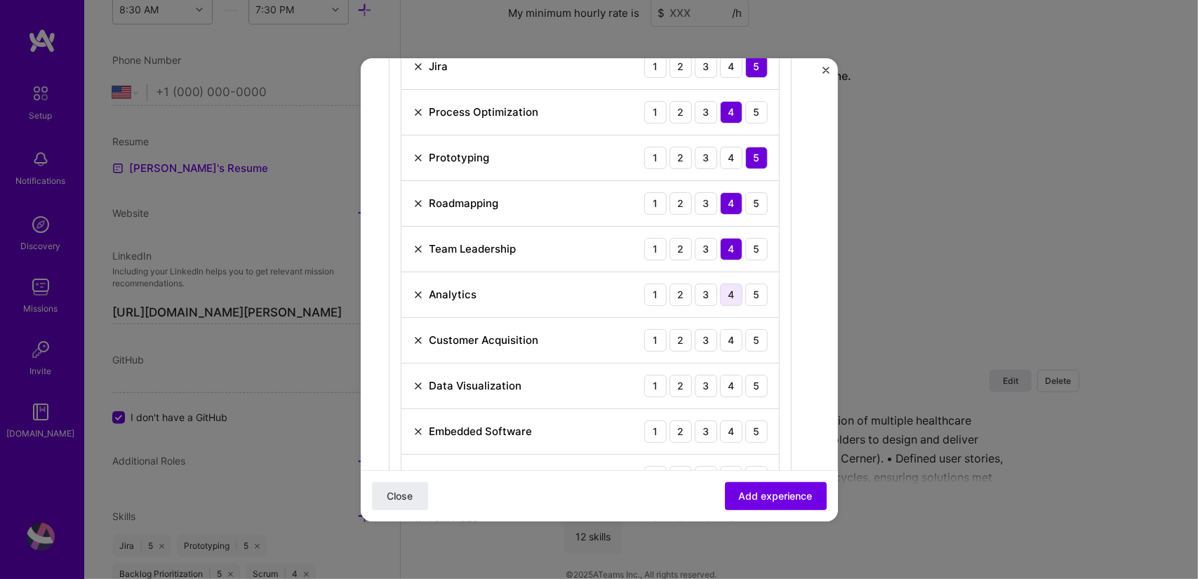
click at [729, 288] on div "4" at bounding box center [731, 295] width 22 height 22
click at [708, 331] on div "3" at bounding box center [706, 340] width 22 height 22
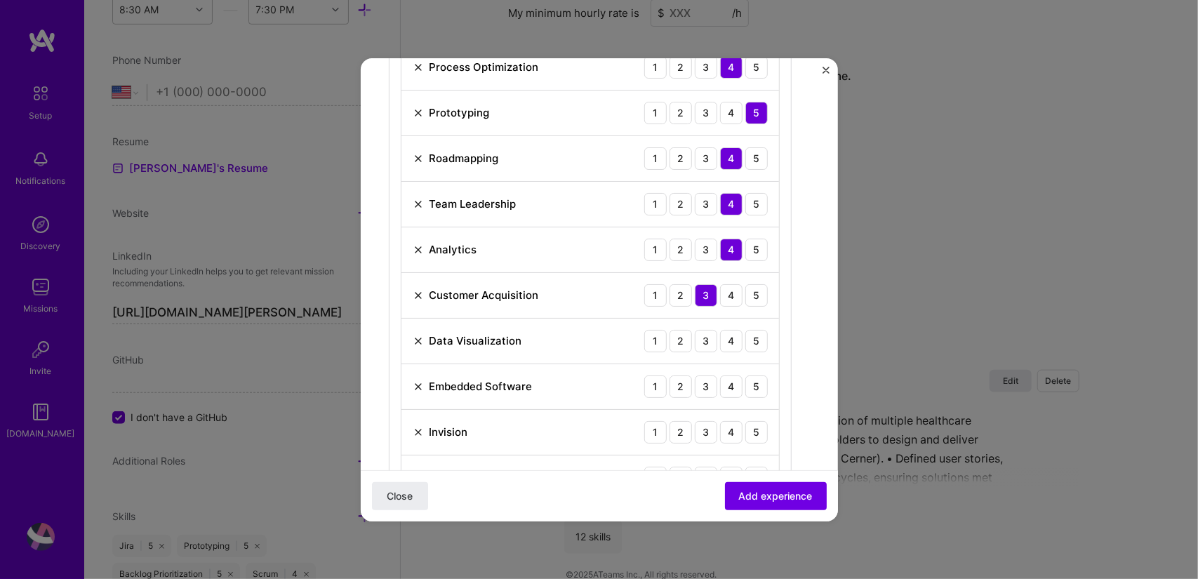
scroll to position [625, 0]
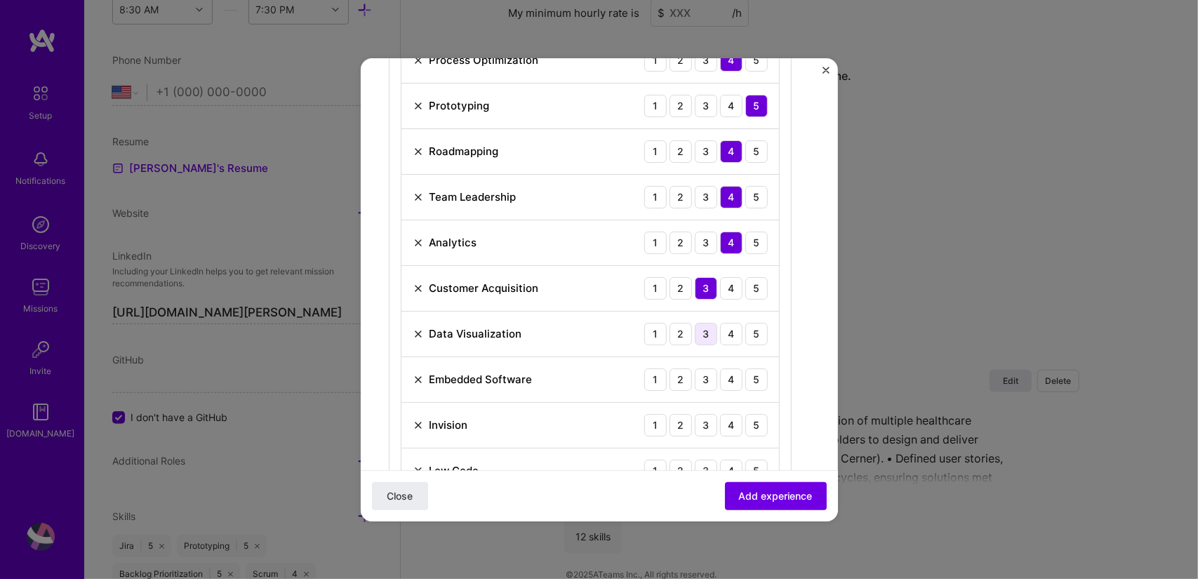
click at [710, 331] on div "3" at bounding box center [706, 334] width 22 height 22
click at [712, 382] on div "3" at bounding box center [706, 379] width 22 height 22
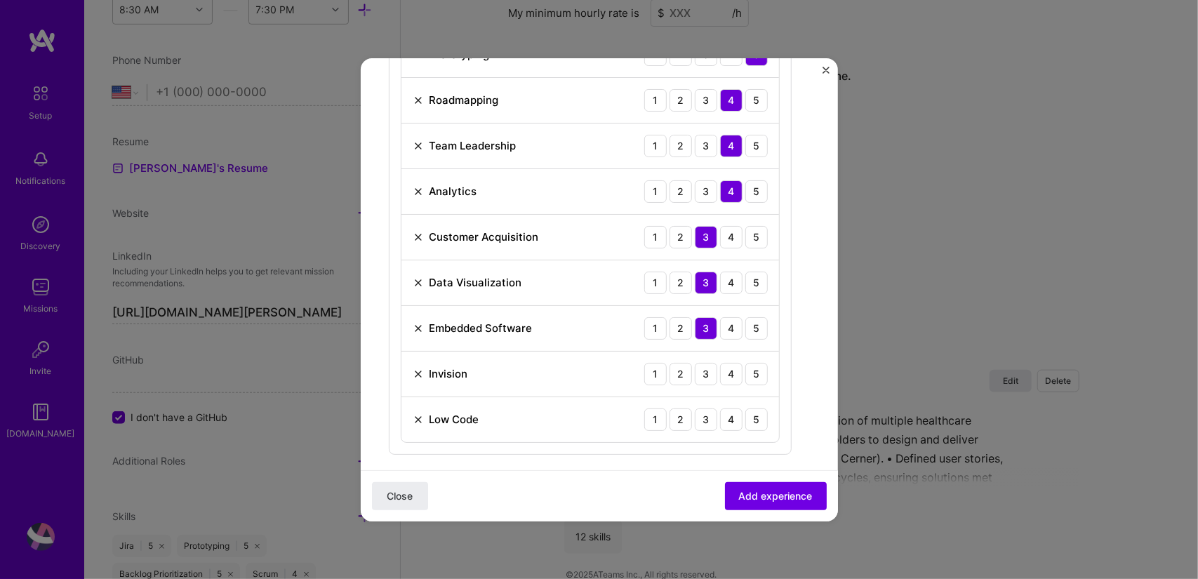
scroll to position [677, 0]
click at [731, 372] on div "4" at bounding box center [731, 373] width 22 height 22
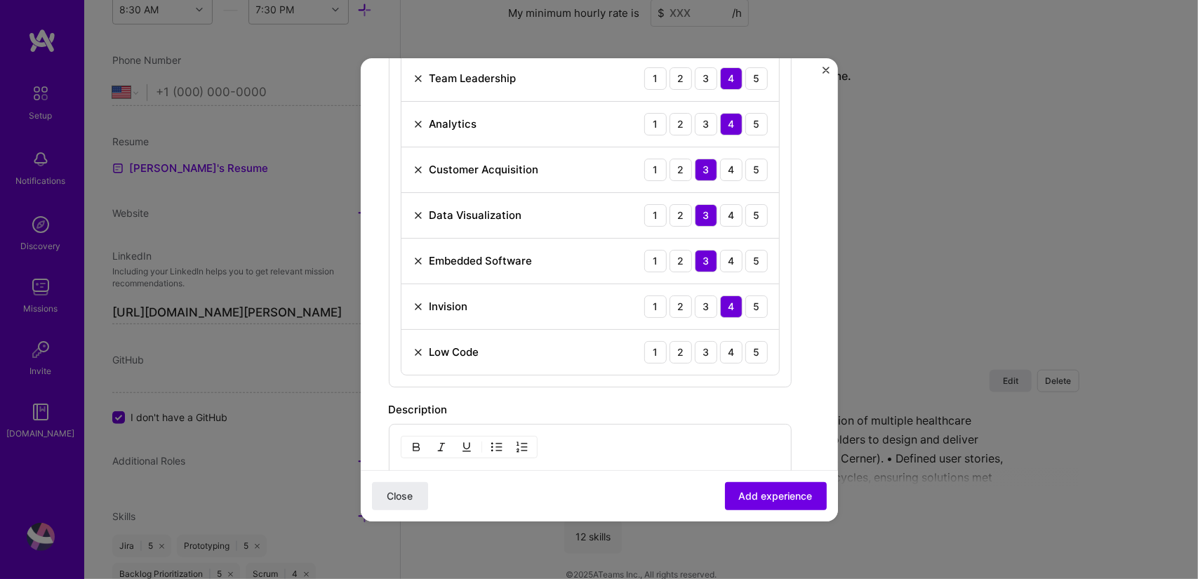
scroll to position [752, 0]
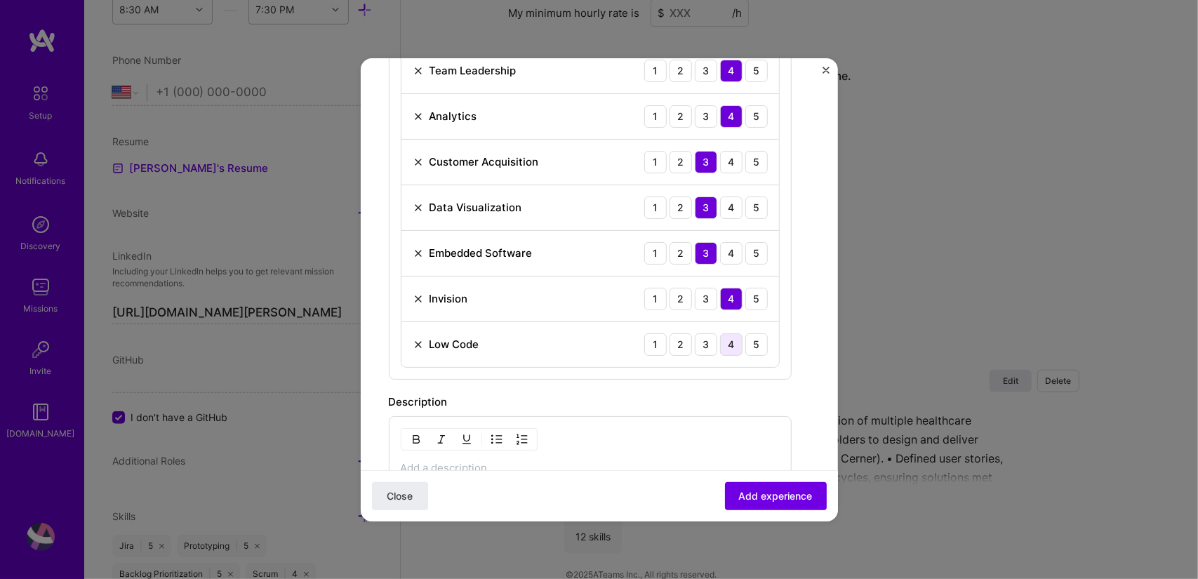
click at [738, 338] on div "4" at bounding box center [731, 344] width 22 height 22
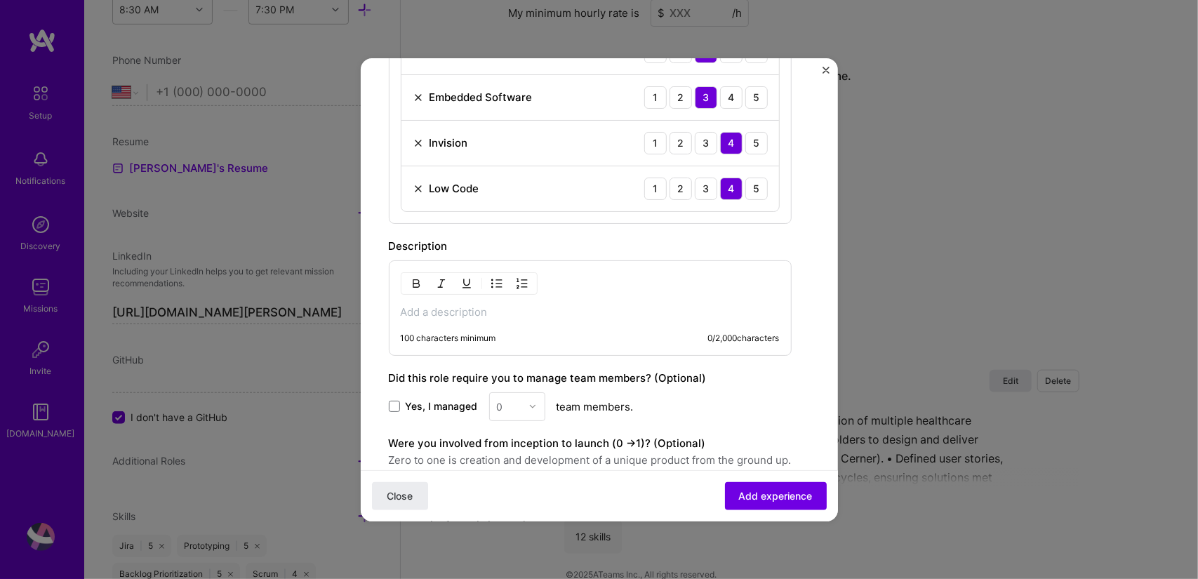
scroll to position [909, 0]
click at [514, 304] on p at bounding box center [590, 311] width 379 height 14
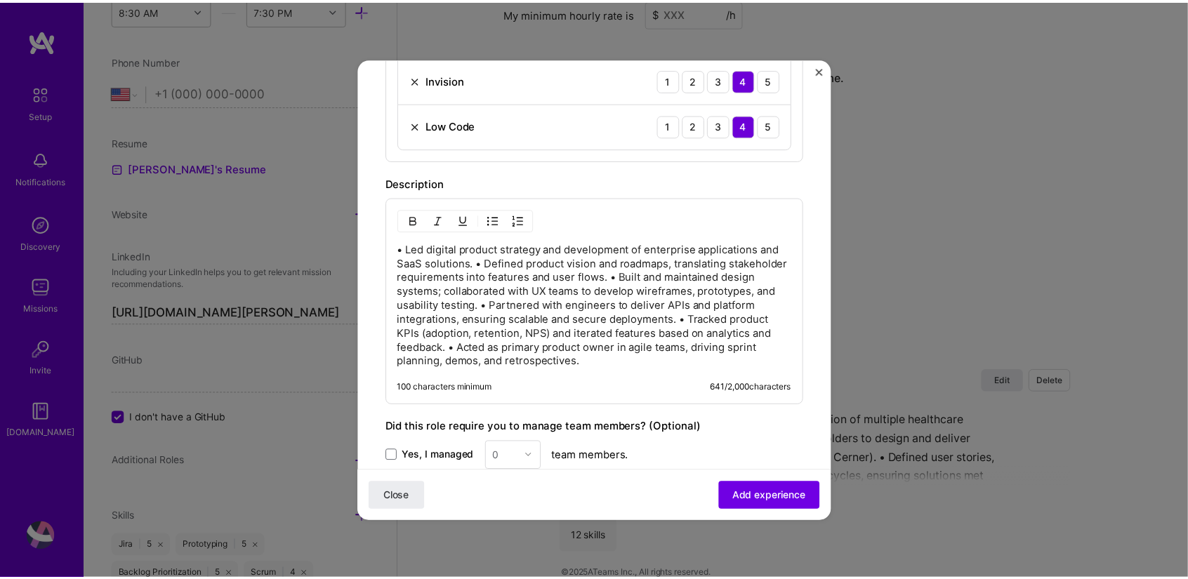
scroll to position [1150, 0]
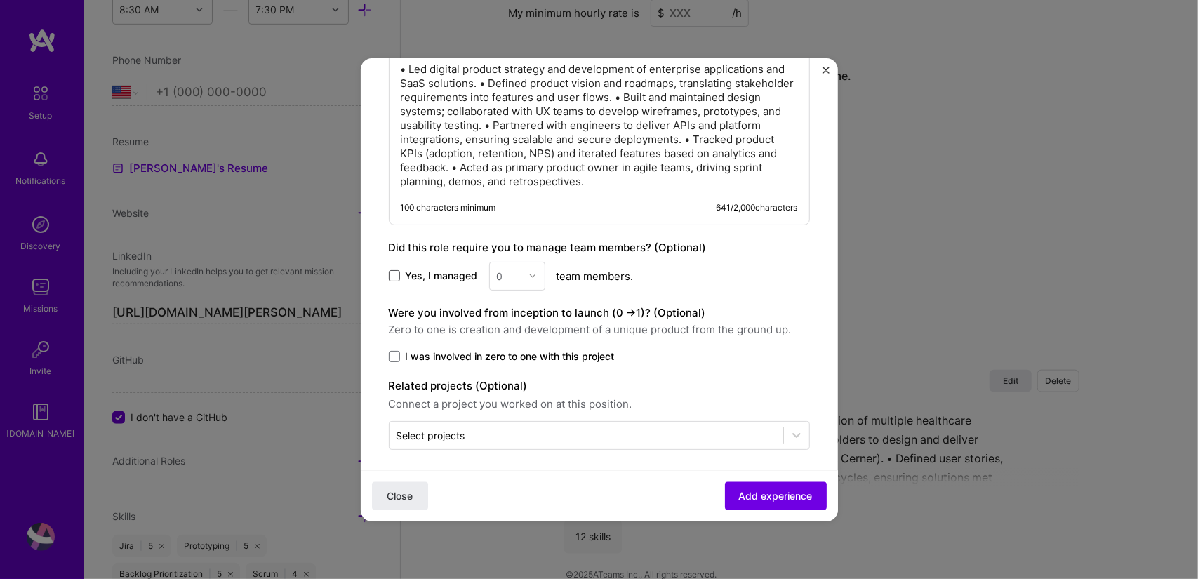
click at [394, 270] on span at bounding box center [394, 275] width 11 height 11
click at [0, 0] on input "Yes, I managed" at bounding box center [0, 0] width 0 height 0
click at [498, 278] on div "0" at bounding box center [509, 275] width 39 height 27
click at [504, 483] on div "8" at bounding box center [517, 495] width 48 height 26
click at [606, 321] on span "Zero to one is creation and development of a unique product from the ground up." at bounding box center [599, 329] width 421 height 17
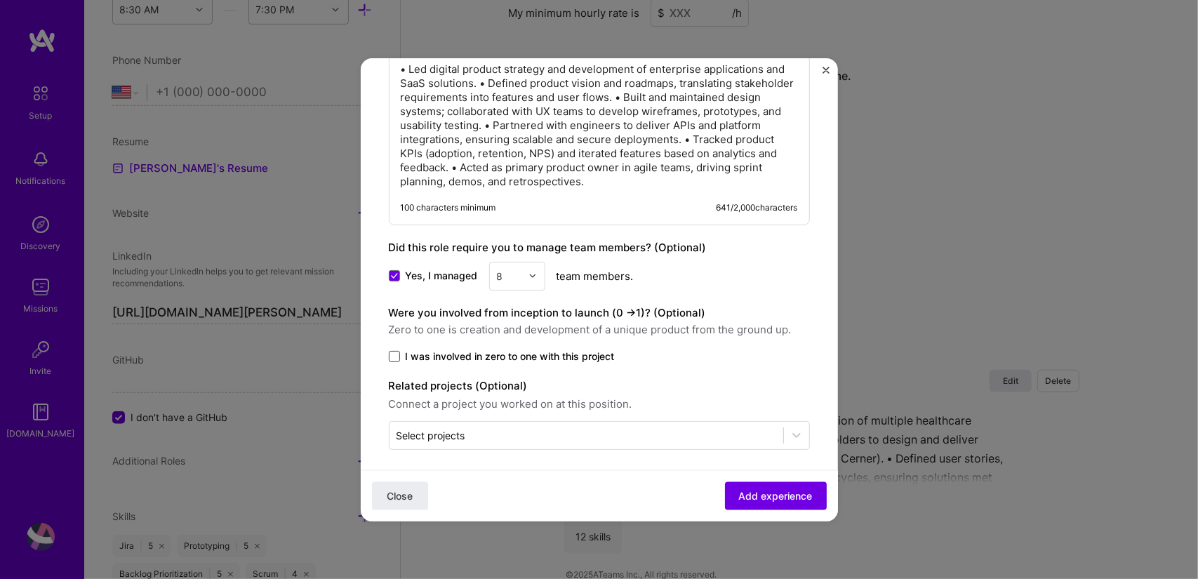
click at [393, 351] on span at bounding box center [394, 356] width 11 height 11
click at [0, 0] on input "I was involved in zero to one with this project" at bounding box center [0, 0] width 0 height 0
click at [775, 493] on span "Add experience" at bounding box center [776, 495] width 74 height 14
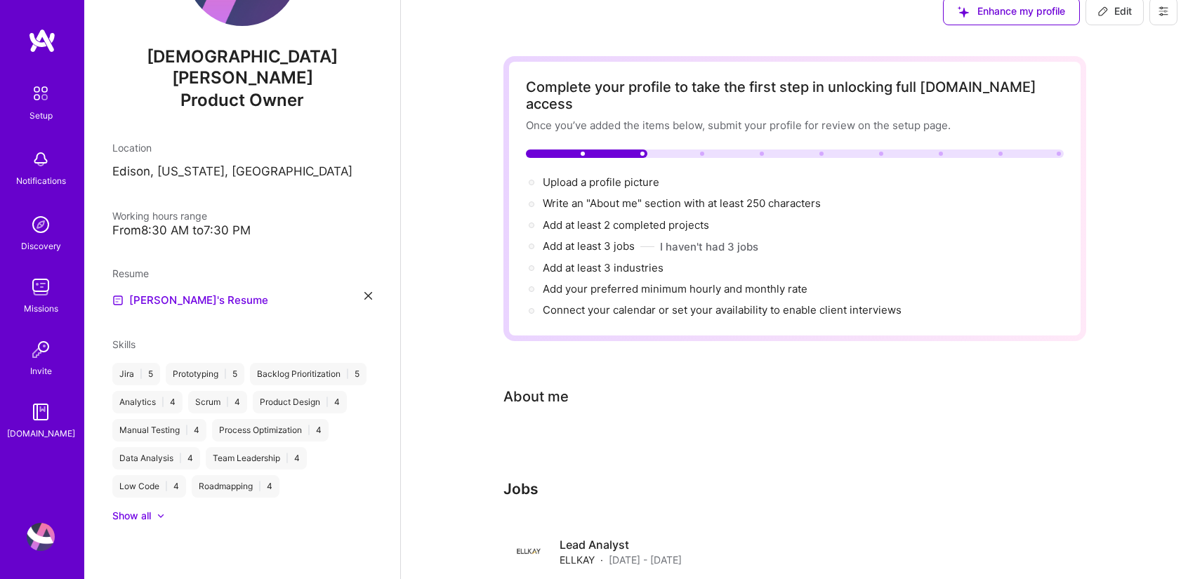
scroll to position [15, 0]
click at [46, 44] on img at bounding box center [42, 40] width 28 height 25
click at [30, 112] on div "Setup" at bounding box center [40, 115] width 23 height 15
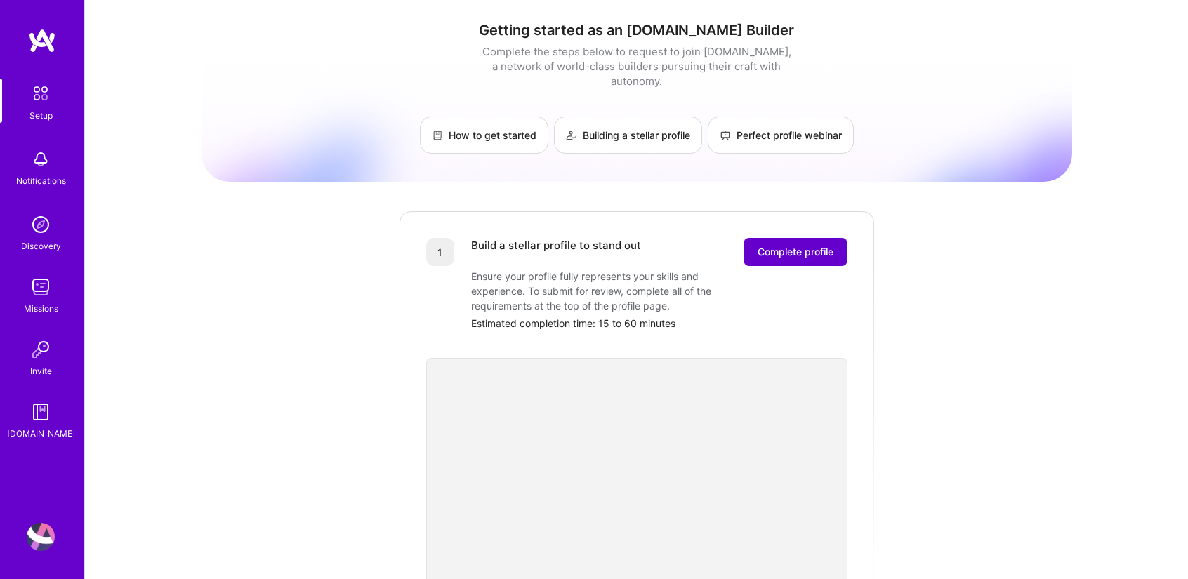
click at [804, 245] on span "Complete profile" at bounding box center [795, 252] width 76 height 14
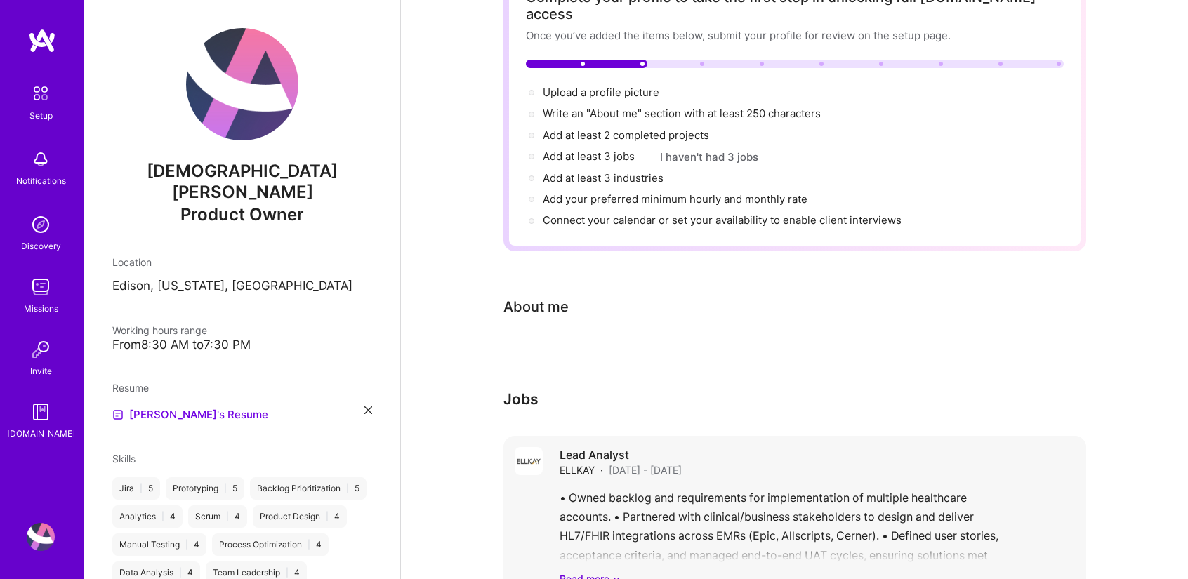
scroll to position [105, 0]
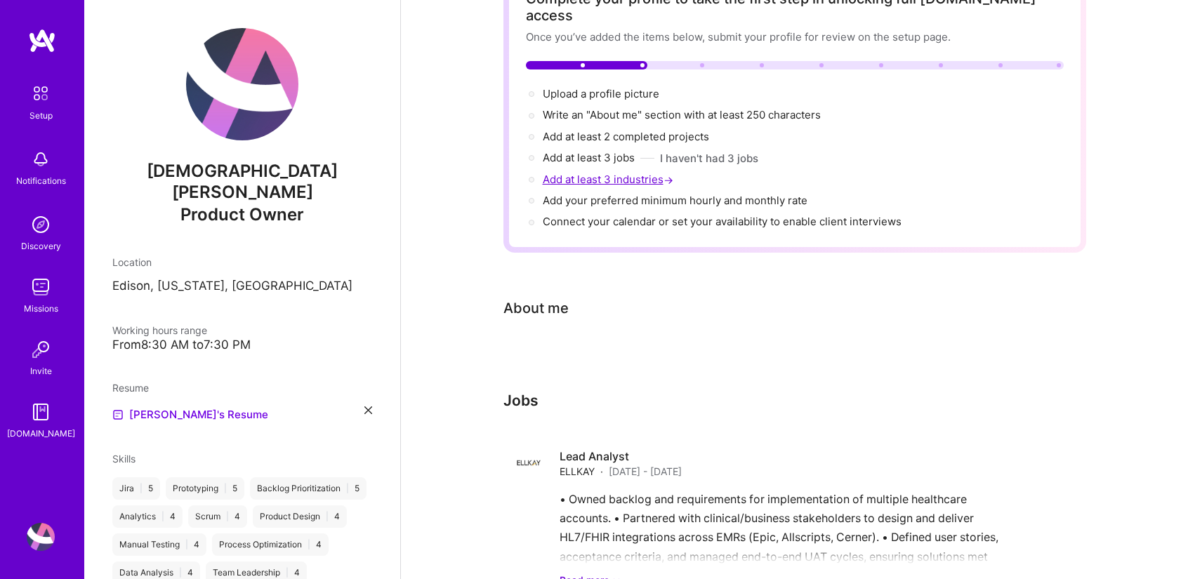
click at [627, 173] on span "Add at least 3 industries →" at bounding box center [609, 179] width 133 height 13
select select "US"
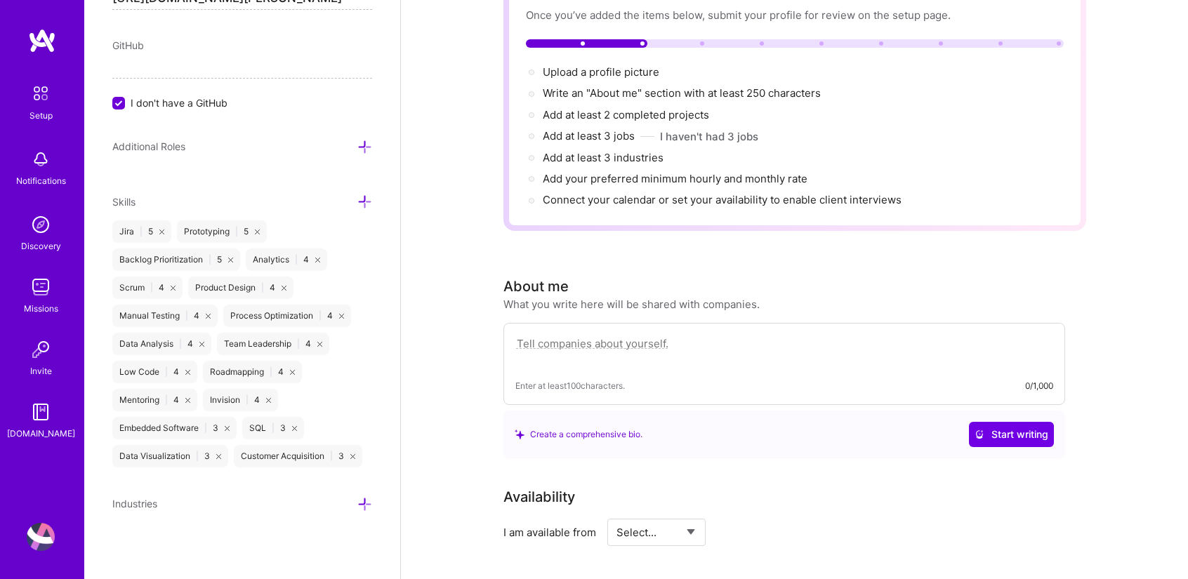
scroll to position [128, 0]
click at [217, 504] on div "Industries" at bounding box center [242, 504] width 260 height 16
click at [357, 503] on icon at bounding box center [364, 504] width 15 height 15
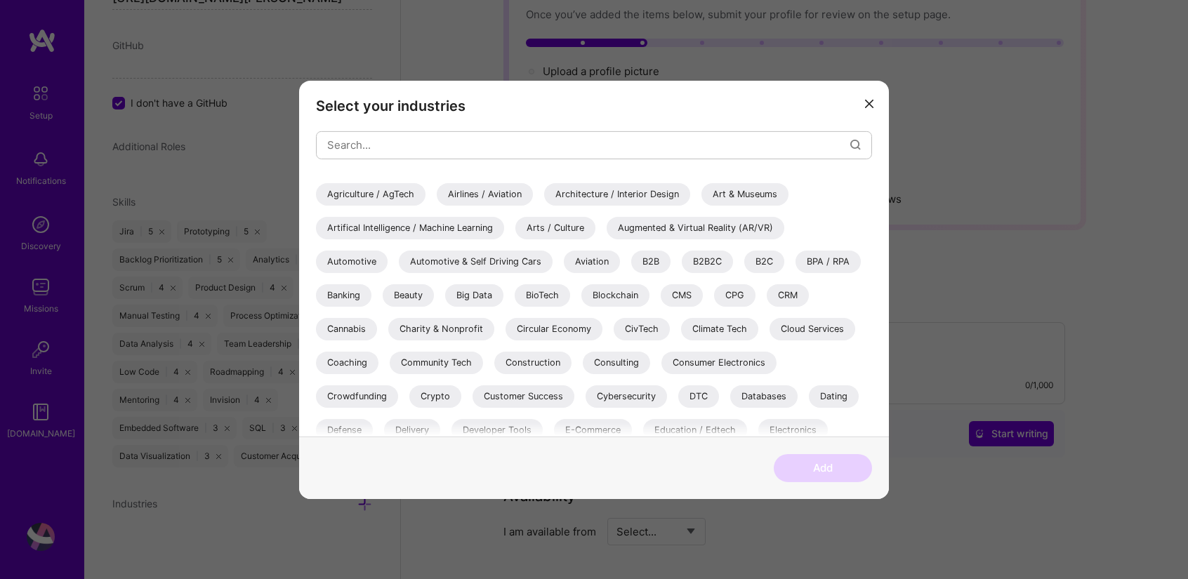
scroll to position [28, 0]
click at [647, 255] on div "B2B" at bounding box center [650, 259] width 39 height 22
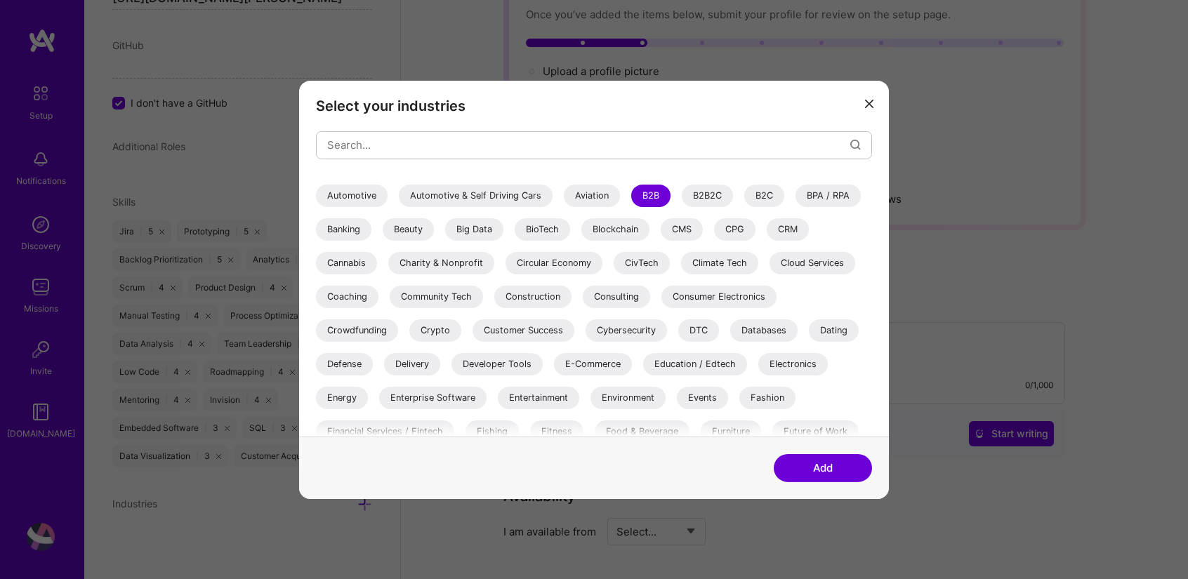
scroll to position [93, 0]
click at [627, 295] on div "Consulting" at bounding box center [616, 295] width 67 height 22
click at [598, 295] on div "Consulting" at bounding box center [616, 295] width 67 height 22
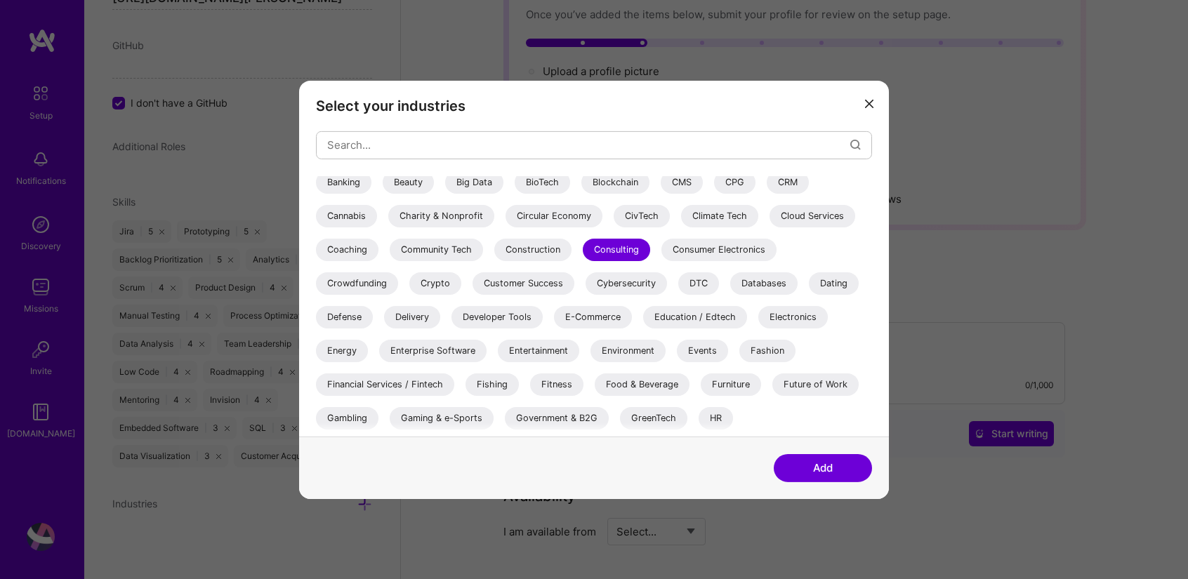
scroll to position [145, 0]
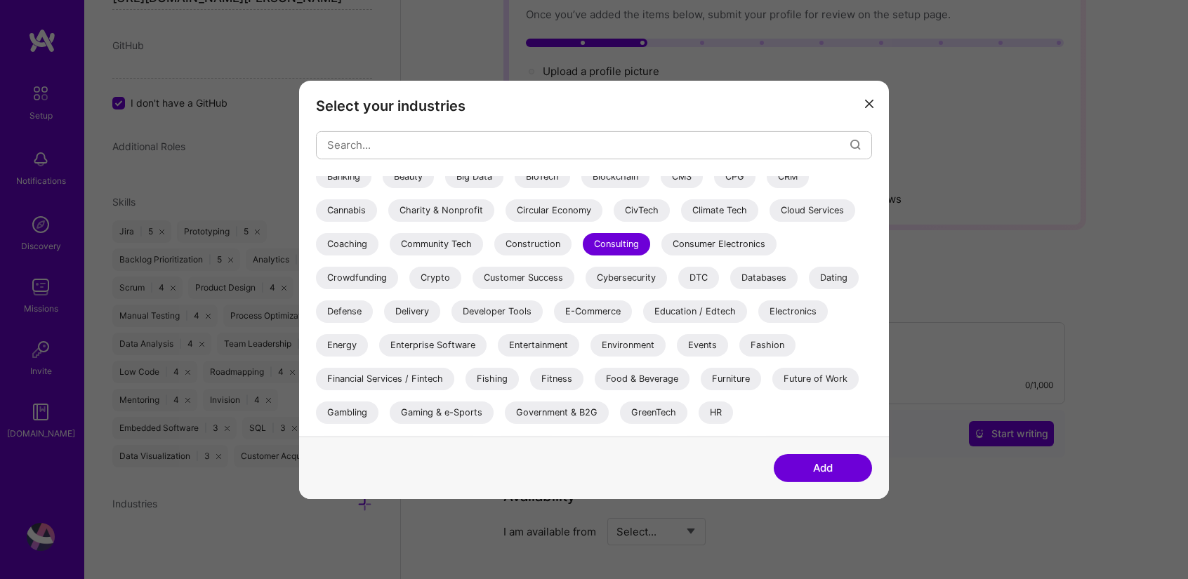
click at [542, 281] on div "Customer Success" at bounding box center [523, 277] width 102 height 22
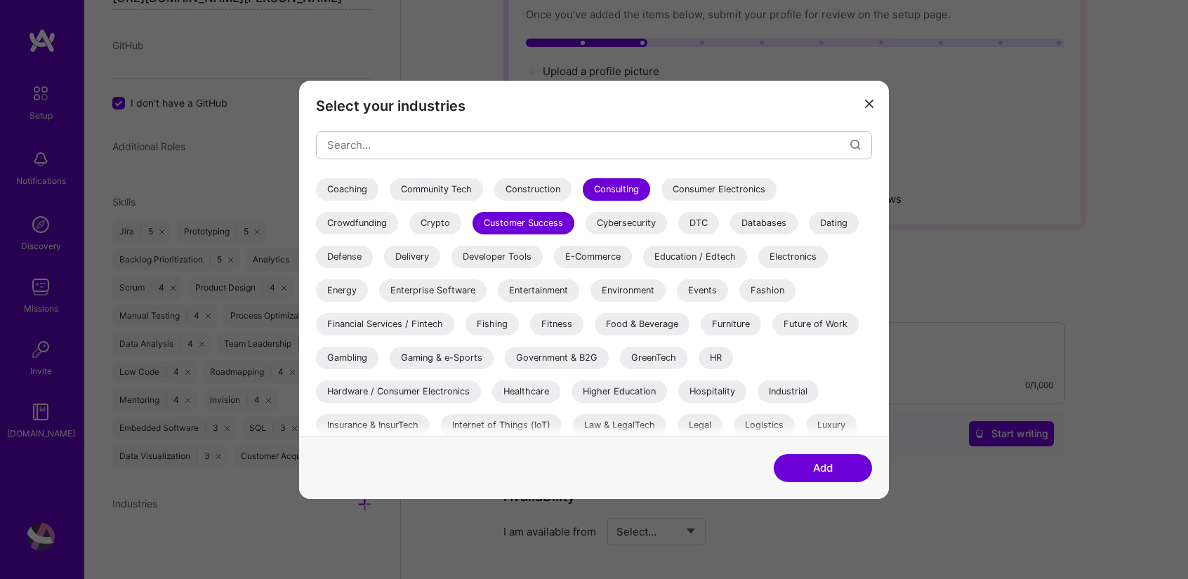
scroll to position [206, 0]
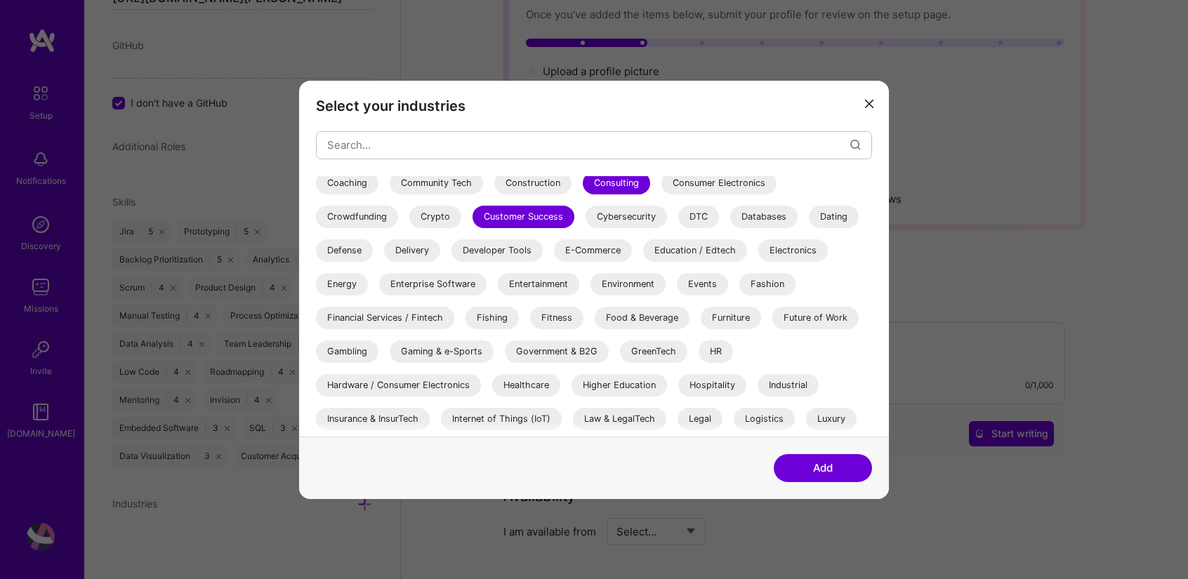
click at [437, 286] on div "Enterprise Software" at bounding box center [432, 283] width 107 height 22
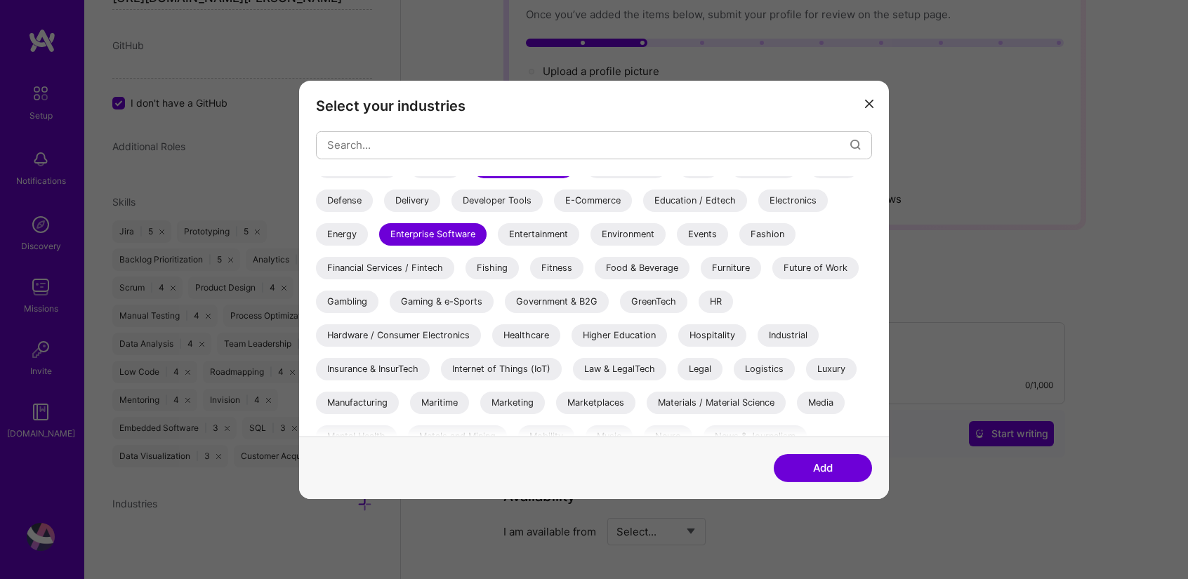
scroll to position [260, 0]
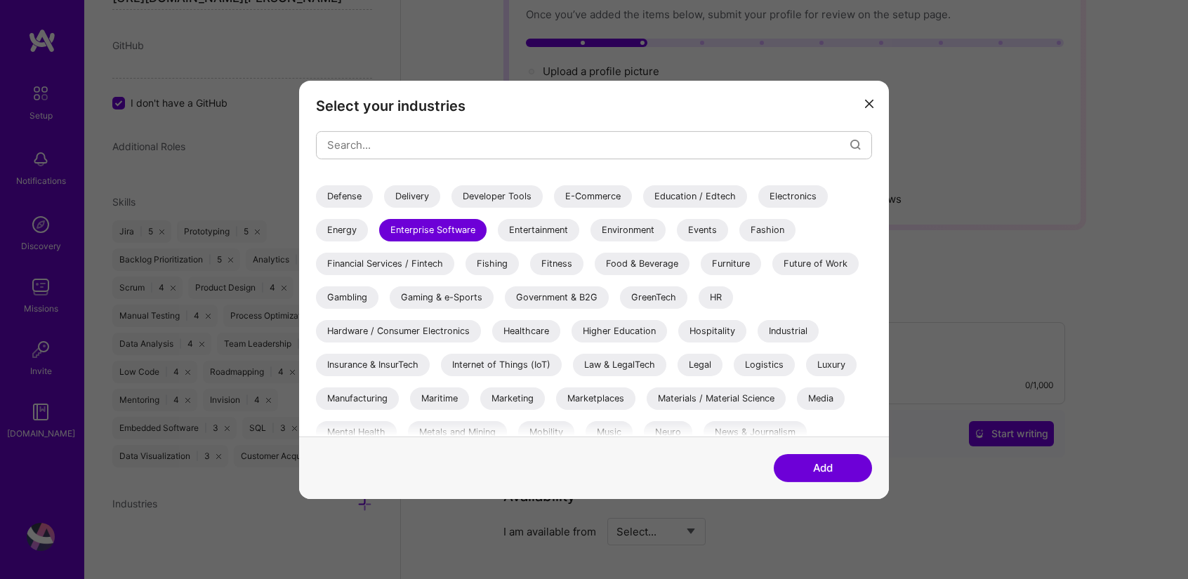
click at [525, 328] on div "Healthcare" at bounding box center [526, 330] width 68 height 22
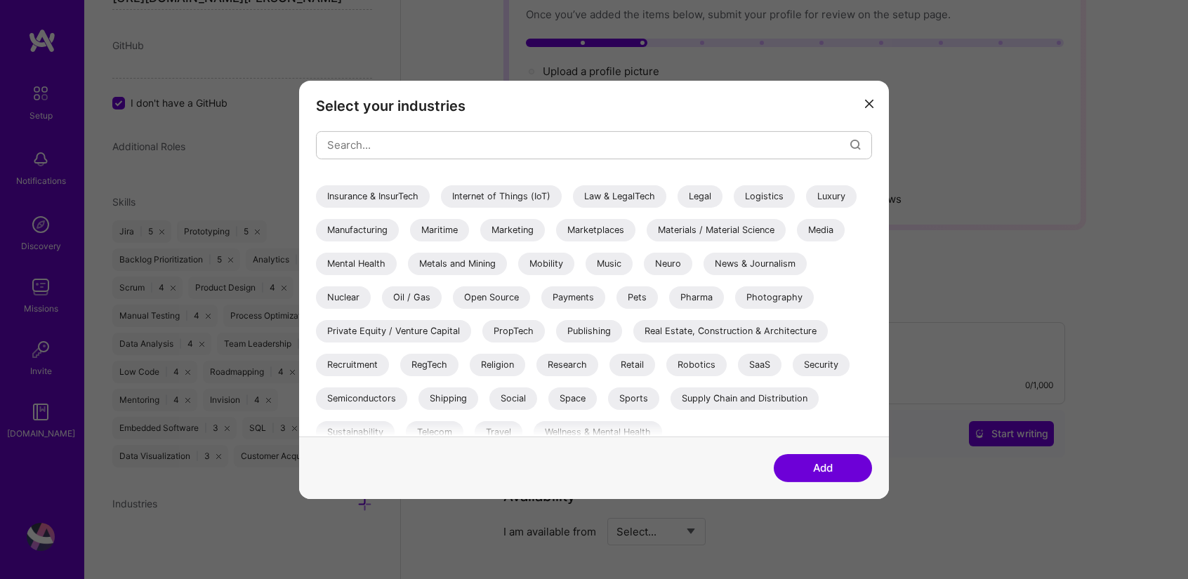
scroll to position [441, 0]
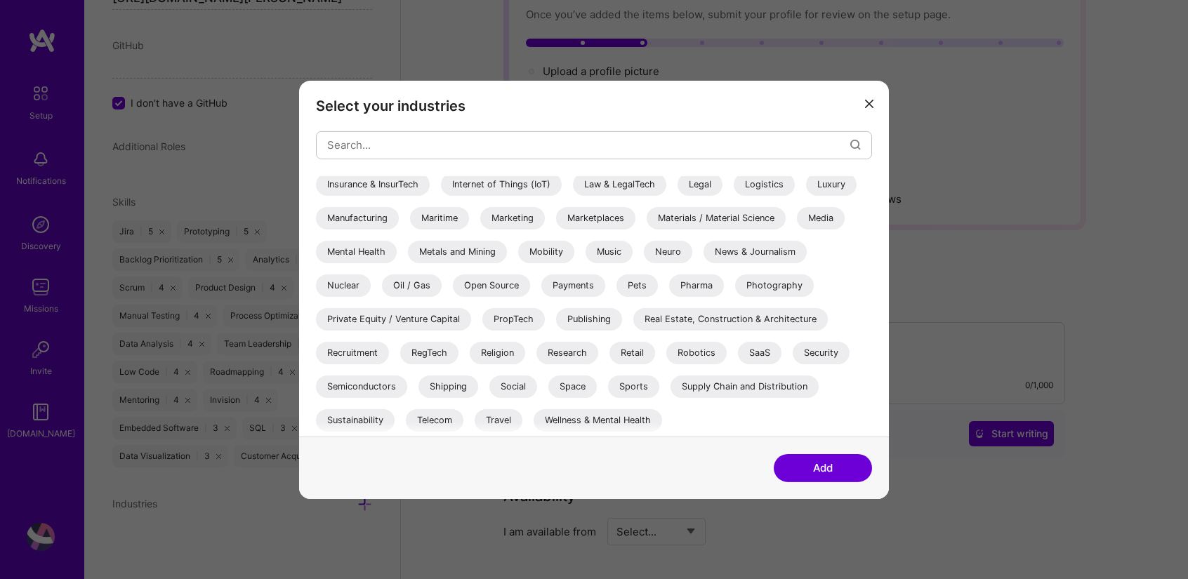
click at [755, 342] on div "SaaS" at bounding box center [760, 352] width 44 height 22
click at [805, 459] on button "Add" at bounding box center [822, 468] width 98 height 28
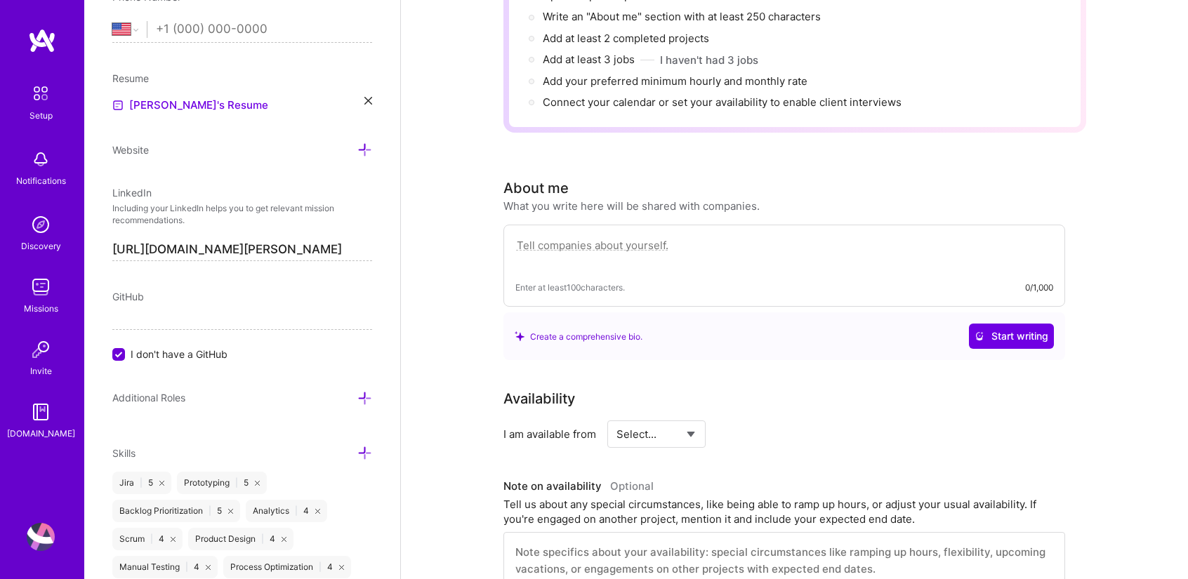
scroll to position [578, 0]
click at [357, 392] on icon at bounding box center [364, 399] width 15 height 15
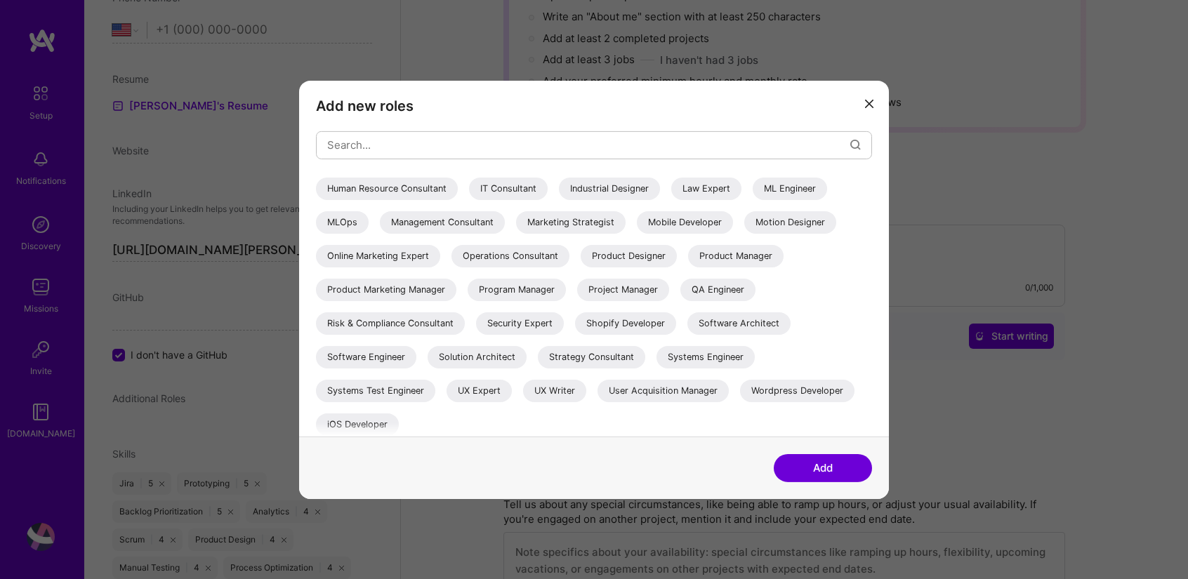
scroll to position [272, 0]
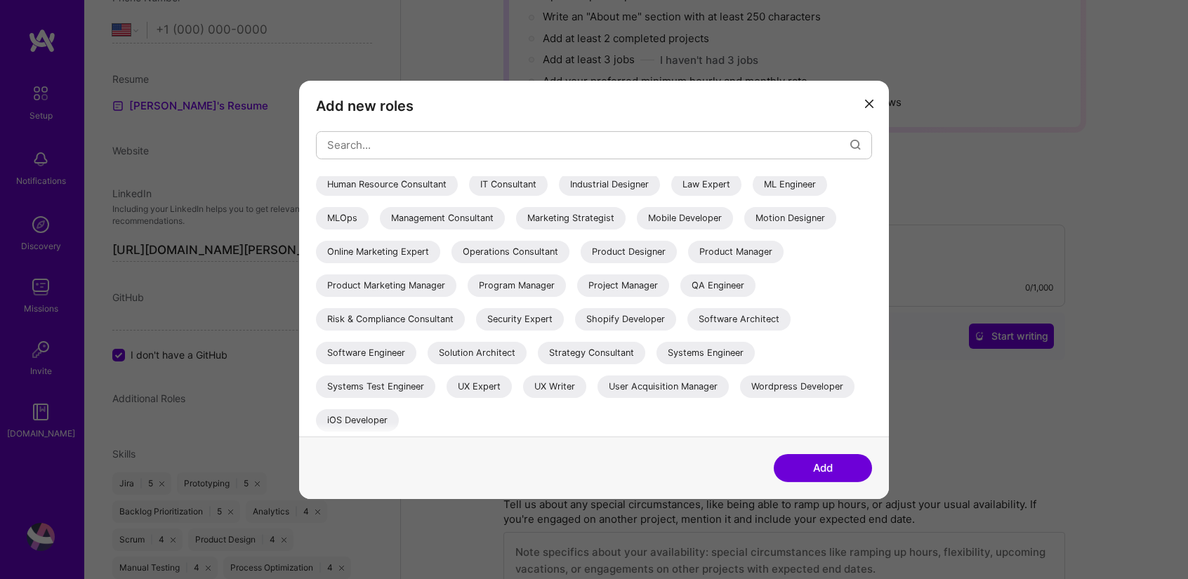
click at [688, 262] on div "Product Manager" at bounding box center [735, 251] width 95 height 22
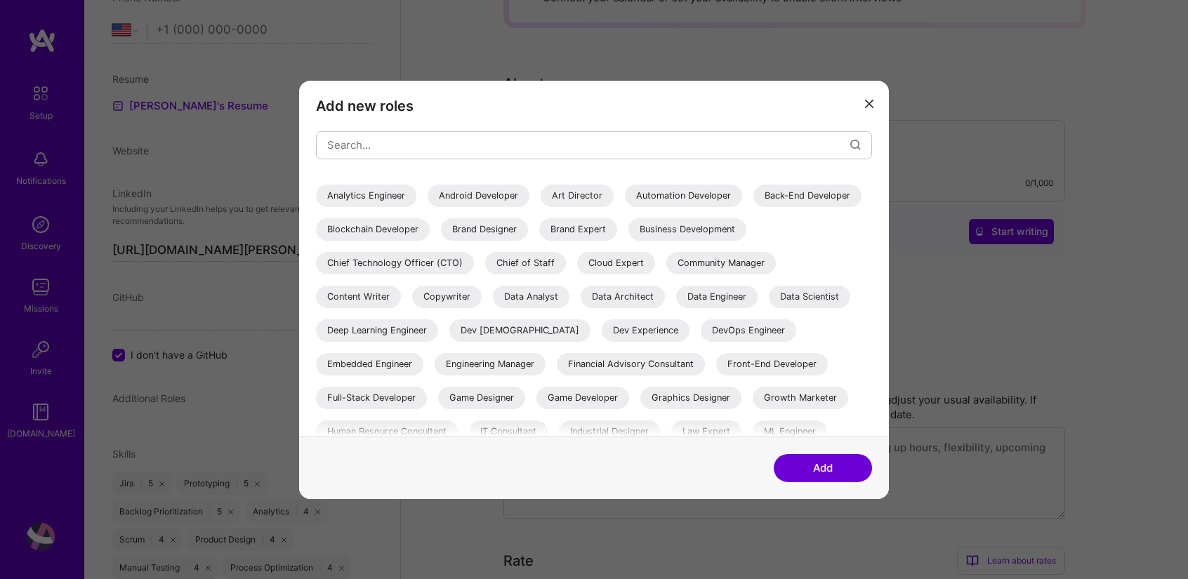
scroll to position [24, 0]
click at [569, 299] on div "Data Analyst" at bounding box center [531, 297] width 77 height 22
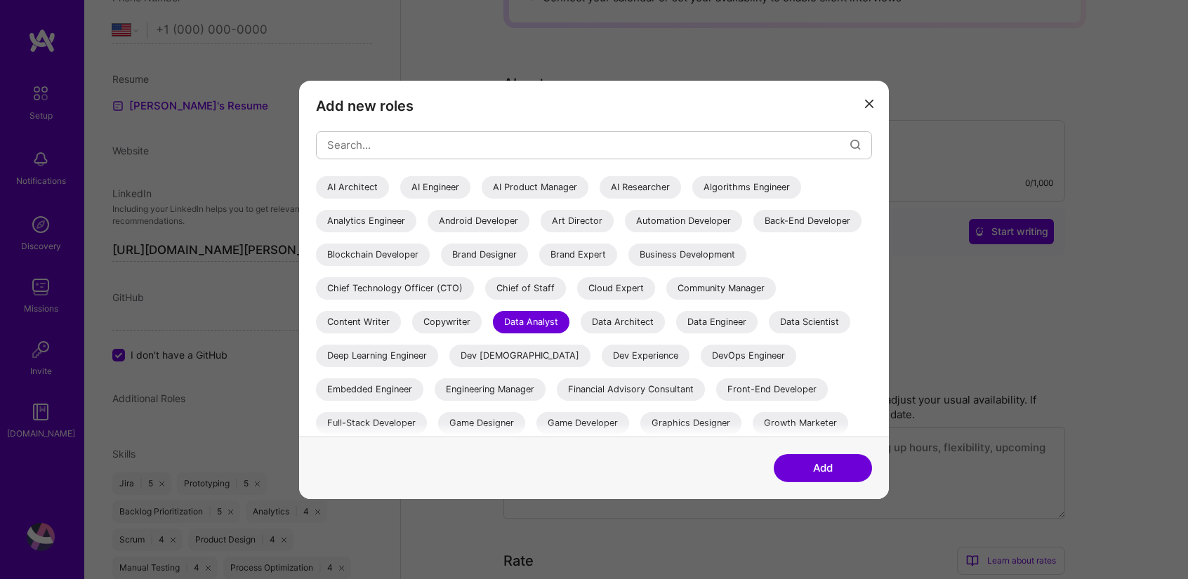
click at [828, 463] on button "Add" at bounding box center [822, 468] width 98 height 28
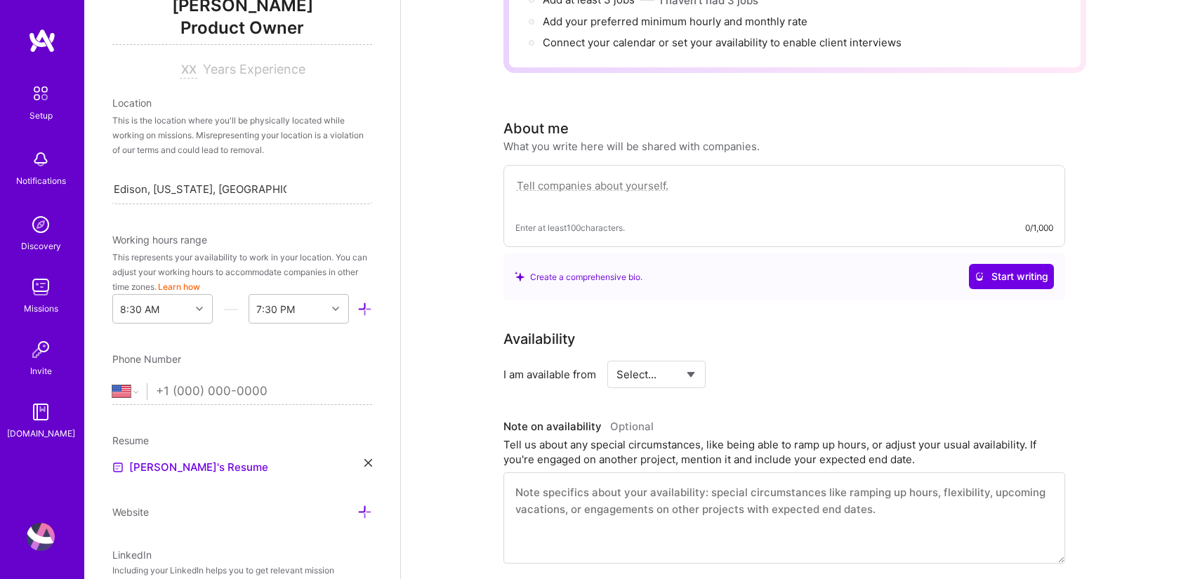
scroll to position [213, 0]
click at [176, 377] on input "tel" at bounding box center [264, 394] width 216 height 41
type input "[PHONE_NUMBER]"
click at [265, 436] on div "Resume" at bounding box center [242, 443] width 260 height 15
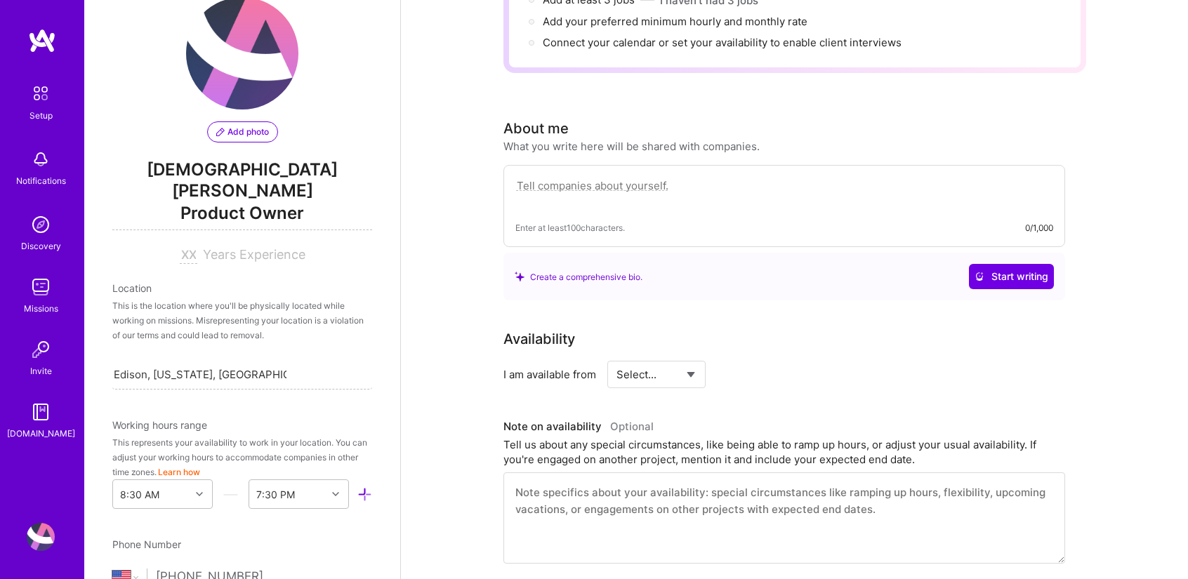
scroll to position [26, 0]
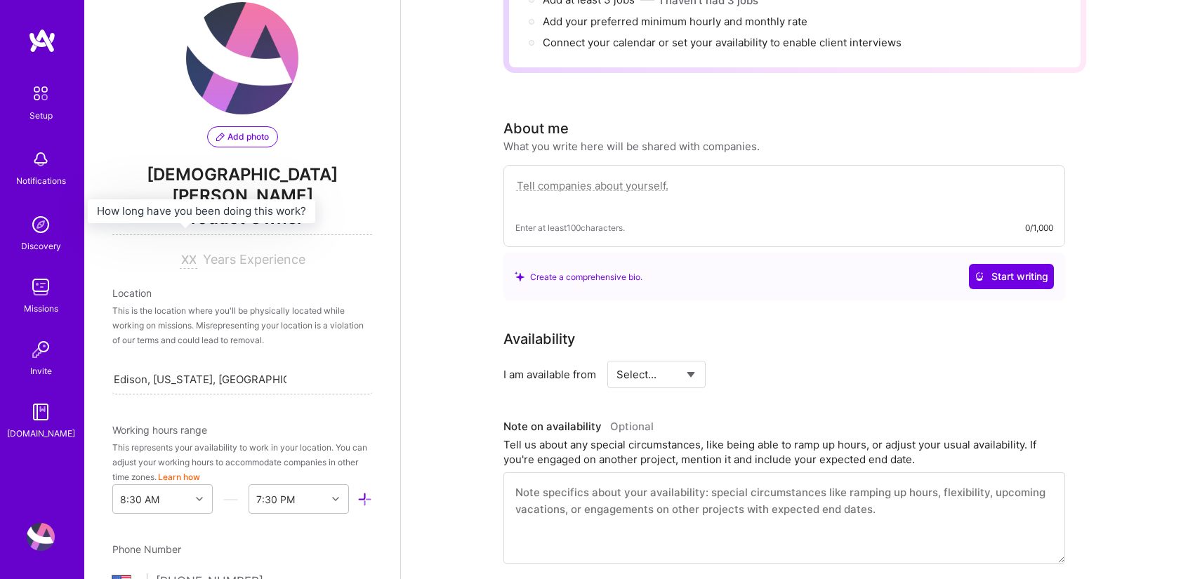
click at [192, 252] on div at bounding box center [191, 259] width 23 height 15
click at [184, 252] on input at bounding box center [189, 260] width 18 height 17
type input "18"
click at [230, 258] on div "Add photo [PERSON_NAME] Product Owner 18 Years Experience Location This is the …" at bounding box center [242, 289] width 316 height 579
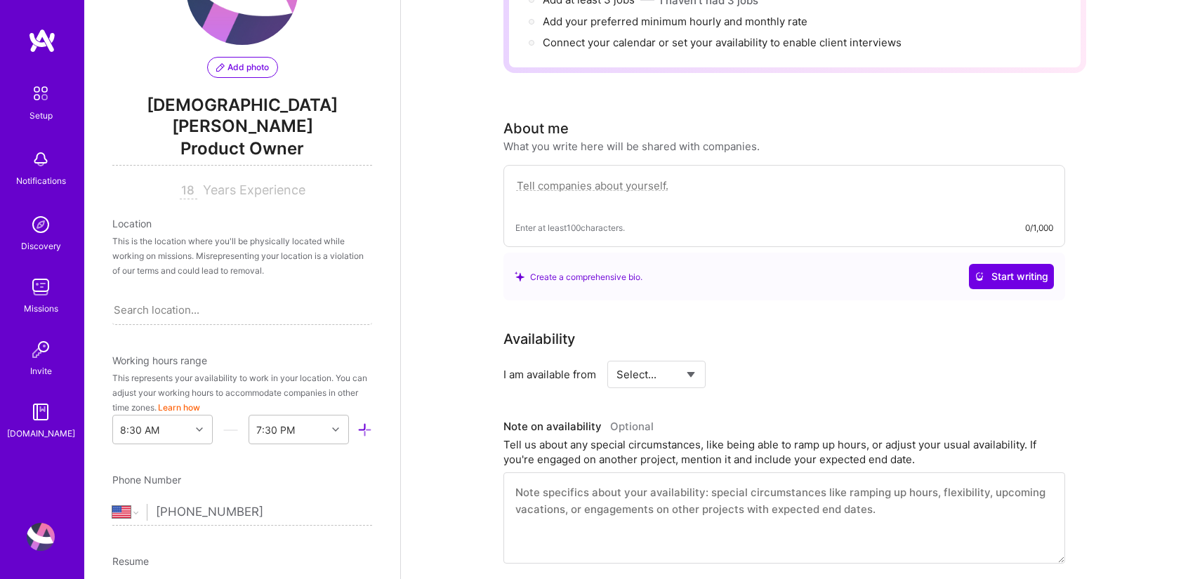
scroll to position [98, 0]
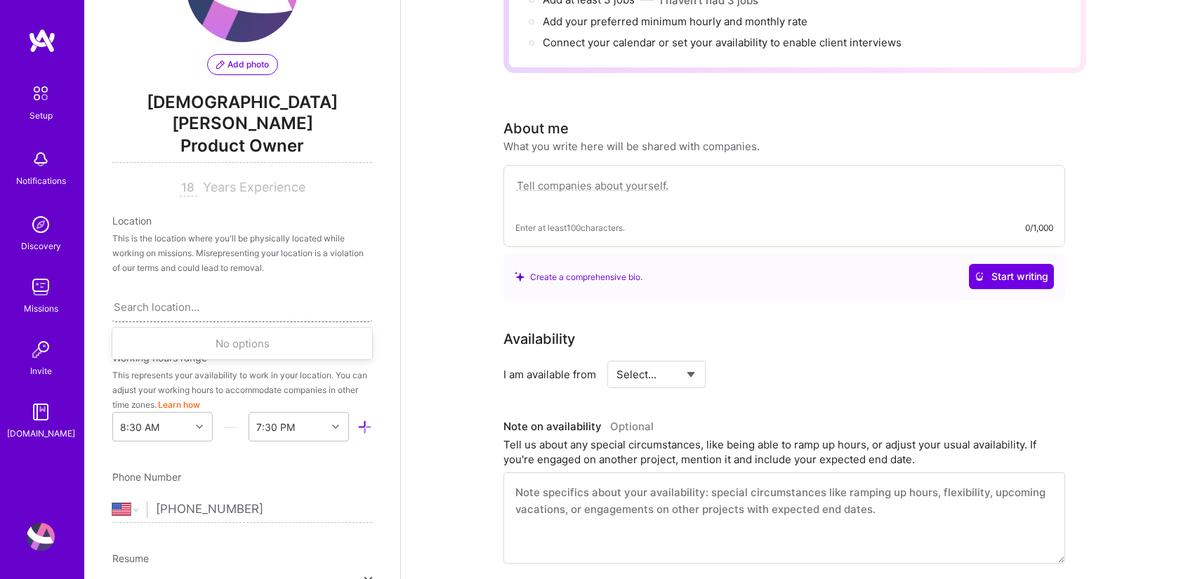
click at [198, 300] on div "Search location..." at bounding box center [157, 307] width 86 height 15
click at [362, 222] on div "Add photo [PERSON_NAME] Product Owner 18 Years Experience Location This is the …" at bounding box center [242, 289] width 316 height 579
click at [234, 292] on div "Search location..." at bounding box center [242, 306] width 260 height 29
type input "d"
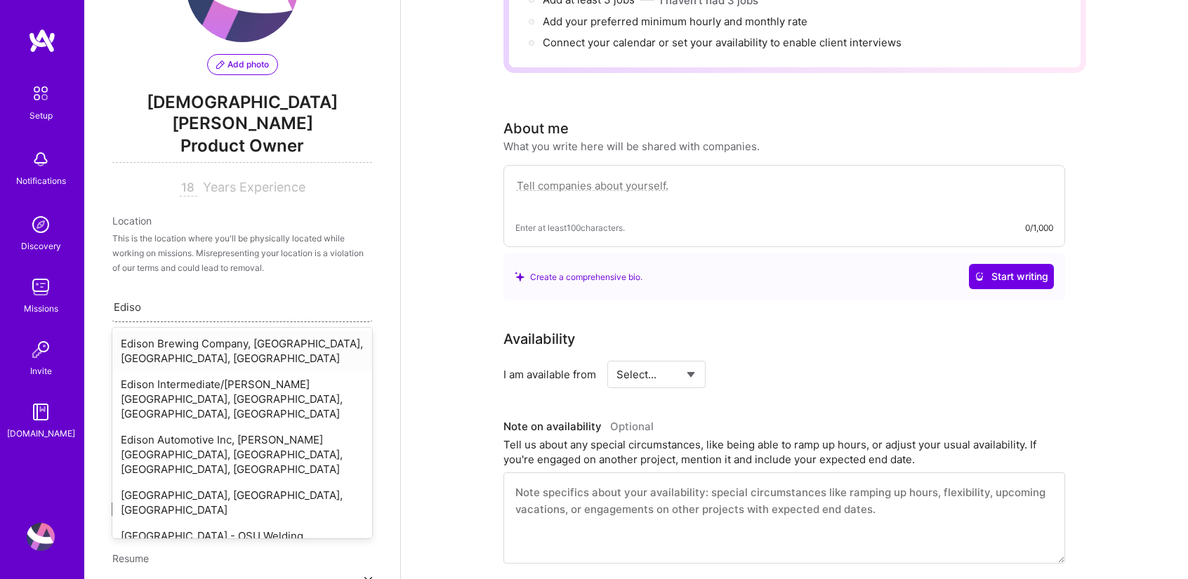
type input "Edison"
click at [164, 482] on div "[GEOGRAPHIC_DATA], [GEOGRAPHIC_DATA], [GEOGRAPHIC_DATA]" at bounding box center [242, 502] width 260 height 41
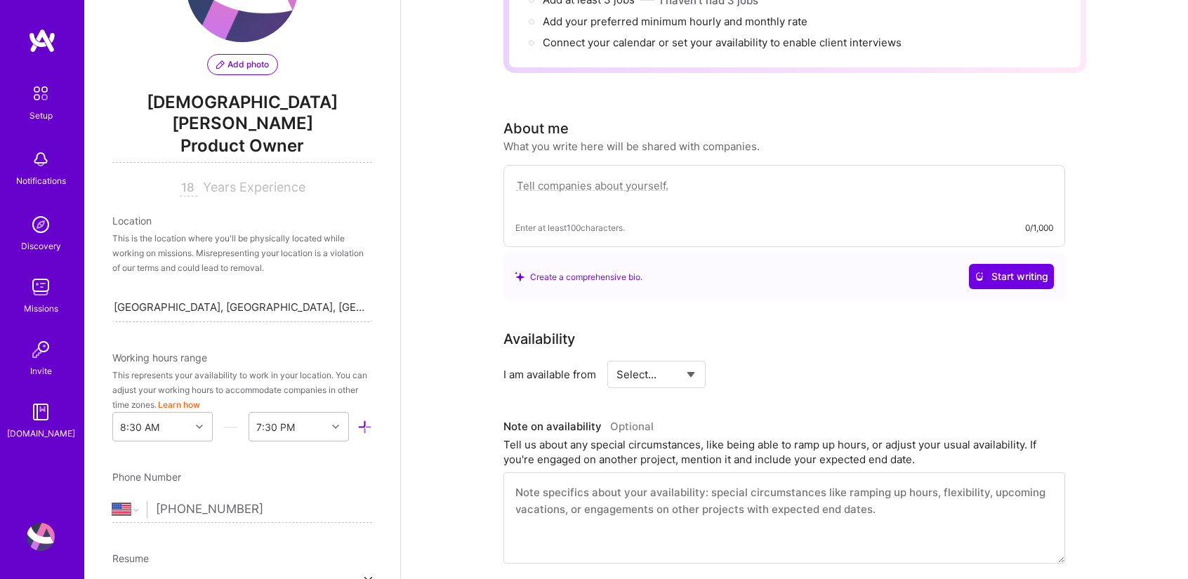
click at [375, 220] on div "Add photo [PERSON_NAME] Product Owner 18 Years Experience Location This is the …" at bounding box center [242, 289] width 316 height 579
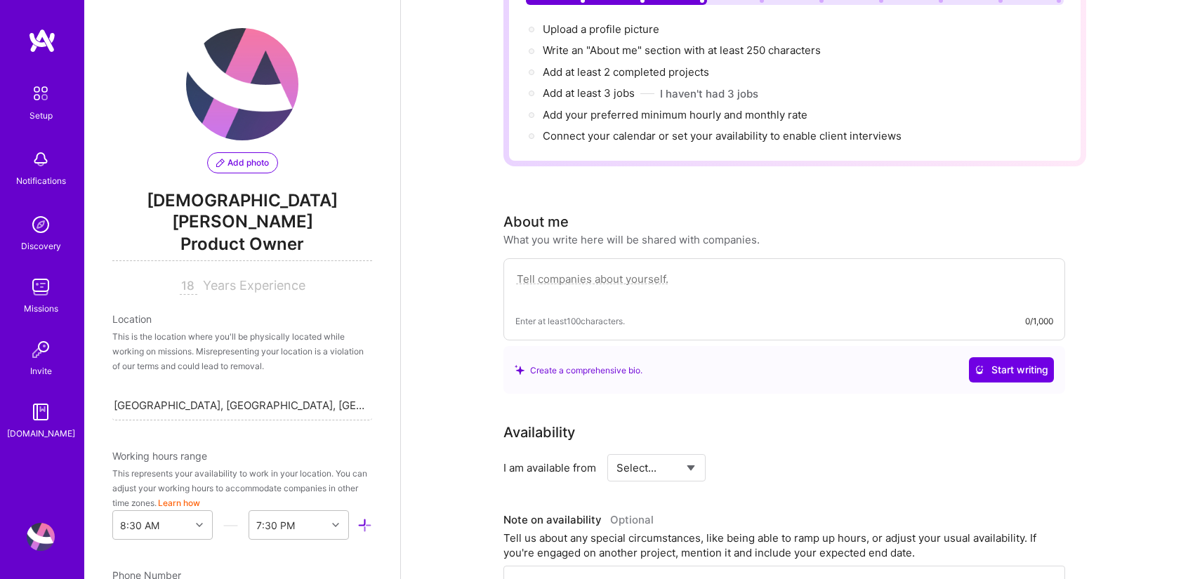
scroll to position [173, 0]
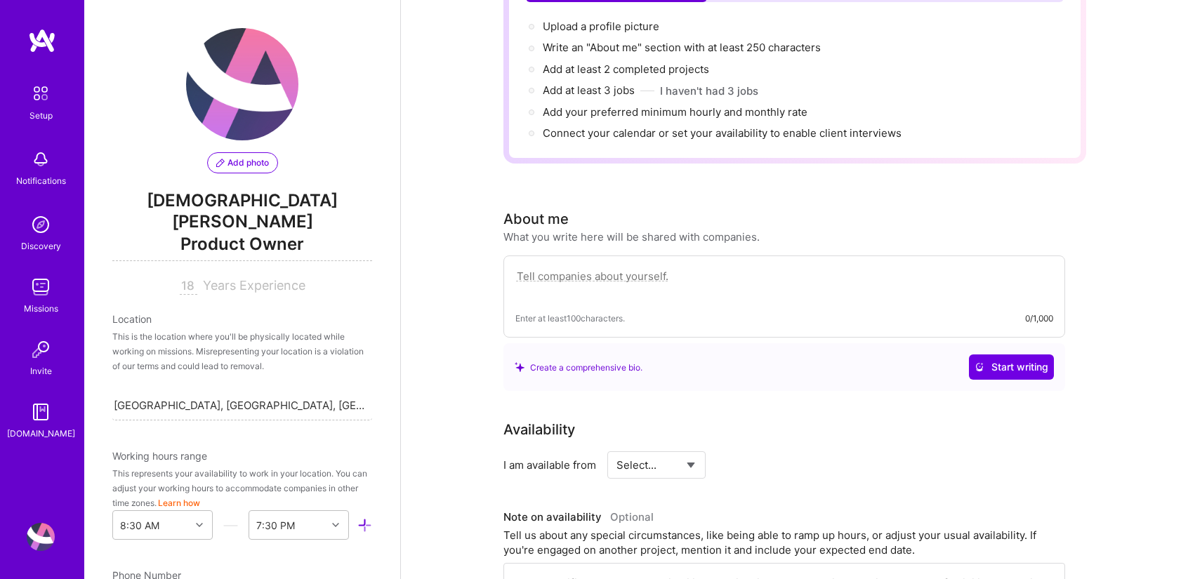
click at [641, 267] on textarea at bounding box center [784, 283] width 538 height 32
paste textarea "an experienced Product Owner with over 18 years working across product manageme…"
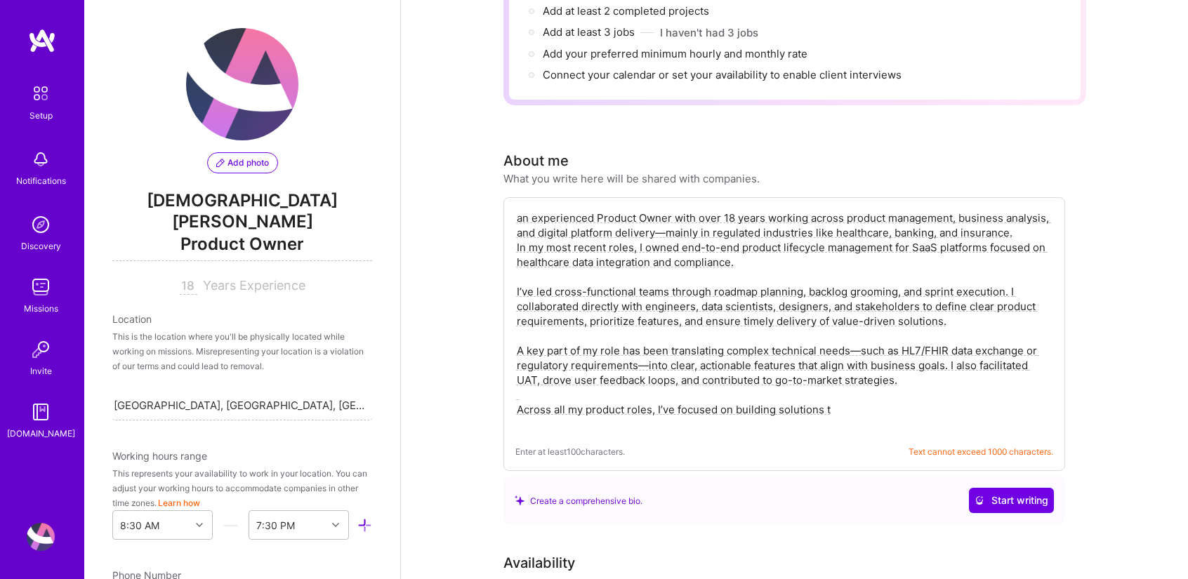
scroll to position [232, 0]
drag, startPoint x: 655, startPoint y: 212, endPoint x: 1010, endPoint y: 213, distance: 355.1
click at [1010, 213] on textarea "an experienced Product Owner with over 18 years working across product manageme…" at bounding box center [784, 320] width 538 height 224
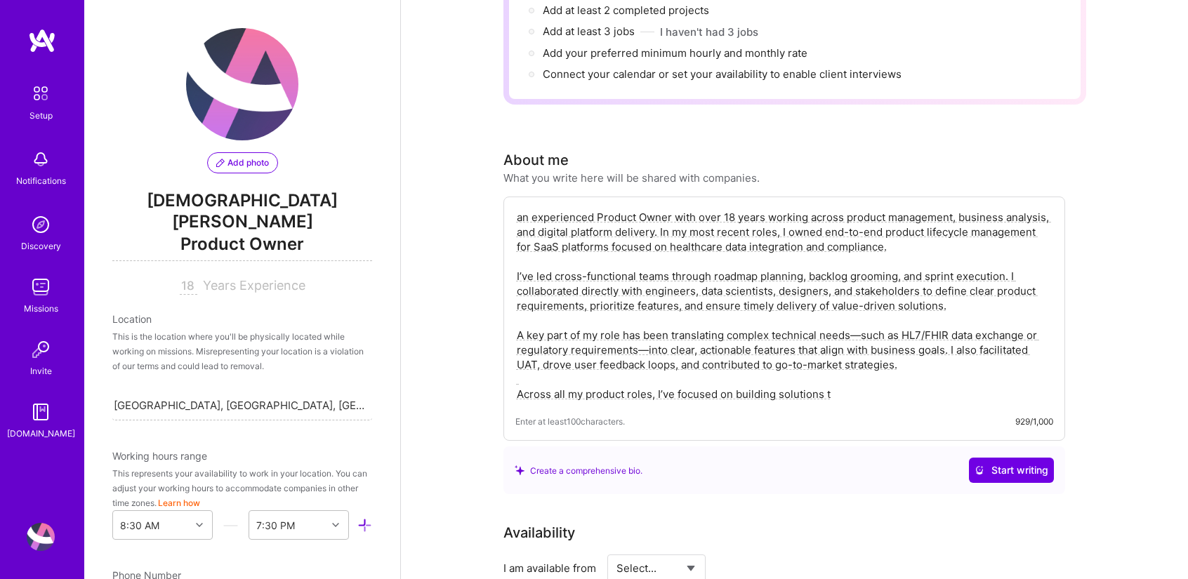
click at [838, 248] on textarea "an experienced Product Owner with over 18 years working across product manageme…" at bounding box center [784, 305] width 538 height 194
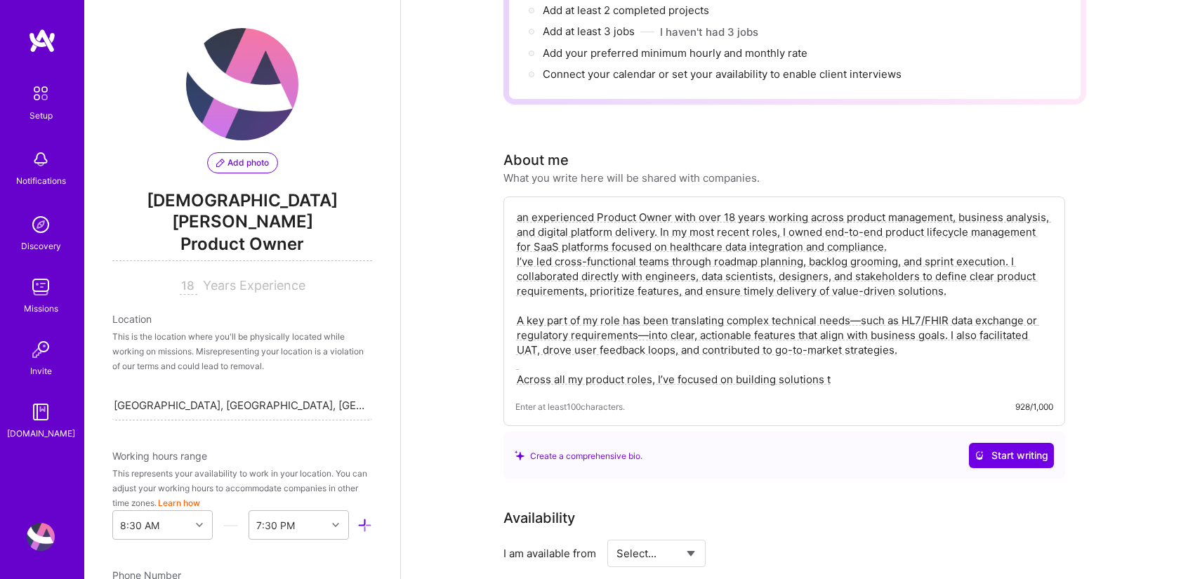
click at [559, 286] on textarea "an experienced Product Owner with over 18 years working across product manageme…" at bounding box center [784, 298] width 538 height 180
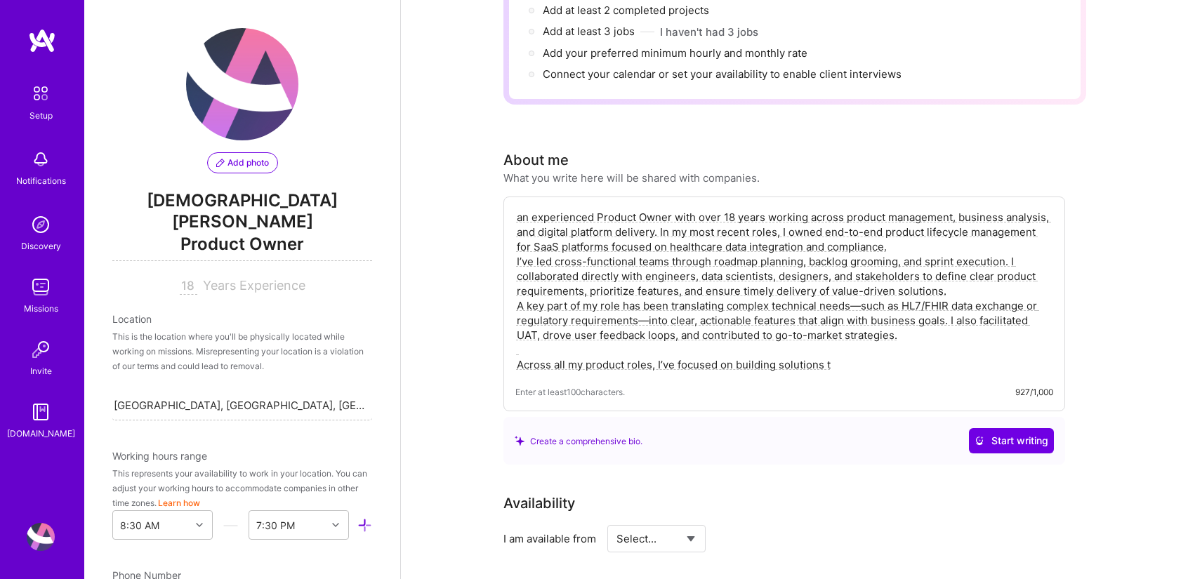
click at [519, 333] on textarea "an experienced Product Owner with over 18 years working across product manageme…" at bounding box center [784, 290] width 538 height 165
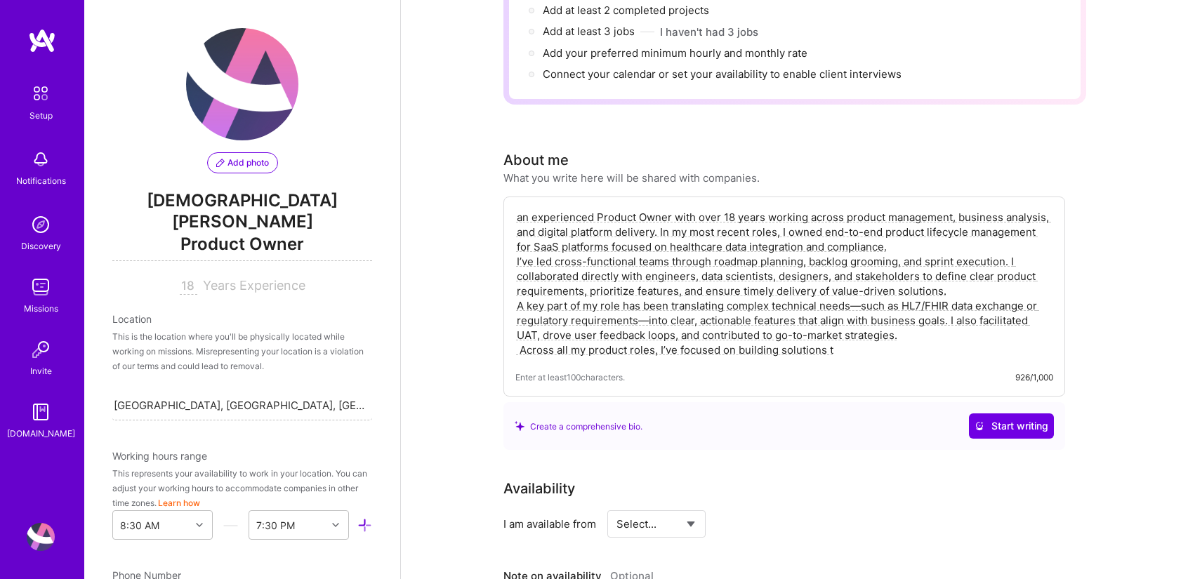
paste textarea "hat improve data quality, ensure regulatory compliance, and support both e"
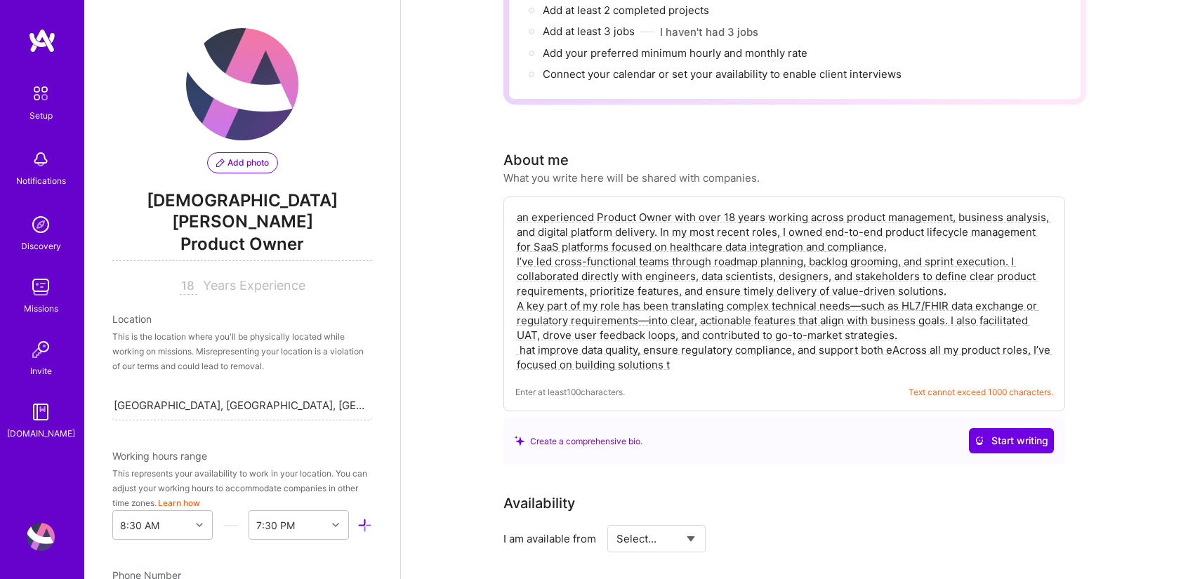
click at [684, 347] on textarea "an experienced Product Owner with over 18 years working across product manageme…" at bounding box center [784, 290] width 538 height 165
click at [893, 331] on textarea "an experienced Product Owner with over 18 years working across product manageme…" at bounding box center [784, 290] width 538 height 165
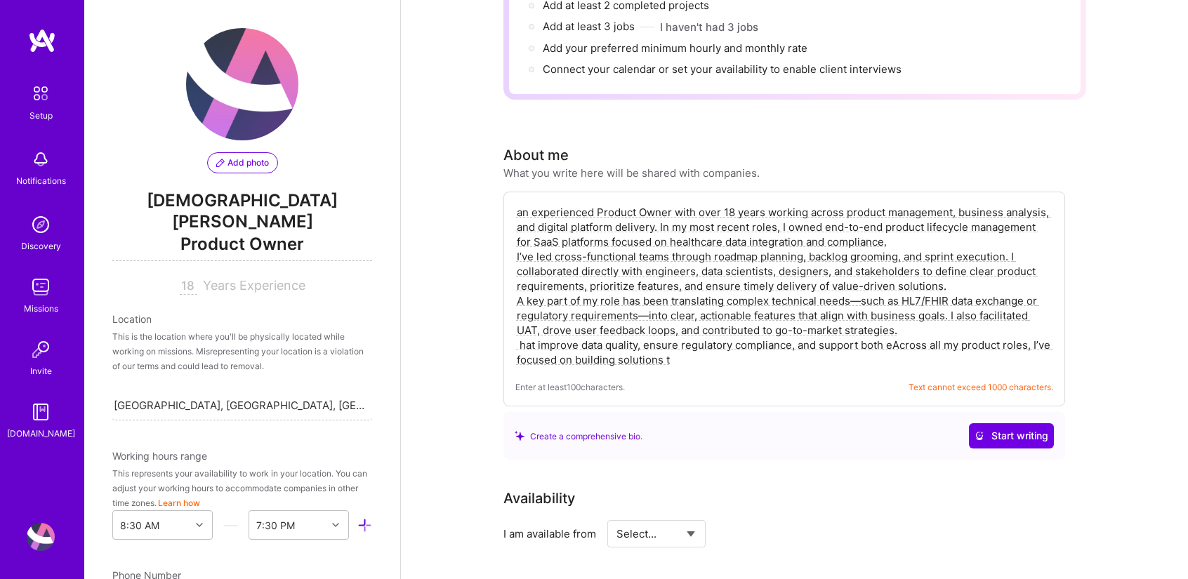
scroll to position [237, 0]
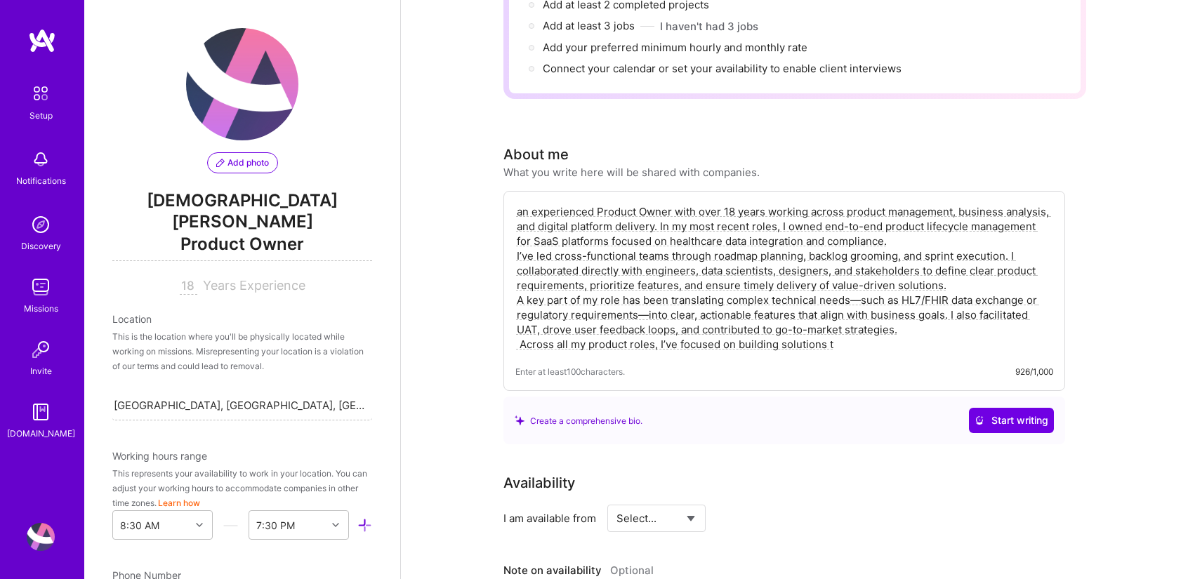
click at [835, 326] on textarea "an experienced Product Owner with over 18 years working across product manageme…" at bounding box center [784, 278] width 538 height 150
paste textarea "hat improve data quality, ensure regulatory compliance, and support both e"
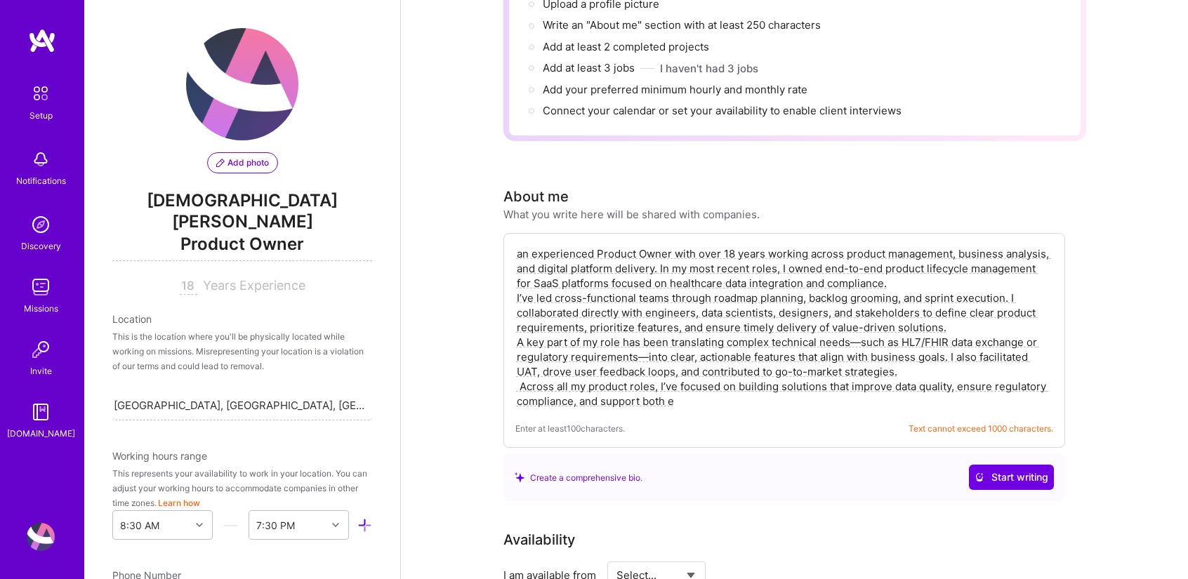
scroll to position [193, 0]
drag, startPoint x: 851, startPoint y: 330, endPoint x: 646, endPoint y: 344, distance: 205.4
click at [646, 344] on textarea "an experienced Product Owner with over 18 years working across product manageme…" at bounding box center [784, 329] width 538 height 165
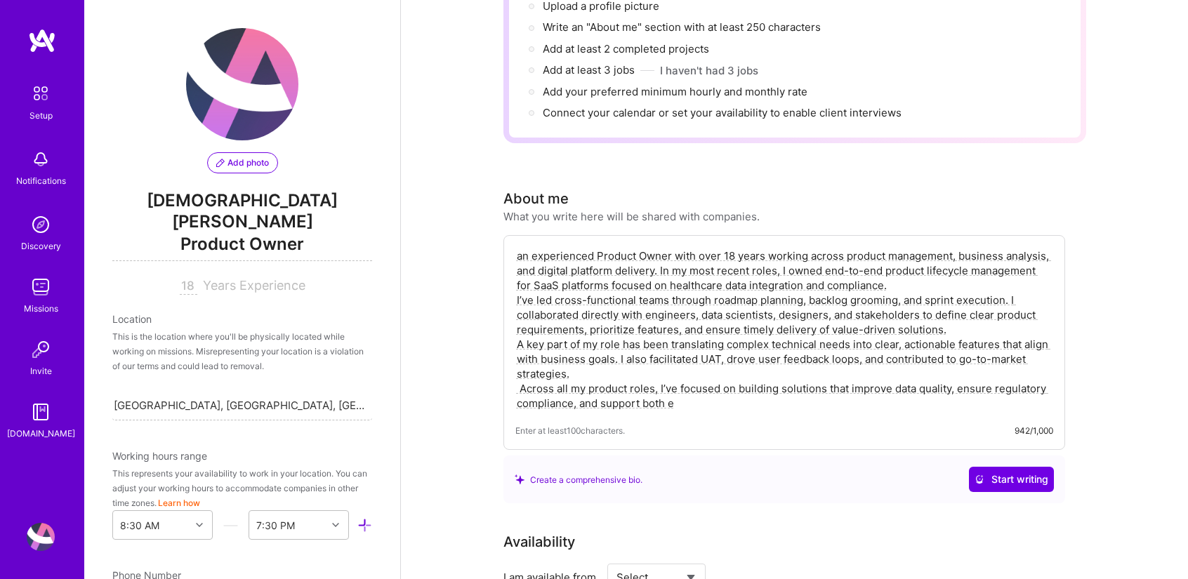
click at [519, 370] on textarea "an experienced Product Owner with over 18 years working across product manageme…" at bounding box center [784, 329] width 538 height 165
click at [674, 383] on textarea "an experienced Product Owner with over 18 years working across product manageme…" at bounding box center [784, 329] width 538 height 165
drag, startPoint x: 834, startPoint y: 372, endPoint x: 832, endPoint y: 401, distance: 28.8
click at [832, 401] on div "an experienced Product Owner with over 18 years working across product manageme…" at bounding box center [783, 342] width 561 height 215
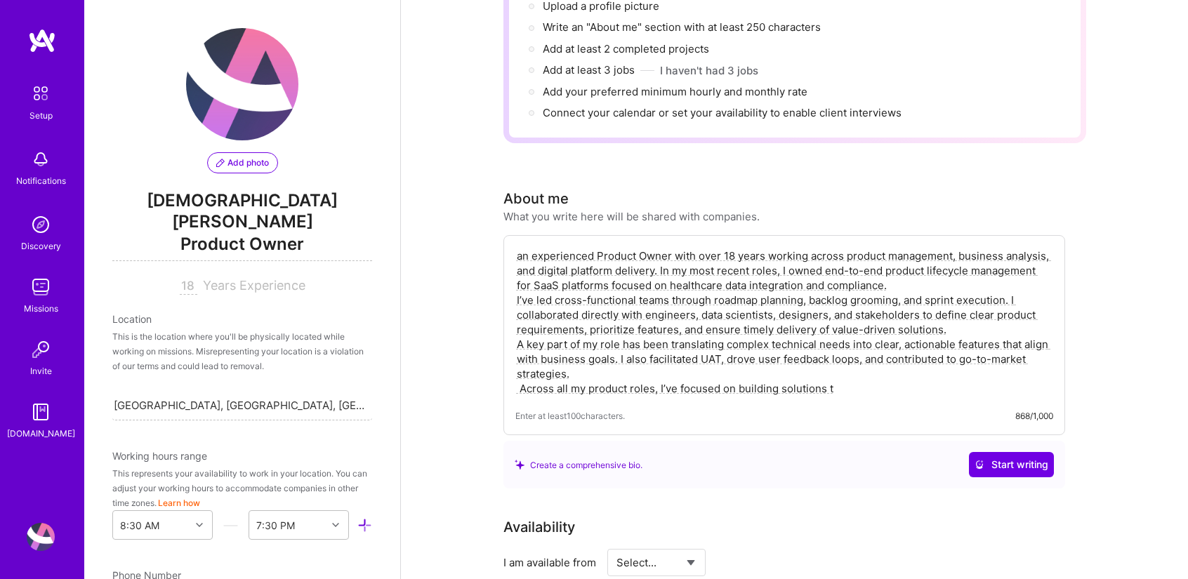
paste textarea "hat improve data quality, ensure regulatory compliance, and support both end us…"
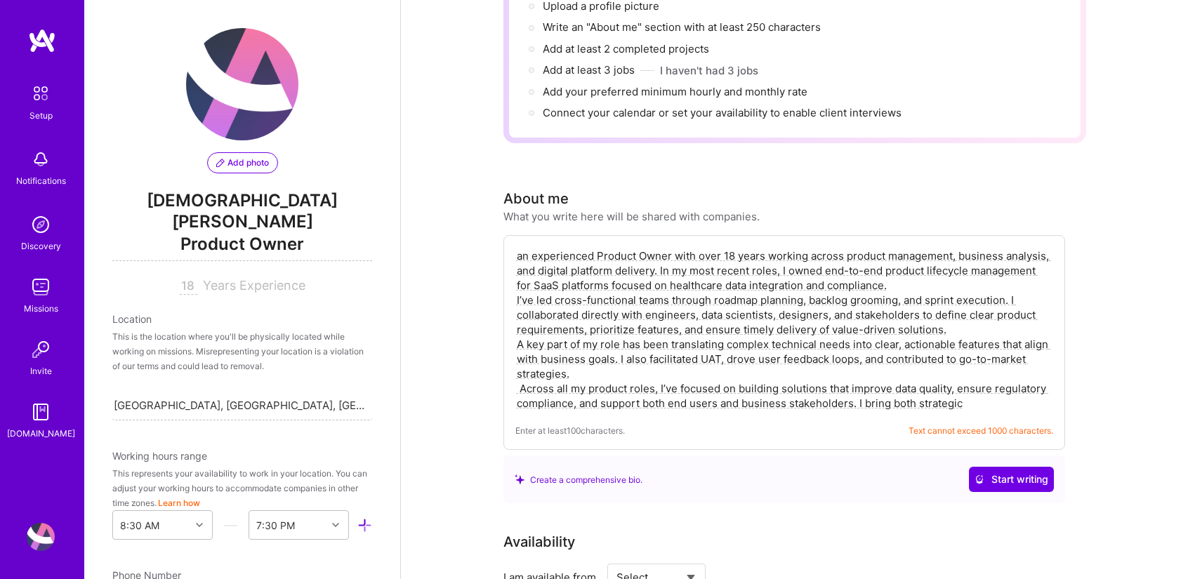
click at [824, 366] on textarea "an experienced Product Owner with over 18 years working across product manageme…" at bounding box center [784, 329] width 538 height 165
drag, startPoint x: 860, startPoint y: 390, endPoint x: 932, endPoint y: 388, distance: 71.6
click at [932, 388] on textarea "an experienced Product Owner with over 18 years working across product manageme…" at bounding box center [784, 329] width 538 height 165
type textarea "an experienced Product Owner with over 18 years working across product manageme…"
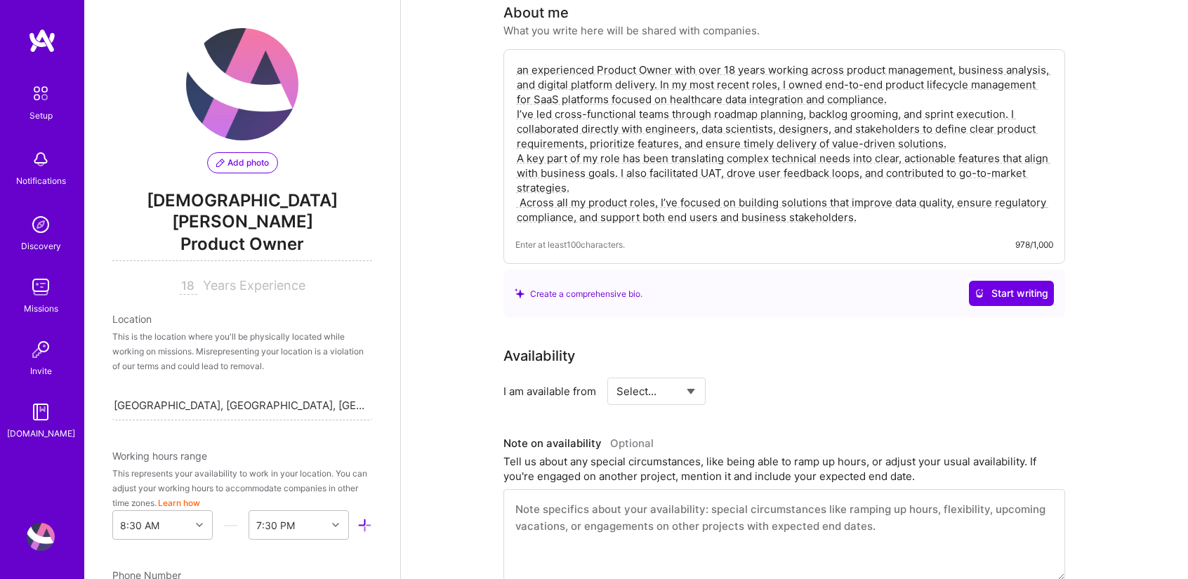
scroll to position [380, 0]
click at [865, 345] on div "Availability" at bounding box center [783, 355] width 561 height 21
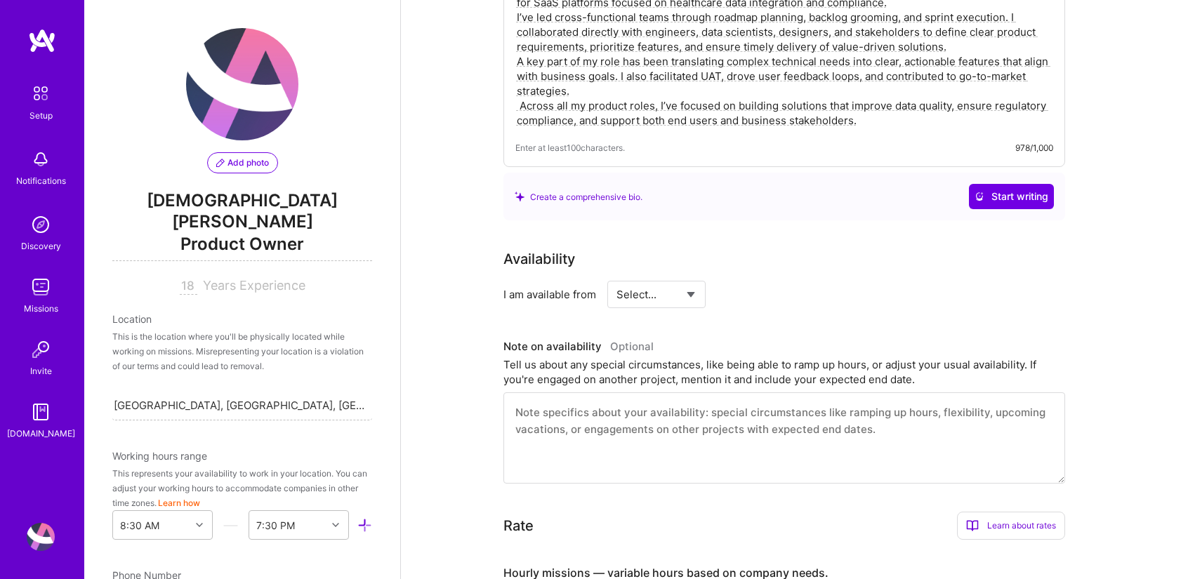
scroll to position [477, 0]
click at [634, 280] on select "Select... Right Now Future Date Not Available" at bounding box center [656, 294] width 81 height 36
select select "Right Now"
click at [616, 276] on select "Select... Right Now Future Date Not Available" at bounding box center [656, 294] width 81 height 36
click at [756, 280] on input at bounding box center [784, 293] width 84 height 27
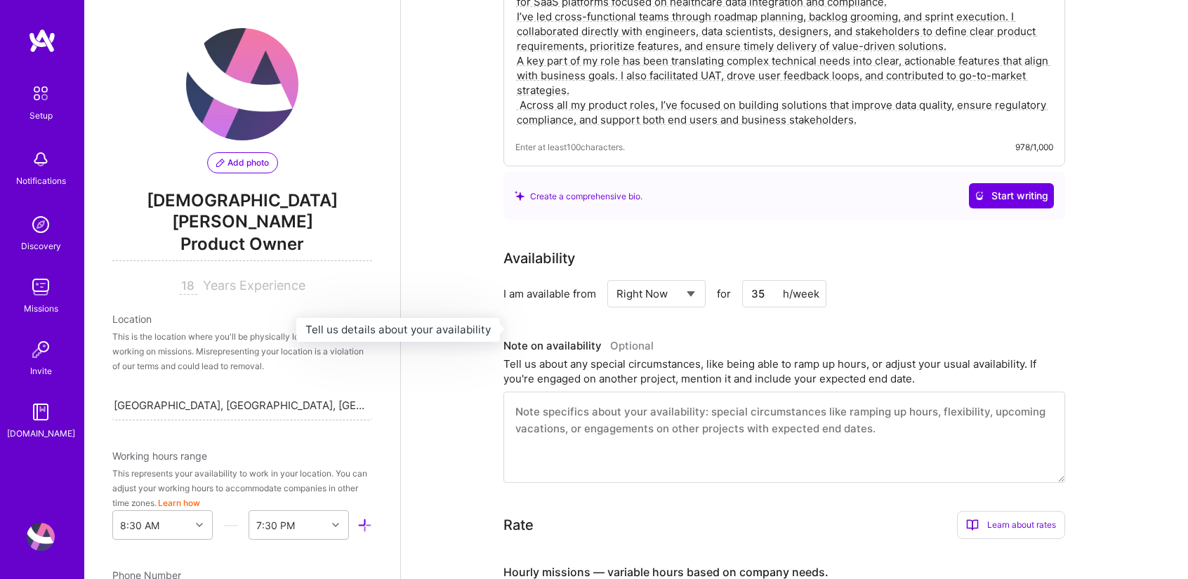
type input "35"
click at [938, 335] on h3 "Note on availability Optional" at bounding box center [783, 345] width 561 height 21
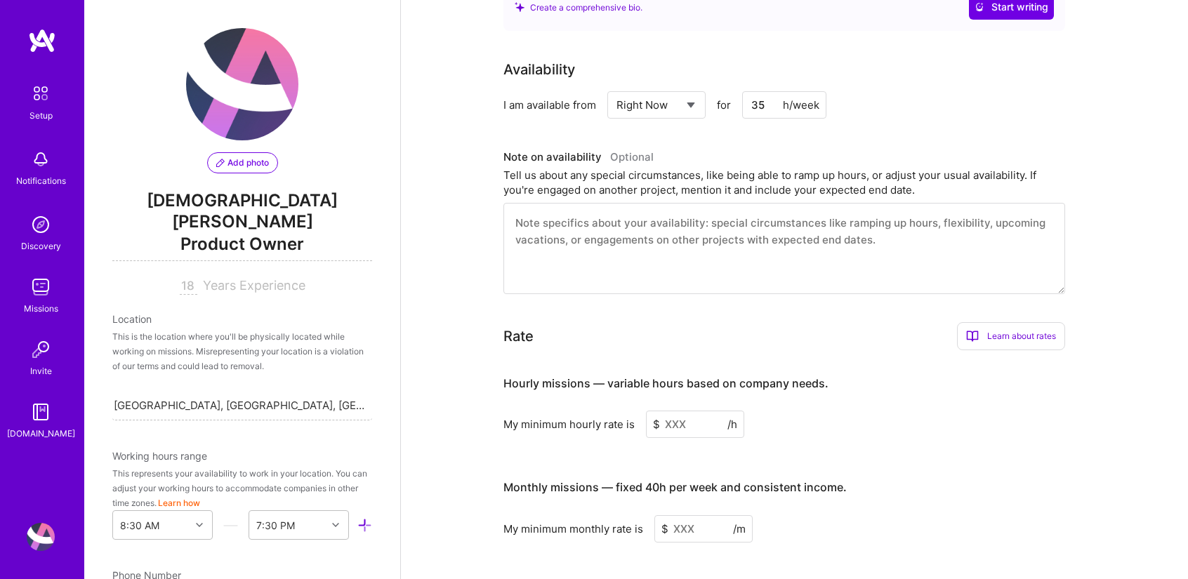
scroll to position [666, 0]
click at [663, 410] on input at bounding box center [695, 423] width 98 height 27
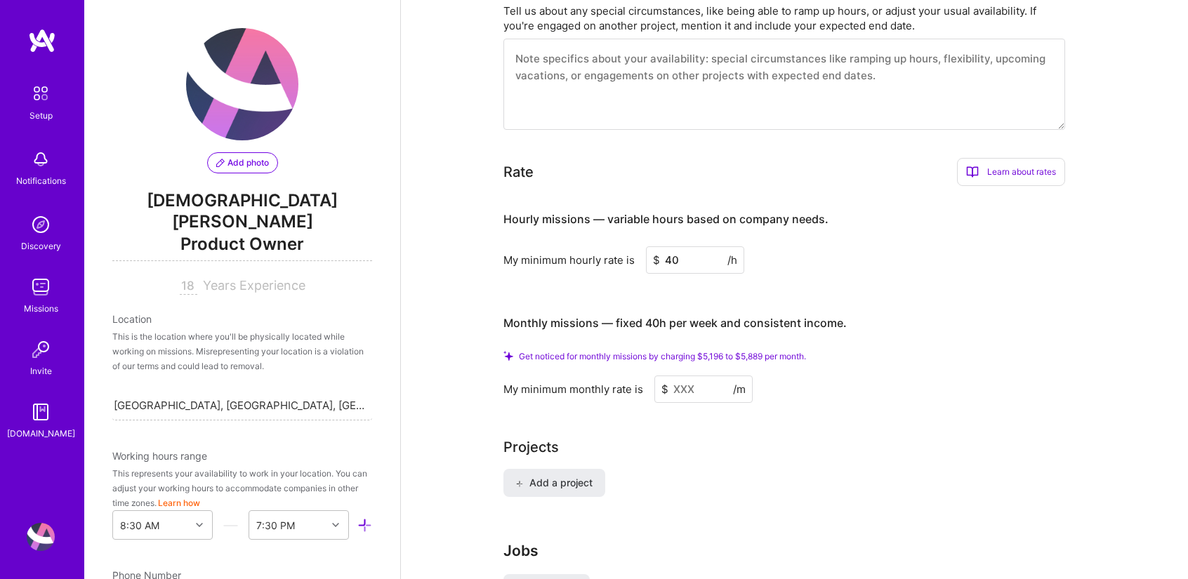
scroll to position [830, 0]
type input "40"
click at [693, 375] on input at bounding box center [703, 388] width 98 height 27
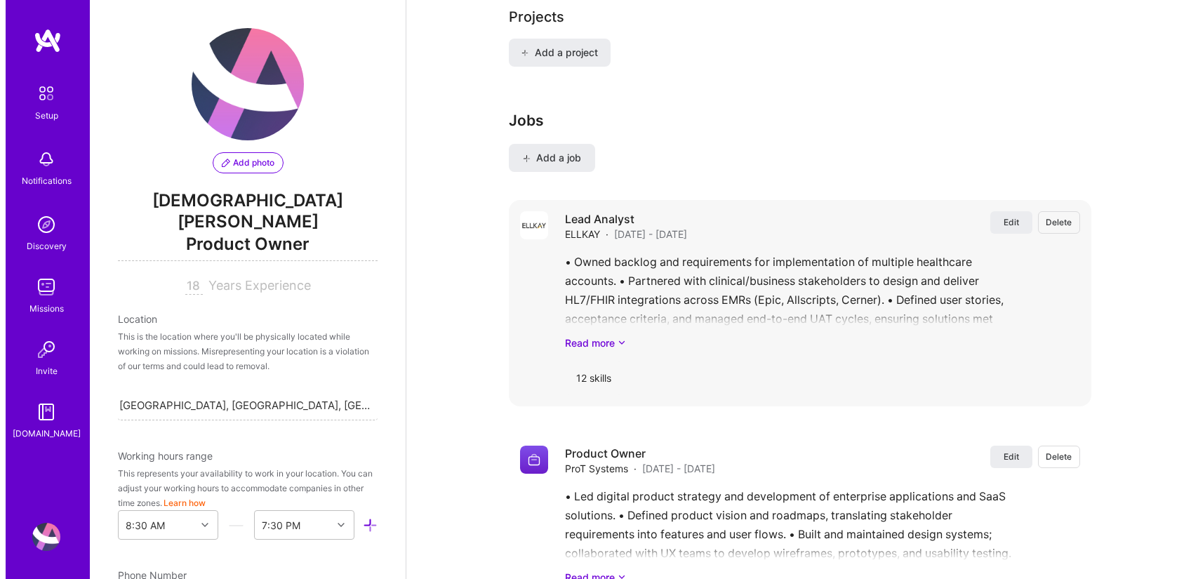
scroll to position [1215, 0]
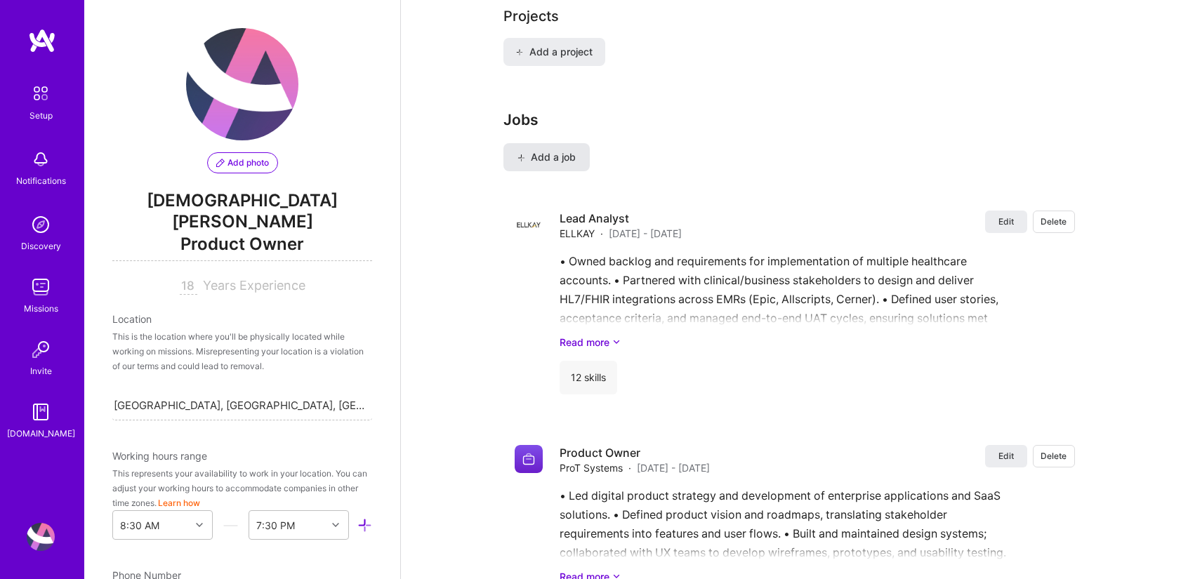
type input "2800"
click at [564, 150] on span "Add a job" at bounding box center [546, 157] width 58 height 14
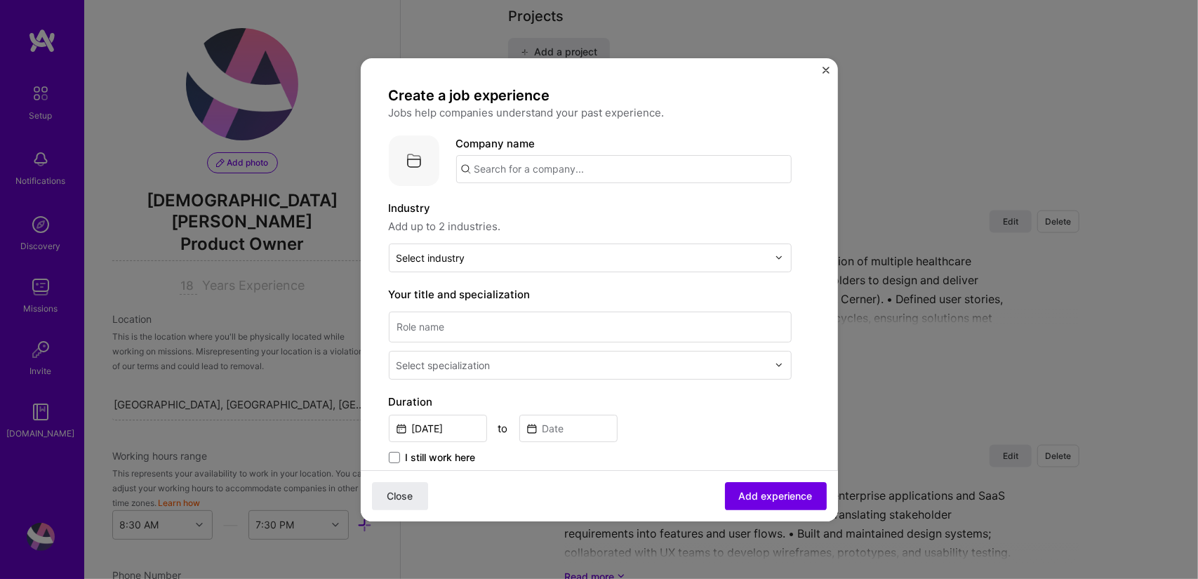
click at [552, 170] on input "text" at bounding box center [623, 169] width 335 height 28
type input "JSMN International"
click at [575, 204] on div "JSMN International" at bounding box center [589, 208] width 109 height 25
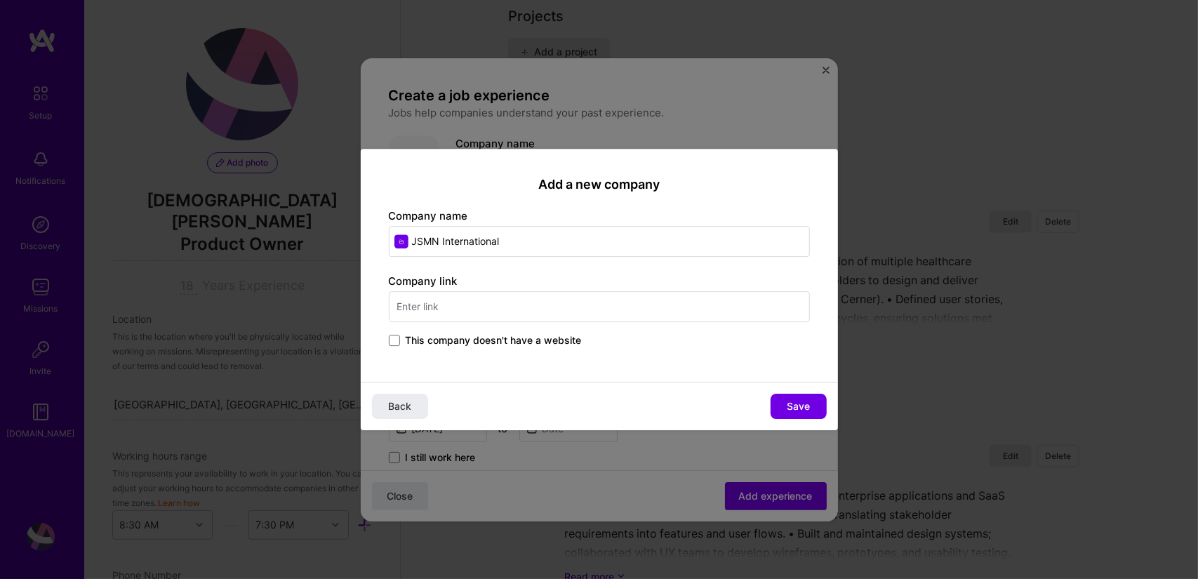
click at [500, 305] on input "text" at bounding box center [599, 306] width 421 height 31
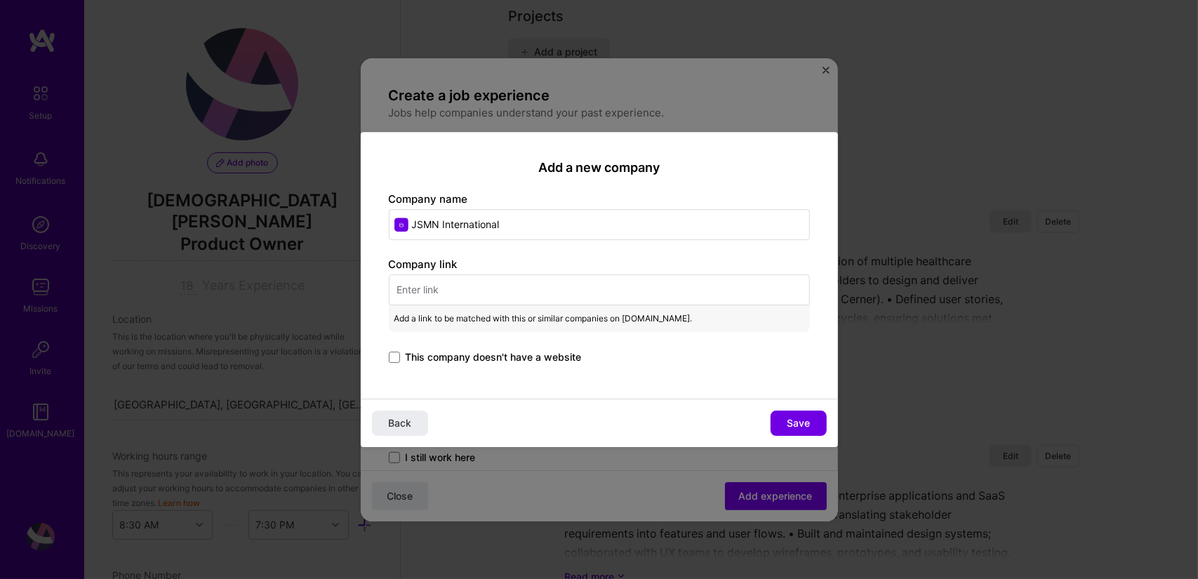
paste input "[URL][DOMAIN_NAME]"
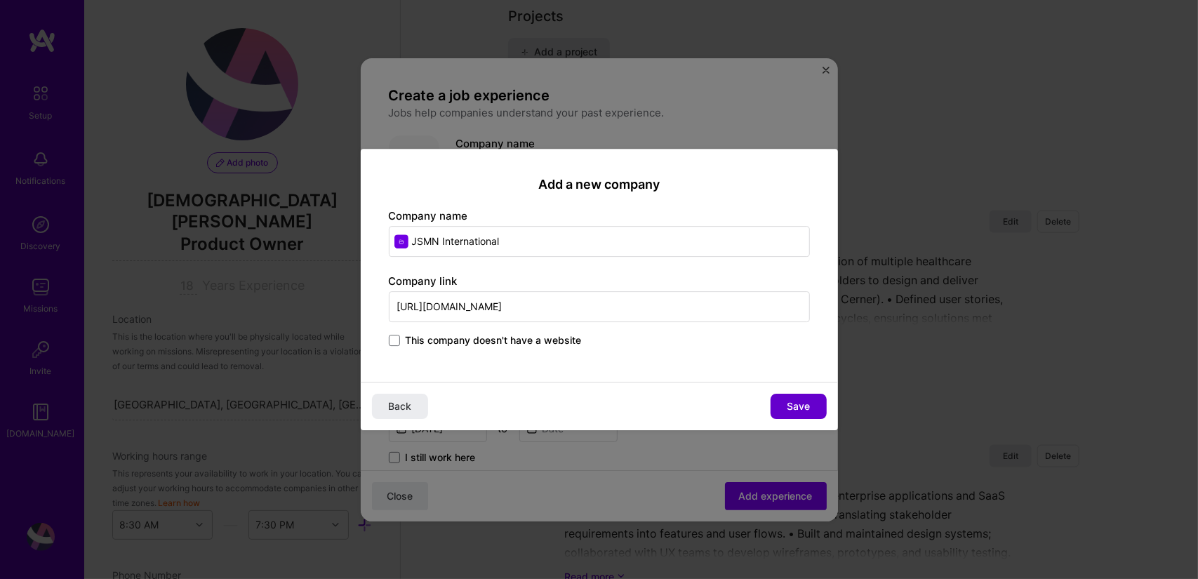
type input "[URL][DOMAIN_NAME]"
click at [792, 405] on span "Save" at bounding box center [798, 406] width 23 height 14
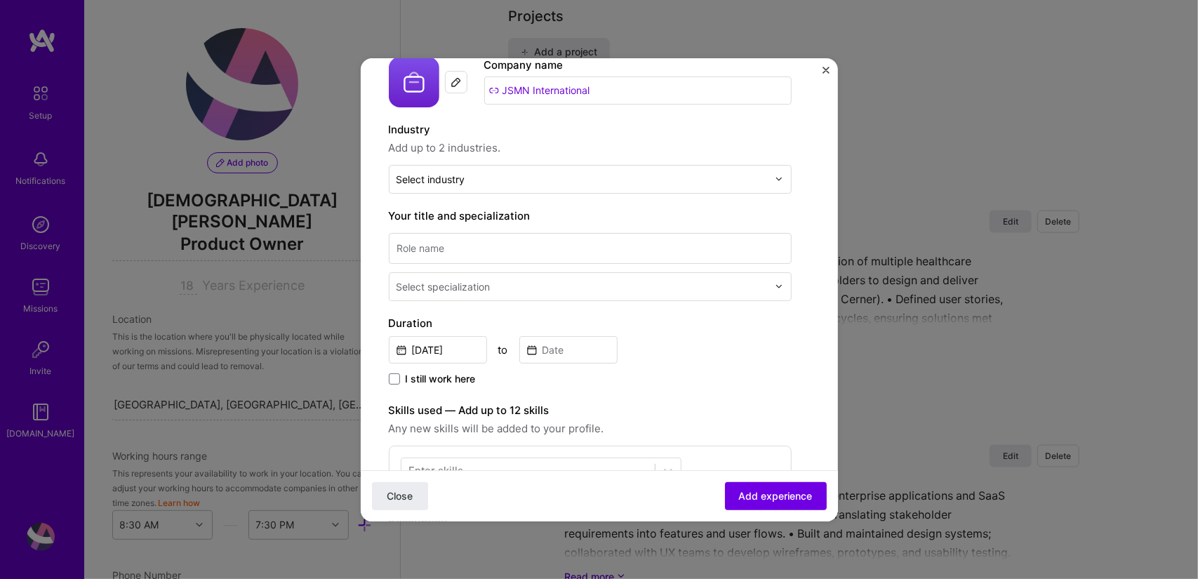
scroll to position [83, 0]
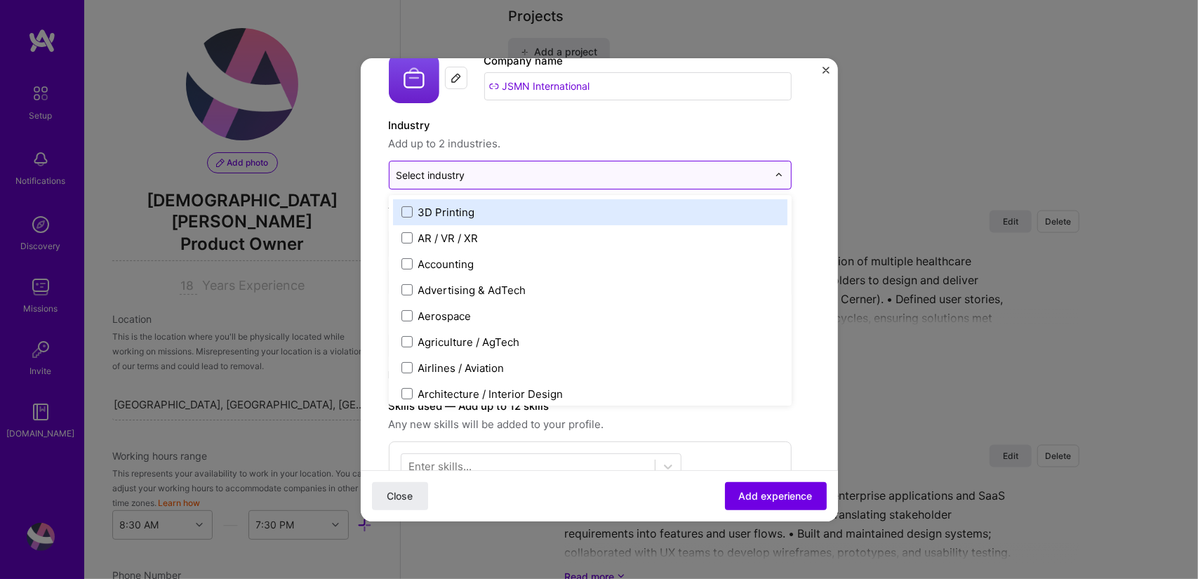
click at [483, 171] on input "text" at bounding box center [582, 175] width 371 height 15
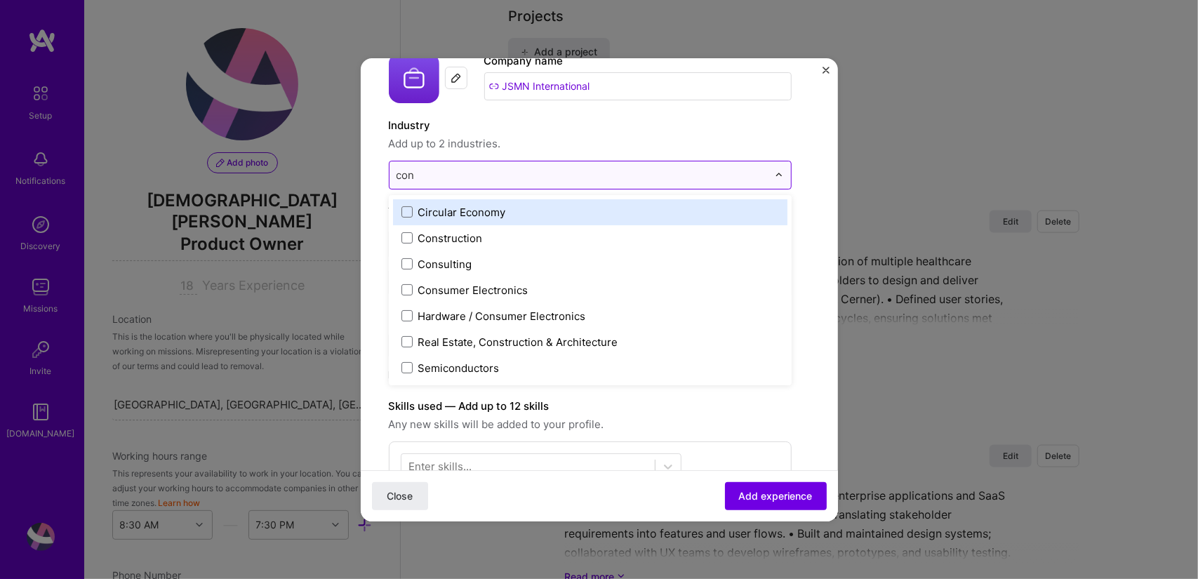
type input "cons"
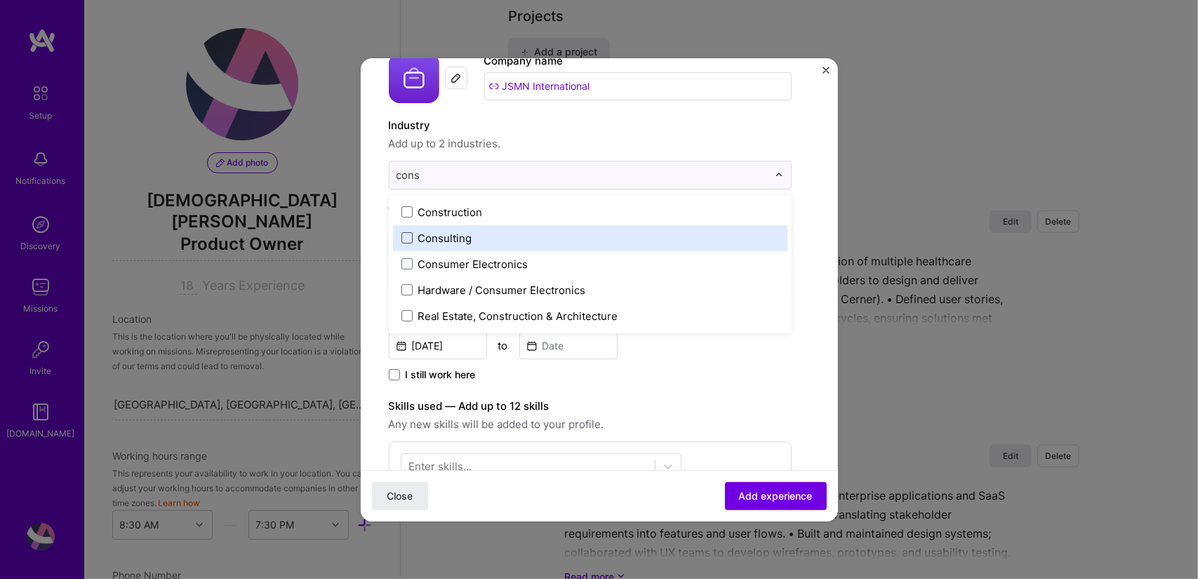
click at [404, 241] on span at bounding box center [406, 237] width 11 height 11
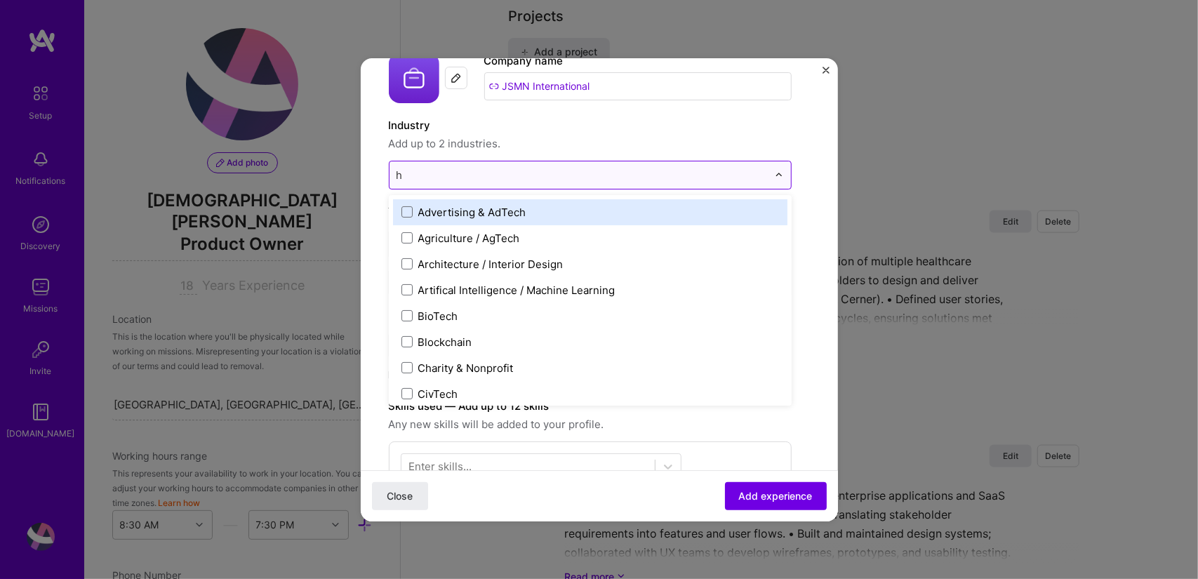
type input "he"
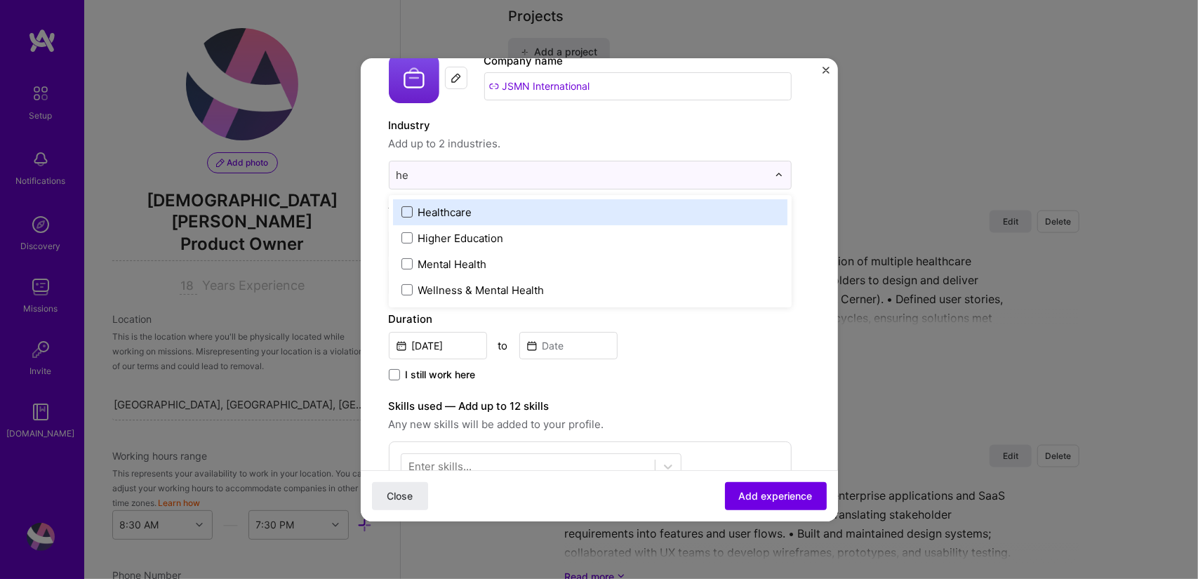
click at [408, 210] on span at bounding box center [406, 211] width 11 height 11
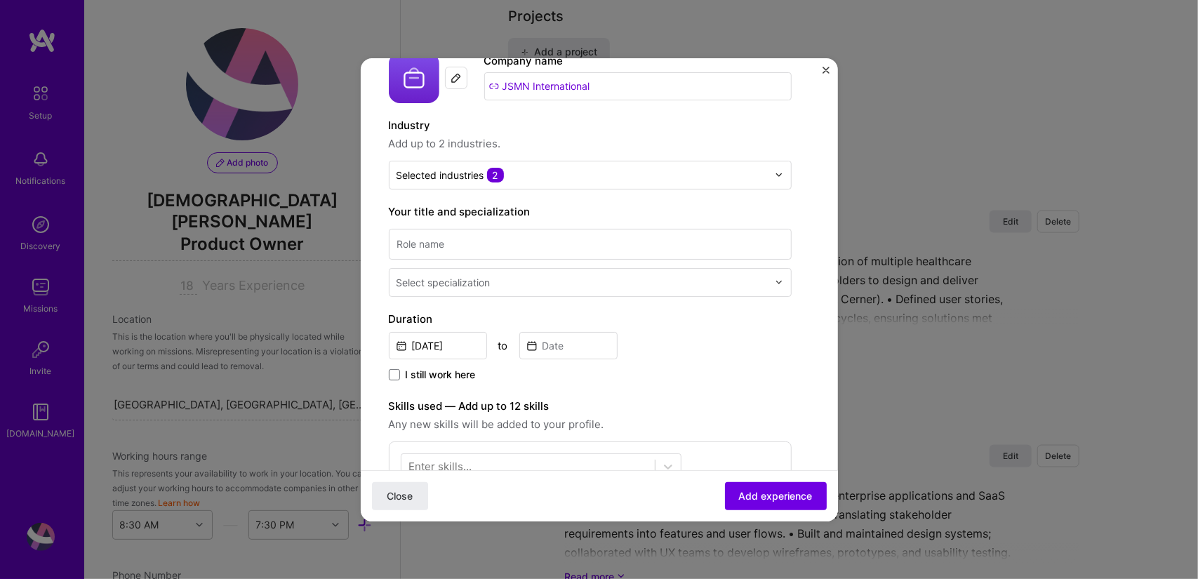
click at [759, 145] on span "Add up to 2 industries." at bounding box center [590, 143] width 403 height 17
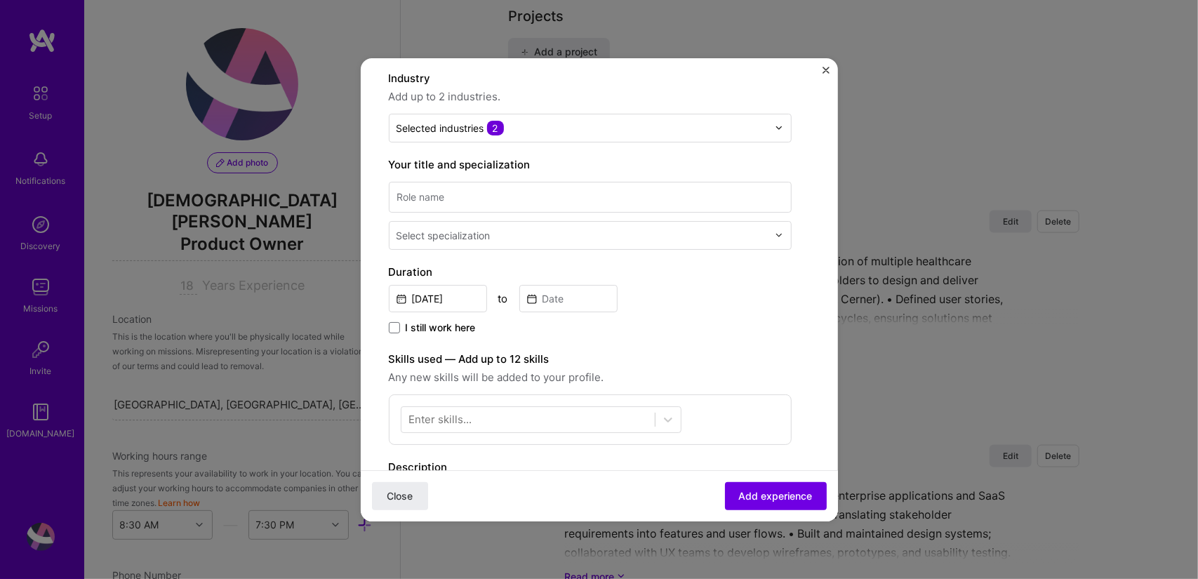
scroll to position [129, 0]
click at [511, 190] on input at bounding box center [590, 197] width 403 height 31
type input "Business Analyst"
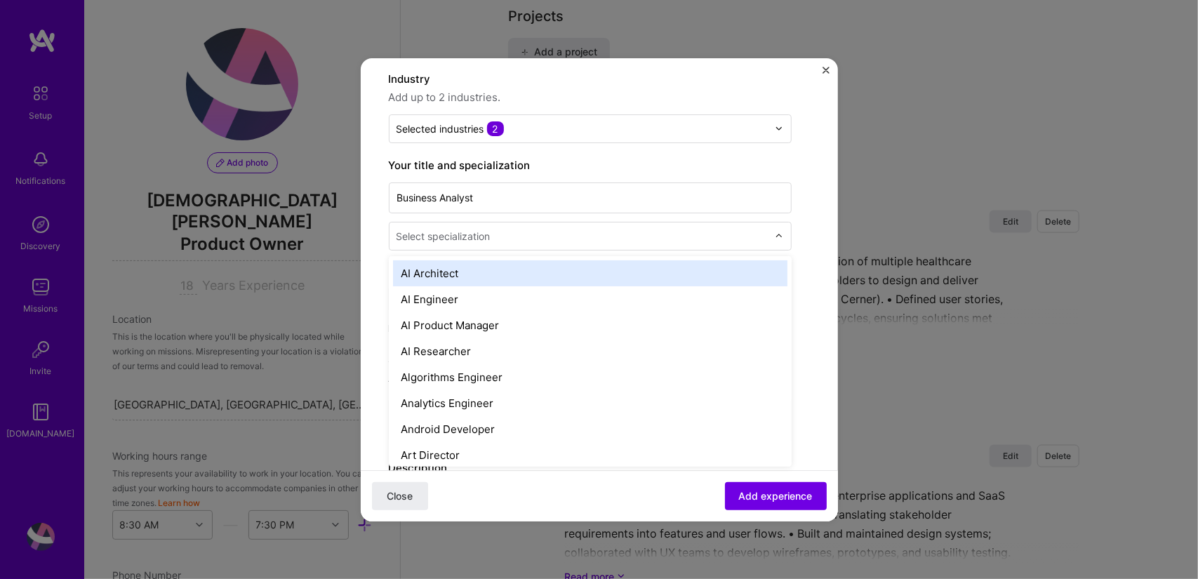
click at [481, 238] on div "Select specialization" at bounding box center [444, 236] width 94 height 15
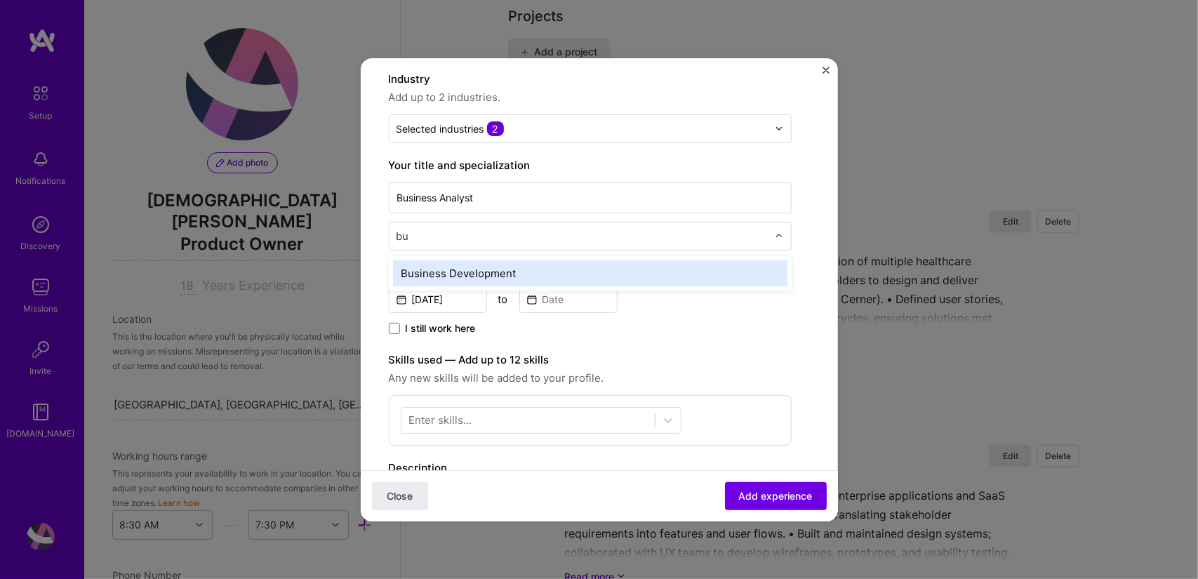
type input "b"
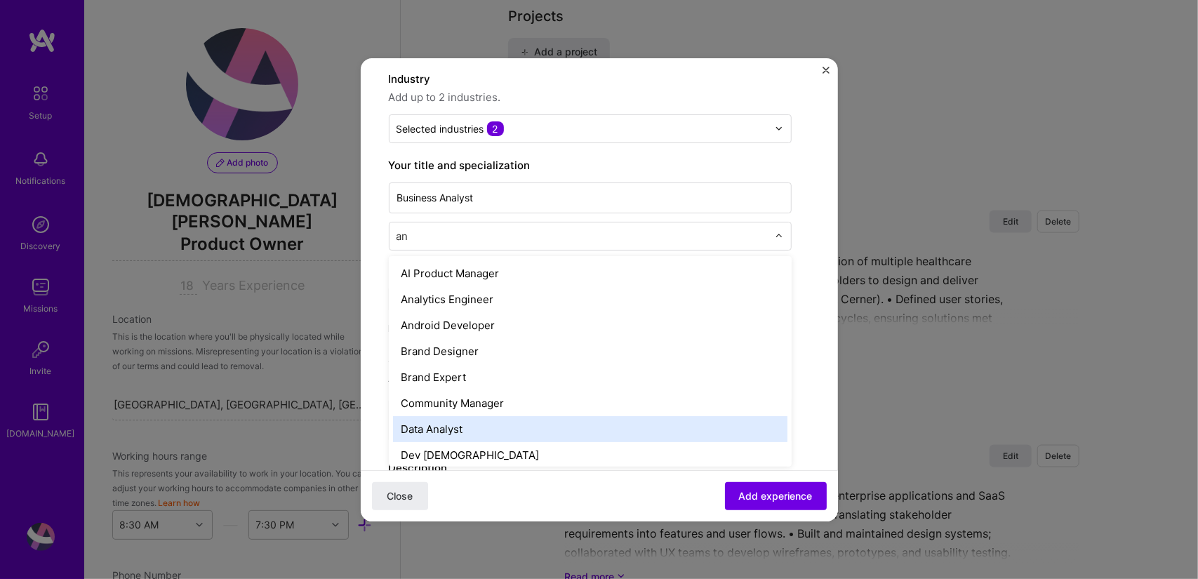
type input "a"
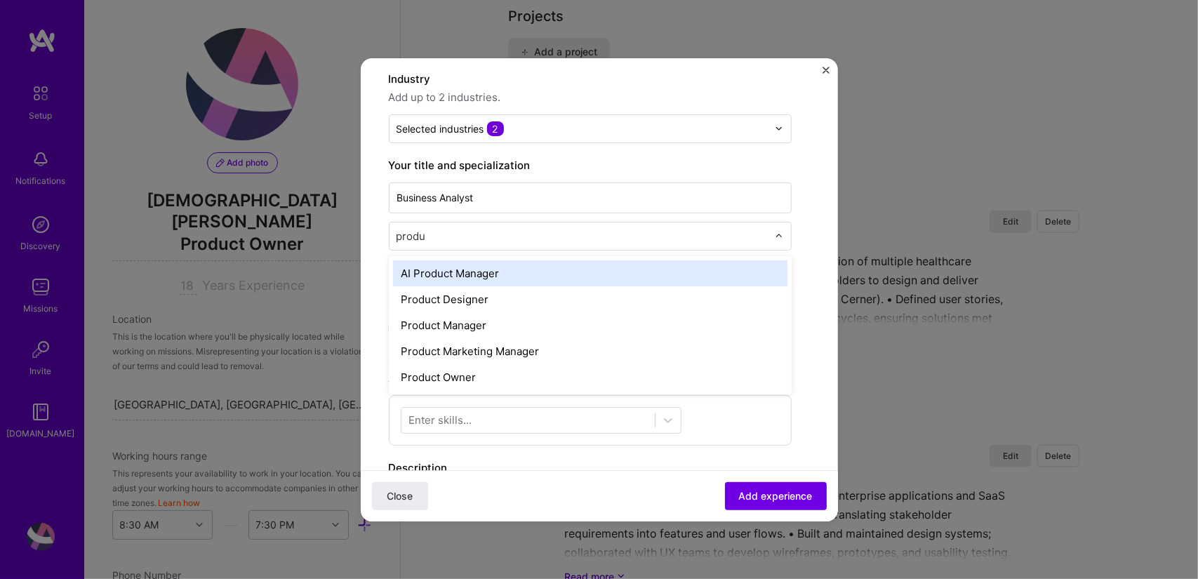
type input "produc"
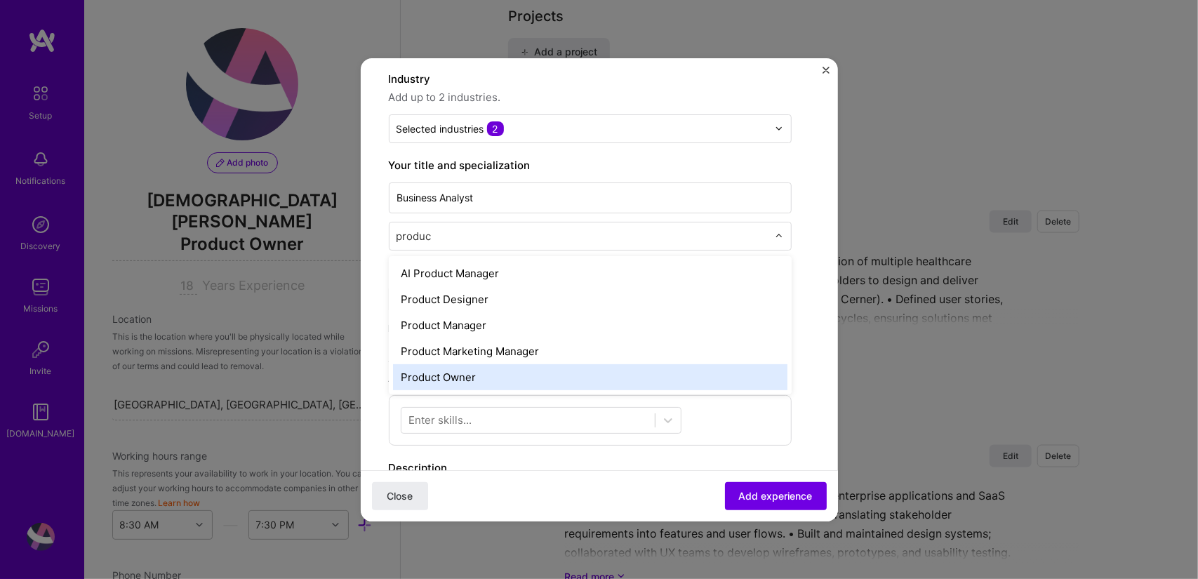
click at [435, 378] on div "Product Owner" at bounding box center [590, 377] width 394 height 26
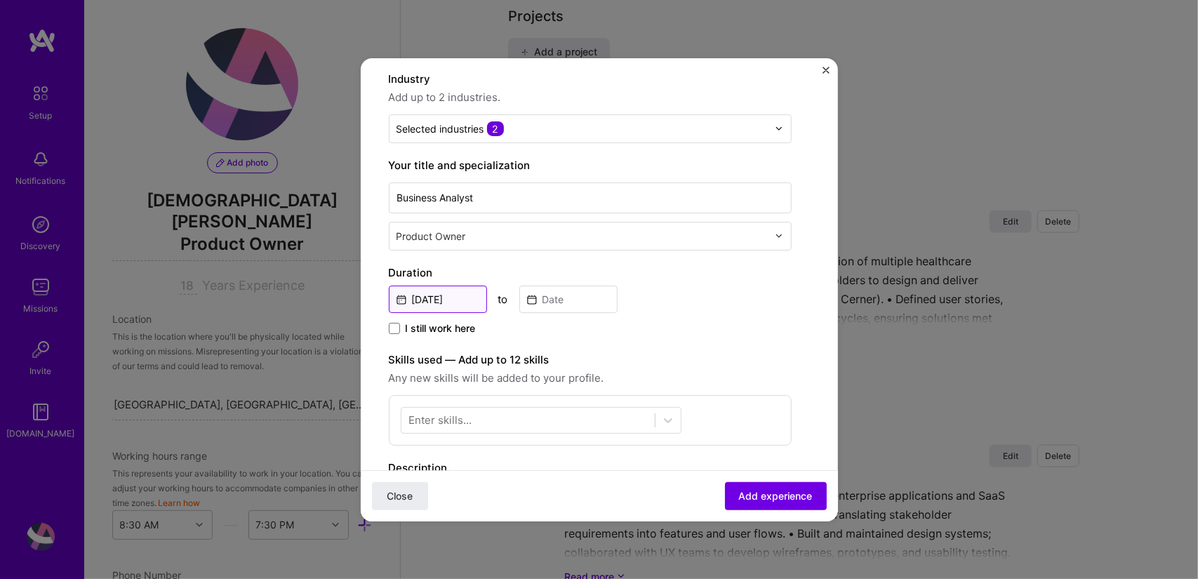
click at [445, 304] on input "[DATE]" at bounding box center [438, 299] width 98 height 27
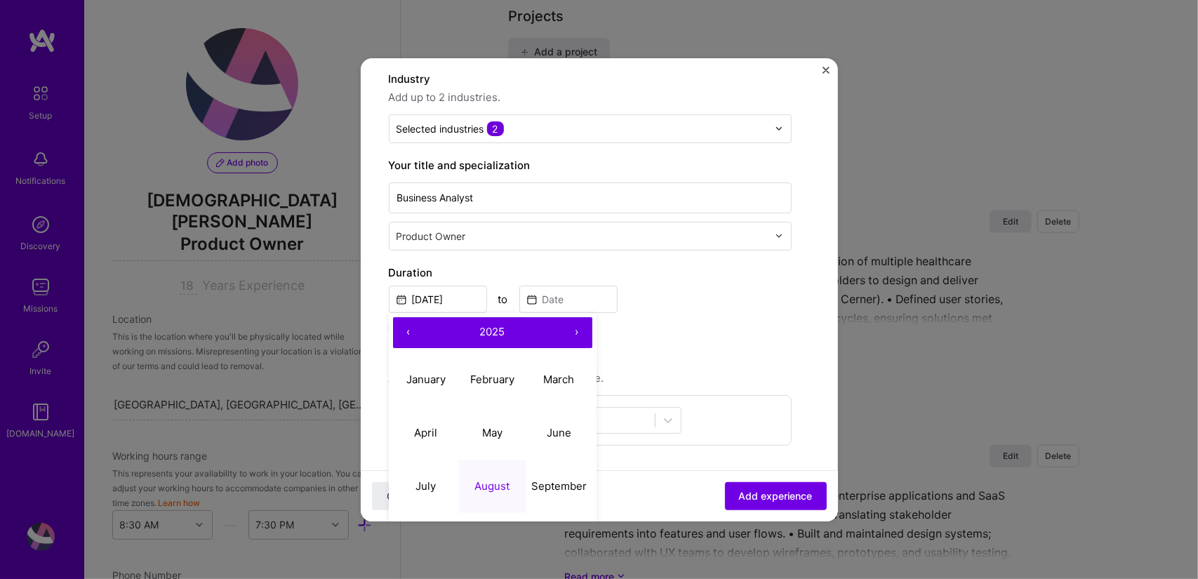
click at [491, 326] on span "2025" at bounding box center [492, 331] width 25 height 13
click at [409, 329] on button "‹" at bounding box center [408, 332] width 31 height 31
click at [561, 430] on button "2006" at bounding box center [559, 432] width 67 height 53
click at [436, 380] on abbr "January" at bounding box center [425, 379] width 39 height 13
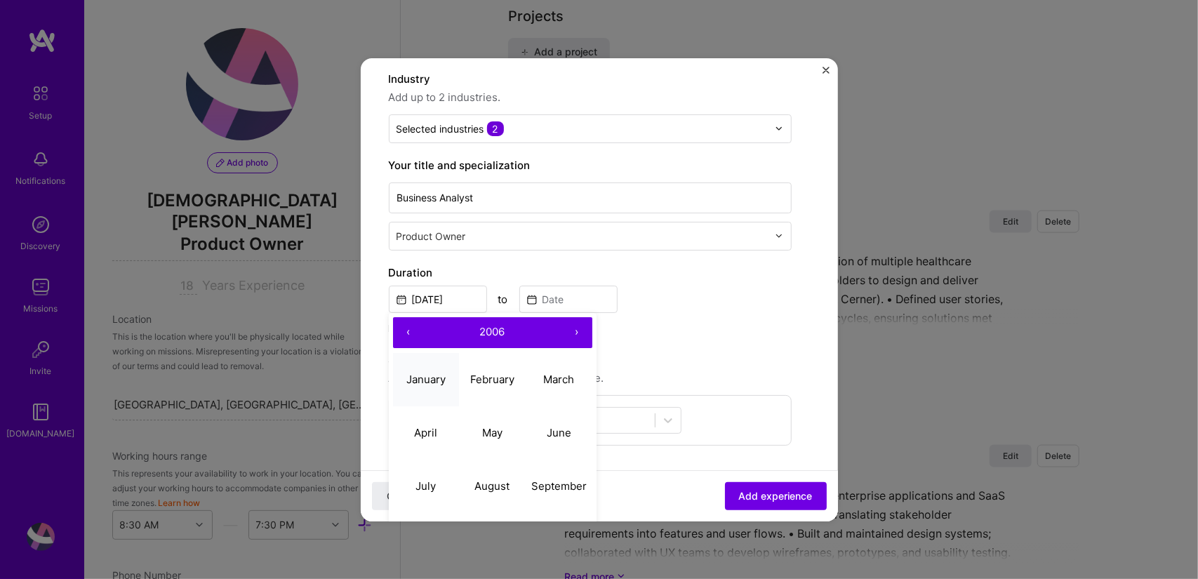
type input "[DATE]"
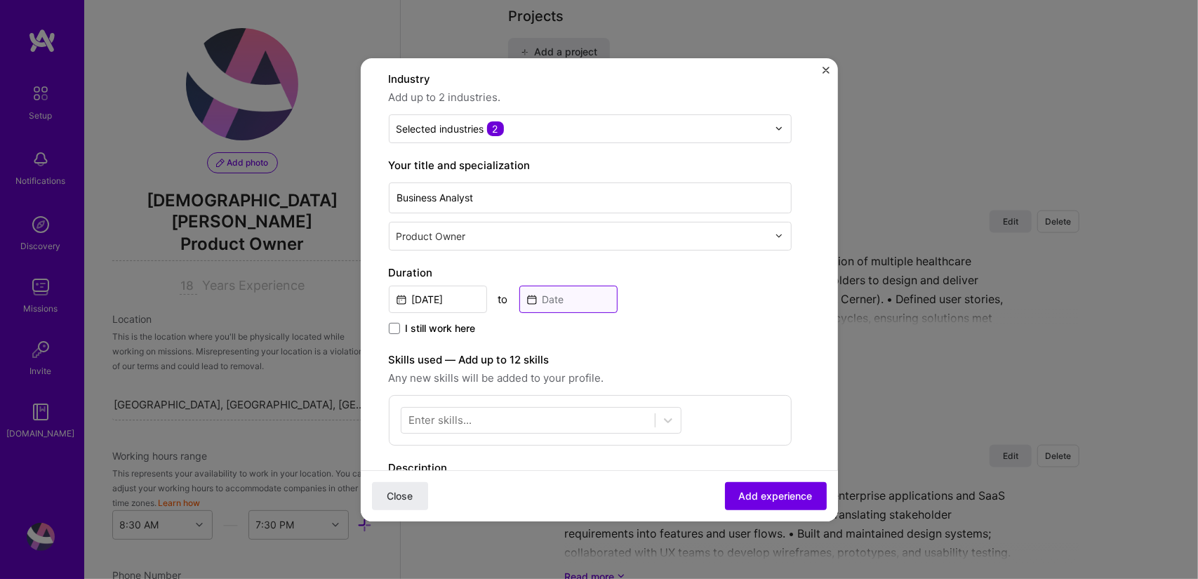
click at [561, 297] on input at bounding box center [568, 299] width 98 height 27
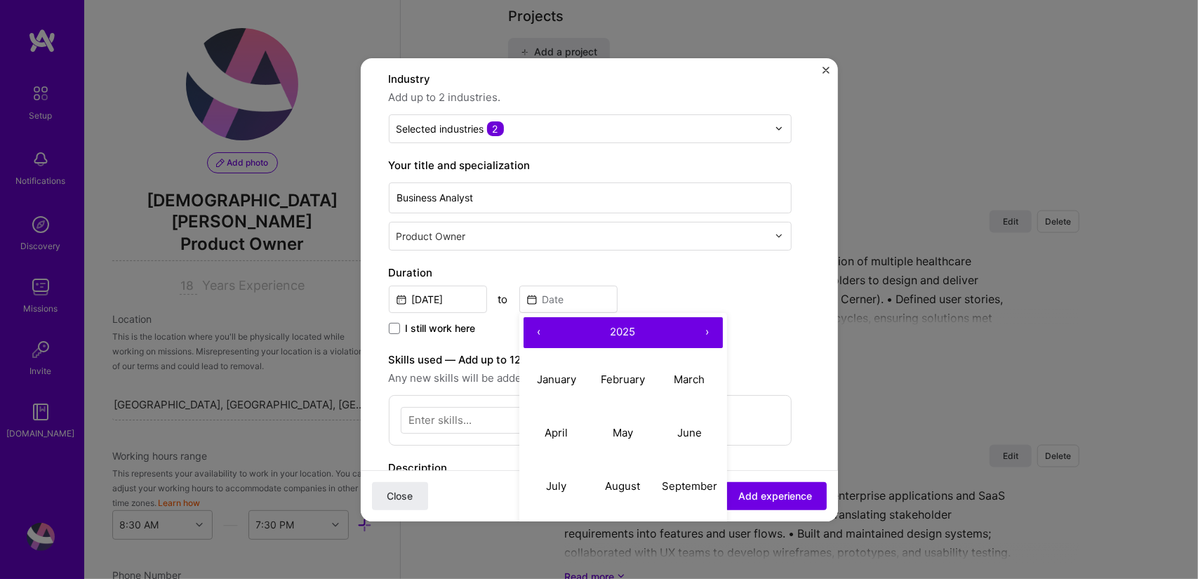
click at [625, 331] on span "2025" at bounding box center [623, 331] width 25 height 13
click at [534, 339] on button "‹" at bounding box center [539, 332] width 31 height 31
click at [636, 377] on button "2012" at bounding box center [623, 379] width 67 height 53
click at [566, 424] on button "April" at bounding box center [557, 432] width 67 height 53
type input "[DATE]"
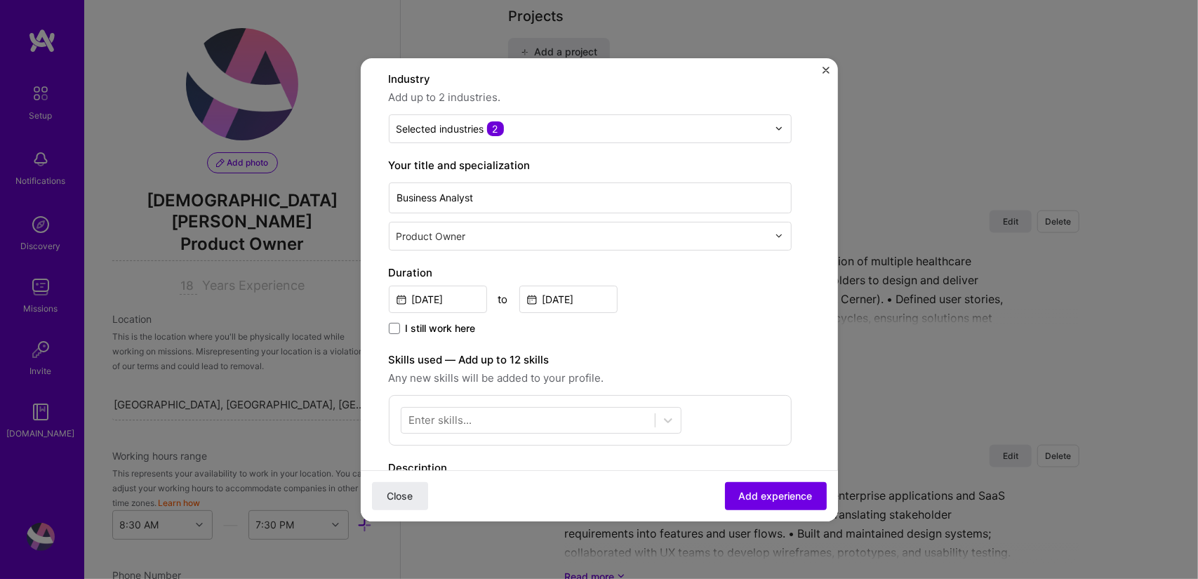
click at [658, 335] on div "I still work here" at bounding box center [590, 329] width 403 height 16
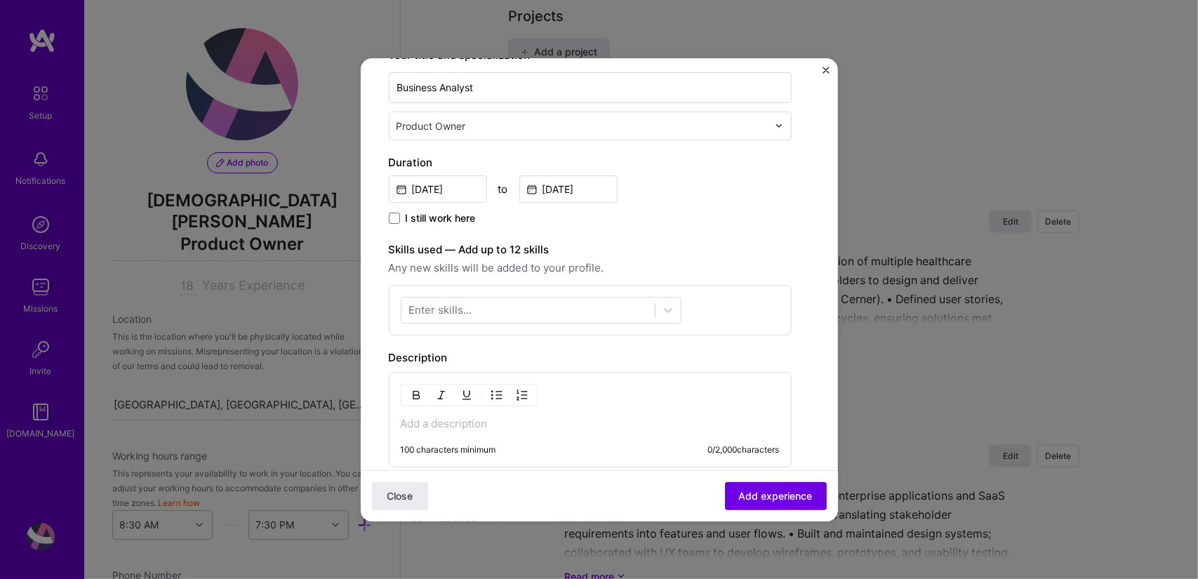
scroll to position [240, 0]
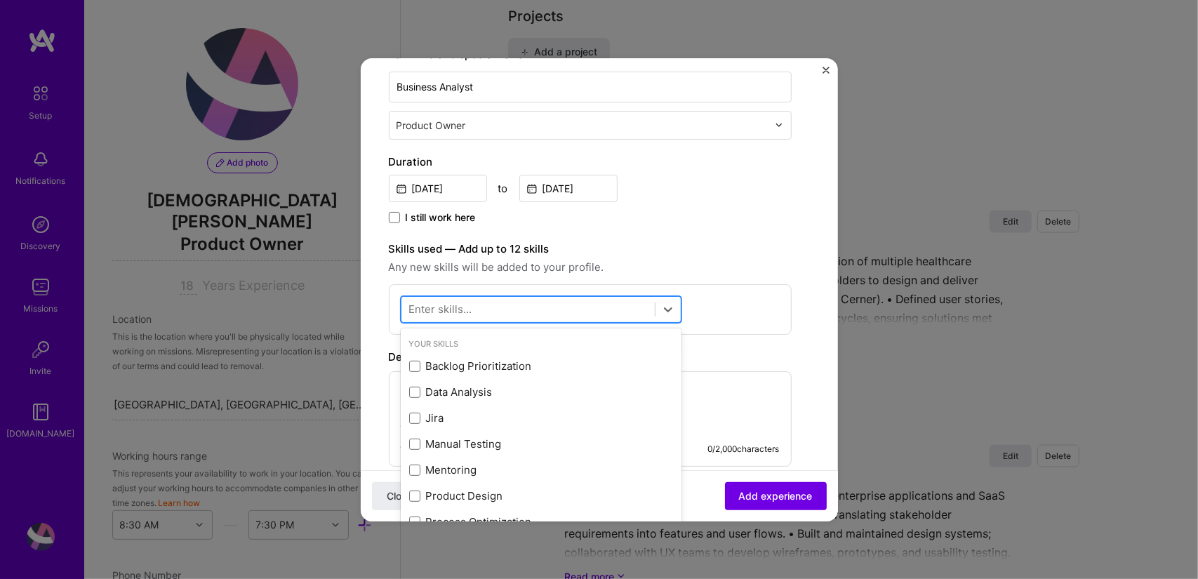
click at [557, 301] on div at bounding box center [527, 309] width 253 height 23
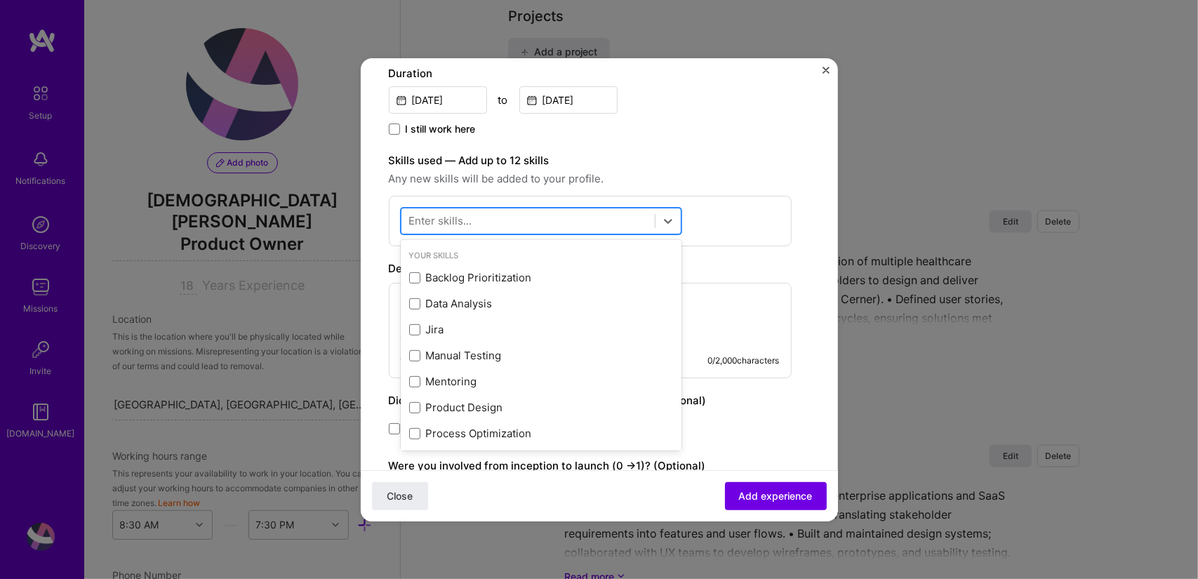
scroll to position [329, 0]
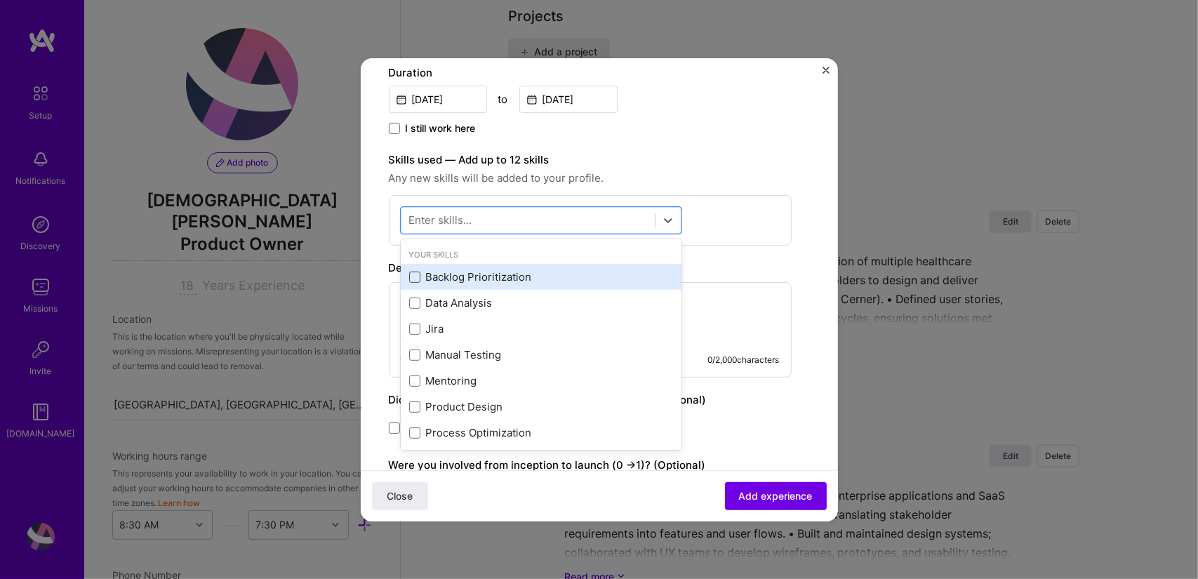
click at [417, 279] on span at bounding box center [414, 277] width 11 height 11
click at [0, 0] on input "checkbox" at bounding box center [0, 0] width 0 height 0
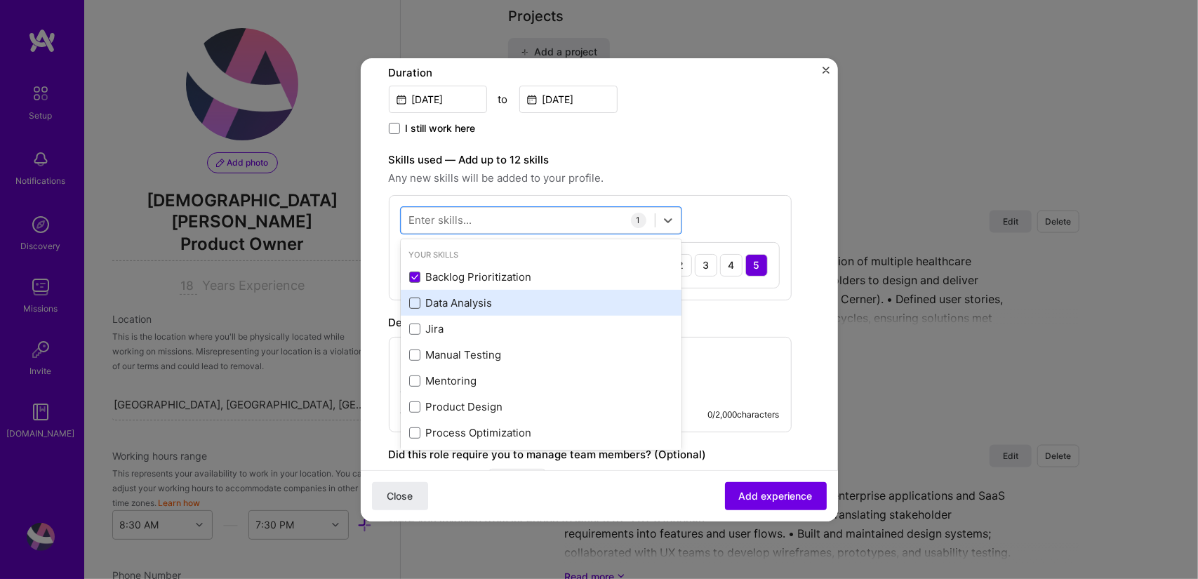
click at [409, 300] on span at bounding box center [414, 303] width 11 height 11
click at [0, 0] on input "checkbox" at bounding box center [0, 0] width 0 height 0
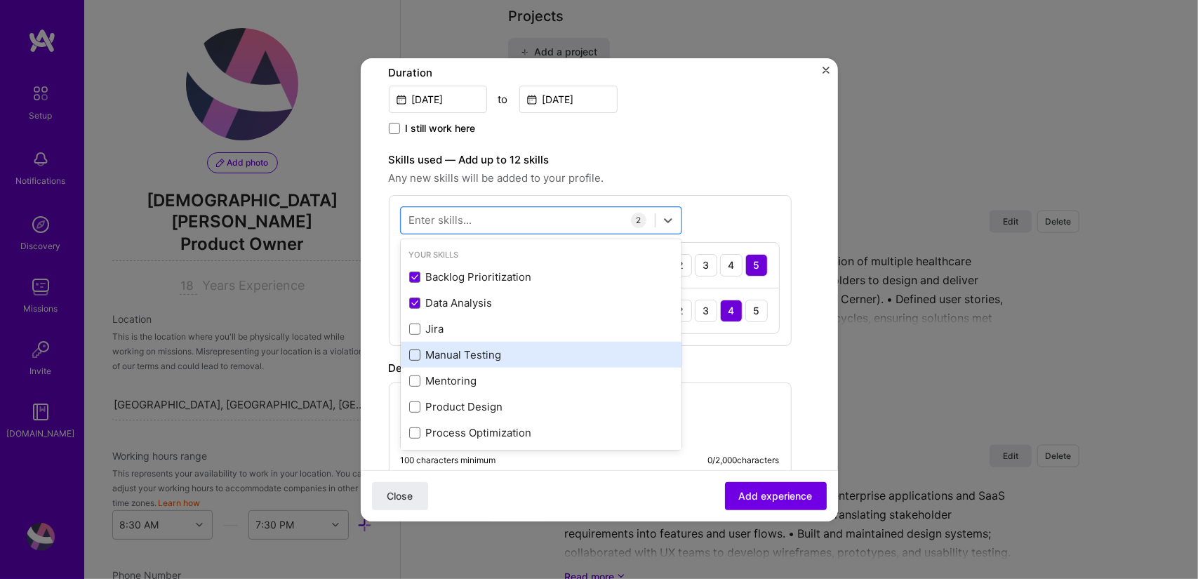
click at [414, 350] on span at bounding box center [414, 355] width 11 height 11
click at [0, 0] on input "checkbox" at bounding box center [0, 0] width 0 height 0
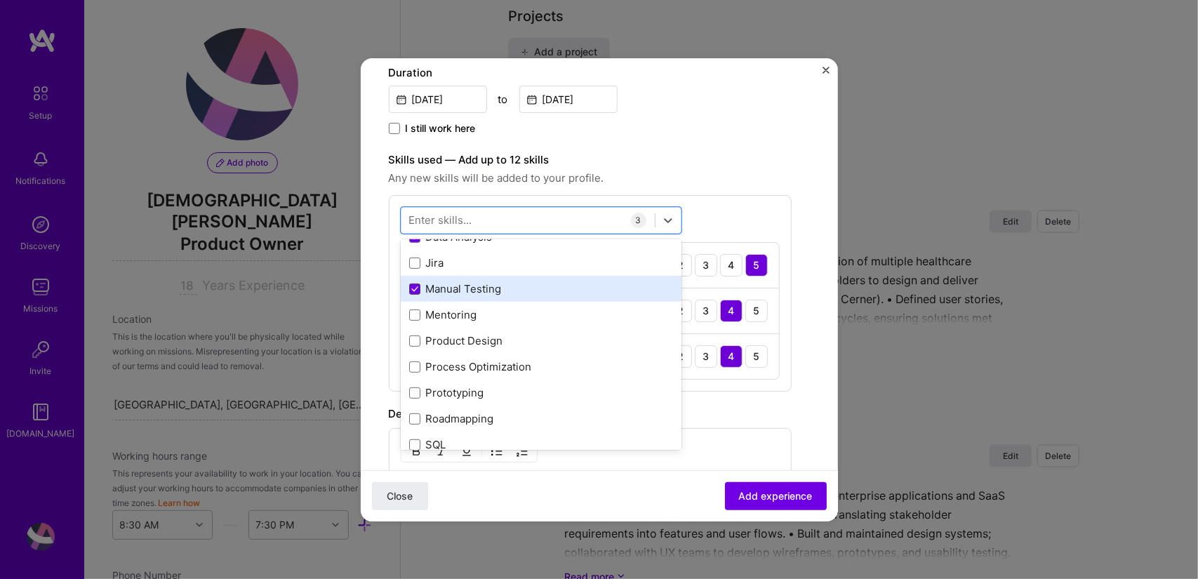
scroll to position [67, 0]
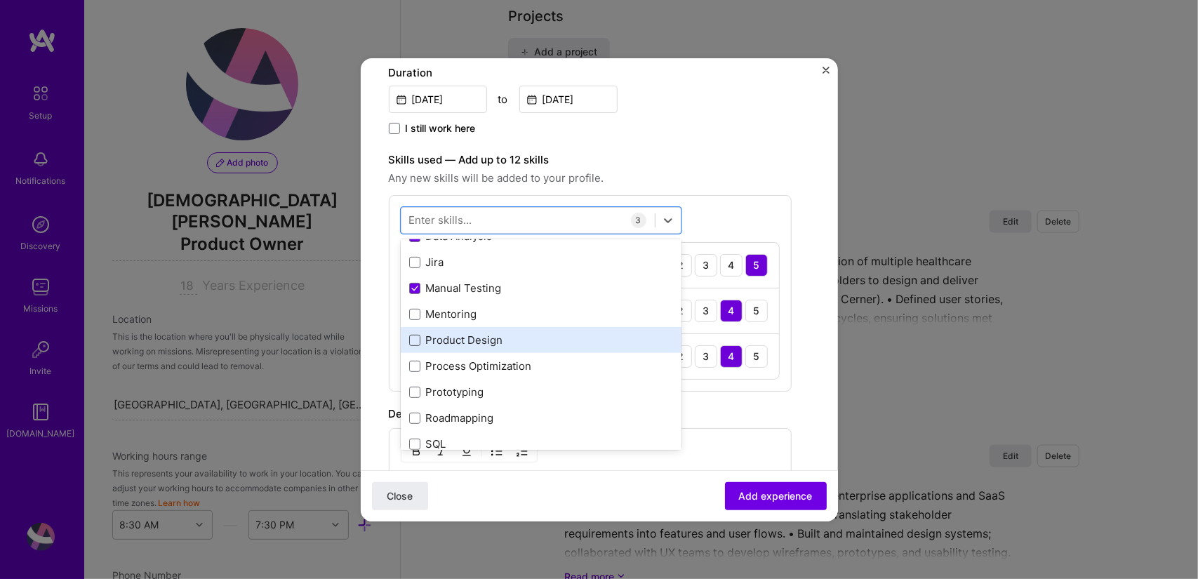
click at [417, 336] on span at bounding box center [414, 340] width 11 height 11
click at [0, 0] on input "checkbox" at bounding box center [0, 0] width 0 height 0
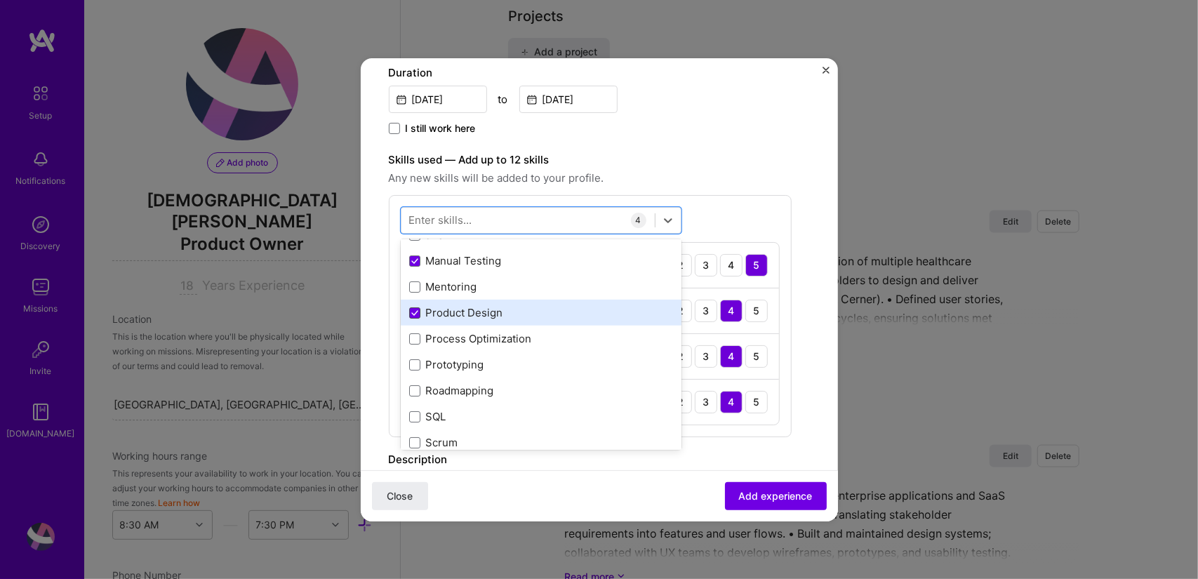
scroll to position [119, 0]
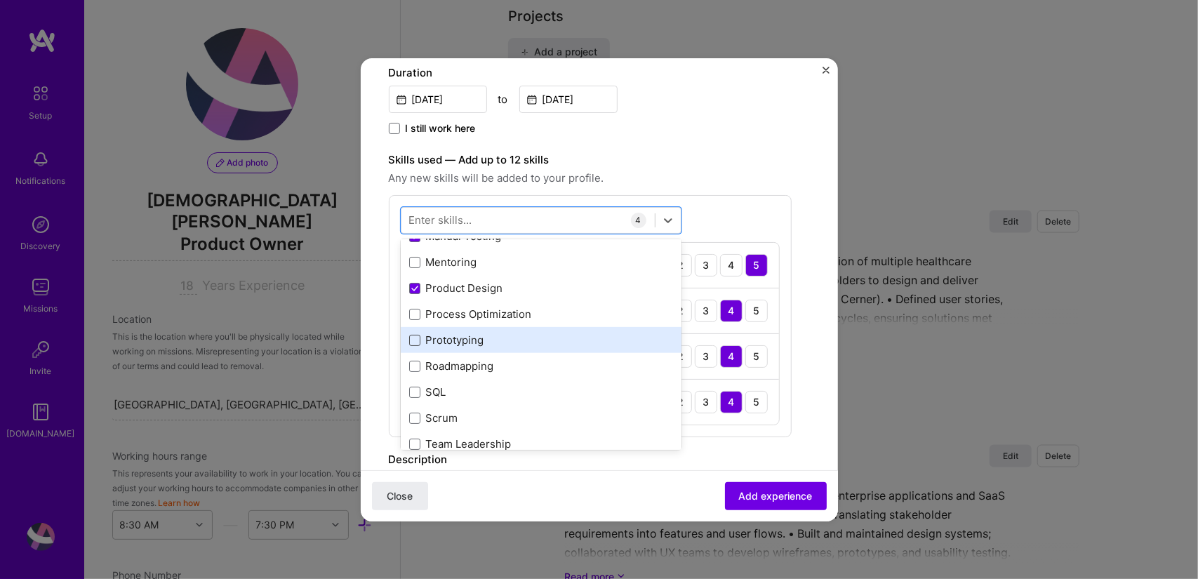
click at [409, 340] on span at bounding box center [414, 340] width 11 height 11
click at [0, 0] on input "checkbox" at bounding box center [0, 0] width 0 height 0
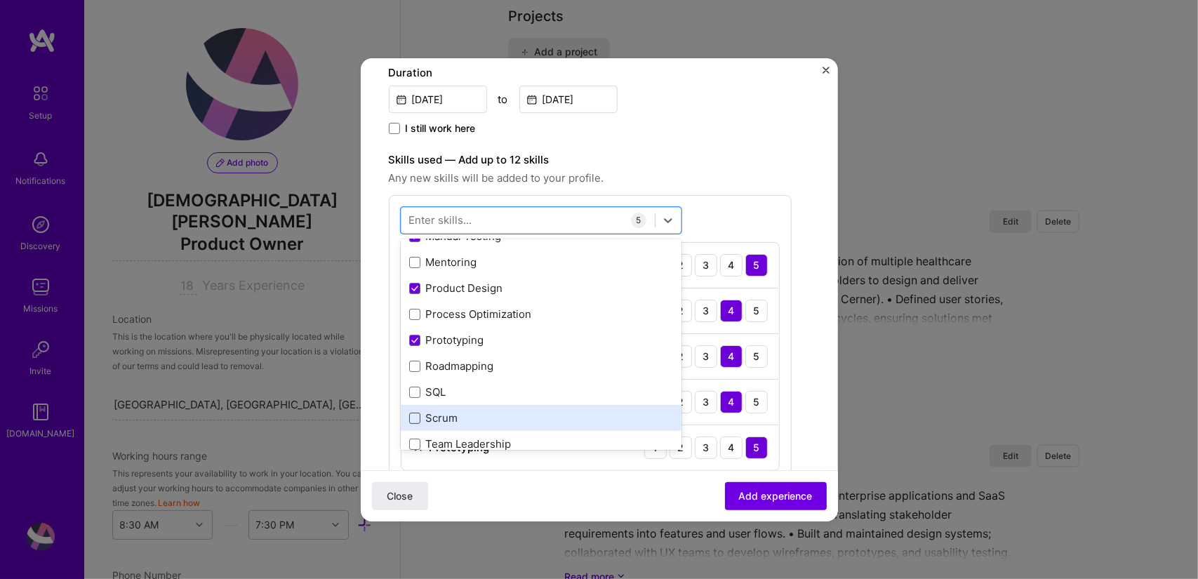
click at [413, 417] on span at bounding box center [414, 418] width 11 height 11
click at [0, 0] on input "checkbox" at bounding box center [0, 0] width 0 height 0
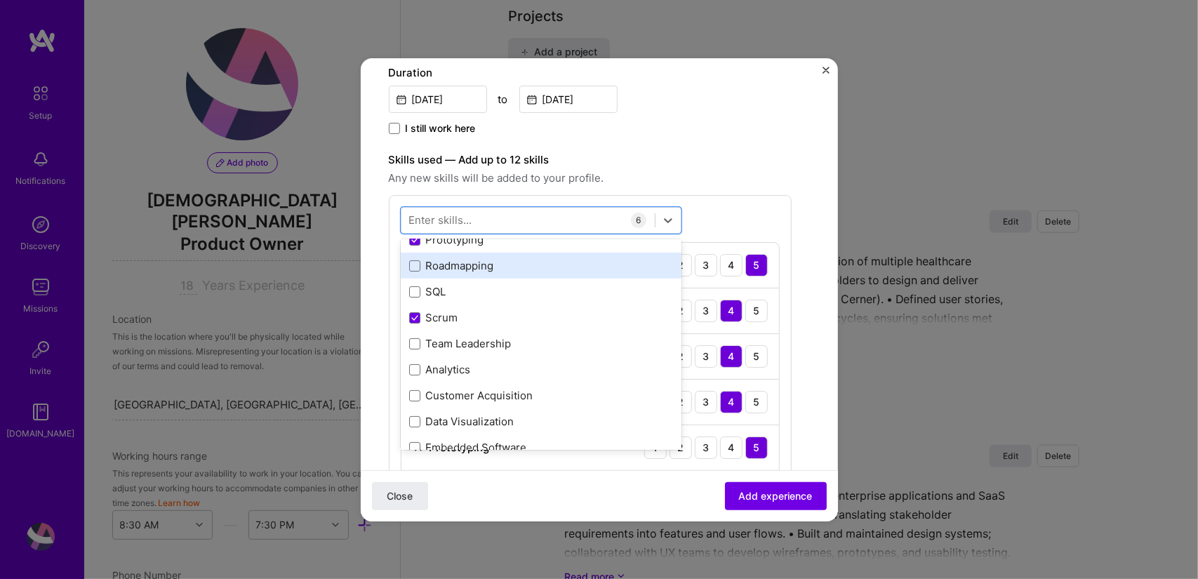
scroll to position [220, 0]
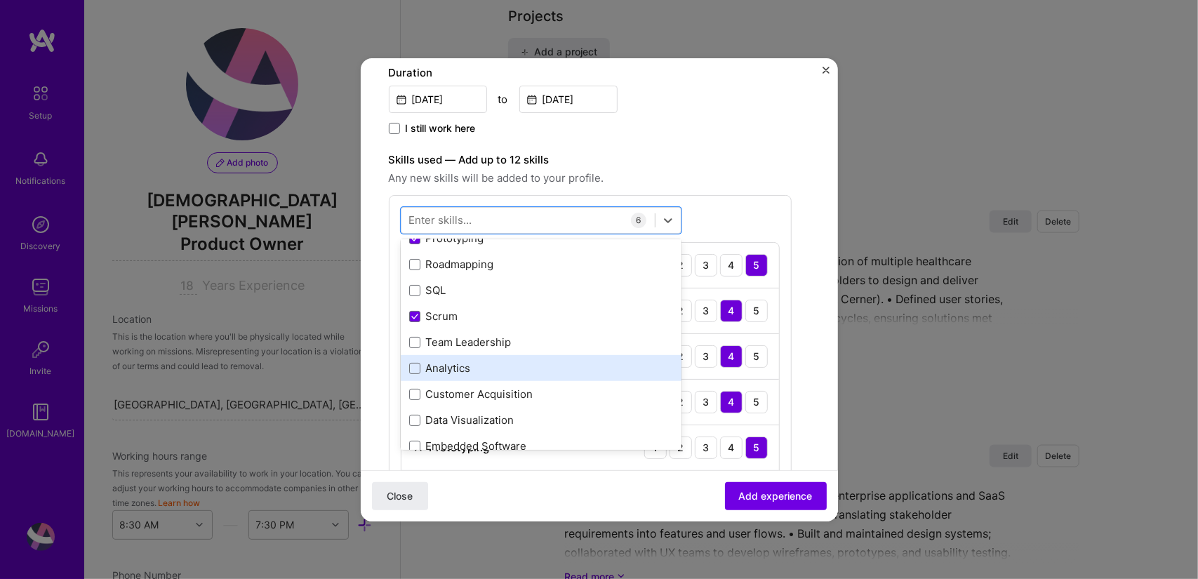
click at [414, 371] on div "Analytics" at bounding box center [541, 368] width 264 height 15
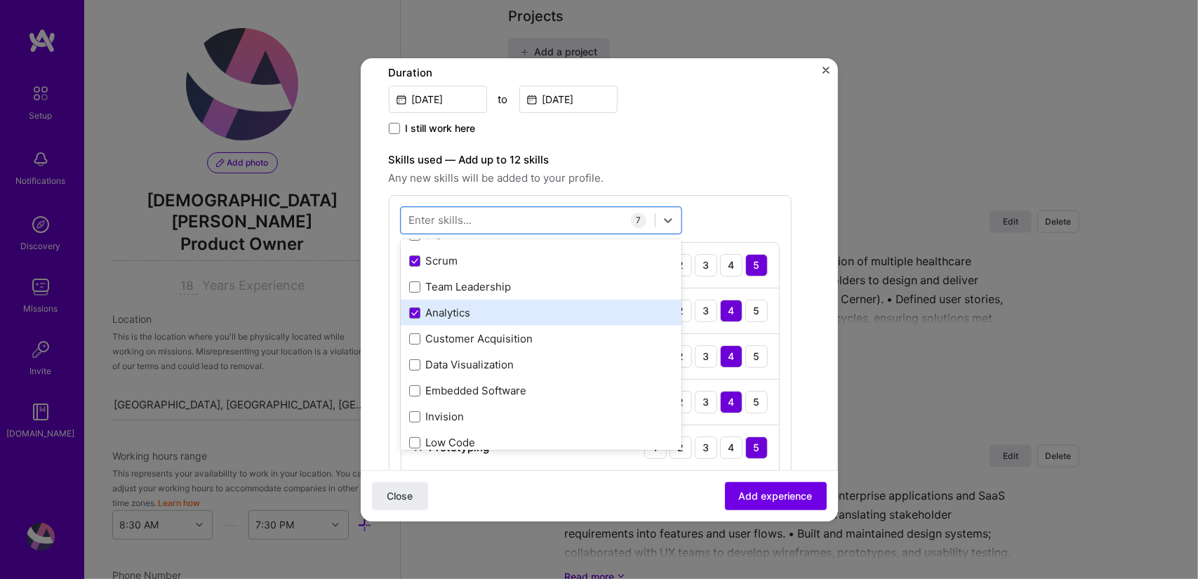
scroll to position [278, 0]
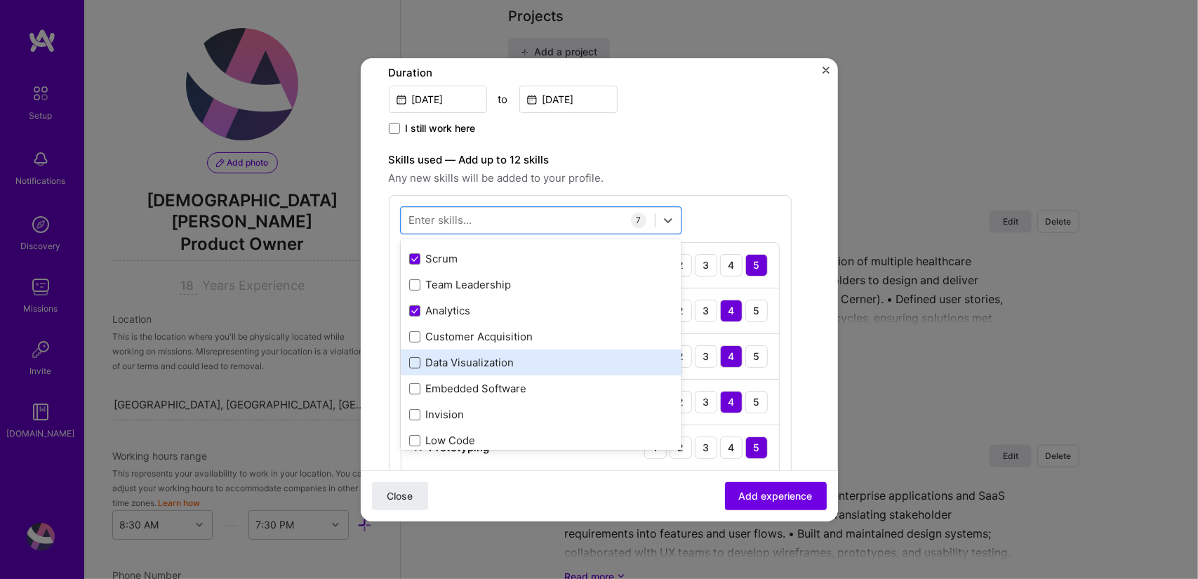
click at [412, 361] on span at bounding box center [414, 362] width 11 height 11
click at [0, 0] on input "checkbox" at bounding box center [0, 0] width 0 height 0
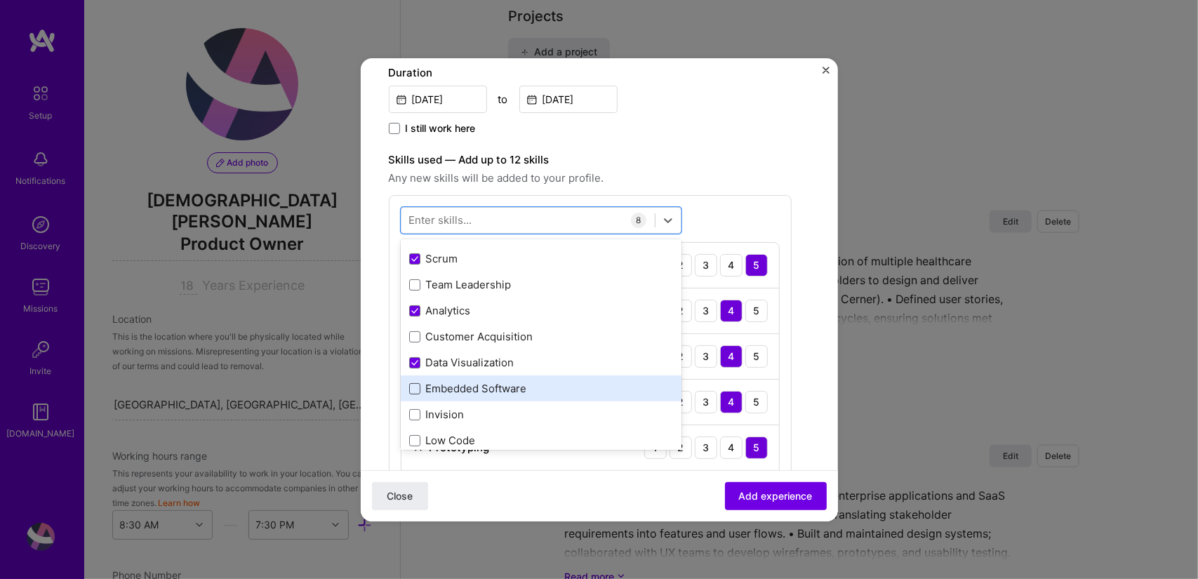
click at [411, 387] on span at bounding box center [414, 388] width 11 height 11
click at [0, 0] on input "checkbox" at bounding box center [0, 0] width 0 height 0
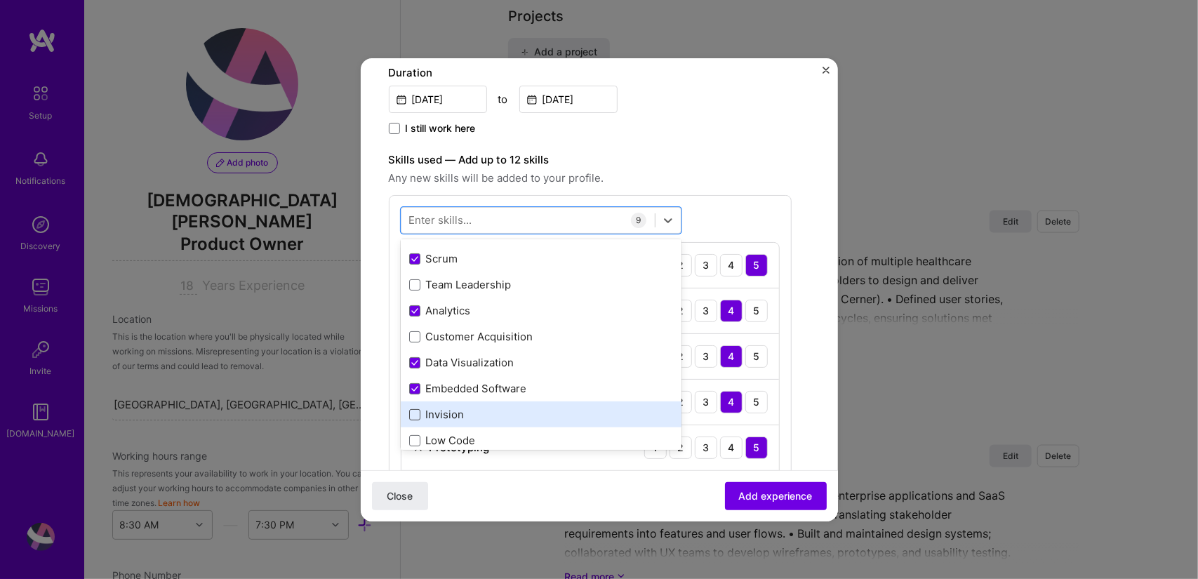
click at [411, 416] on span at bounding box center [414, 414] width 11 height 11
click at [0, 0] on input "checkbox" at bounding box center [0, 0] width 0 height 0
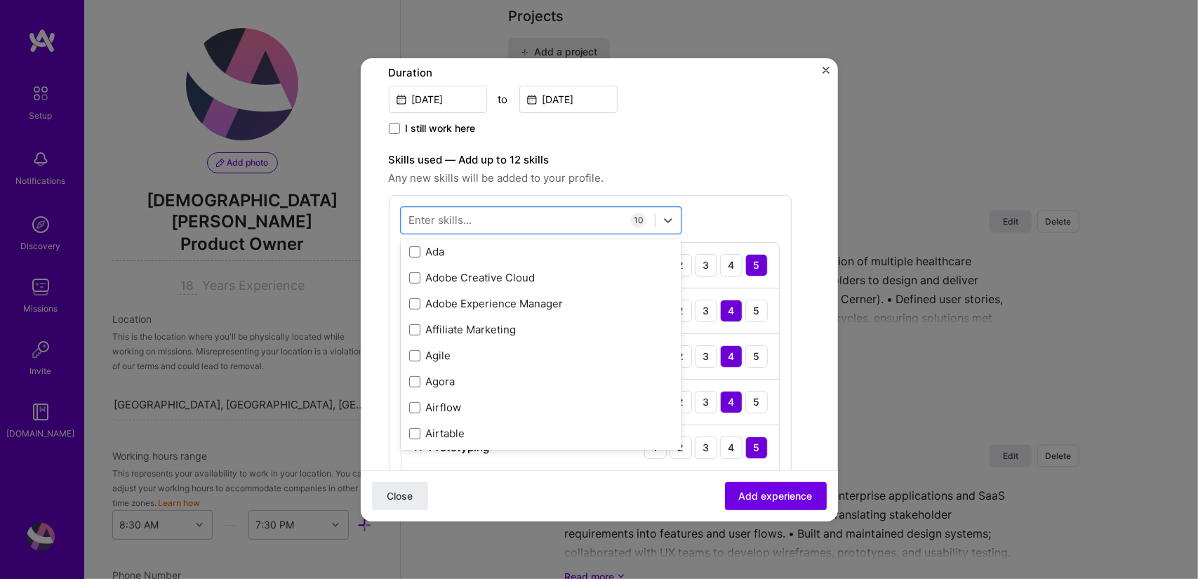
scroll to position [938, 0]
click at [435, 353] on div "Agile" at bounding box center [541, 353] width 264 height 15
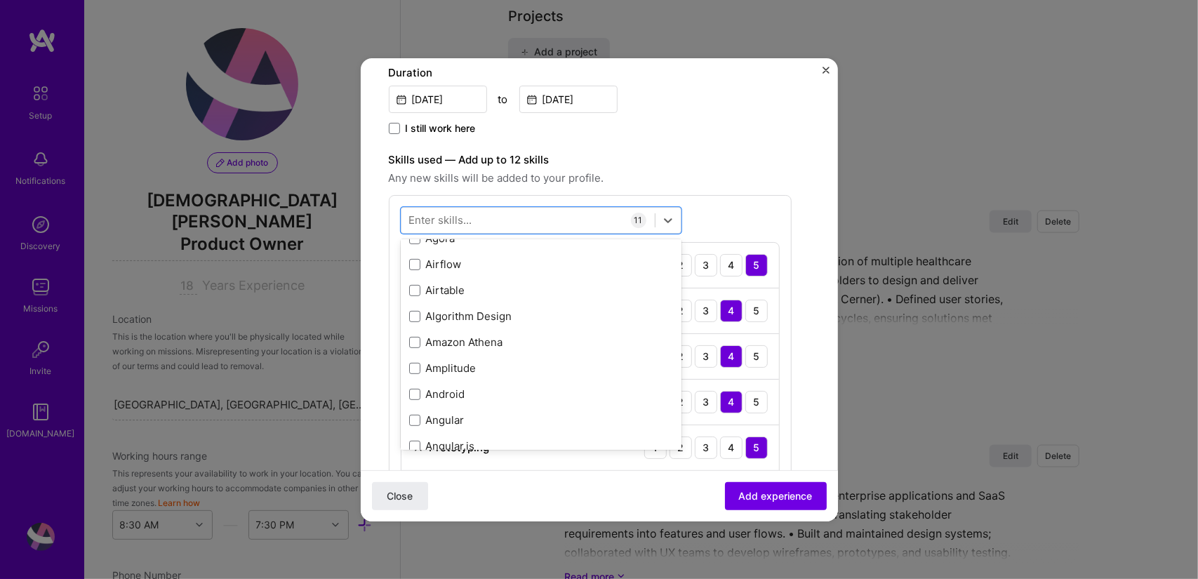
scroll to position [1085, 0]
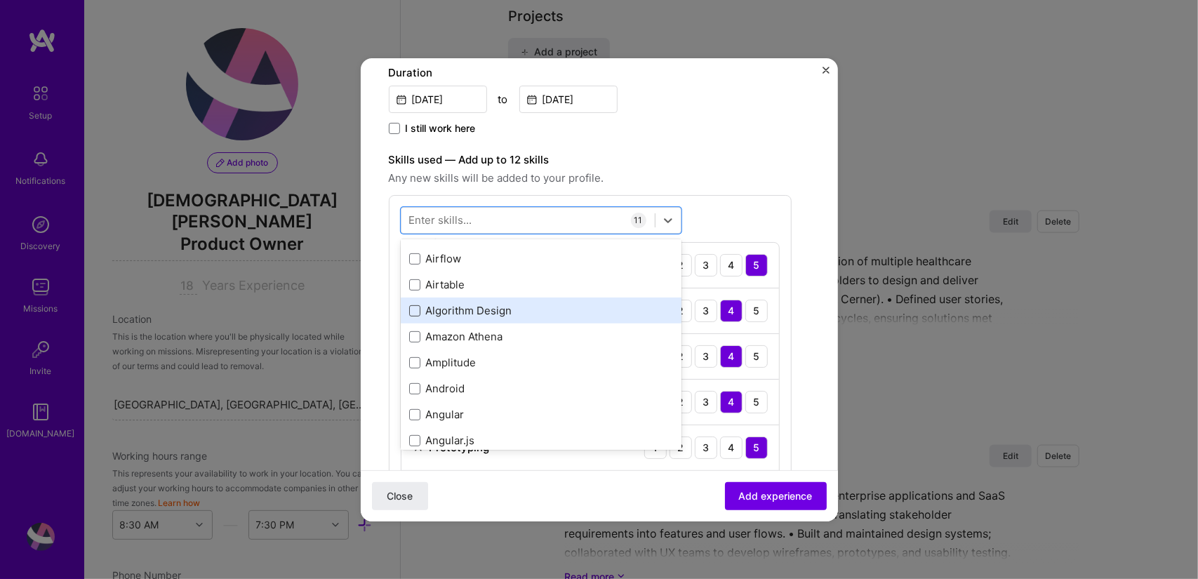
click at [414, 308] on span at bounding box center [414, 310] width 11 height 11
click at [0, 0] on input "checkbox" at bounding box center [0, 0] width 0 height 0
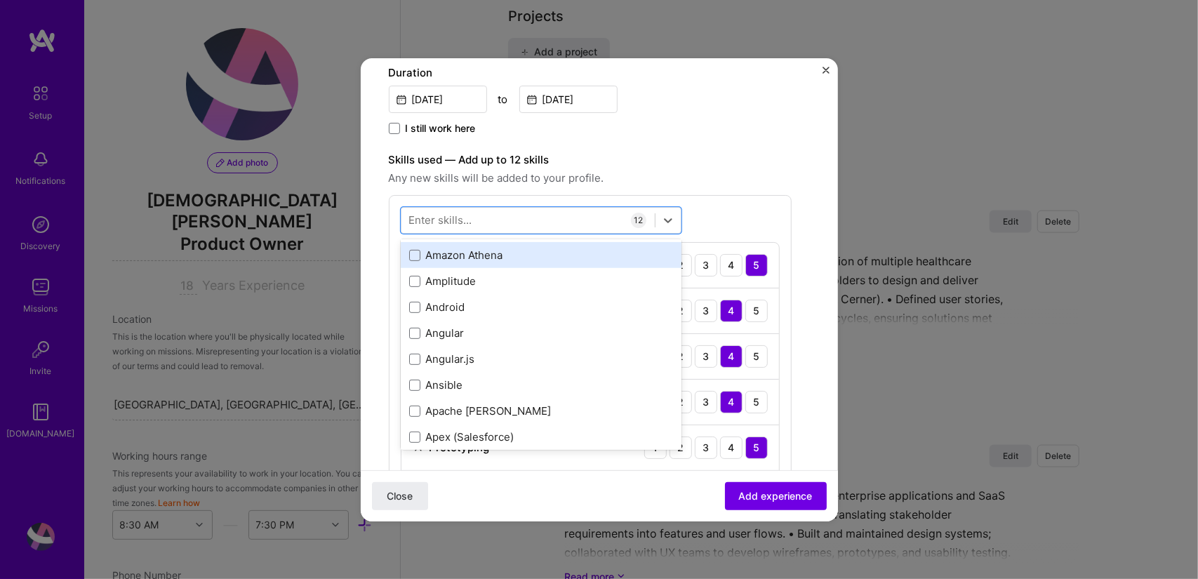
scroll to position [1183, 0]
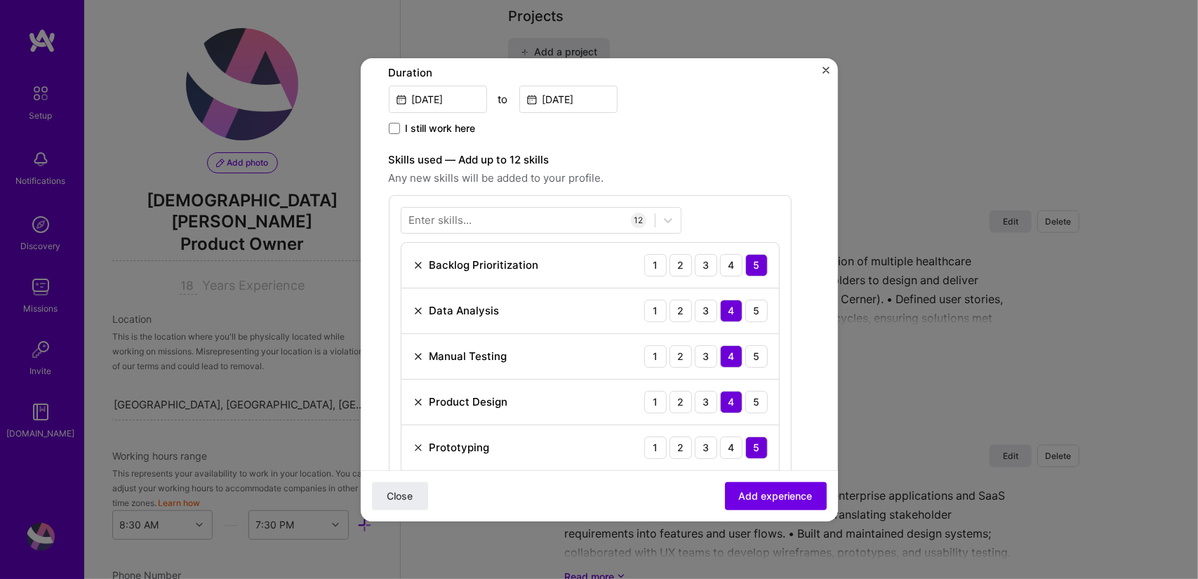
click at [743, 210] on div "Enter skills... 12 Backlog Prioritization 1 2 3 4 5 Data Analysis 1 2 3 4 5 Man…" at bounding box center [590, 498] width 403 height 607
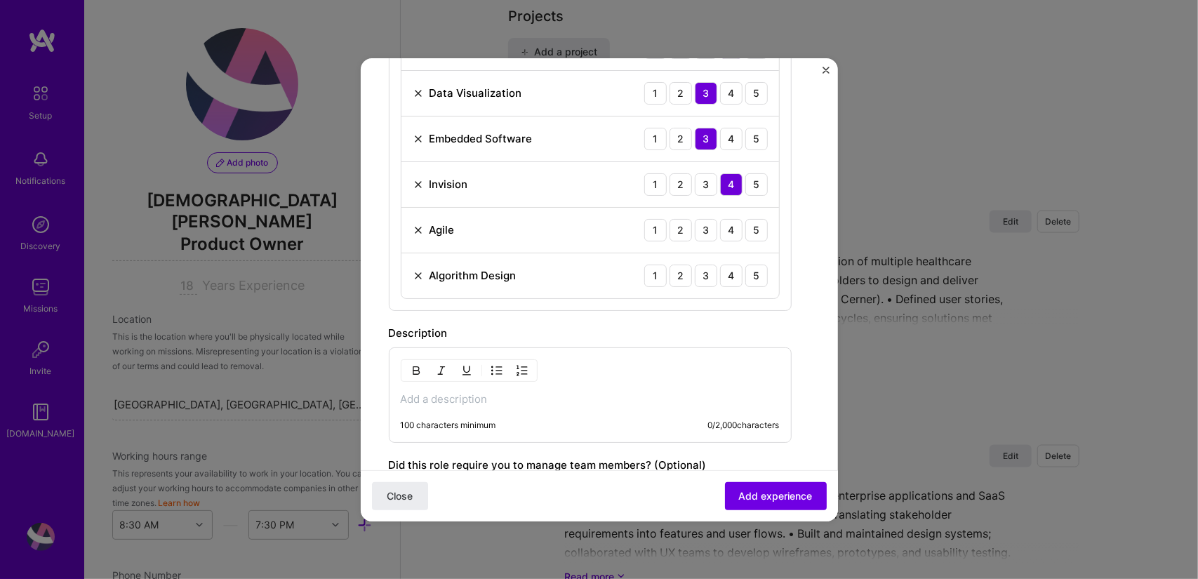
scroll to position [821, 0]
click at [733, 226] on div "4" at bounding box center [731, 229] width 22 height 22
click at [709, 264] on div "3" at bounding box center [706, 275] width 22 height 22
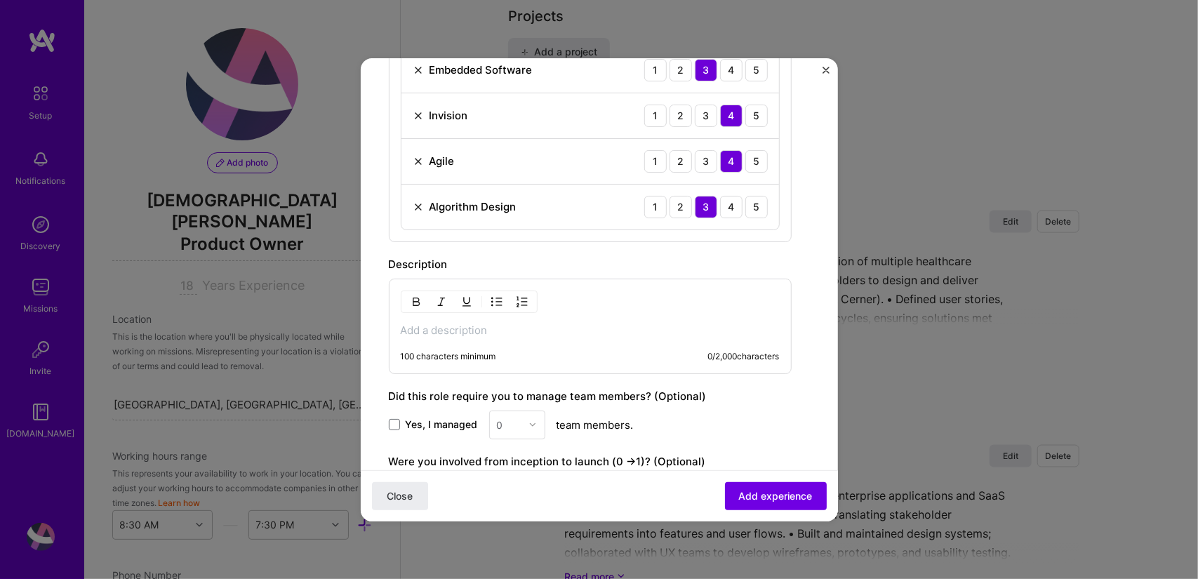
scroll to position [894, 0]
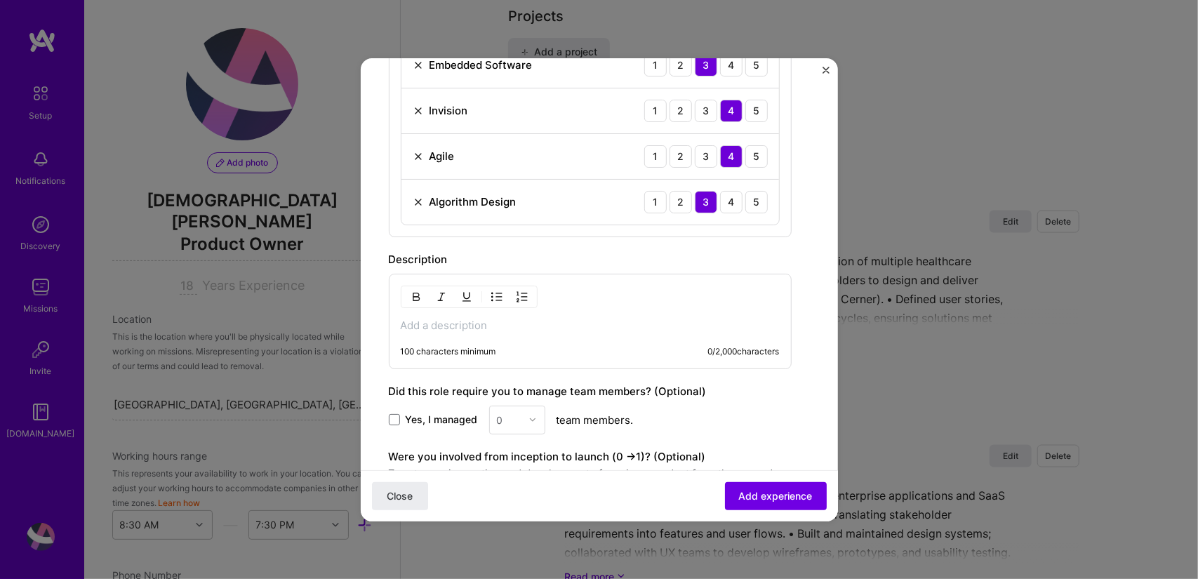
click at [578, 329] on div "100 characters minimum 0 / 2,000 characters" at bounding box center [590, 321] width 403 height 95
click at [489, 346] on div "100 characters minimum" at bounding box center [448, 351] width 95 height 11
click at [444, 308] on div "100 characters minimum 0 / 2,000 characters" at bounding box center [590, 321] width 403 height 95
click at [444, 326] on p at bounding box center [590, 326] width 379 height 14
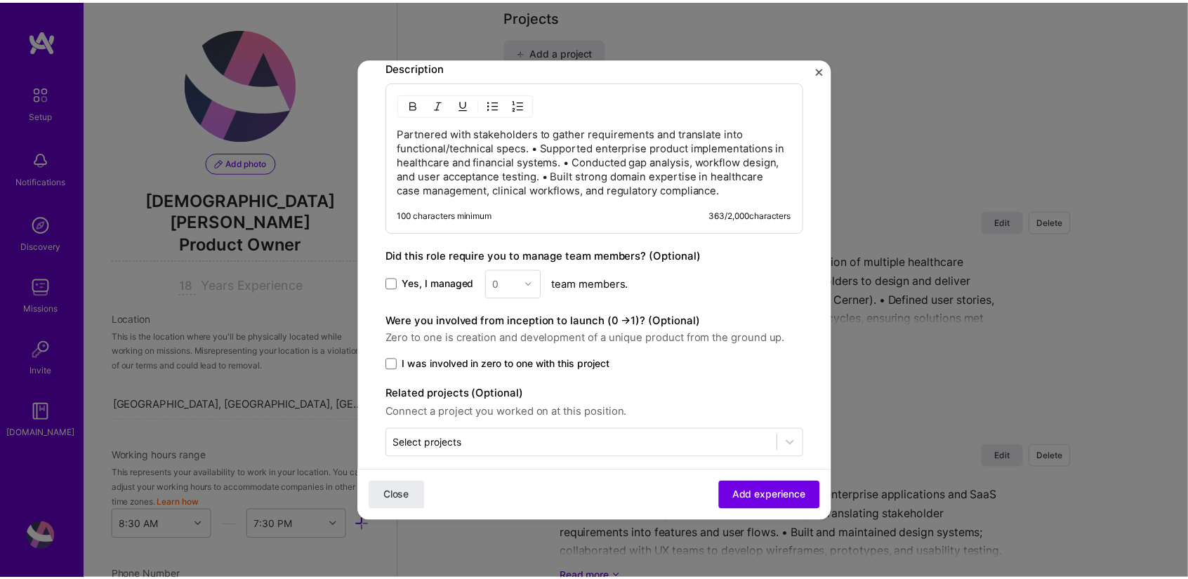
scroll to position [1094, 0]
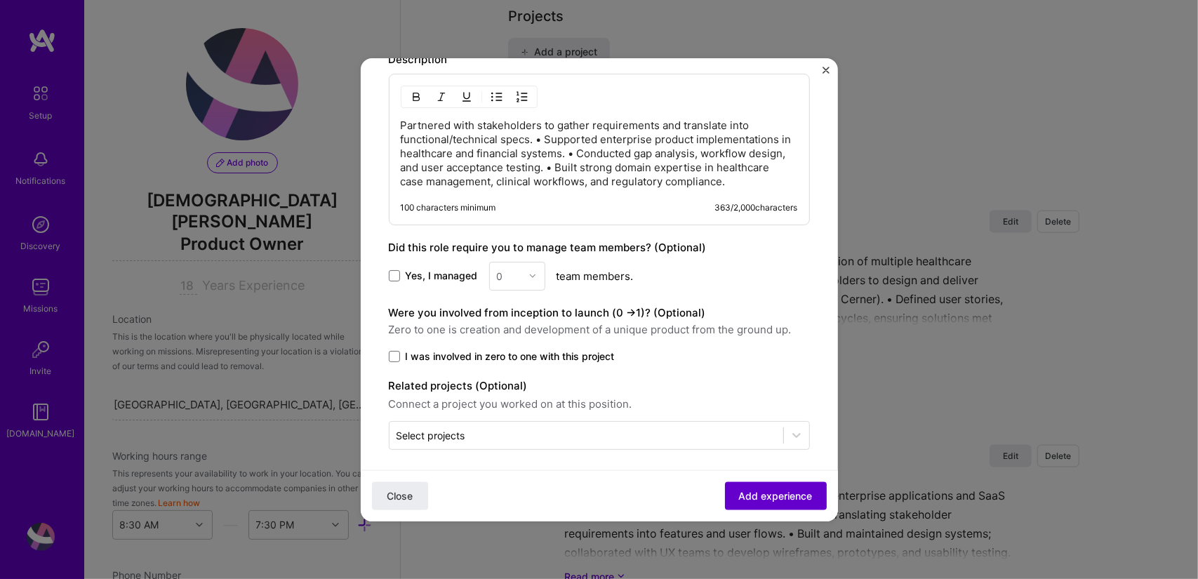
click at [764, 500] on span "Add experience" at bounding box center [776, 495] width 74 height 14
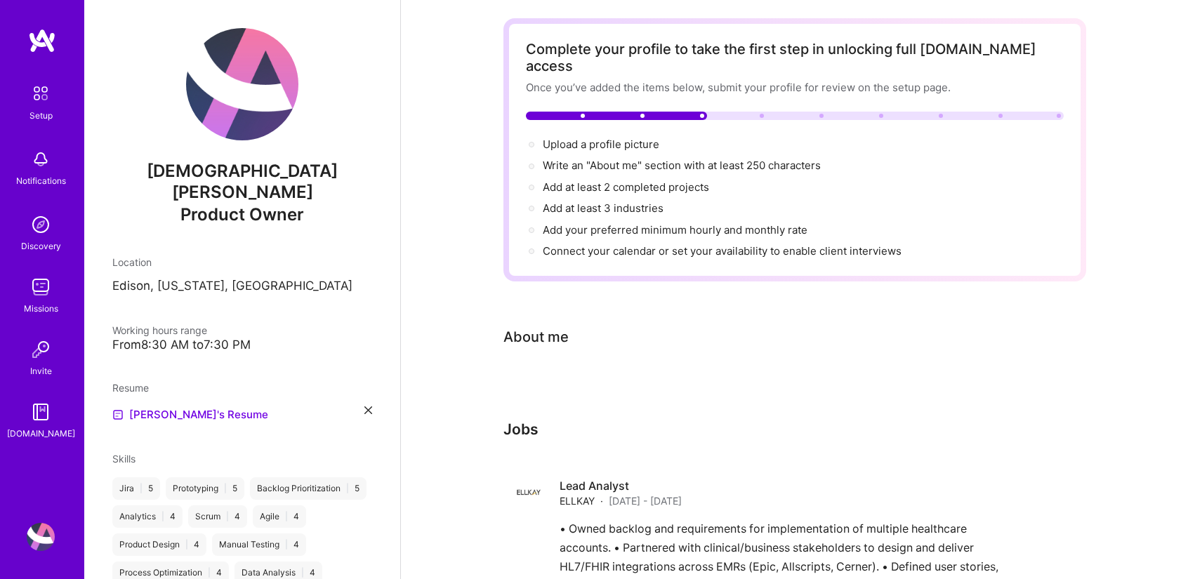
scroll to position [54, 0]
click at [762, 159] on span "Write an "About me" section with at least 250 characters →" at bounding box center [689, 165] width 293 height 13
select select "US"
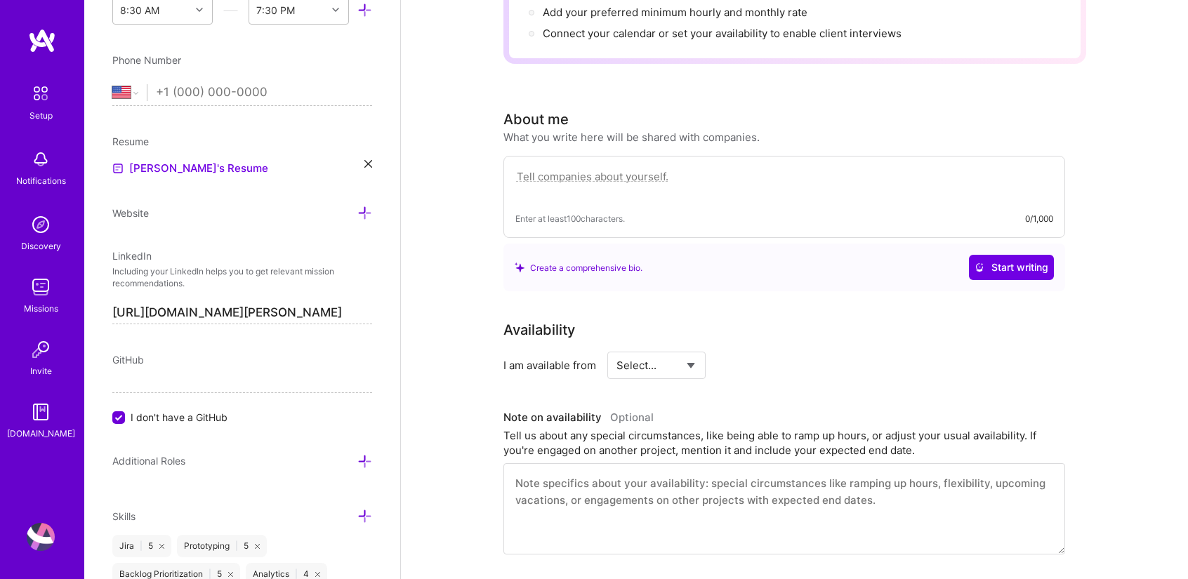
scroll to position [272, 0]
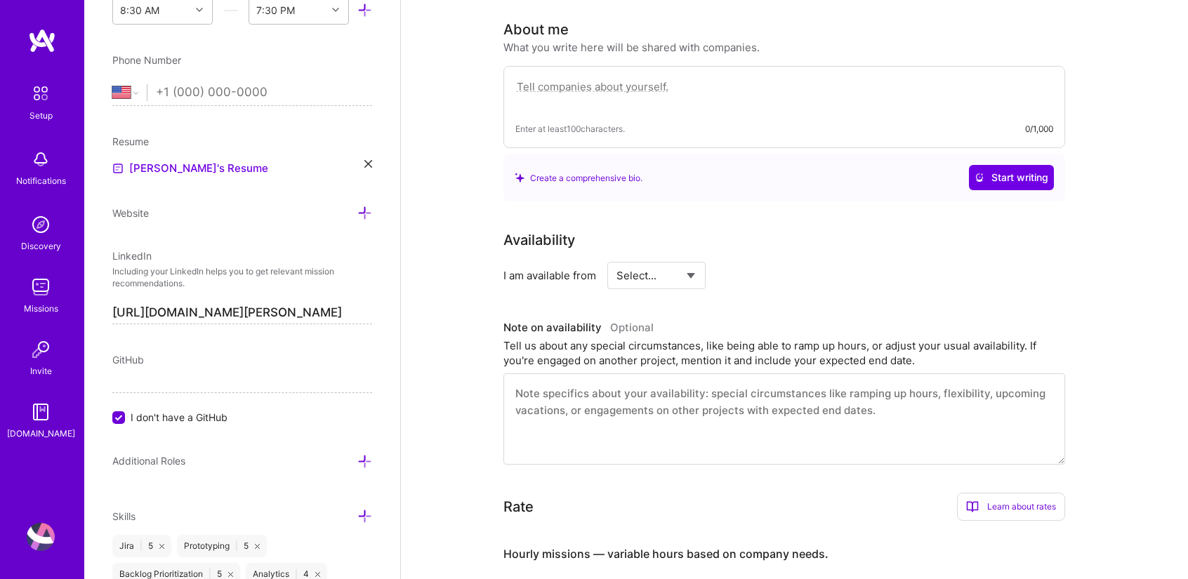
scroll to position [365, 0]
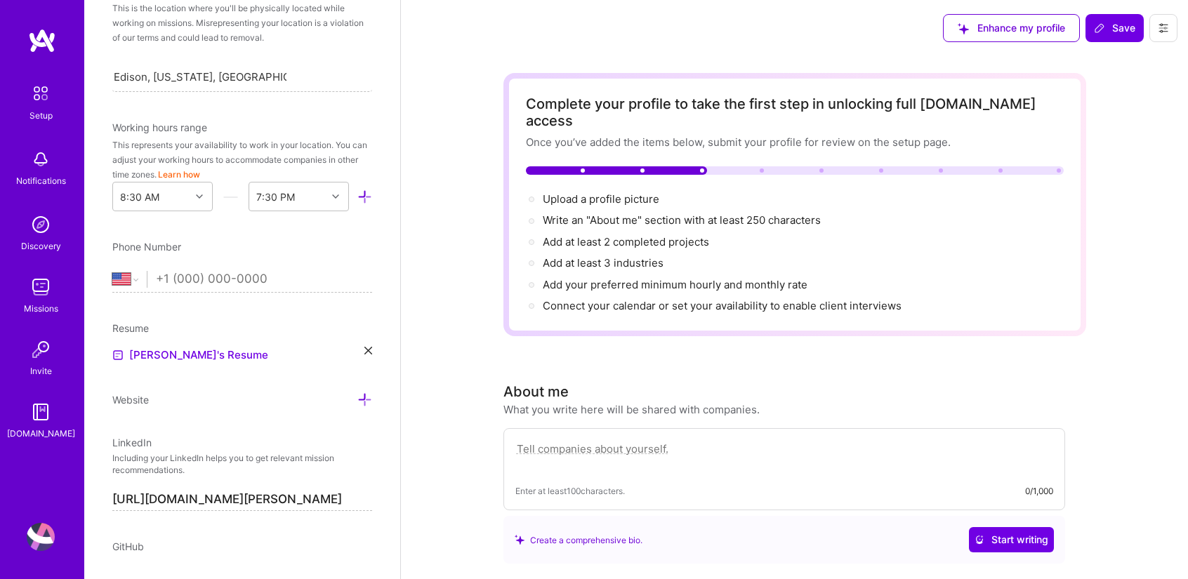
scroll to position [302, 0]
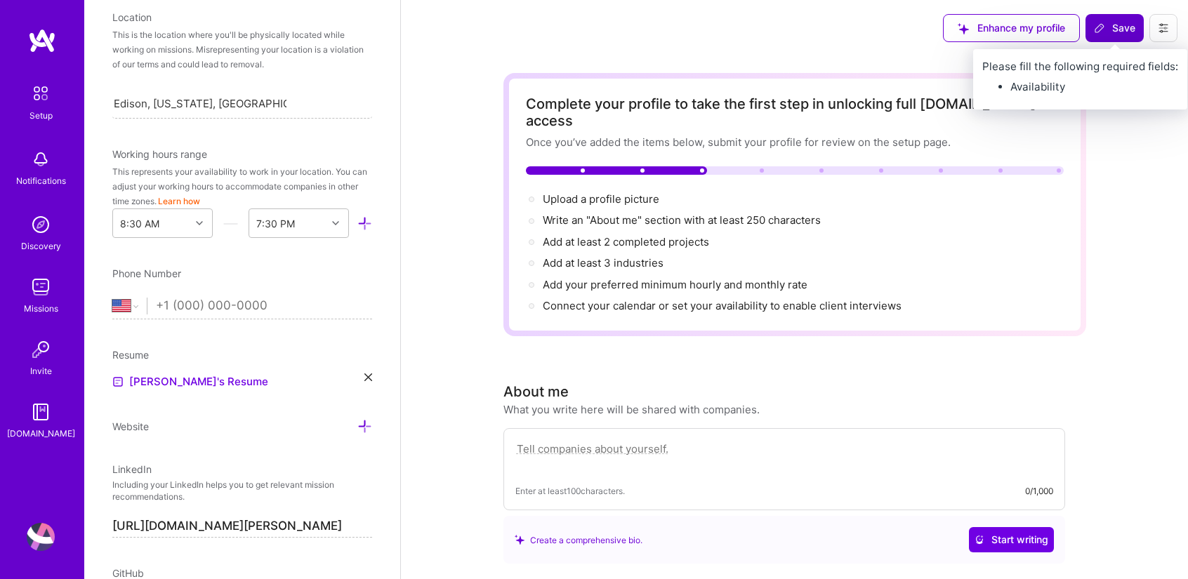
click at [1110, 23] on span "Save" at bounding box center [1113, 28] width 41 height 14
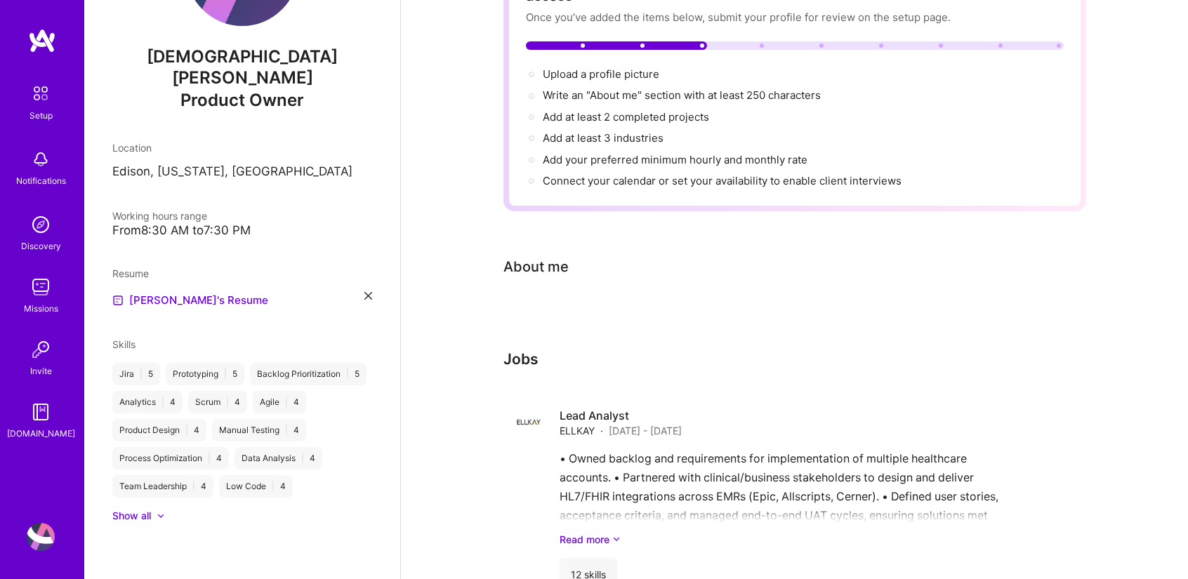
scroll to position [102, 0]
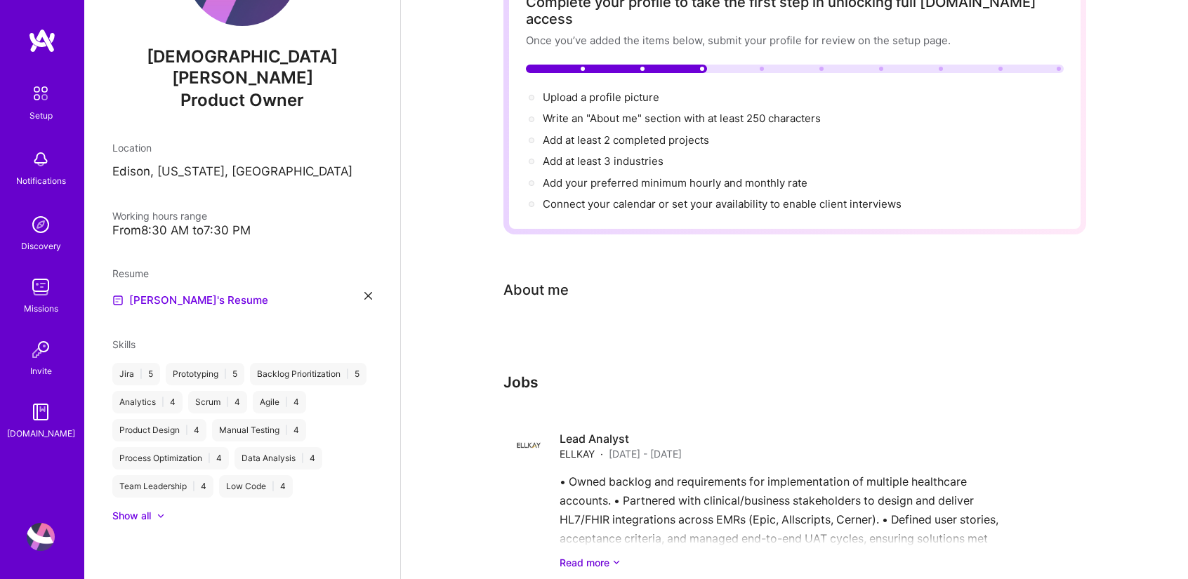
click at [644, 309] on div "Complete your profile to take the first step in unlocking full [DOMAIN_NAME] ac…" at bounding box center [794, 533] width 583 height 1124
click at [536, 279] on div "About me" at bounding box center [535, 289] width 65 height 21
